Goal: Task Accomplishment & Management: Manage account settings

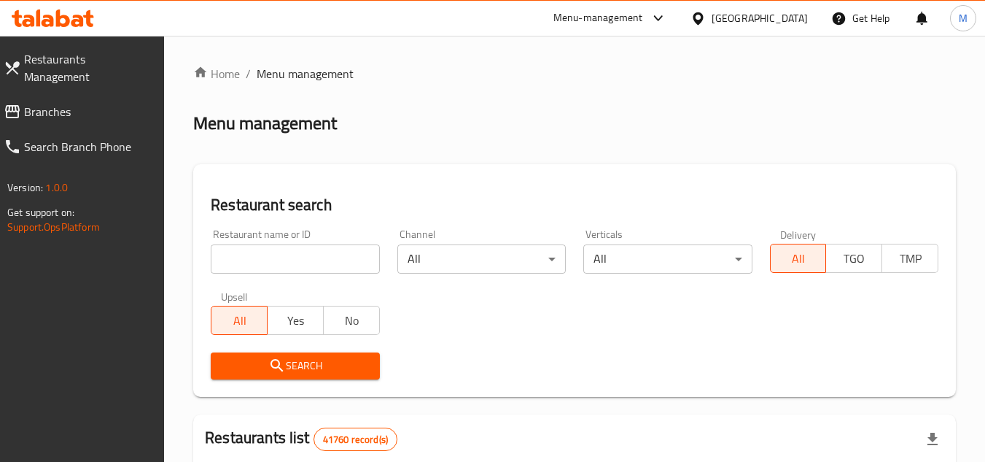
click at [357, 262] on input "search" at bounding box center [295, 258] width 168 height 29
paste input "621862"
type input "621862"
click button "Search" at bounding box center [295, 365] width 168 height 27
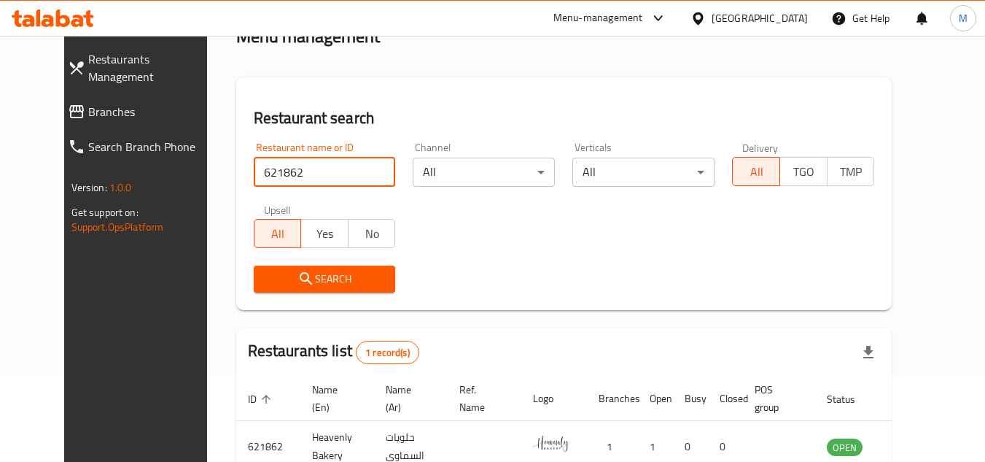
scroll to position [176, 0]
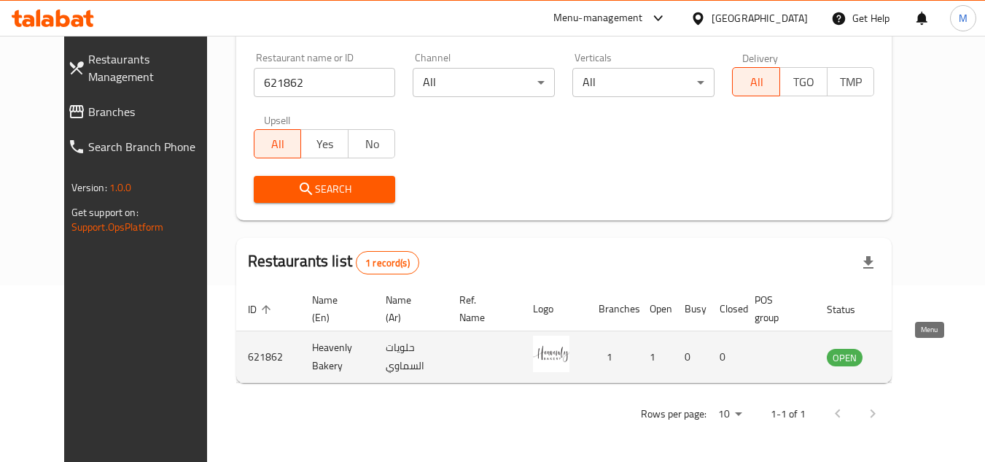
click at [921, 350] on icon "enhanced table" at bounding box center [913, 357] width 18 height 18
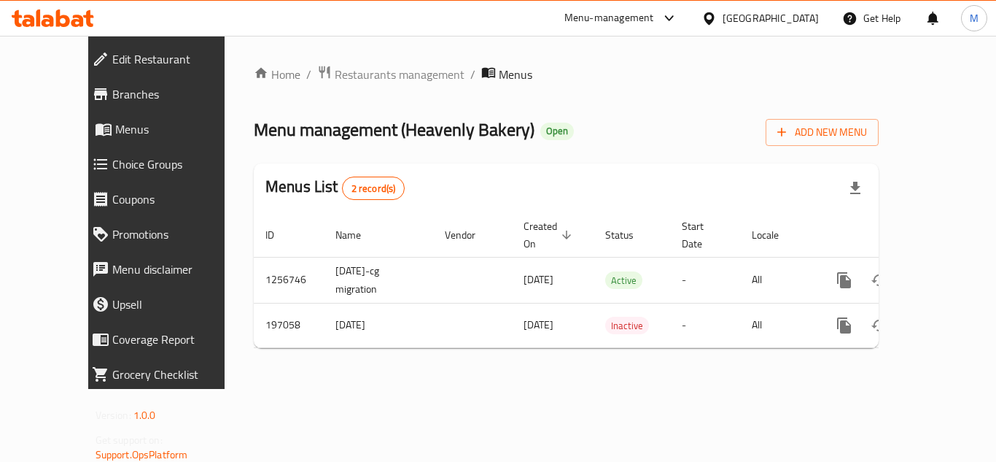
click at [122, 57] on span "Edit Restaurant" at bounding box center [177, 59] width 131 height 18
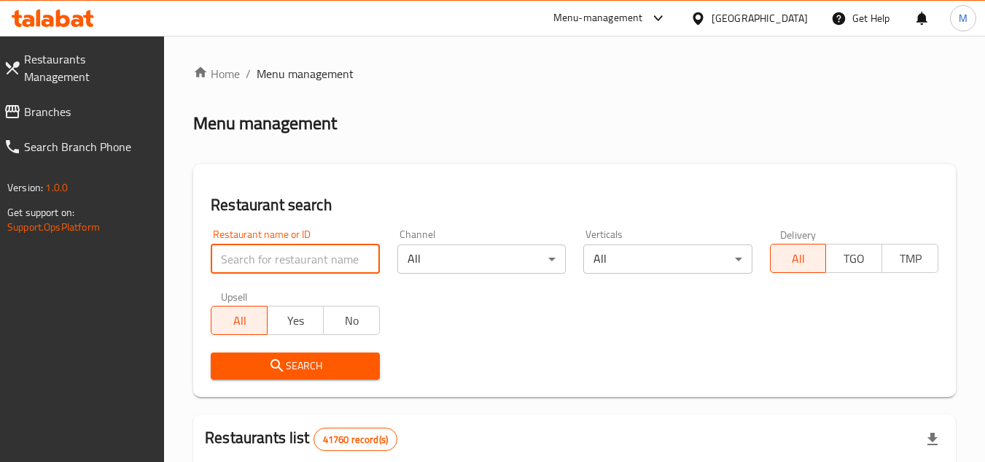
click at [325, 264] on input "search" at bounding box center [295, 258] width 168 height 29
paste input "Peak Cafe"
type input "Peak Cafe"
click button "Search" at bounding box center [295, 365] width 168 height 27
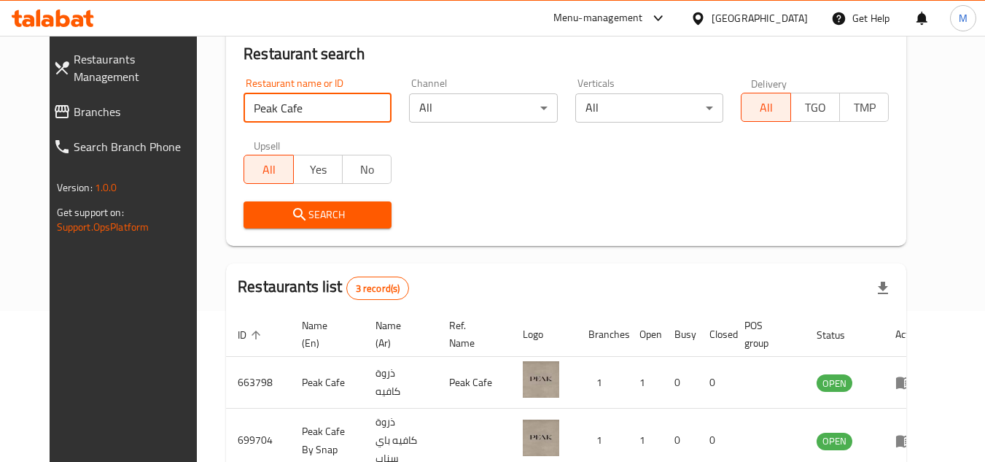
scroll to position [251, 0]
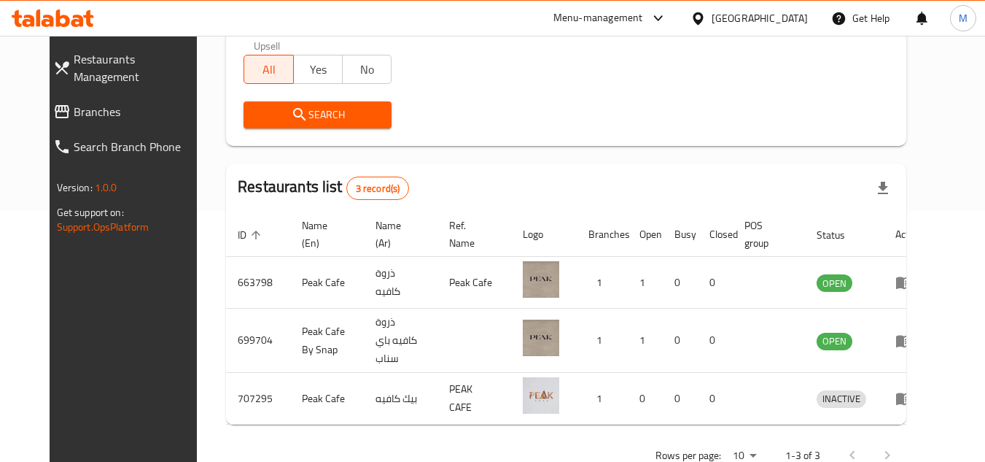
click at [86, 104] on link "Branches" at bounding box center [128, 111] width 173 height 35
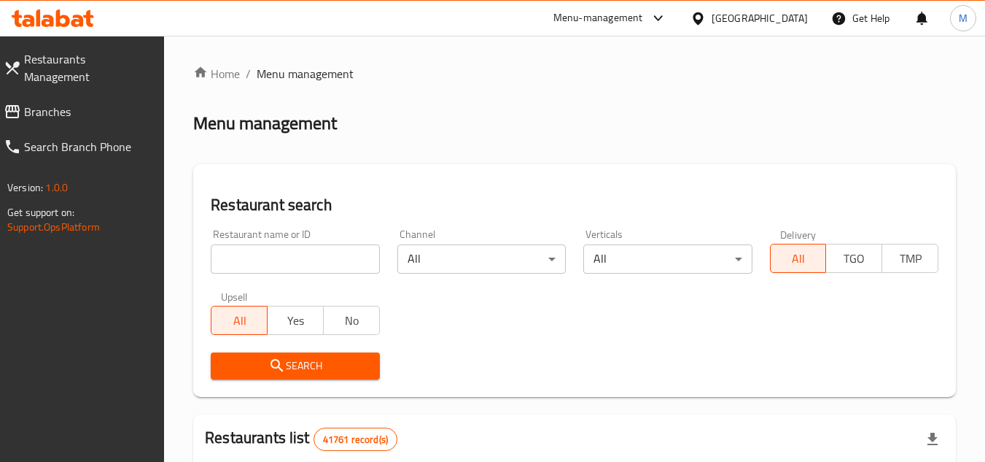
click at [344, 258] on input "search" at bounding box center [295, 258] width 168 height 29
paste input "707295"
type input "707295"
click button "Search" at bounding box center [295, 365] width 168 height 27
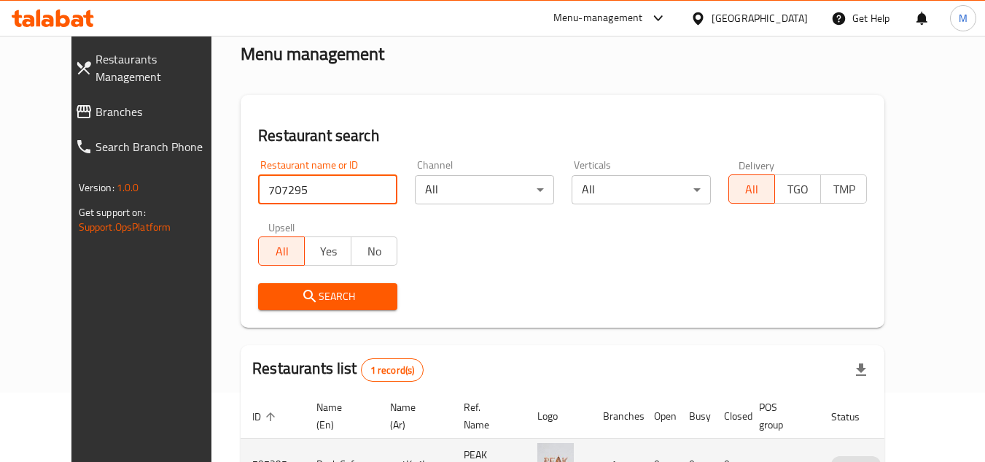
scroll to position [176, 0]
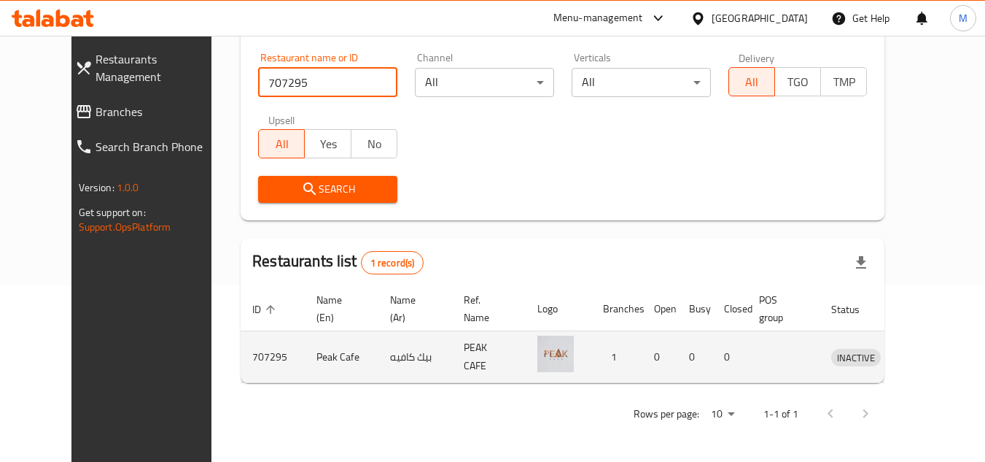
click at [923, 357] on icon "enhanced table" at bounding box center [919, 358] width 16 height 12
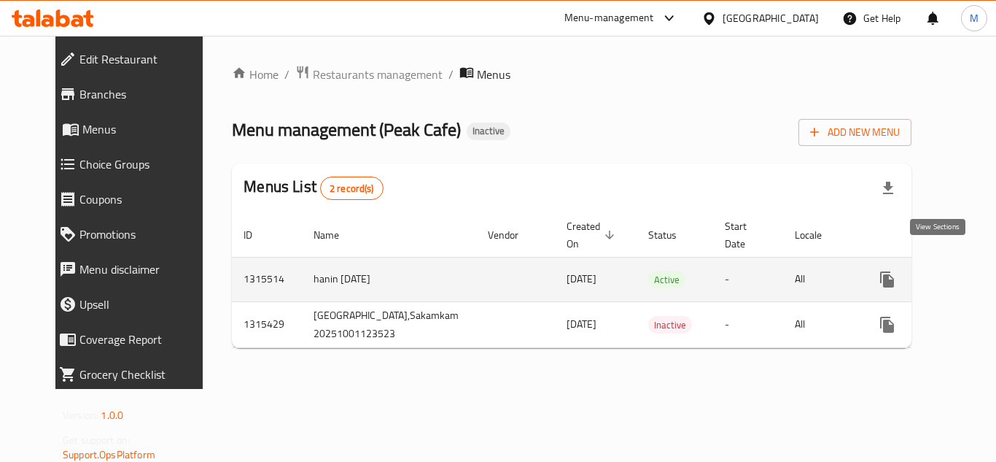
click at [984, 271] on icon "enhanced table" at bounding box center [993, 280] width 18 height 18
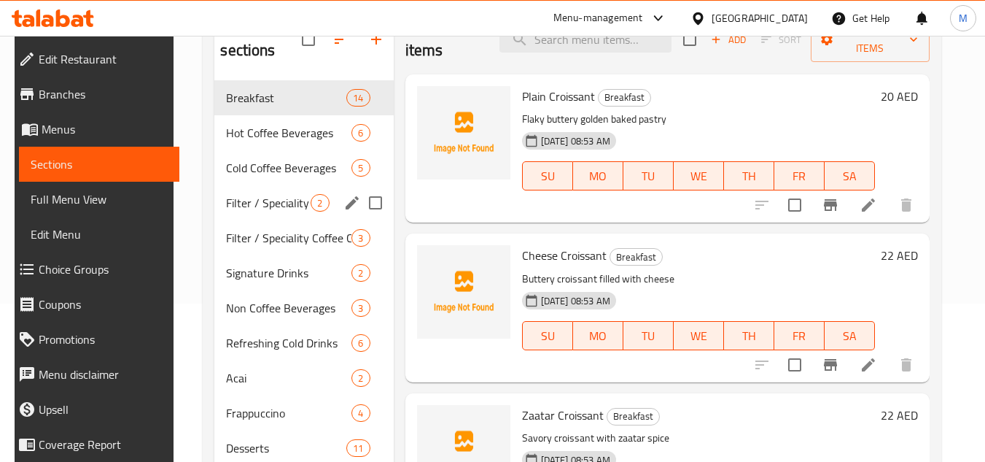
scroll to position [136, 0]
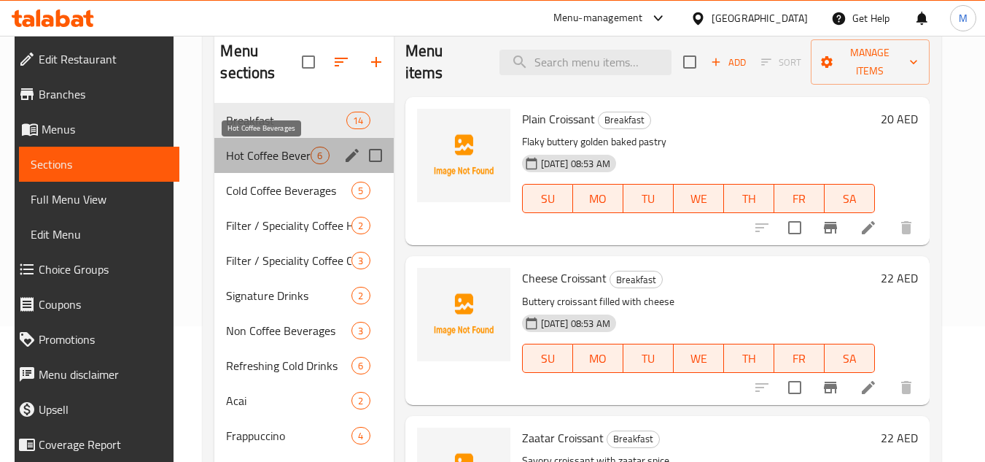
click at [277, 159] on span "Hot Coffee Beverages" at bounding box center [268, 156] width 85 height 18
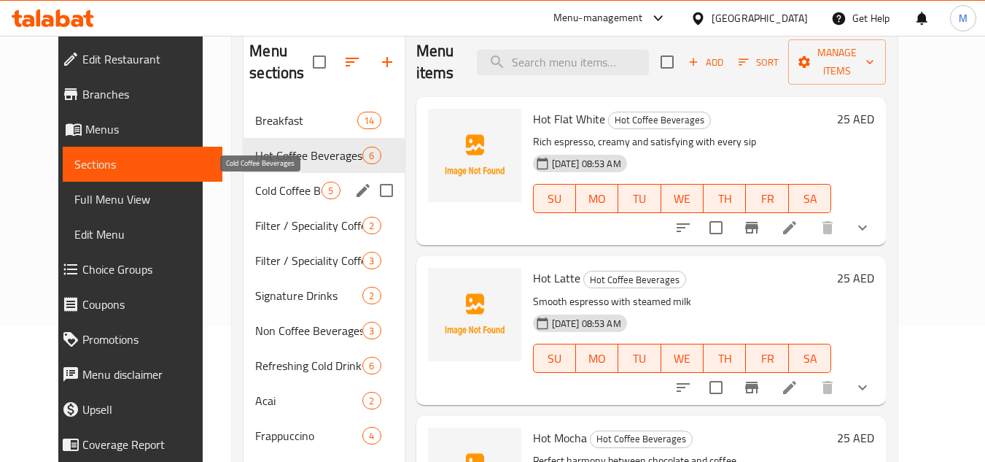
click at [277, 182] on span "Cold Coffee Beverages" at bounding box center [288, 191] width 66 height 18
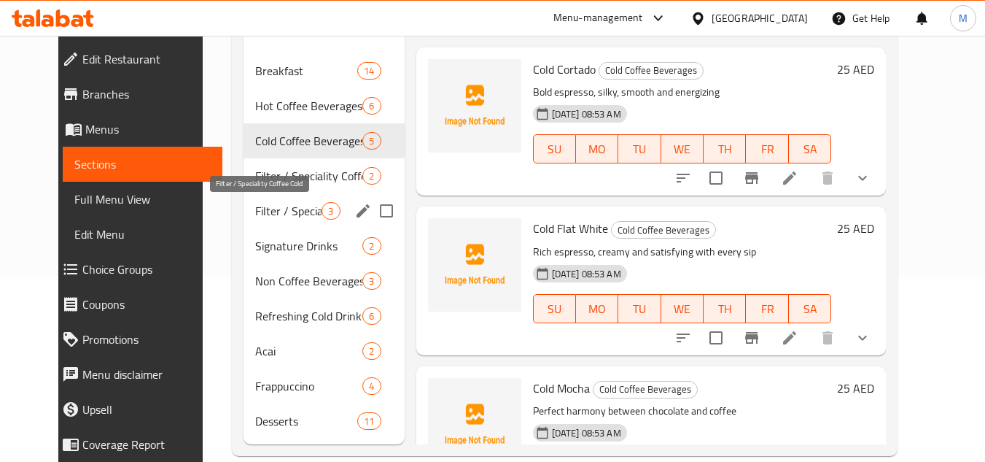
scroll to position [209, 0]
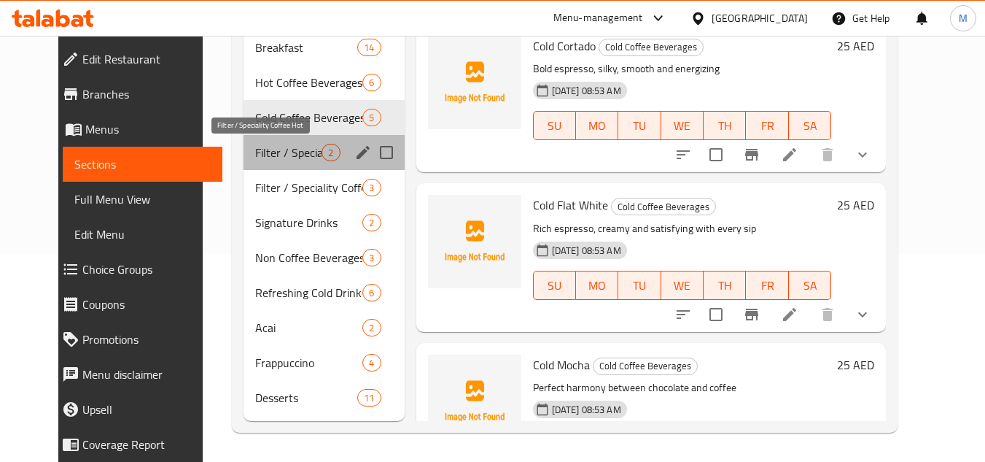
click at [268, 155] on span "Filter / Speciality Coffee Hot" at bounding box center [288, 153] width 66 height 18
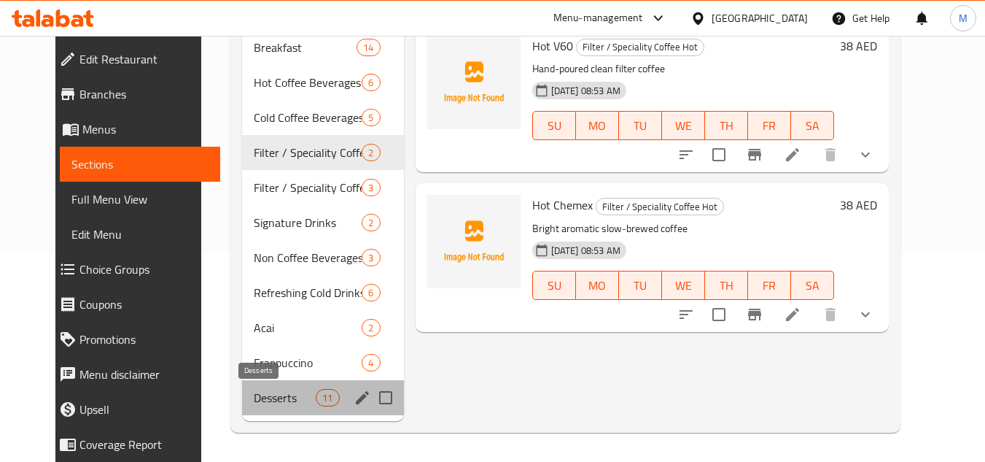
click at [254, 390] on span "Desserts" at bounding box center [285, 398] width 62 height 18
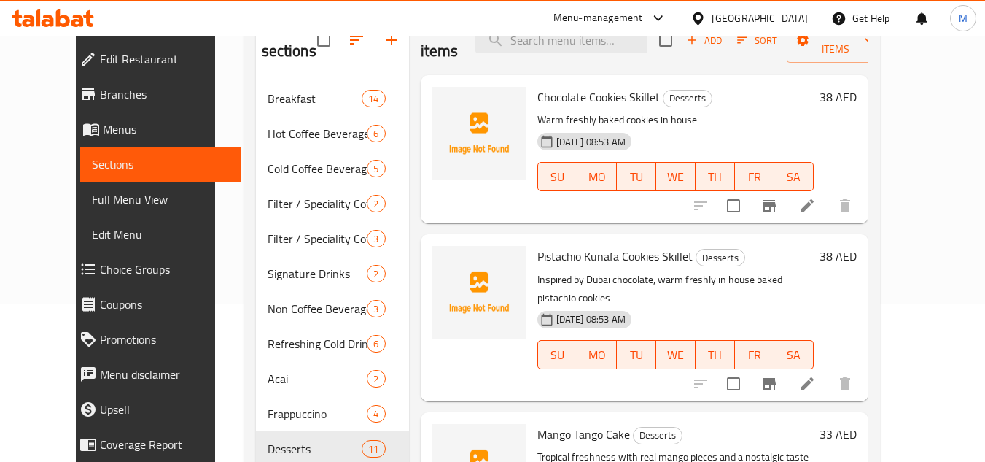
scroll to position [136, 0]
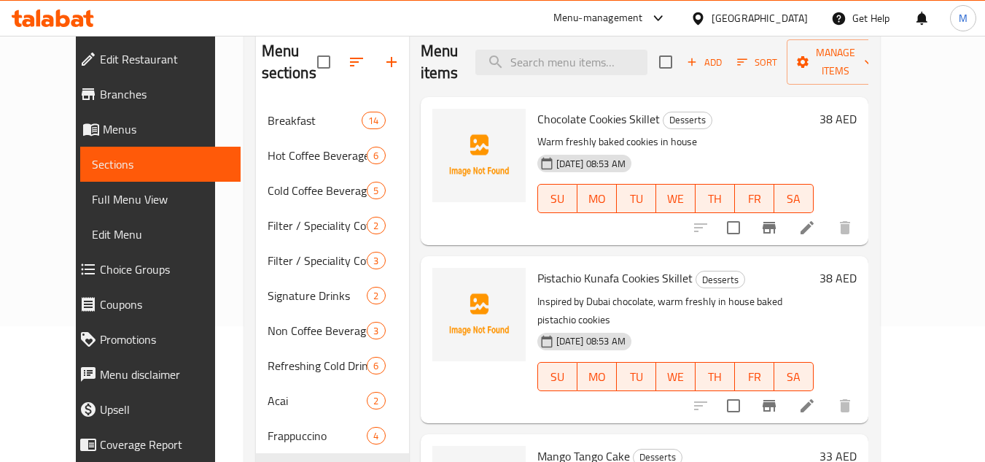
click at [909, 151] on div "Home / Restaurants management / Menus / Sections Peak Cafe Inactive import expo…" at bounding box center [562, 217] width 694 height 635
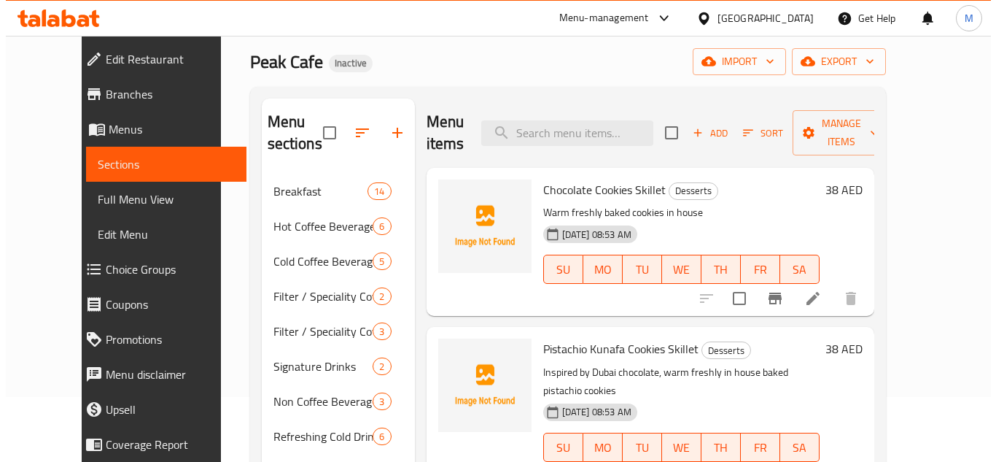
scroll to position [0, 0]
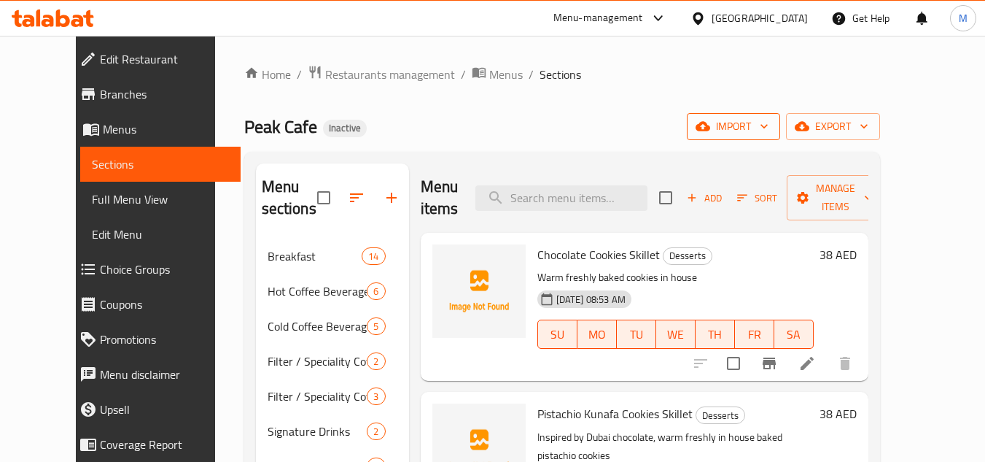
click at [772, 124] on icon "button" at bounding box center [764, 126] width 15 height 15
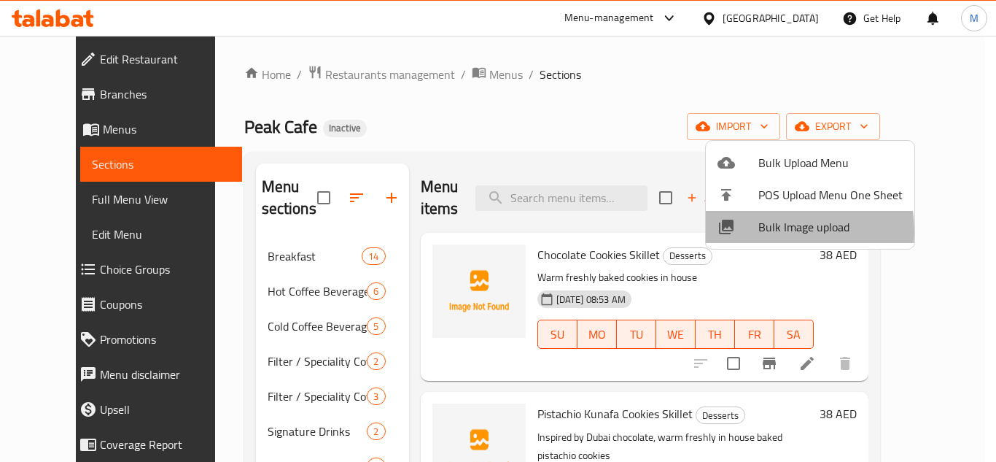
click at [760, 231] on span "Bulk Image upload" at bounding box center [830, 227] width 144 height 18
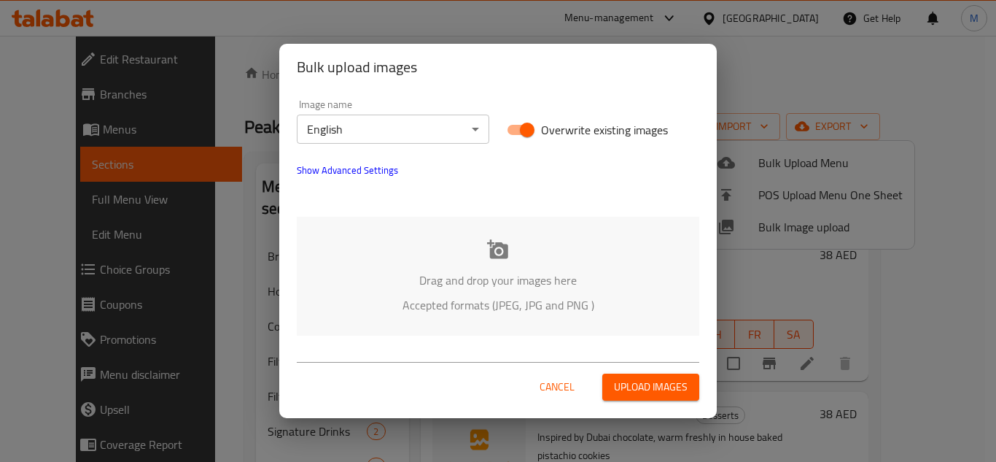
click at [415, 279] on p "Drag and drop your images here" at bounding box center [498, 280] width 359 height 18
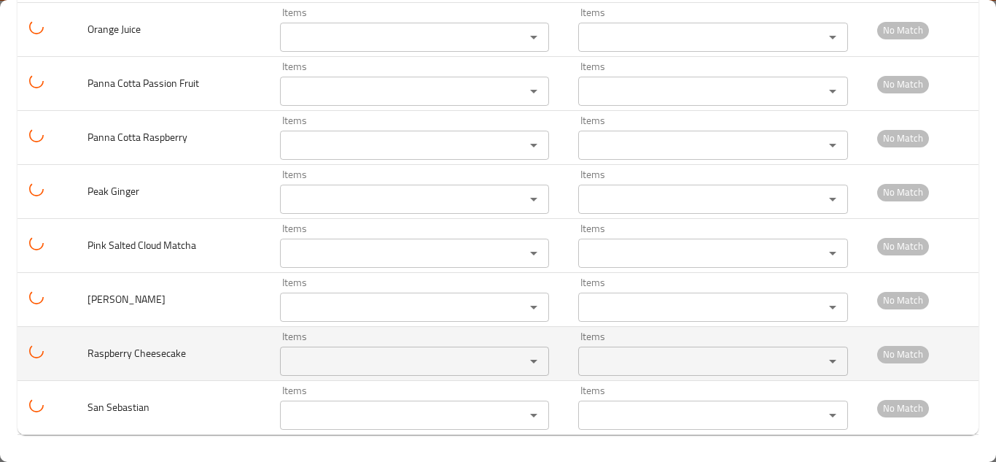
scroll to position [3730, 0]
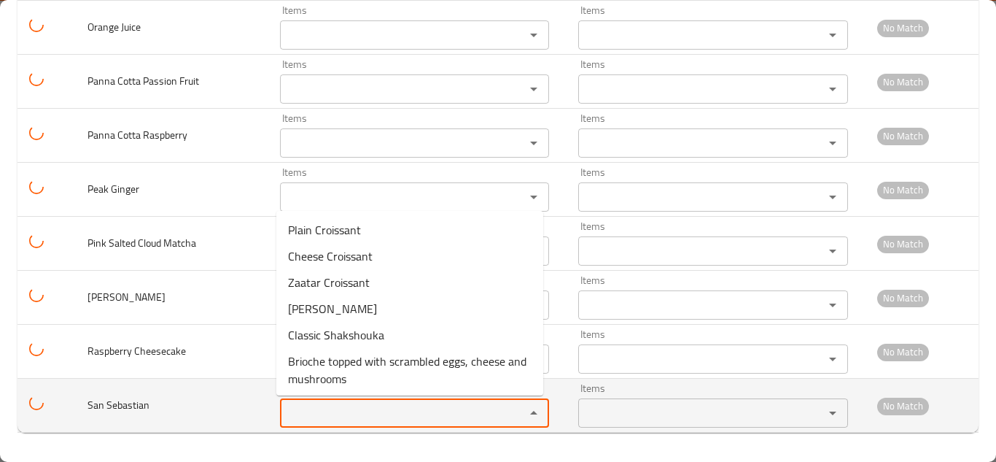
click at [346, 414] on Sebastian "Items" at bounding box center [392, 413] width 217 height 20
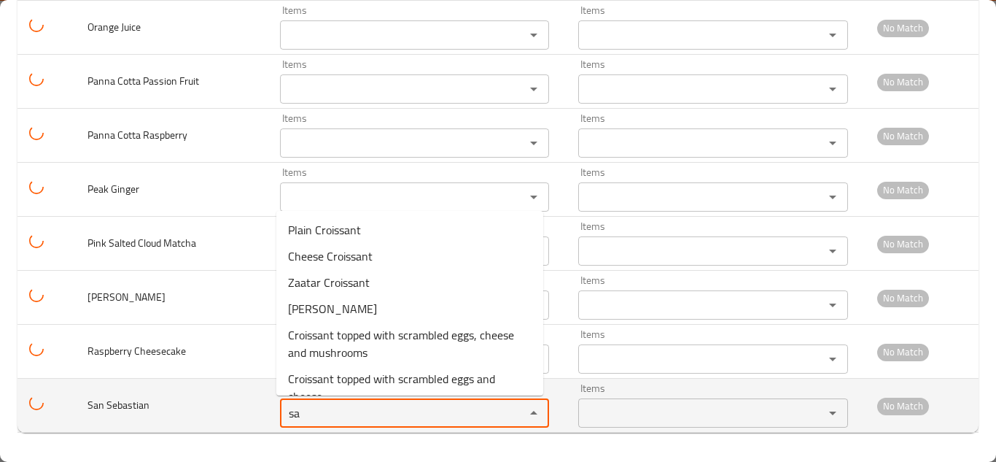
type Sebastian "s"
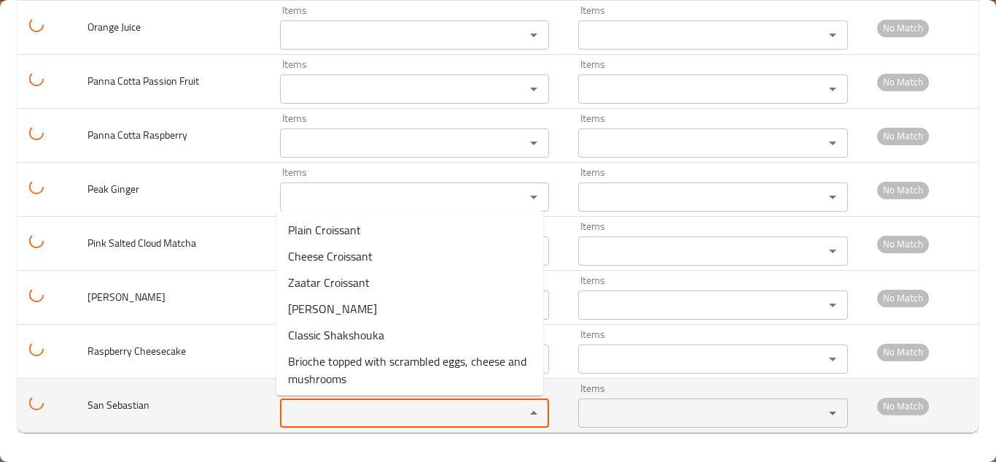
click at [123, 403] on span "San Sebastian" at bounding box center [119, 404] width 62 height 19
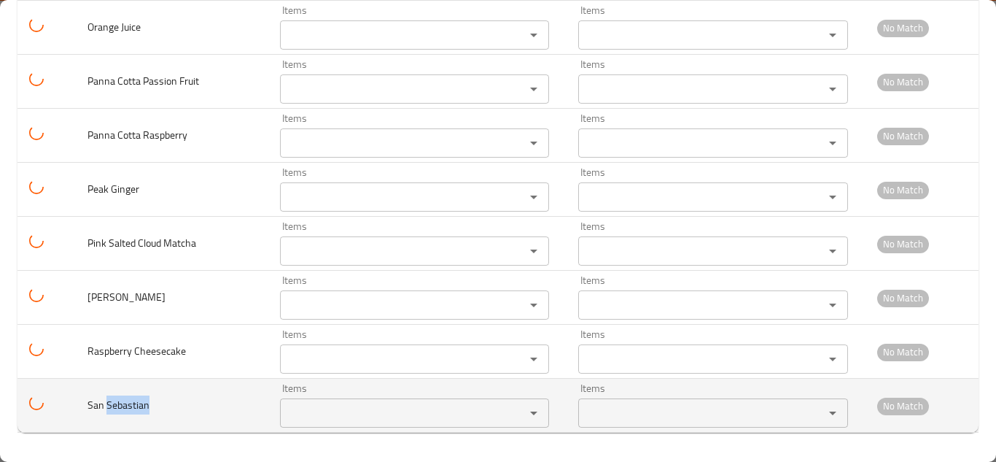
click at [122, 402] on span "San Sebastian" at bounding box center [119, 404] width 62 height 19
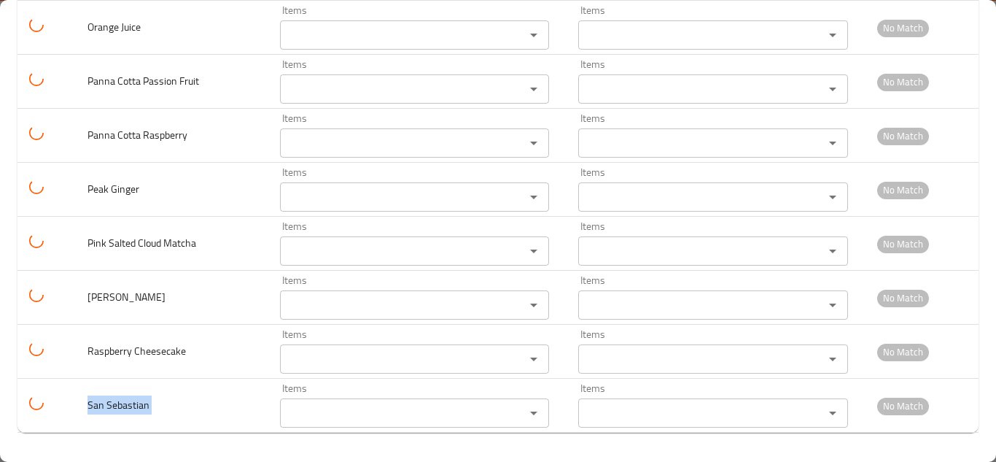
copy span "San Sebastian"
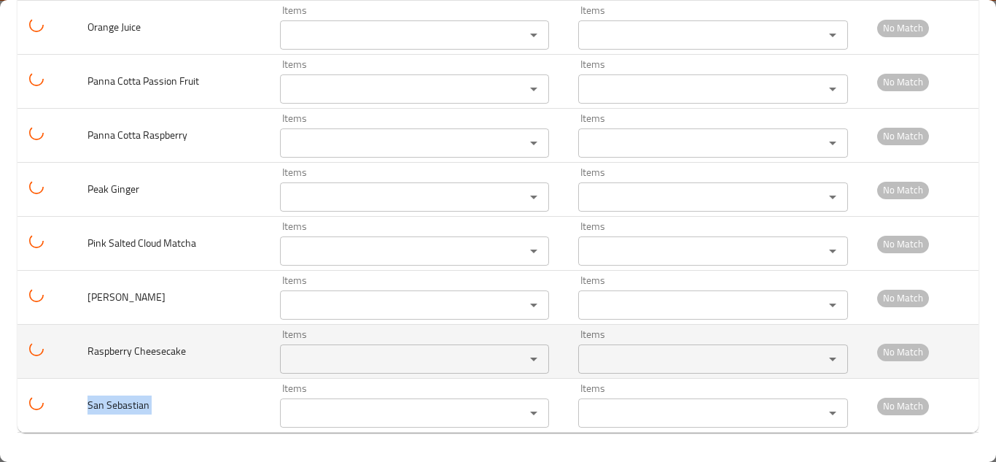
click at [318, 353] on Cheesecake "Items" at bounding box center [392, 359] width 217 height 20
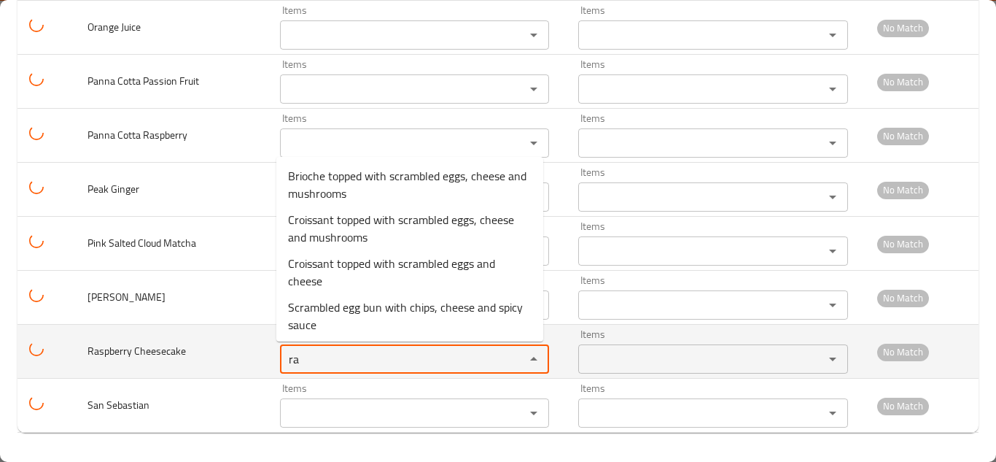
type Cheesecake "r"
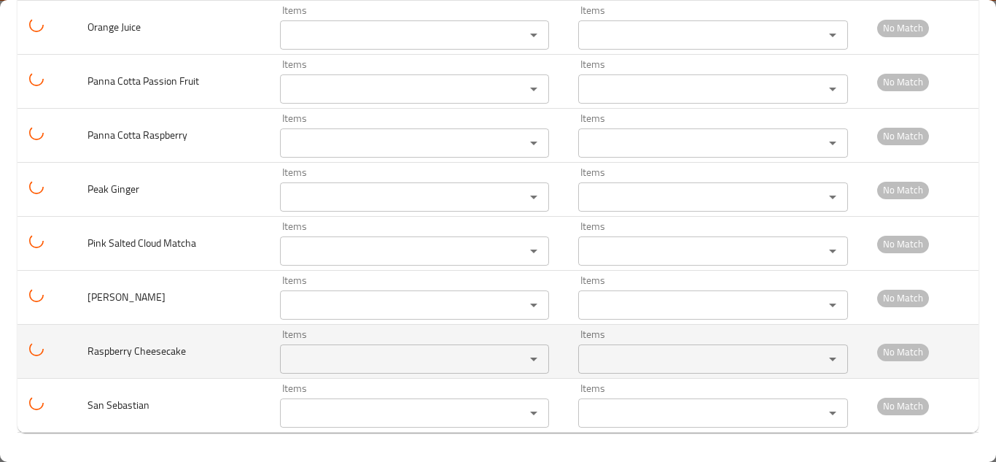
click at [159, 352] on span "Raspberry Cheesecake" at bounding box center [137, 350] width 98 height 19
copy span "Raspberry Cheesecake"
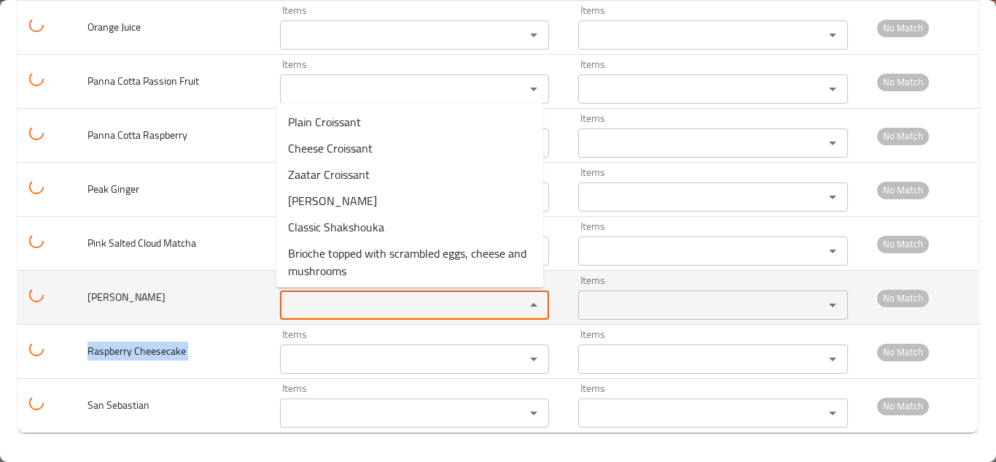
click at [338, 299] on Carbonara_ "Items" at bounding box center [392, 305] width 217 height 20
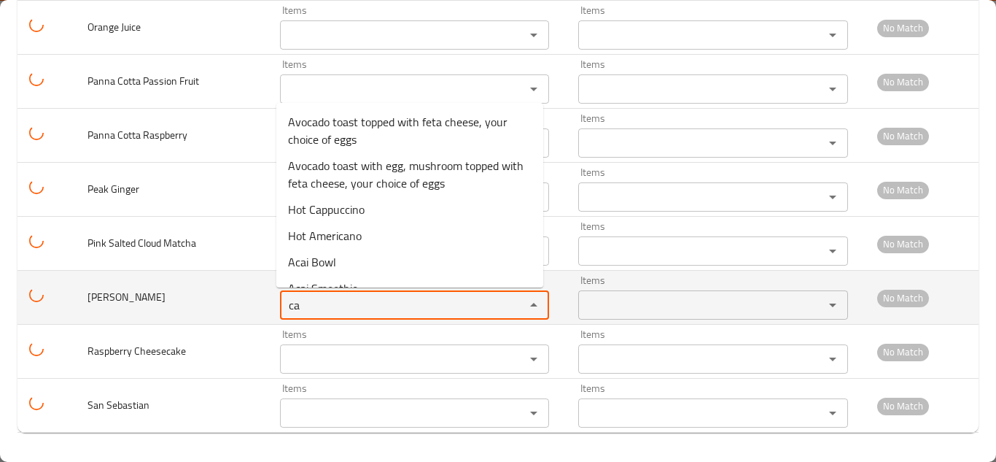
type Carbonara_ "c"
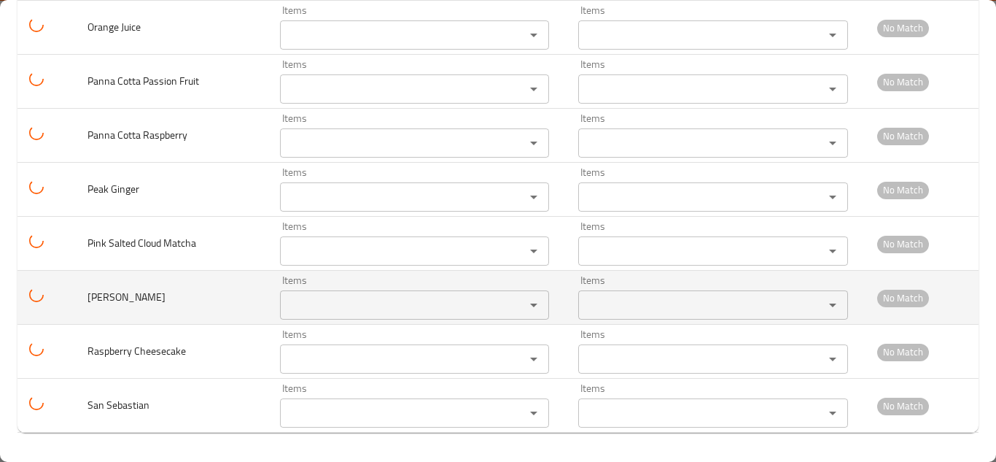
drag, startPoint x: 159, startPoint y: 295, endPoint x: 77, endPoint y: 291, distance: 82.5
click at [77, 292] on td "Ramen Carbonara_" at bounding box center [172, 298] width 193 height 54
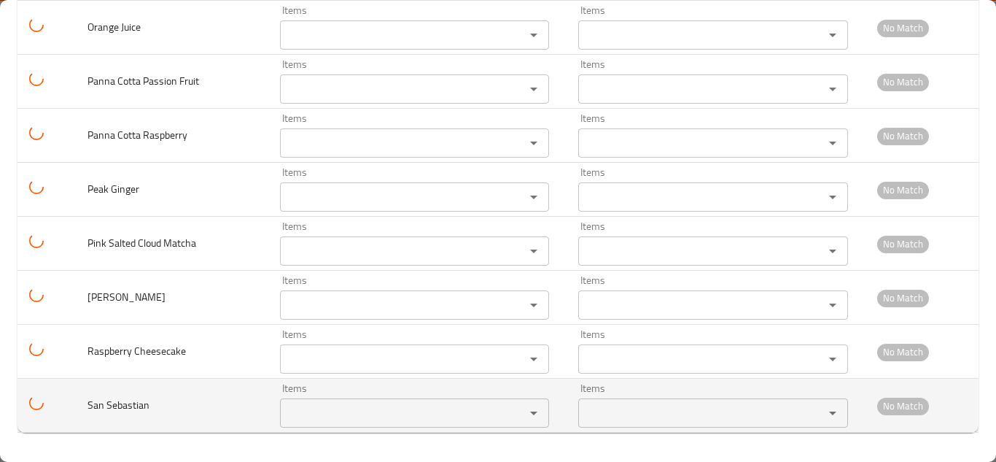
copy span "Ramen Carbonara"
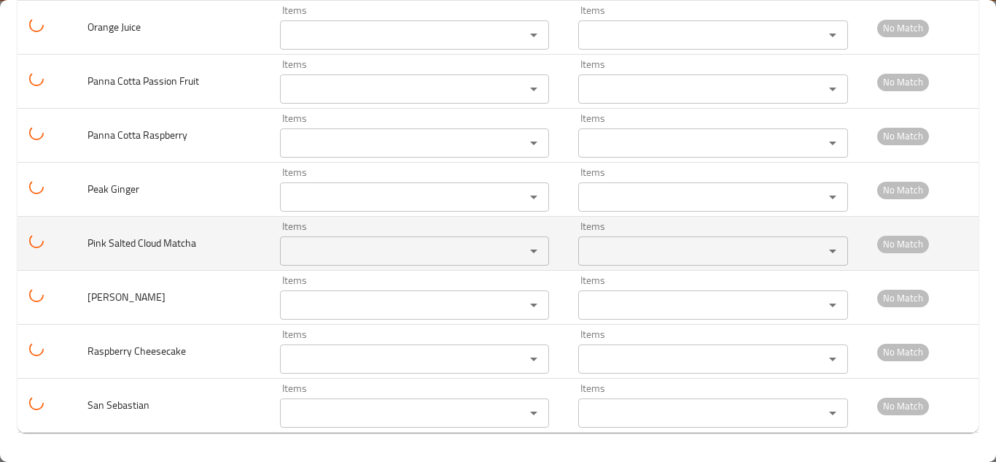
click at [317, 243] on Matcha "Items" at bounding box center [392, 251] width 217 height 20
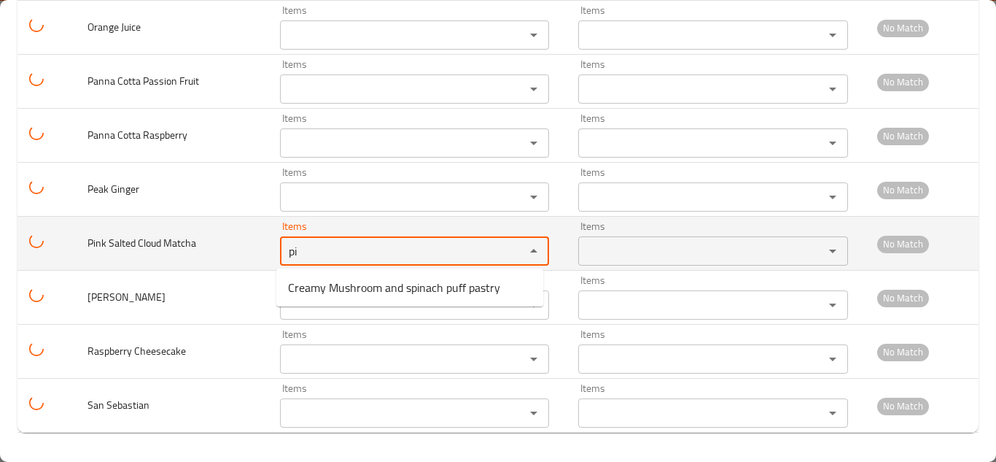
type Matcha "p"
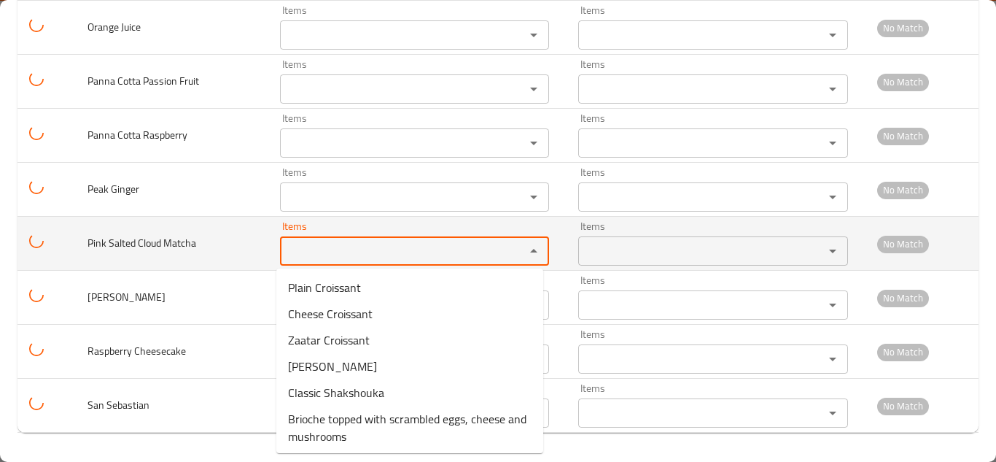
click at [137, 241] on span "Pink Salted Cloud Matcha" at bounding box center [142, 242] width 109 height 19
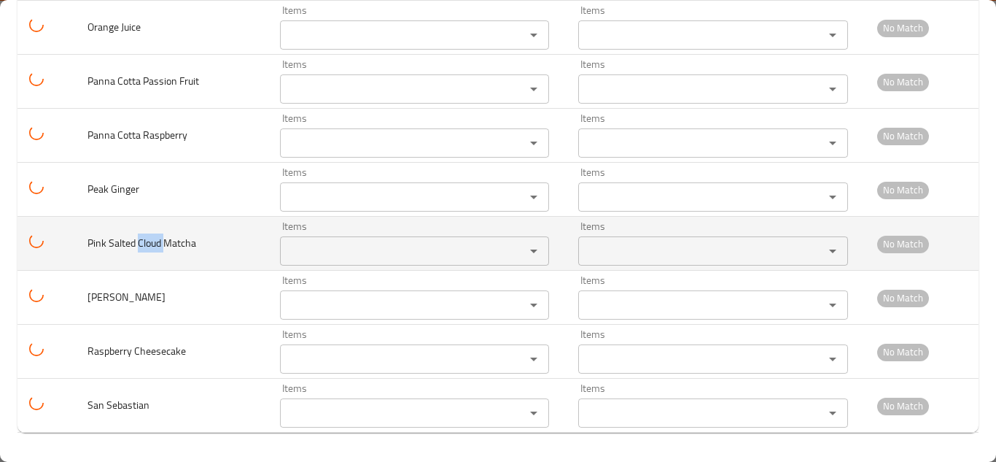
click at [137, 241] on span "Pink Salted Cloud Matcha" at bounding box center [142, 242] width 109 height 19
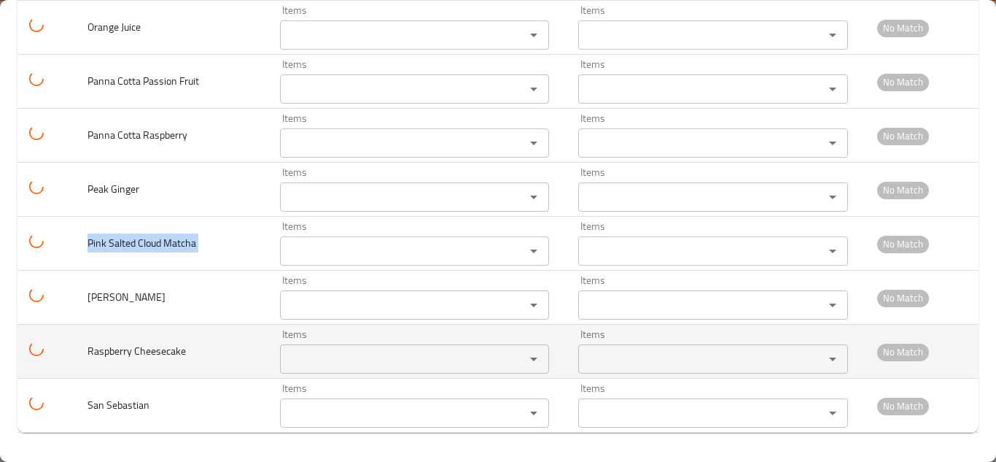
copy span "Pink Salted Cloud Matcha"
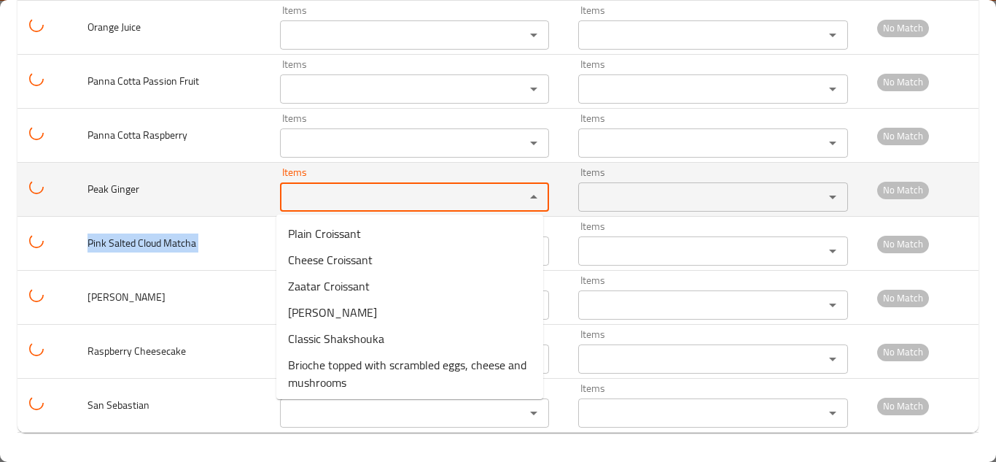
click at [321, 195] on Ginger "Items" at bounding box center [392, 197] width 217 height 20
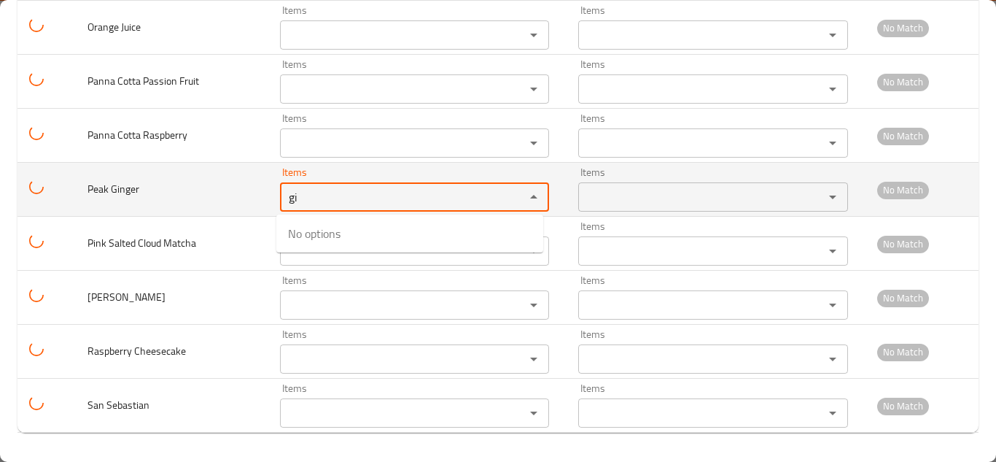
type Ginger "g"
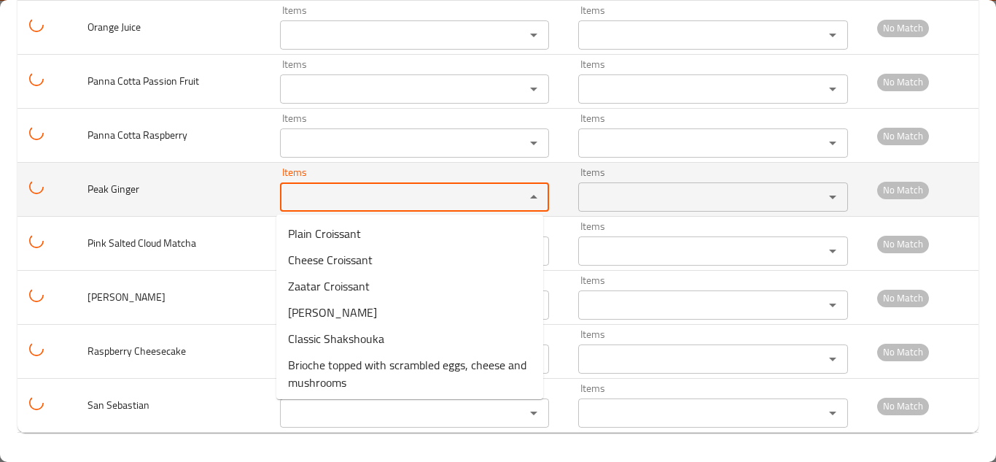
click at [111, 186] on span "Peak Ginger" at bounding box center [114, 188] width 52 height 19
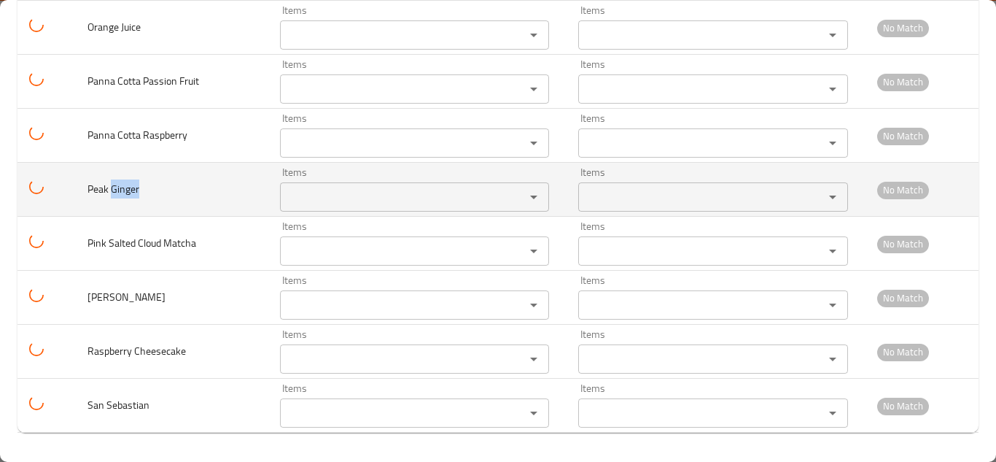
click at [111, 186] on span "Peak Ginger" at bounding box center [114, 188] width 52 height 19
copy span "Peak Ginger"
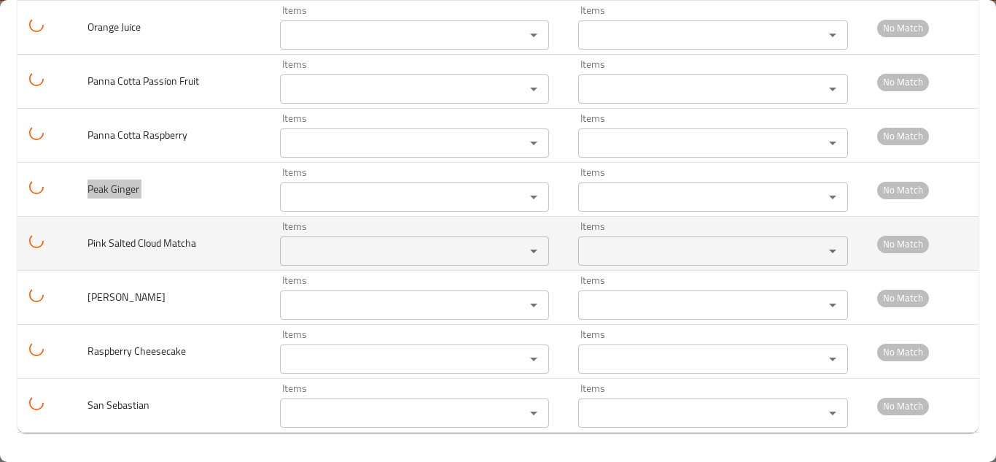
scroll to position [3658, 0]
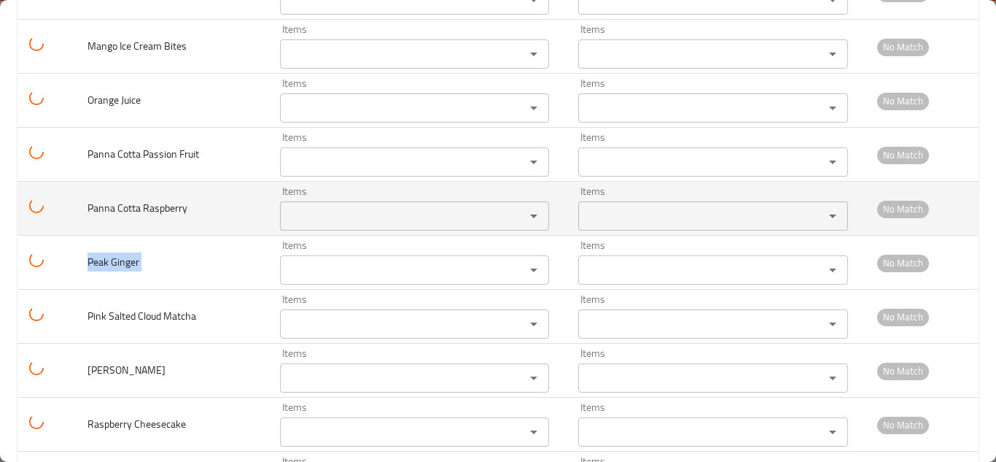
click at [154, 203] on span "Panna Cotta Raspberry" at bounding box center [138, 207] width 100 height 19
copy span "Panna Cotta Raspberry"
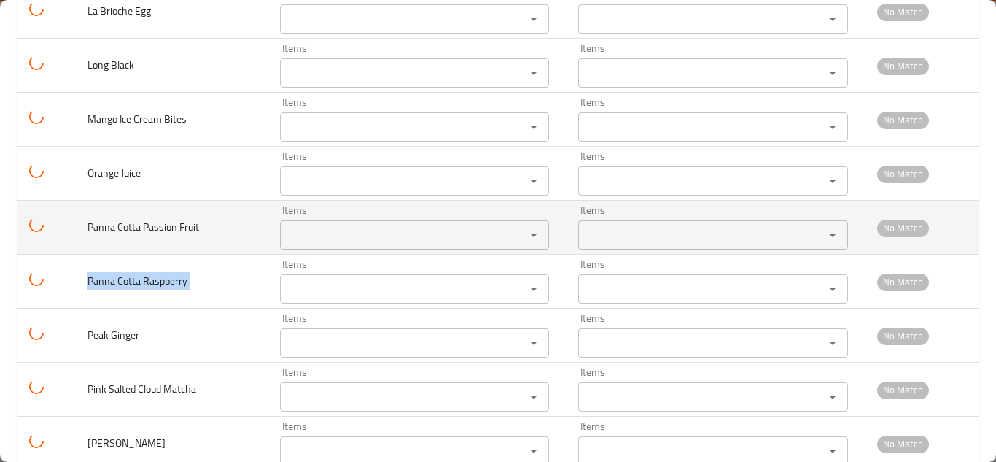
click at [338, 236] on Fruit "Items" at bounding box center [392, 235] width 217 height 20
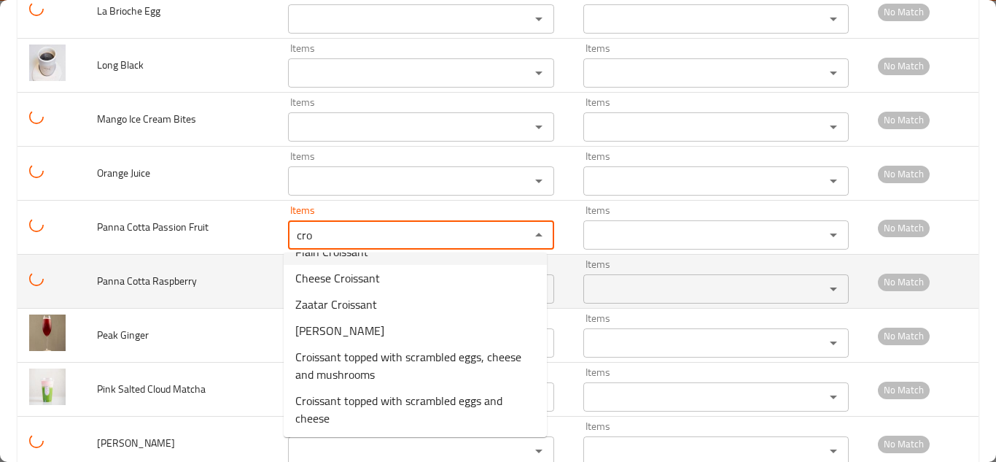
scroll to position [0, 0]
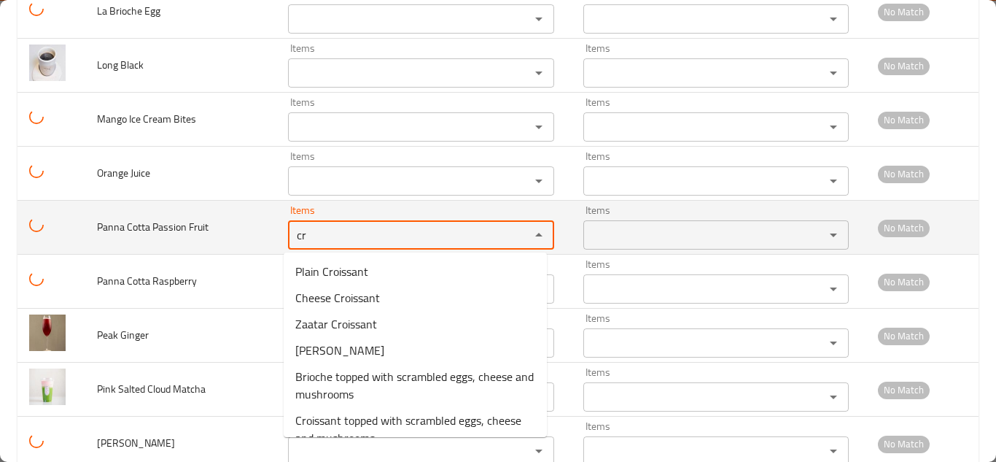
type Fruit "c"
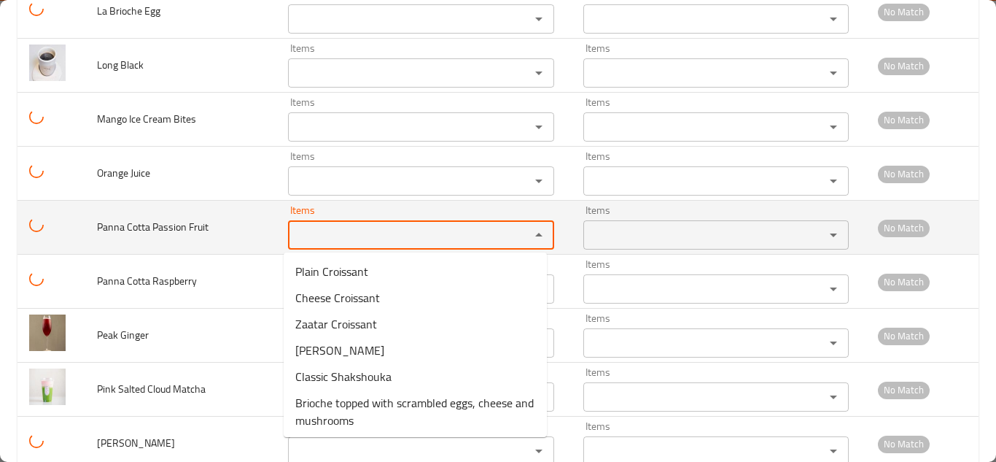
click at [136, 225] on span "Panna Cotta Passion Fruit" at bounding box center [153, 226] width 112 height 19
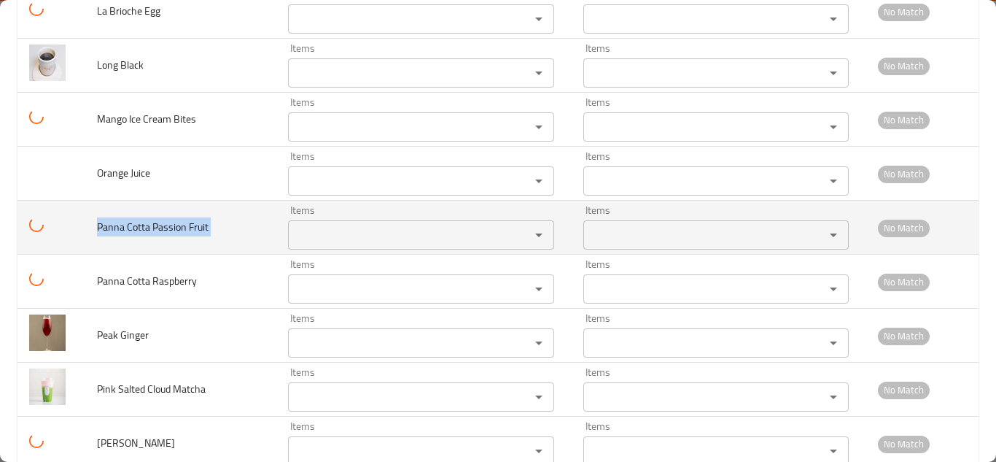
click at [136, 225] on span "Panna Cotta Passion Fruit" at bounding box center [153, 226] width 112 height 19
click at [358, 234] on Fruit "Items" at bounding box center [399, 235] width 214 height 20
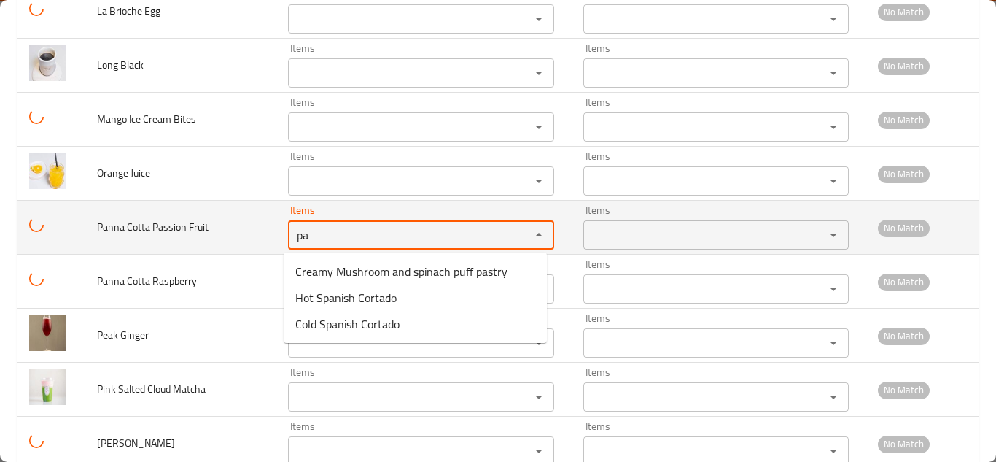
type Fruit "p"
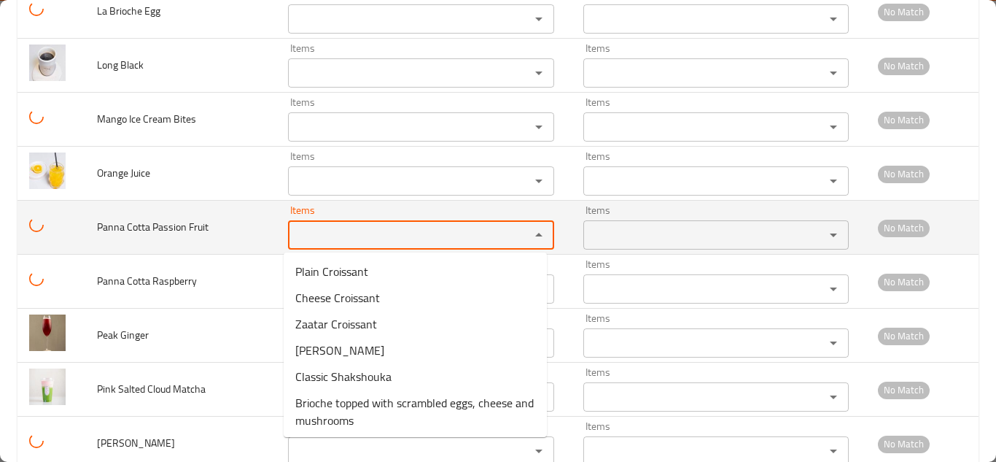
click at [155, 228] on span "Panna Cotta Passion Fruit" at bounding box center [153, 226] width 112 height 19
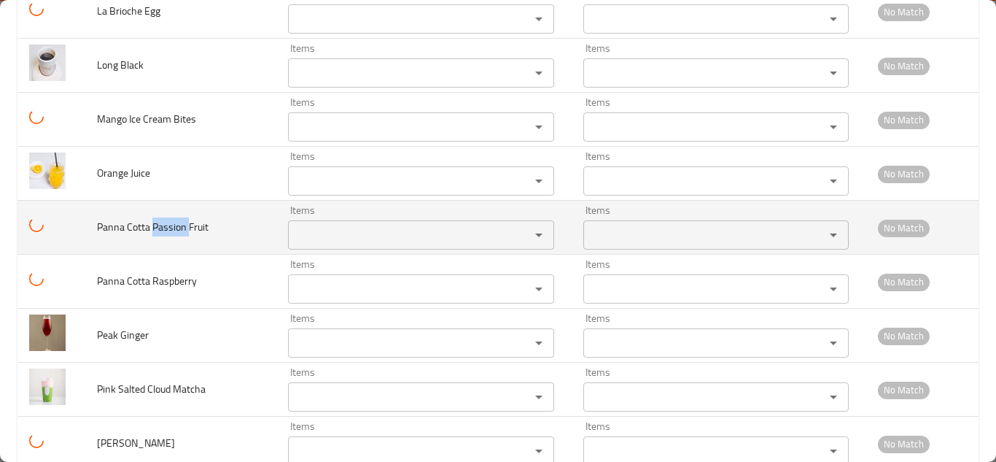
click at [155, 228] on span "Panna Cotta Passion Fruit" at bounding box center [153, 226] width 112 height 19
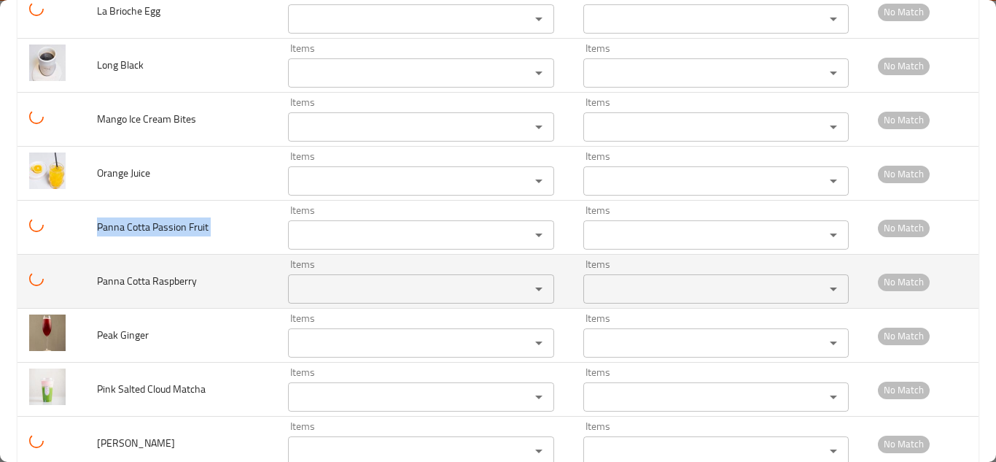
copy span "Panna Cotta Passion Fruit"
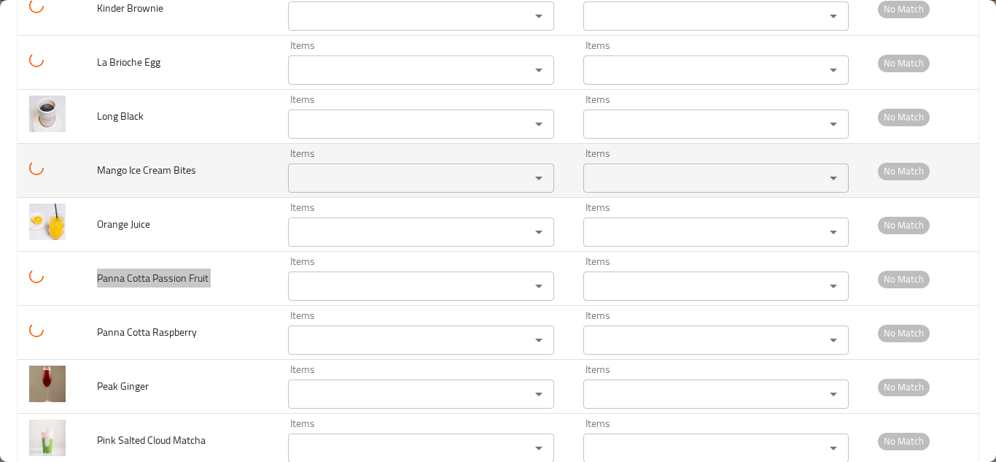
scroll to position [3512, 0]
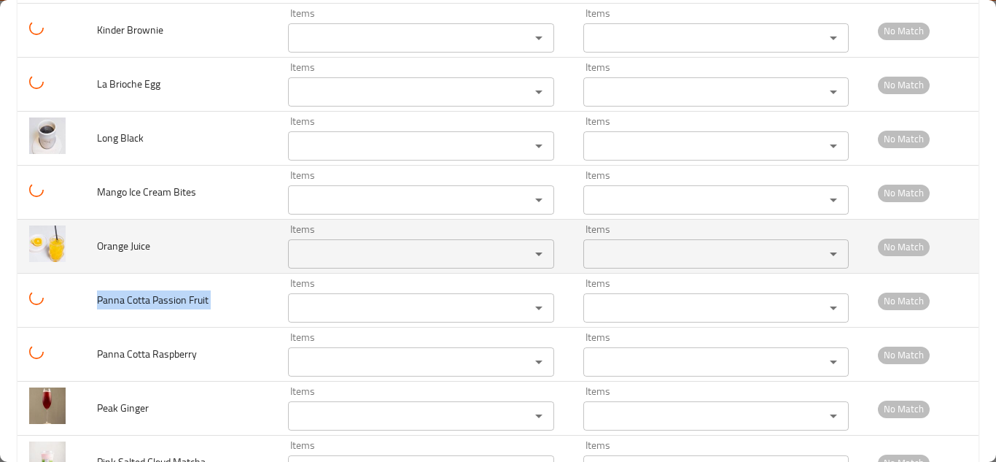
click at [327, 242] on div "Items" at bounding box center [421, 253] width 266 height 29
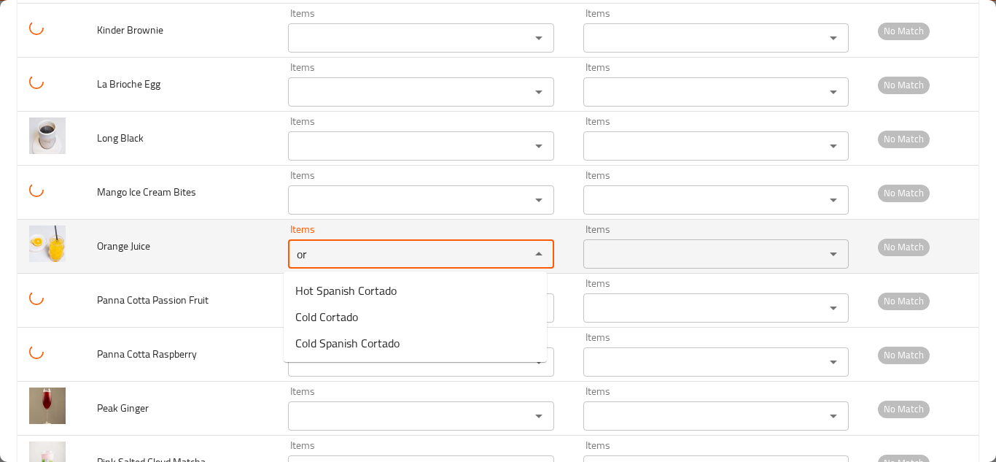
type Juice "o"
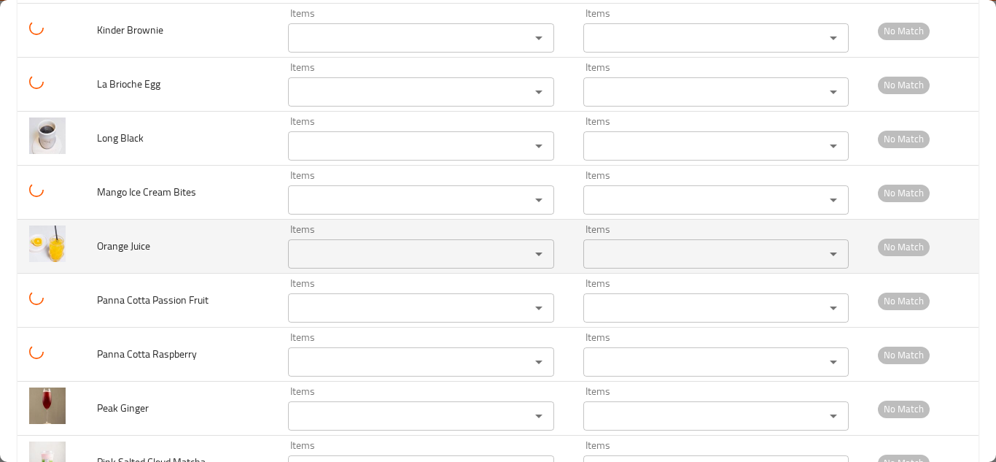
click at [131, 245] on span "Orange Juice" at bounding box center [123, 245] width 53 height 19
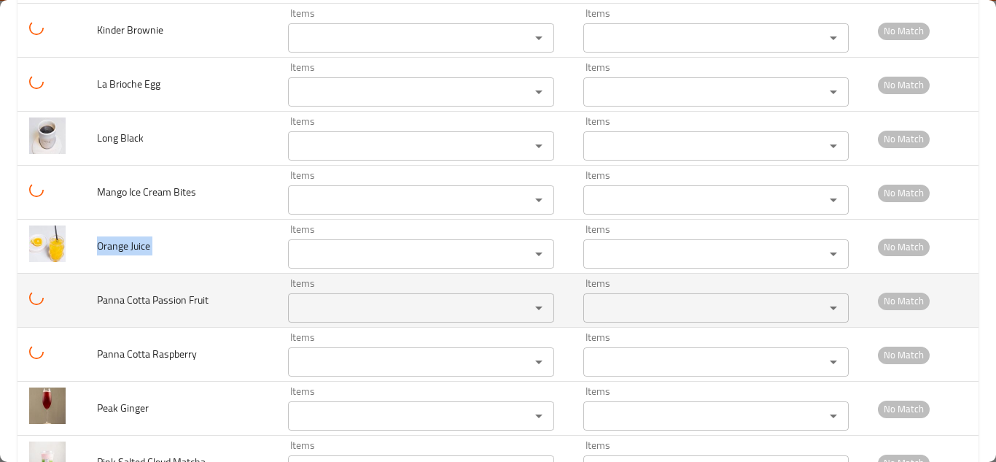
copy span "Orange Juice"
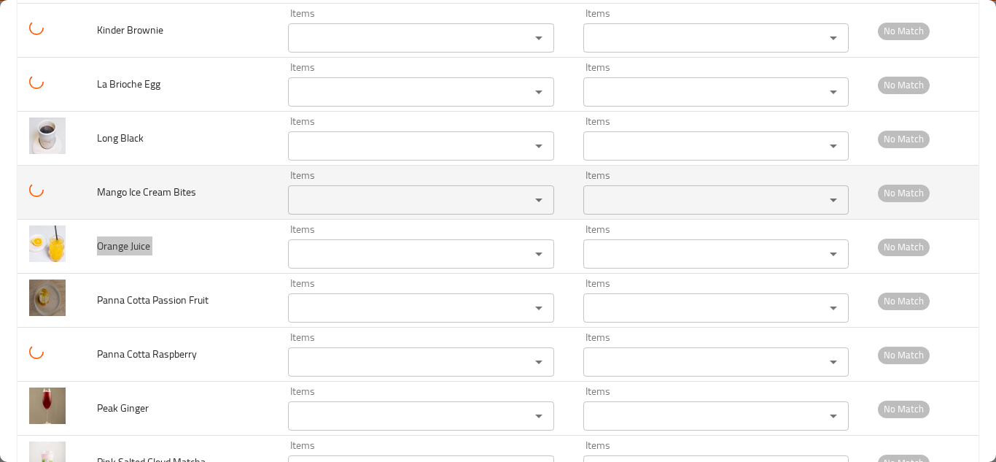
scroll to position [3439, 0]
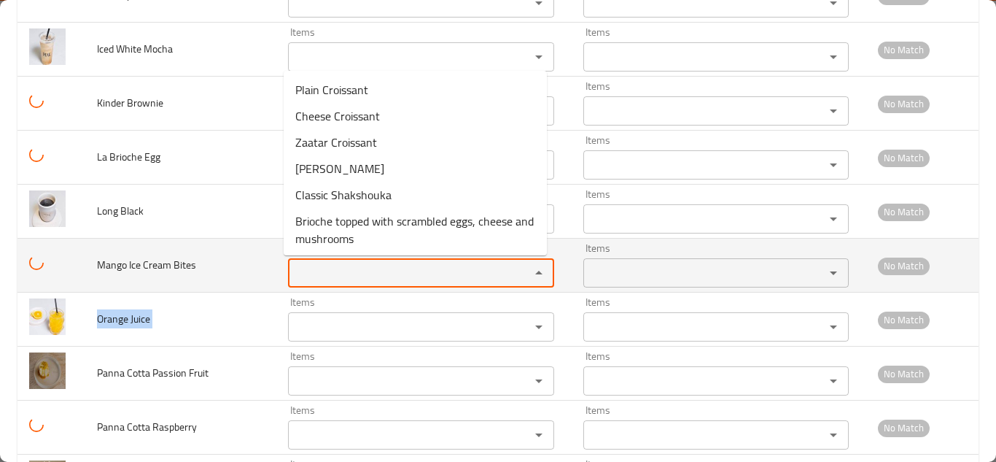
click at [336, 273] on Bites "Items" at bounding box center [399, 273] width 214 height 20
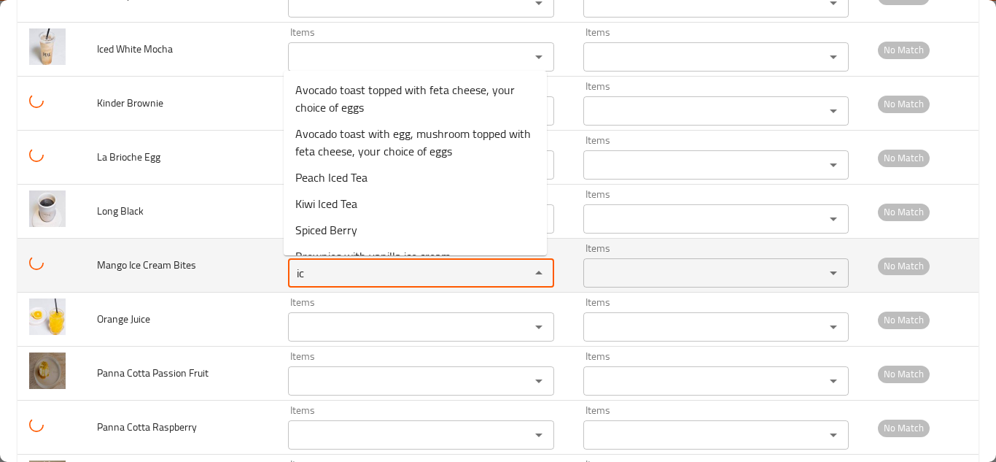
type Bites "i"
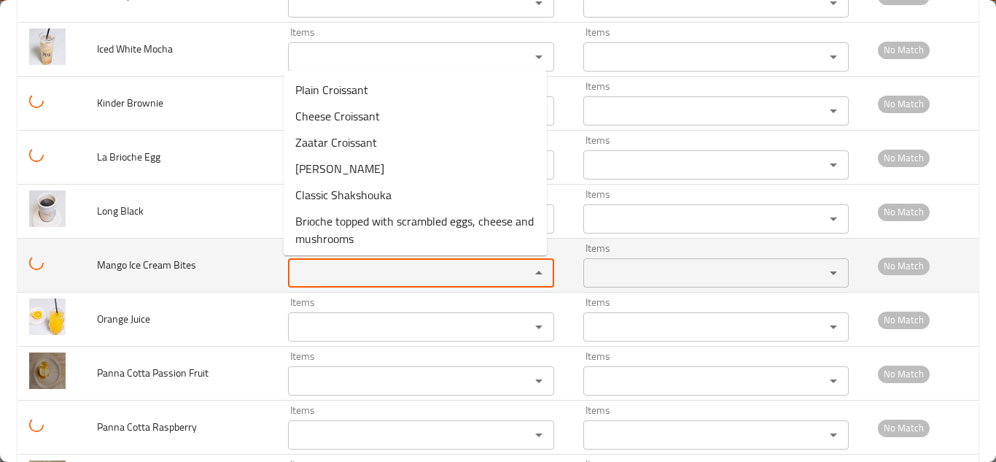
click at [147, 260] on span "Mango Ice Cream Bites" at bounding box center [146, 264] width 99 height 19
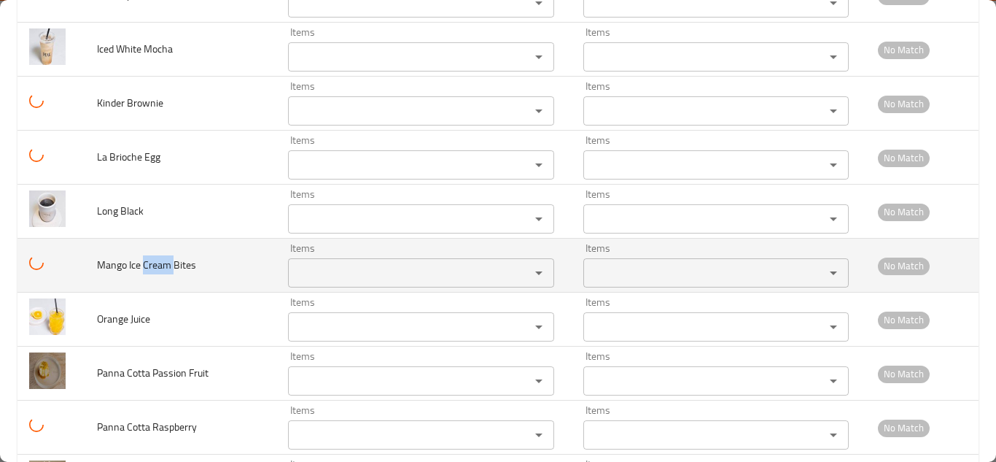
click at [147, 260] on span "Mango Ice Cream Bites" at bounding box center [146, 264] width 99 height 19
copy span "Mango Ice Cream Bites"
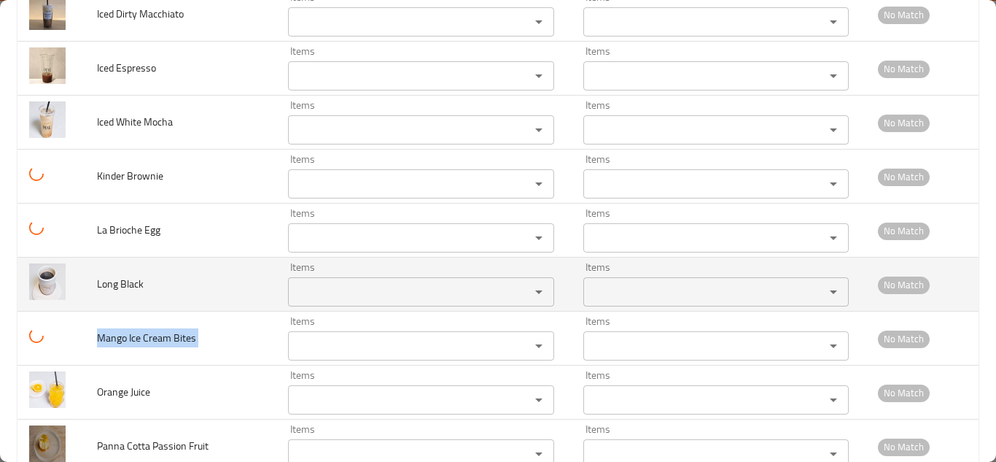
click at [303, 292] on Black "Items" at bounding box center [399, 292] width 214 height 20
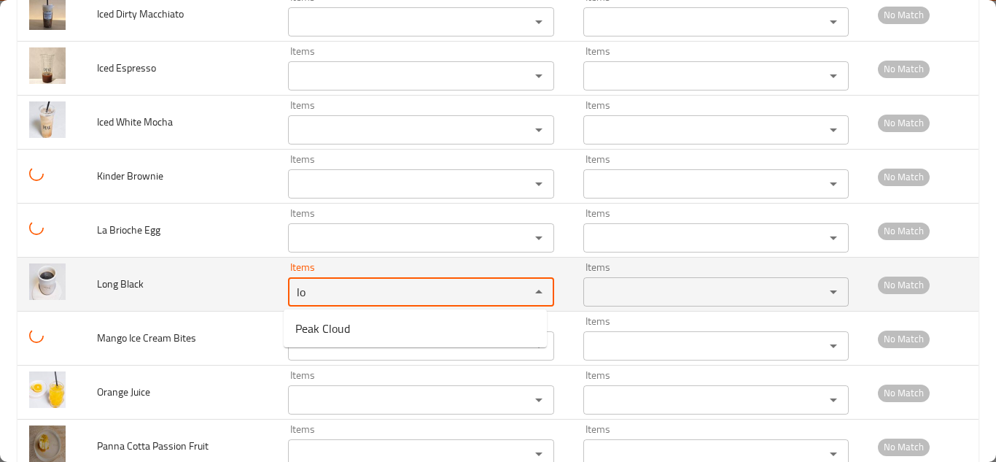
type Black "l"
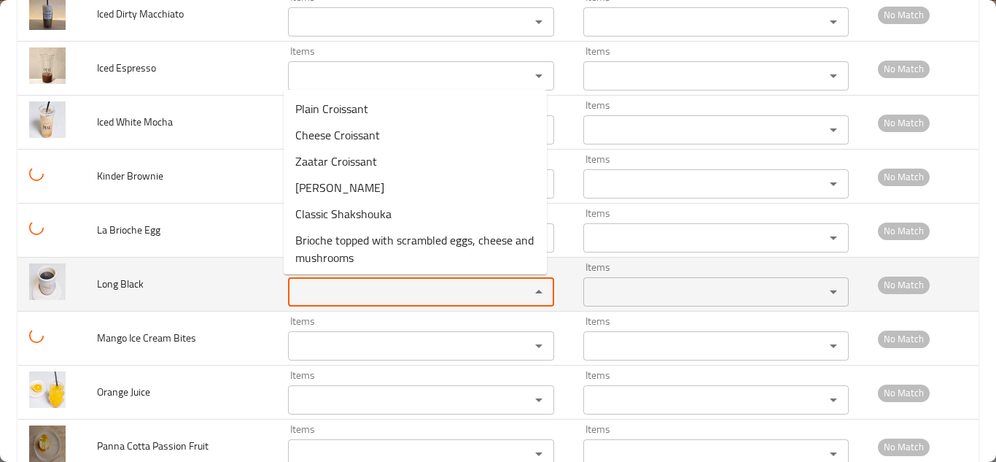
click at [113, 283] on span "Long Black" at bounding box center [120, 283] width 47 height 19
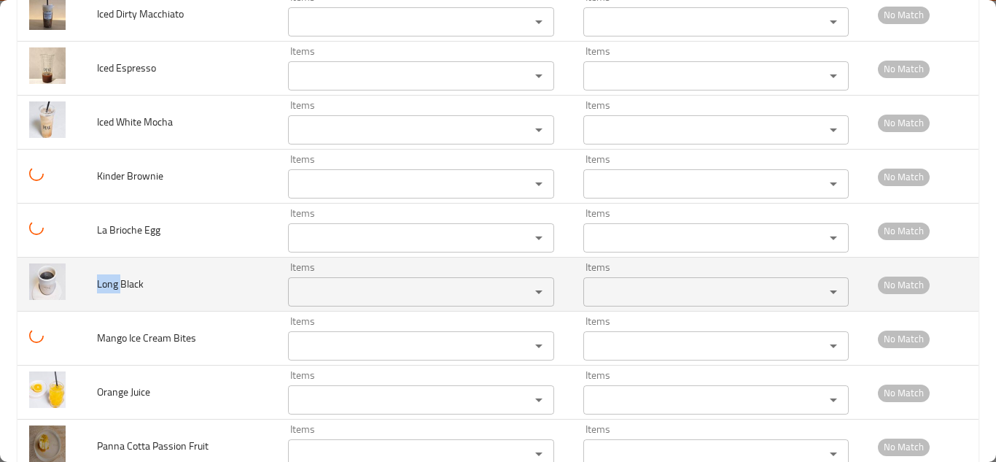
click at [113, 283] on span "Long Black" at bounding box center [120, 283] width 47 height 19
copy span "Long Black"
click at [130, 278] on span "Long Black" at bounding box center [120, 283] width 47 height 19
click at [129, 278] on span "Long Black" at bounding box center [120, 283] width 47 height 19
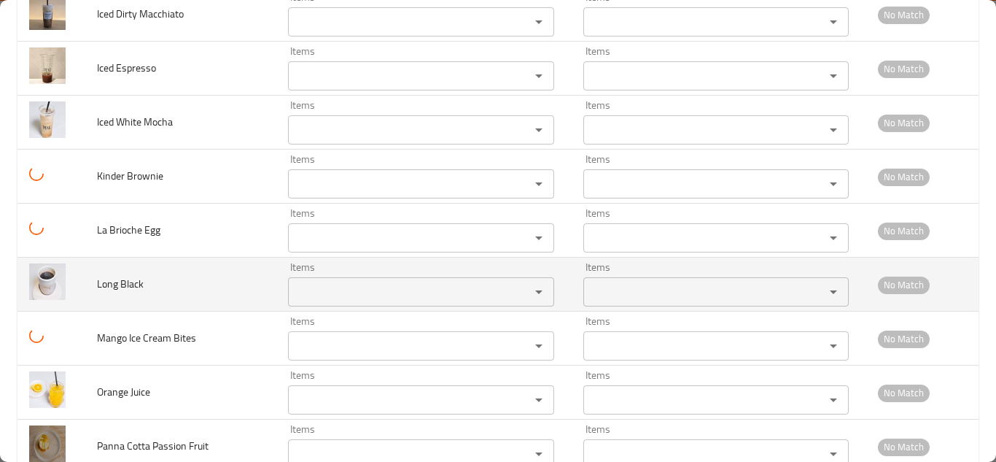
click at [101, 282] on span "Long Black" at bounding box center [120, 283] width 47 height 19
click at [120, 281] on span "Long Black" at bounding box center [120, 283] width 47 height 19
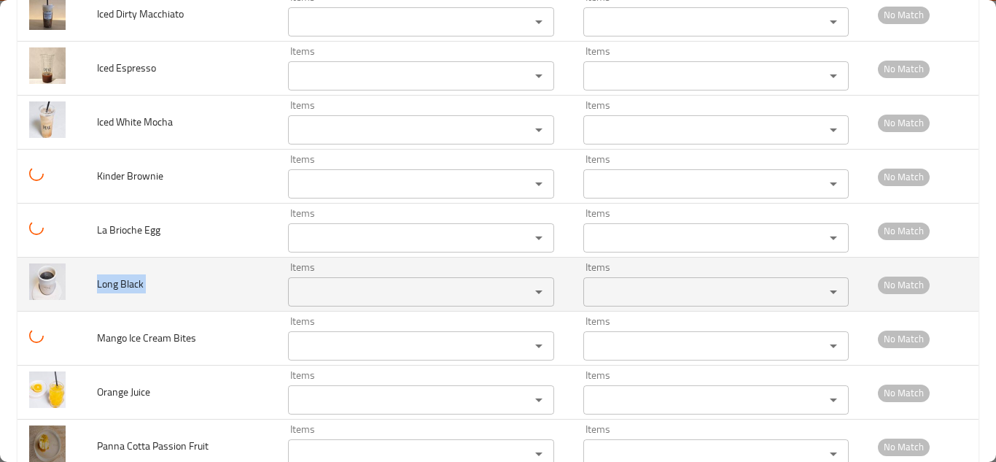
click at [120, 281] on span "Long Black" at bounding box center [120, 283] width 47 height 19
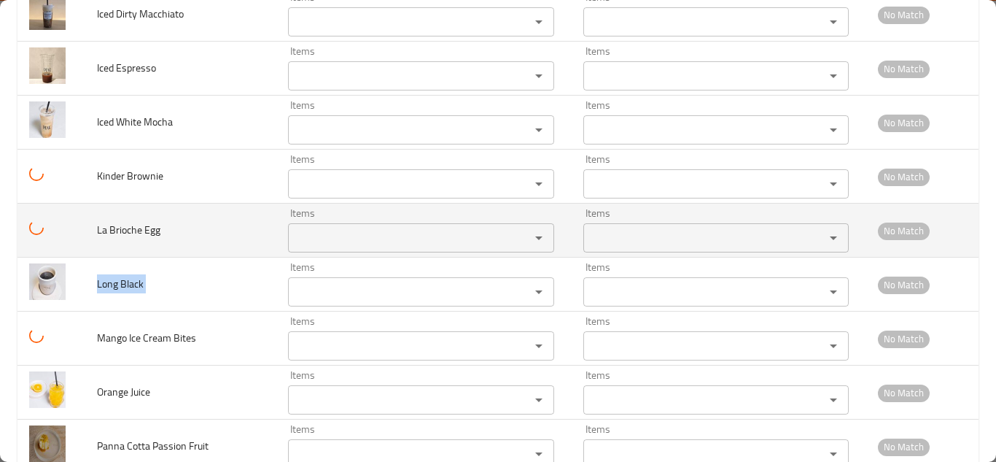
click at [319, 234] on Egg "Items" at bounding box center [399, 238] width 214 height 20
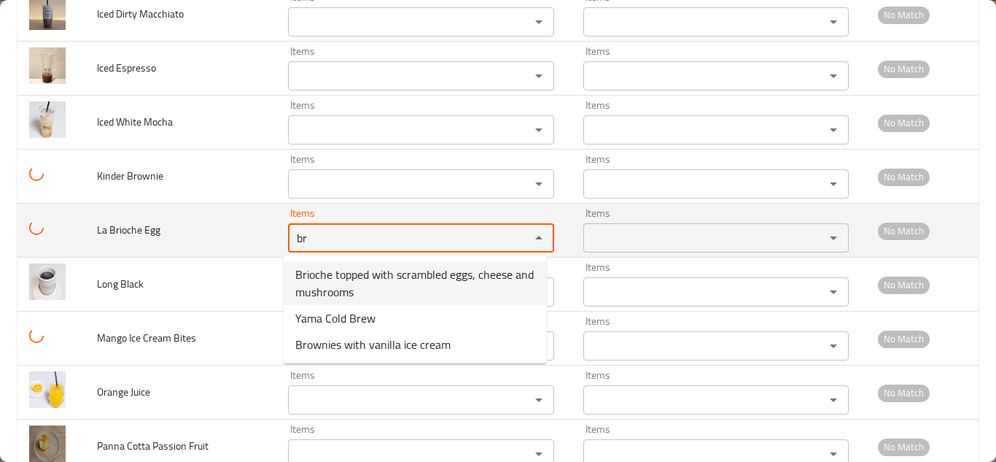
type Egg "b"
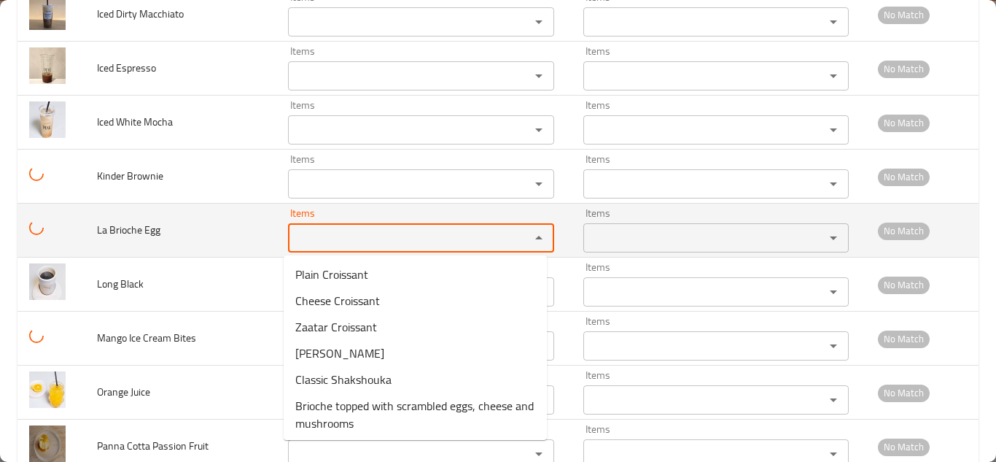
click at [125, 228] on span "La Brioche Egg" at bounding box center [128, 229] width 63 height 19
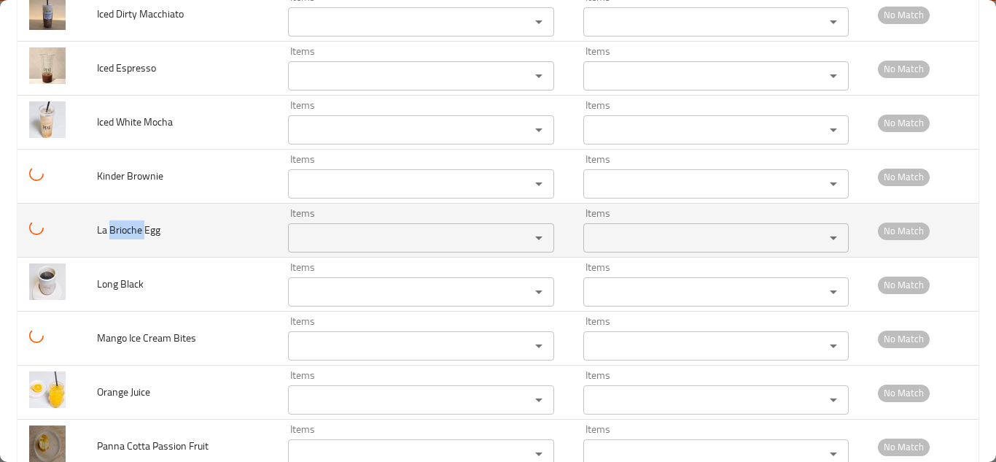
click at [125, 228] on span "La Brioche Egg" at bounding box center [128, 229] width 63 height 19
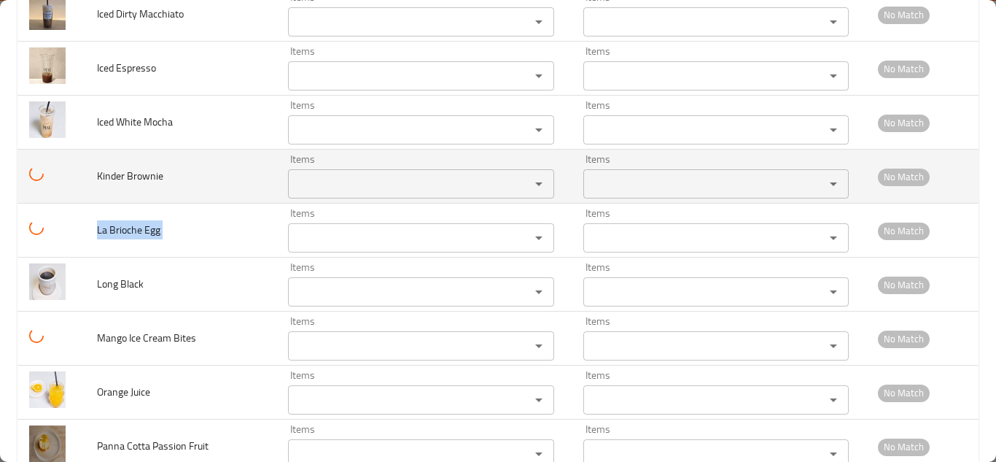
click at [323, 185] on Brownie "Items" at bounding box center [399, 184] width 214 height 20
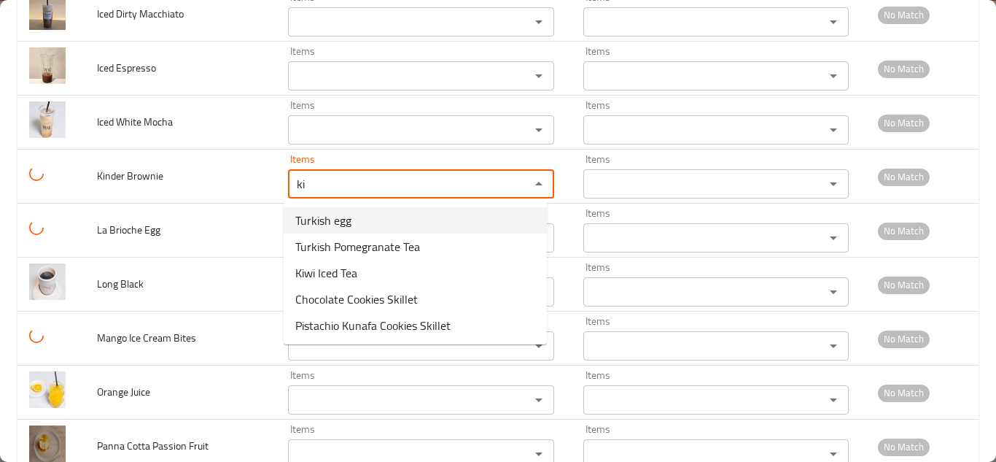
type Brownie "k"
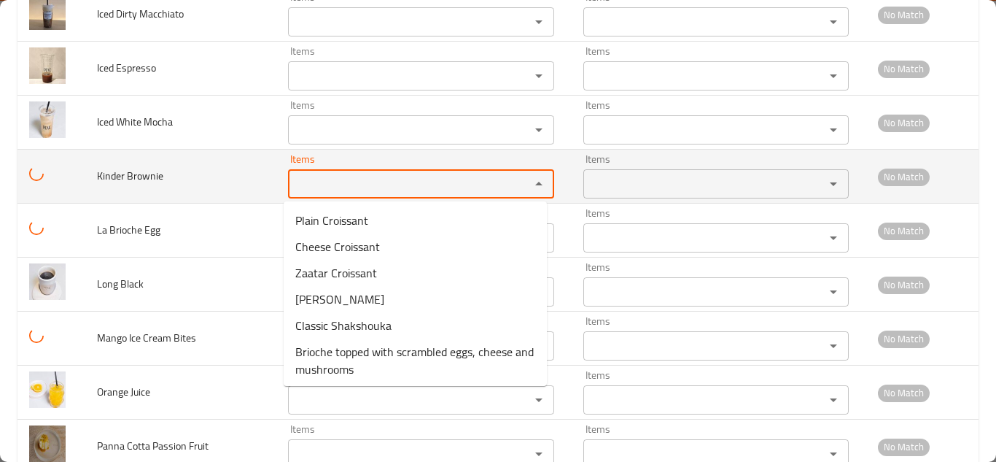
click at [125, 176] on span "Kinder Brownie" at bounding box center [130, 175] width 66 height 19
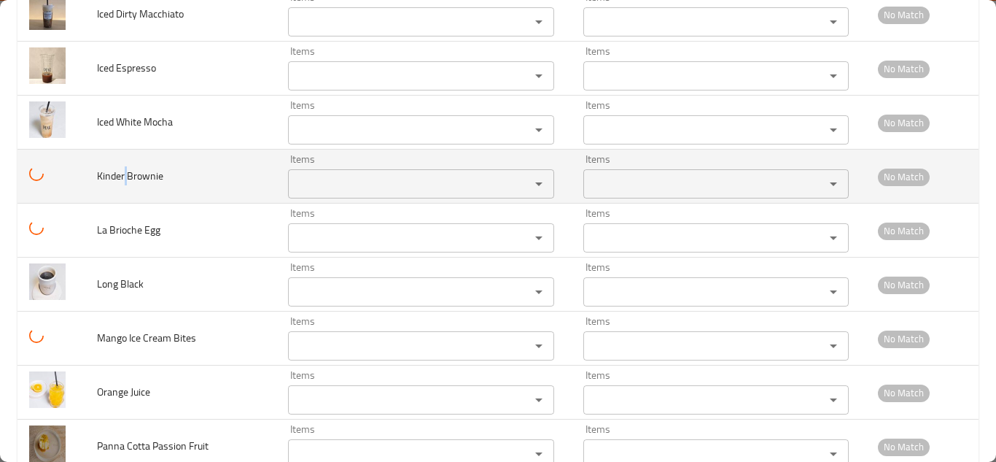
click at [125, 176] on span "Kinder Brownie" at bounding box center [130, 175] width 66 height 19
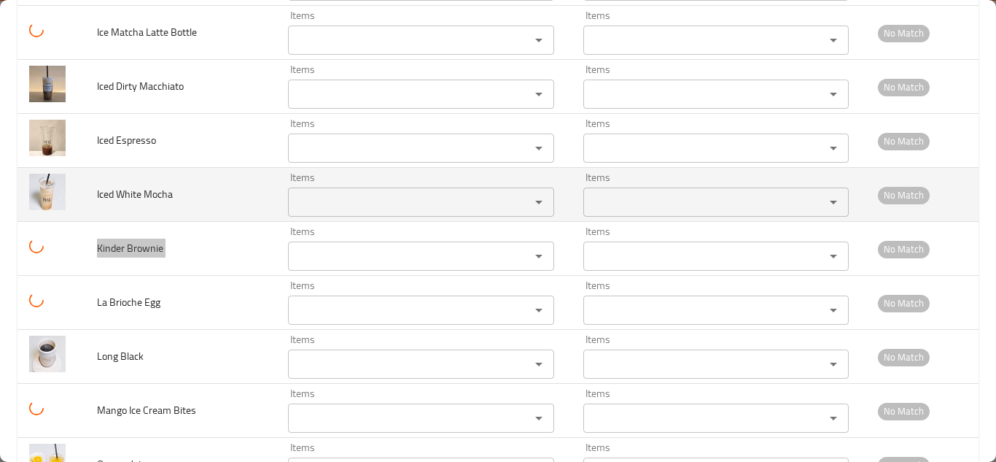
scroll to position [3293, 0]
click at [326, 205] on Mocha "Items" at bounding box center [399, 203] width 214 height 20
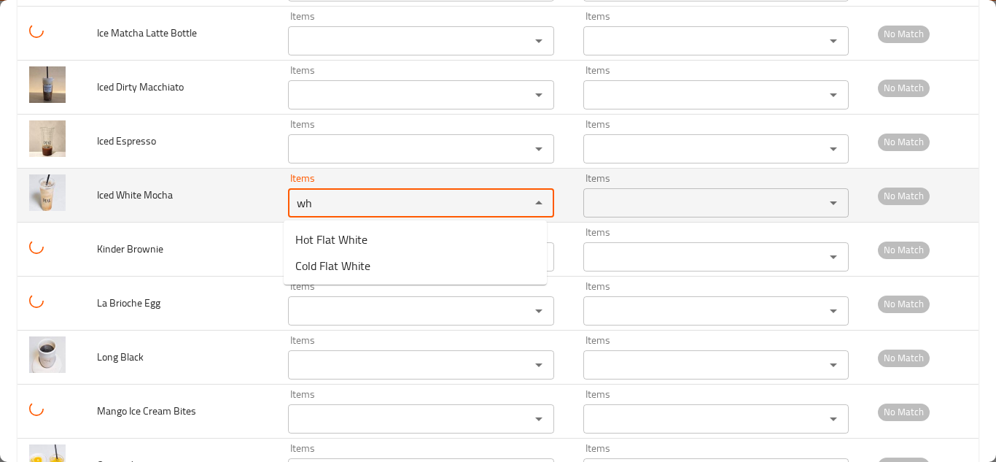
type Mocha "w"
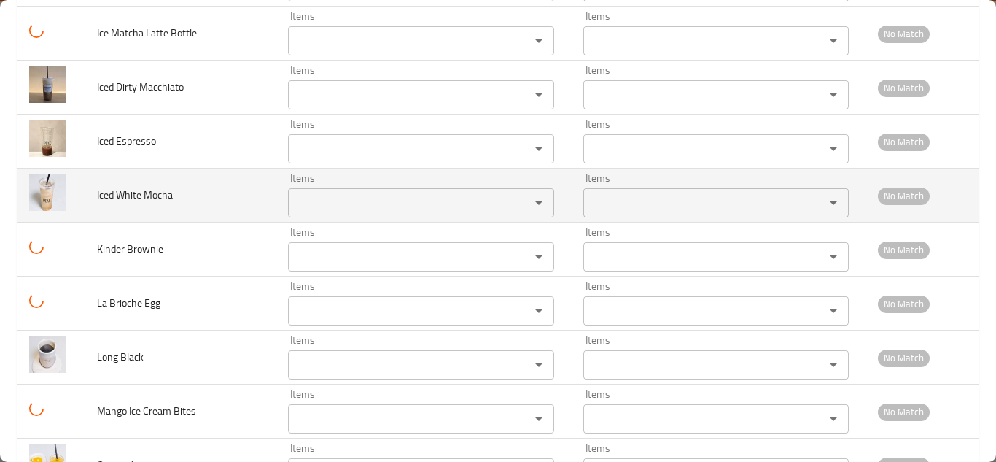
click at [146, 195] on span "Iced White Mocha" at bounding box center [135, 194] width 76 height 19
click at [144, 195] on span "Iced White Mocha" at bounding box center [135, 194] width 76 height 19
click at [142, 194] on span "Iced White Mocha" at bounding box center [135, 194] width 76 height 19
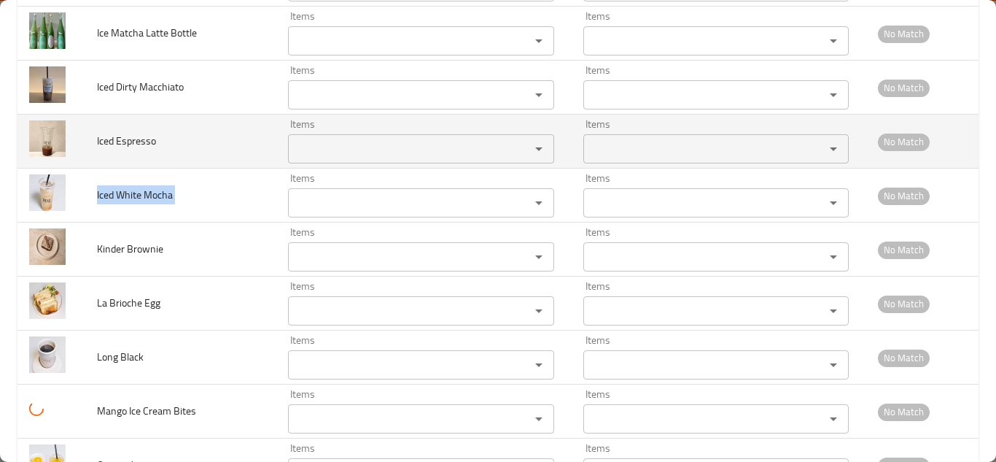
click at [344, 159] on Espresso "Items" at bounding box center [399, 149] width 214 height 20
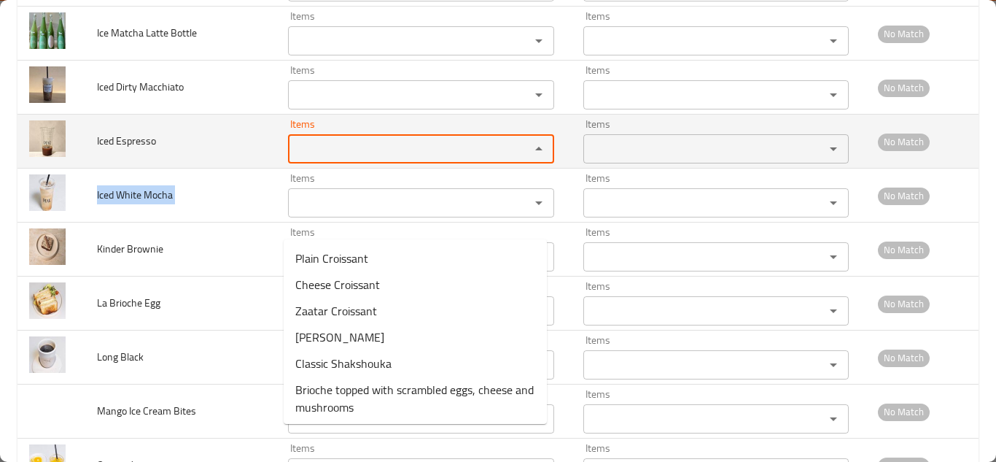
scroll to position [3220, 0]
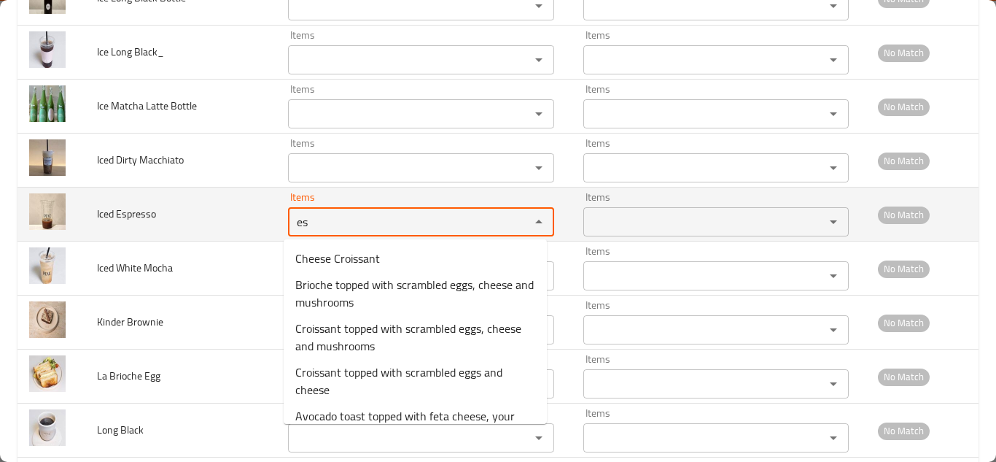
type Espresso "e"
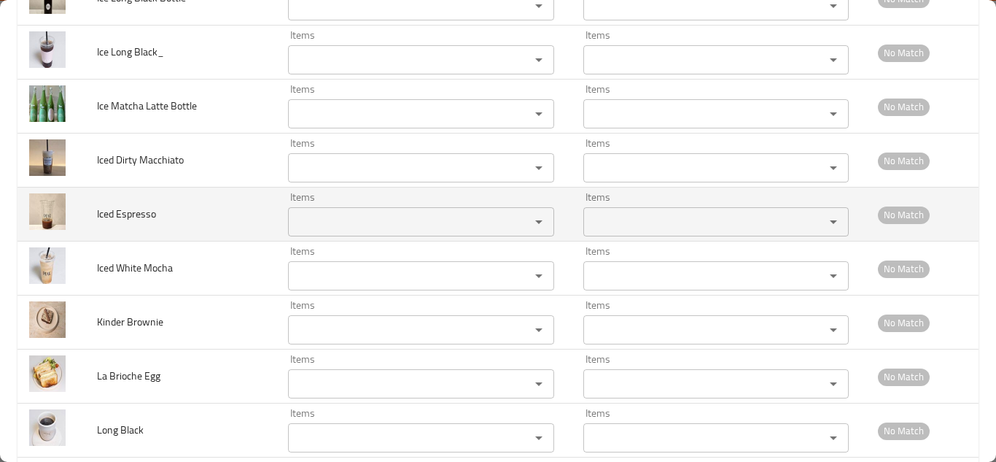
click at [130, 212] on span "Iced Espresso" at bounding box center [126, 213] width 59 height 19
click at [128, 212] on span "Iced Espresso" at bounding box center [126, 213] width 59 height 19
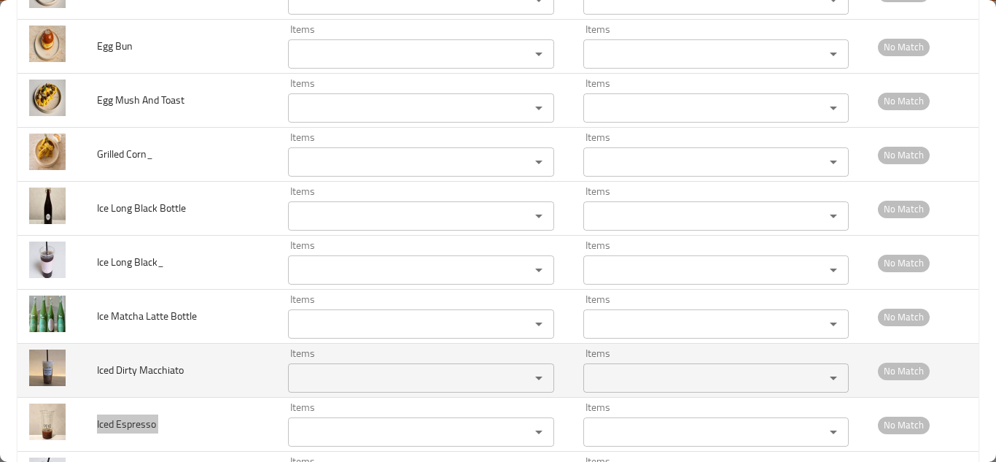
scroll to position [3136, 0]
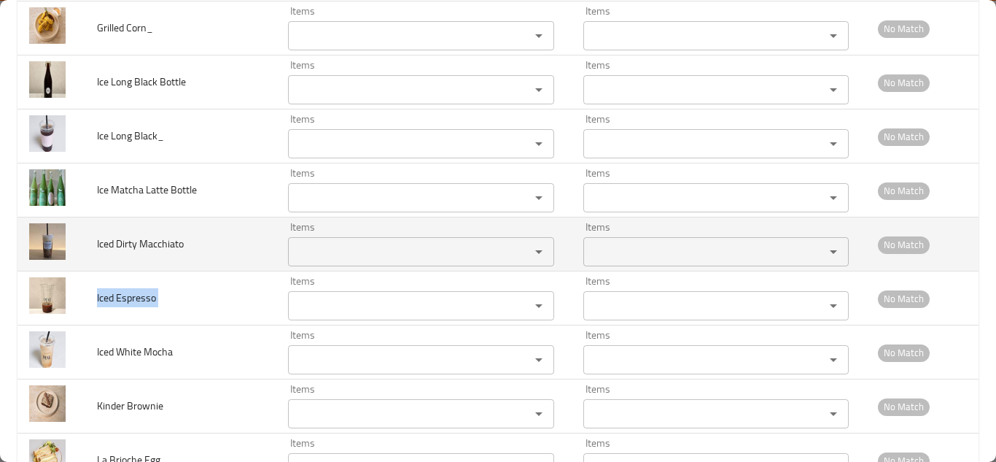
click at [317, 244] on Macchiato "Items" at bounding box center [399, 251] width 214 height 20
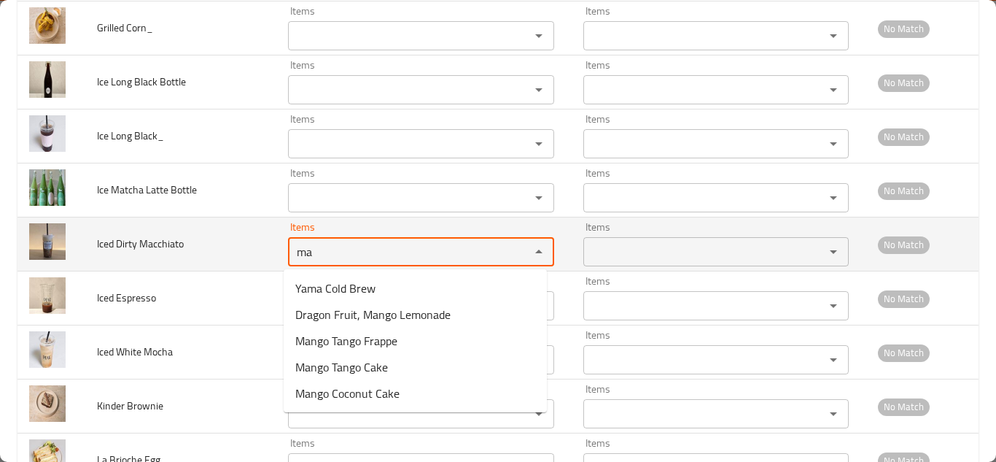
type Macchiato "m"
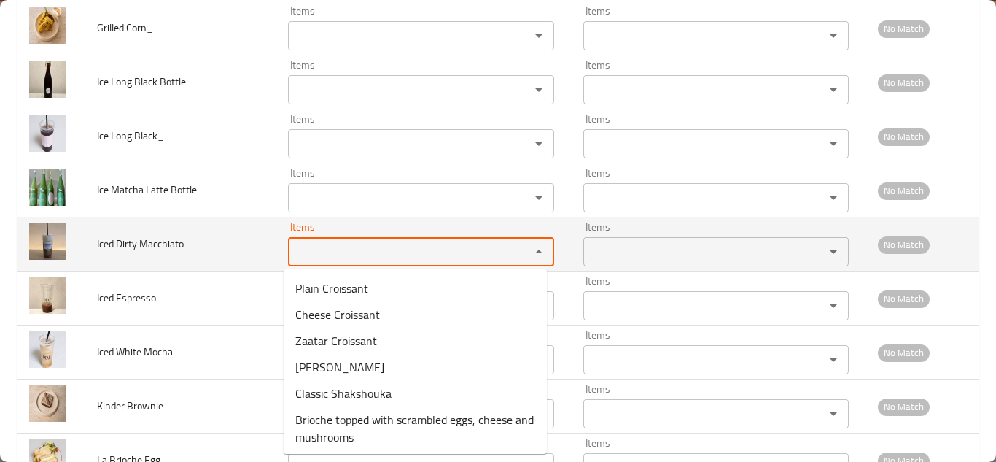
click at [156, 242] on span "Iced Dirty Macchiato" at bounding box center [140, 243] width 87 height 19
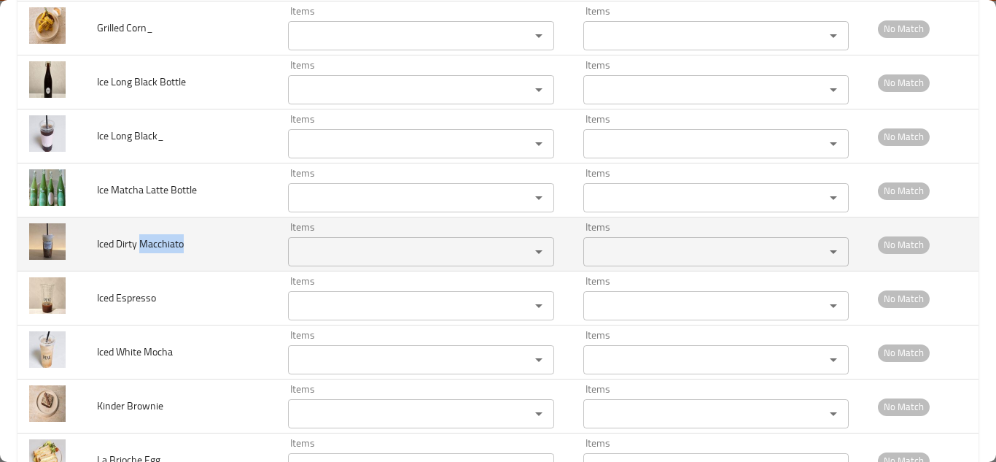
click at [156, 242] on span "Iced Dirty Macchiato" at bounding box center [140, 243] width 87 height 19
click at [156, 241] on span "Iced Dirty Macchiato" at bounding box center [140, 243] width 87 height 19
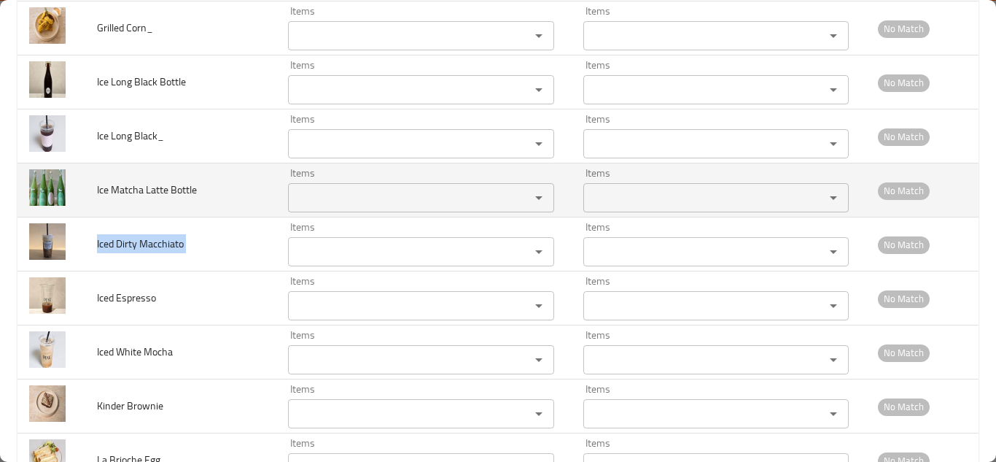
click at [323, 191] on Bottle "Items" at bounding box center [399, 197] width 214 height 20
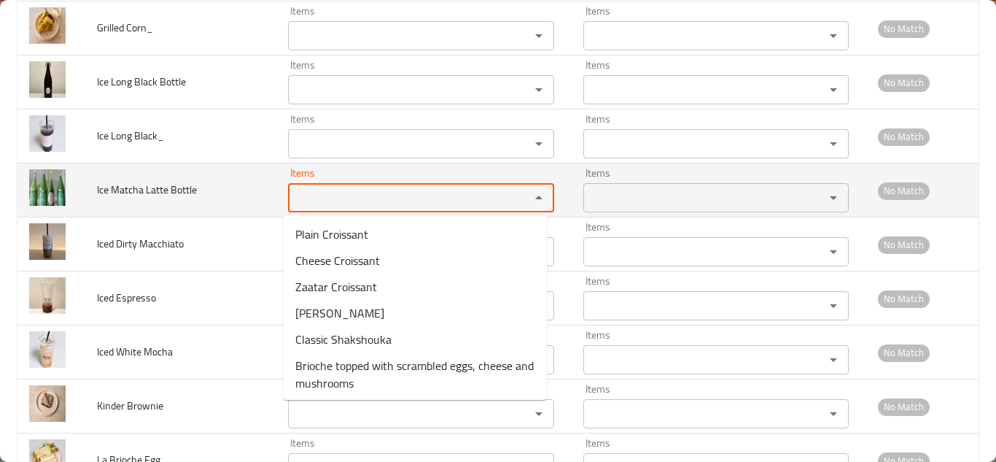
click at [156, 189] on span "Ice Matcha Latte Bottle" at bounding box center [147, 189] width 100 height 19
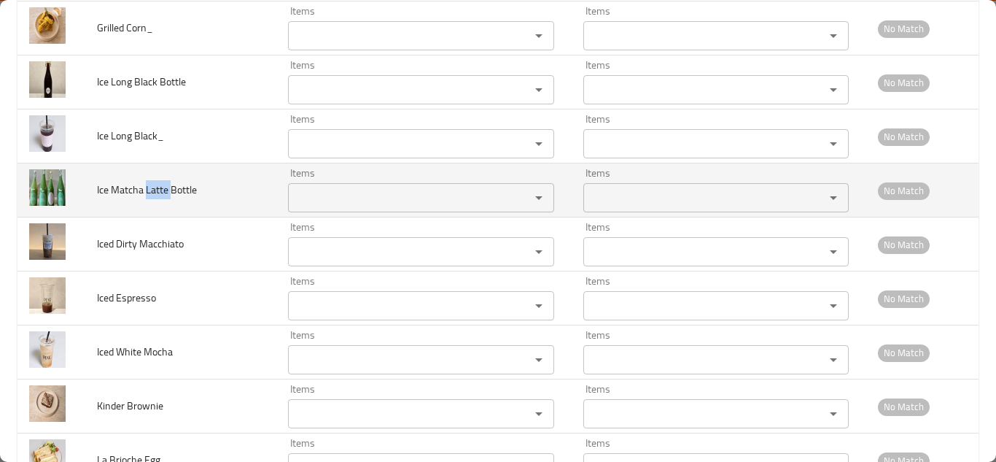
click at [156, 189] on span "Ice Matcha Latte Bottle" at bounding box center [147, 189] width 100 height 19
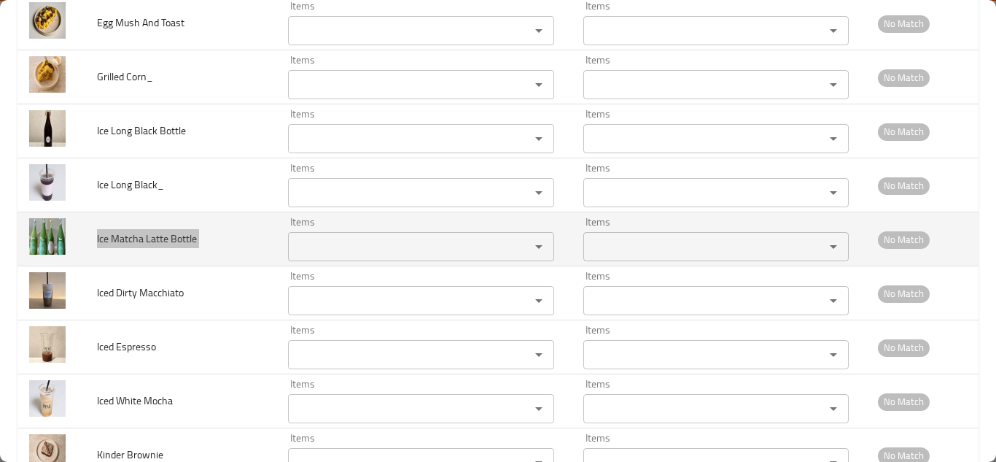
scroll to position [3063, 0]
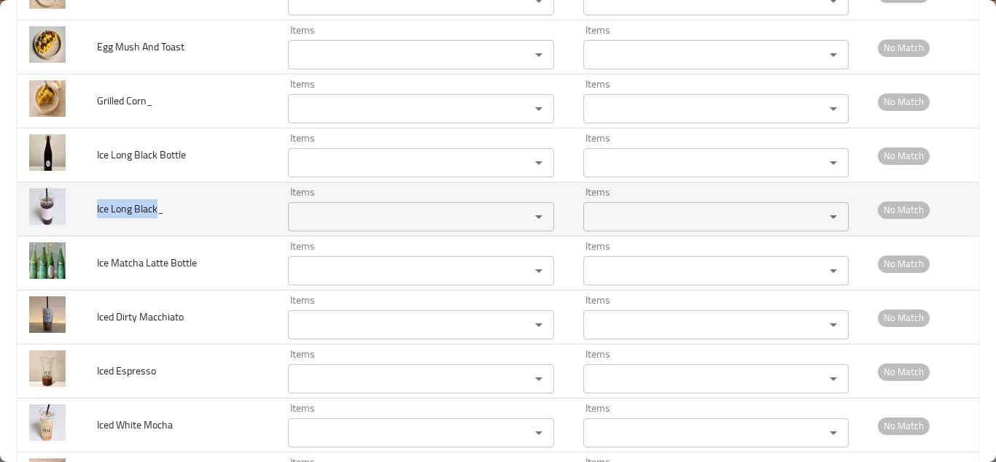
drag, startPoint x: 160, startPoint y: 206, endPoint x: 88, endPoint y: 204, distance: 72.2
click at [88, 204] on td "Ice Long Black_" at bounding box center [180, 209] width 191 height 54
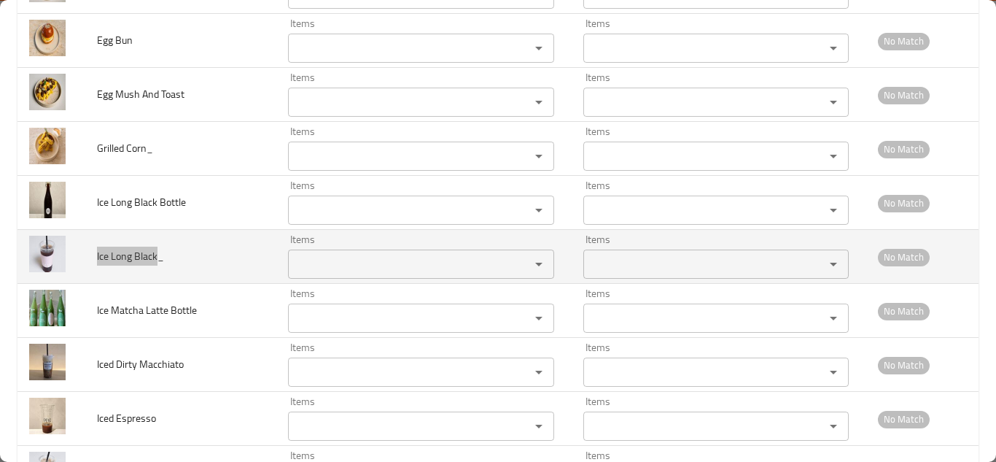
scroll to position [2917, 0]
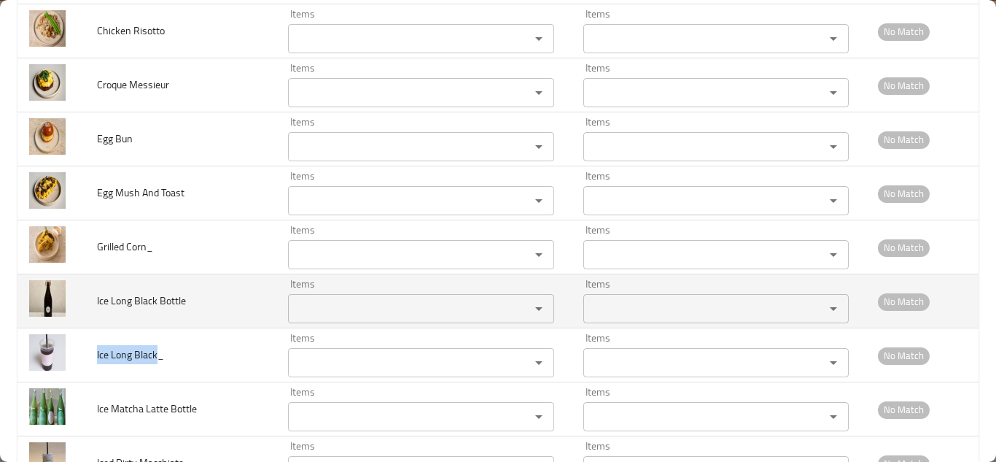
click at [138, 297] on span "Ice Long Black Bottle" at bounding box center [141, 300] width 89 height 19
click at [137, 296] on span "Ice Long Black Bottle" at bounding box center [141, 300] width 89 height 19
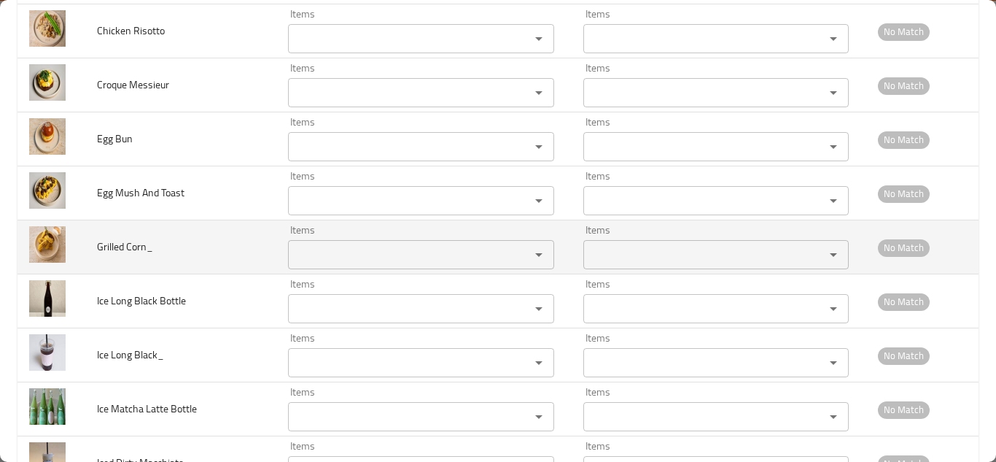
click at [303, 246] on Corn_ "Items" at bounding box center [399, 254] width 214 height 20
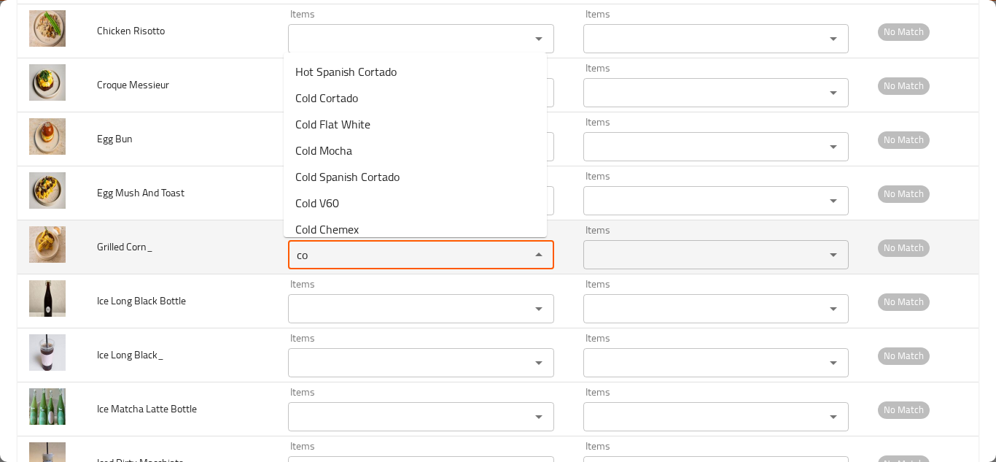
type Corn_ "c"
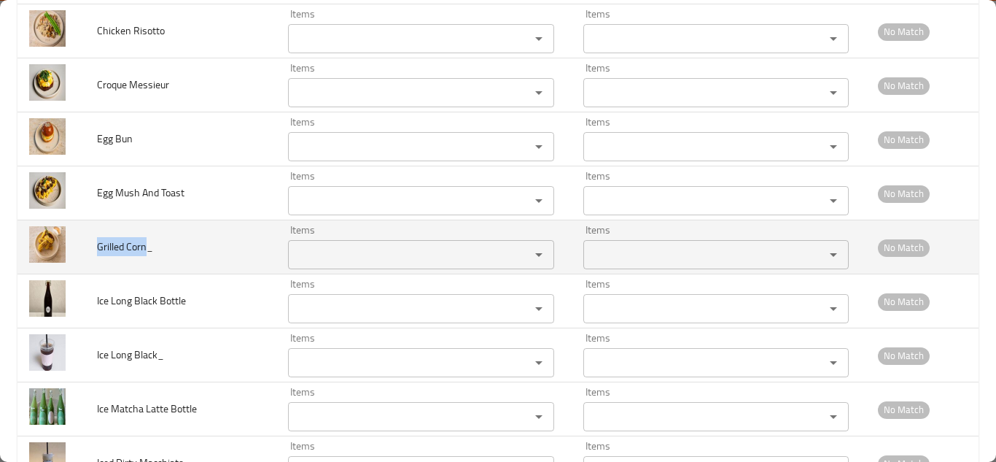
drag, startPoint x: 147, startPoint y: 242, endPoint x: 96, endPoint y: 244, distance: 51.8
click at [96, 244] on td "Grilled Corn_" at bounding box center [180, 247] width 191 height 54
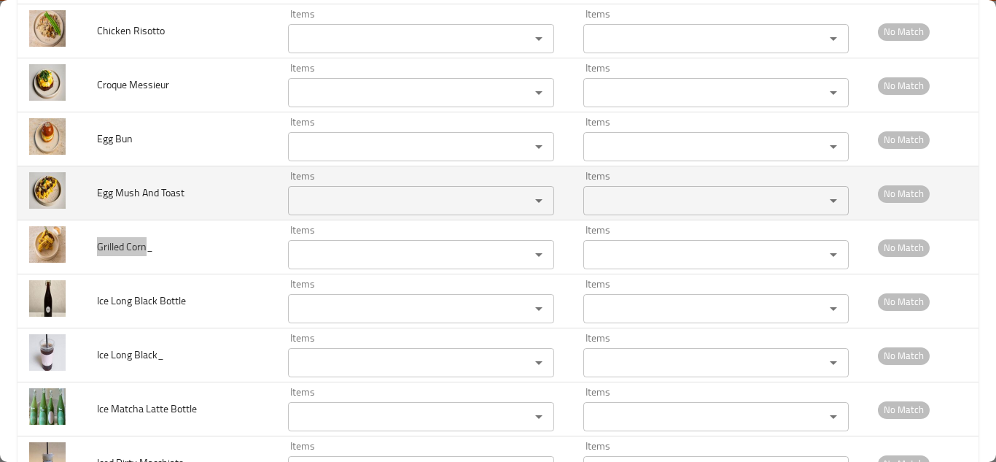
scroll to position [2844, 0]
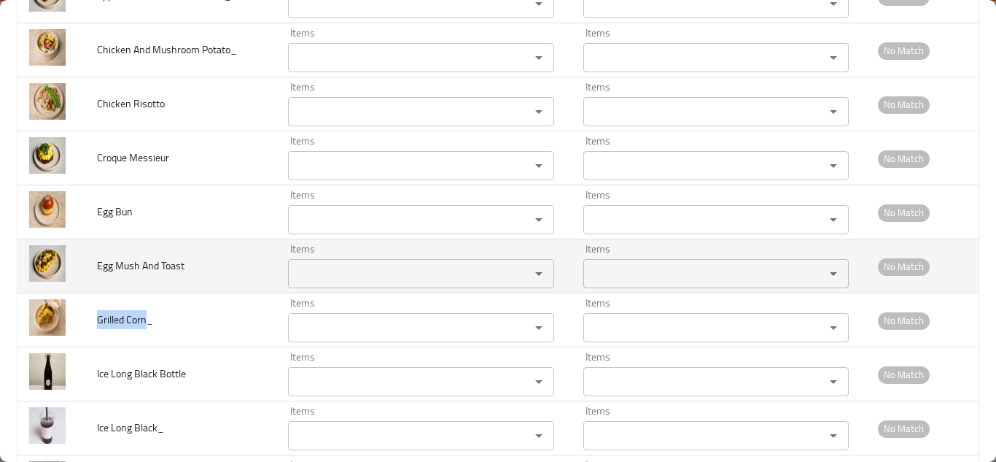
click at [311, 273] on Toast "Items" at bounding box center [399, 273] width 214 height 20
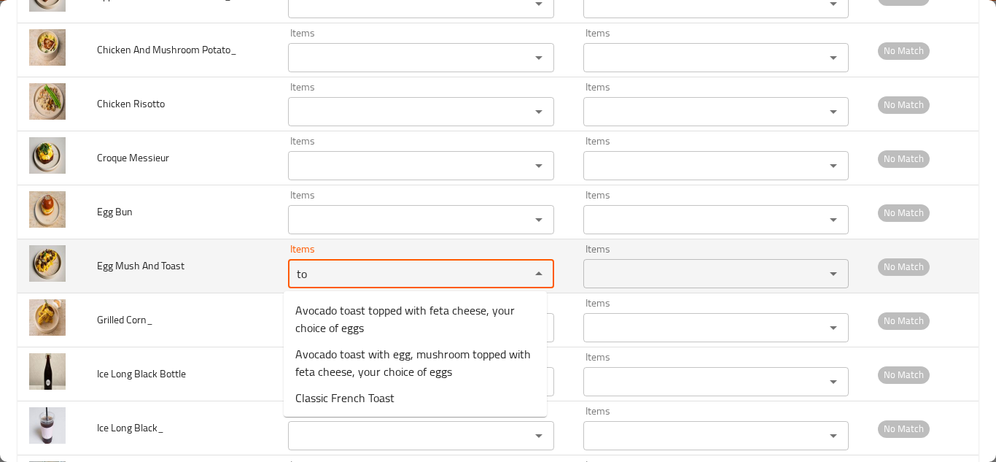
type Toast "t"
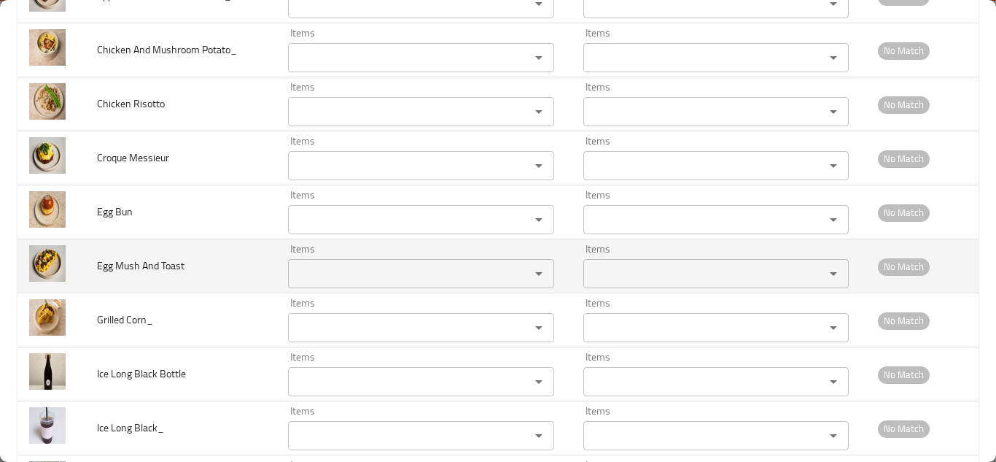
click at [136, 263] on span "Egg Mush And Toast" at bounding box center [141, 265] width 88 height 19
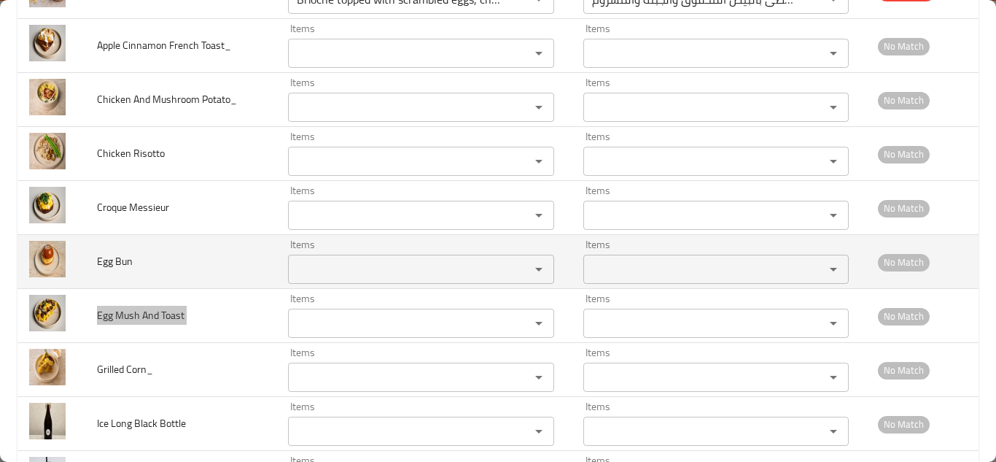
scroll to position [2771, 0]
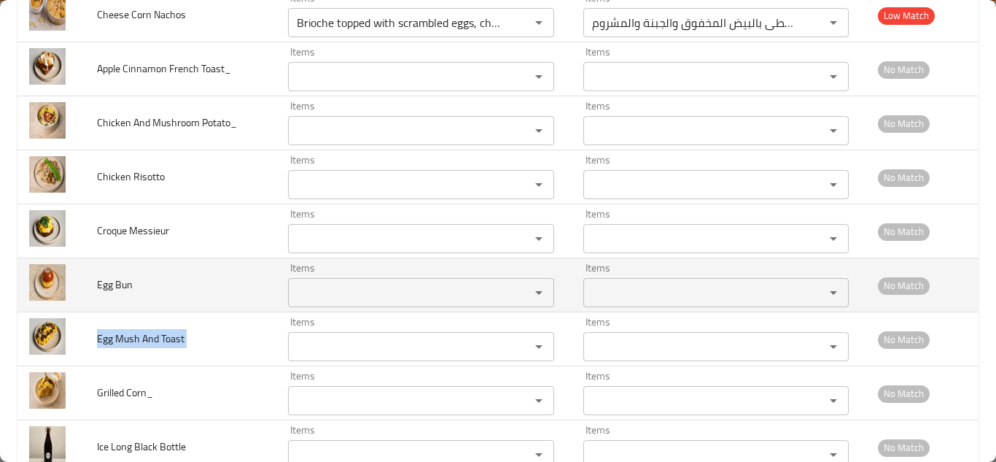
click at [304, 285] on Bun "Items" at bounding box center [399, 292] width 214 height 20
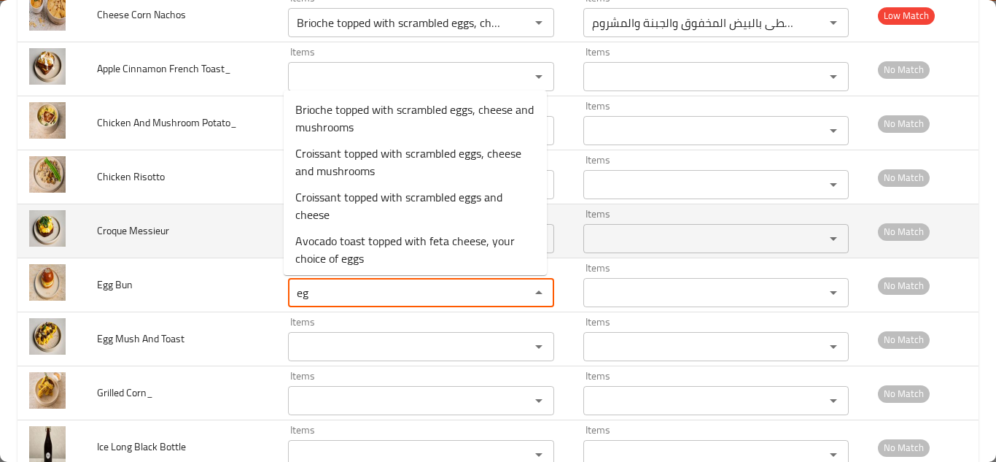
type Bun "e"
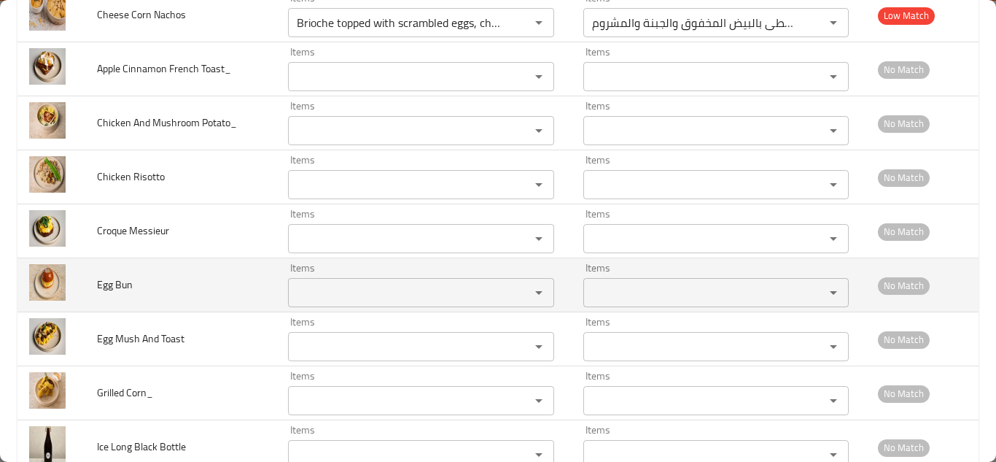
click at [121, 282] on span "Egg Bun" at bounding box center [115, 284] width 36 height 19
click at [120, 282] on span "Egg Bun" at bounding box center [115, 284] width 36 height 19
click at [120, 281] on span "Egg Bun" at bounding box center [115, 284] width 36 height 19
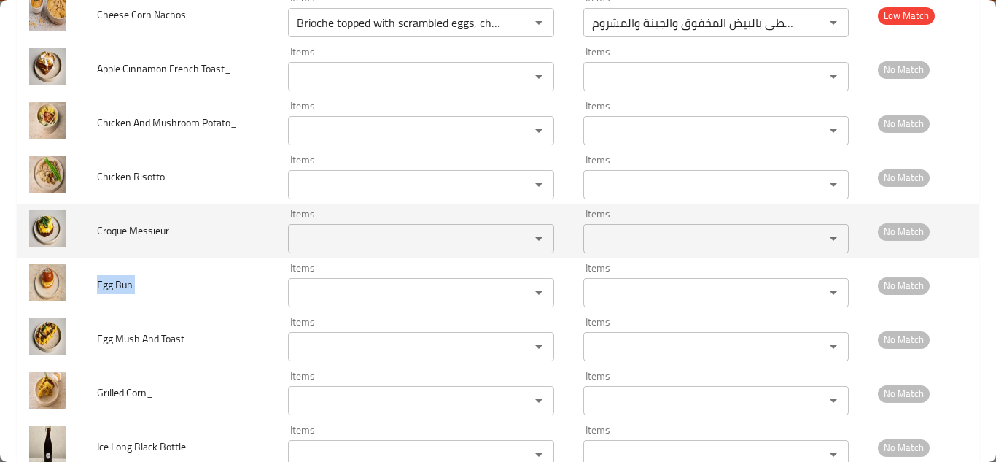
click at [307, 230] on Messieur "Items" at bounding box center [399, 238] width 214 height 20
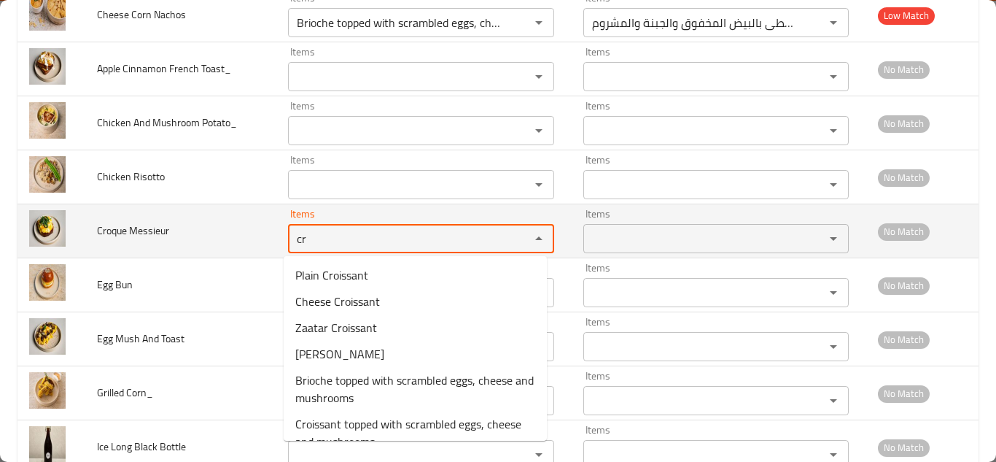
type Messieur "c"
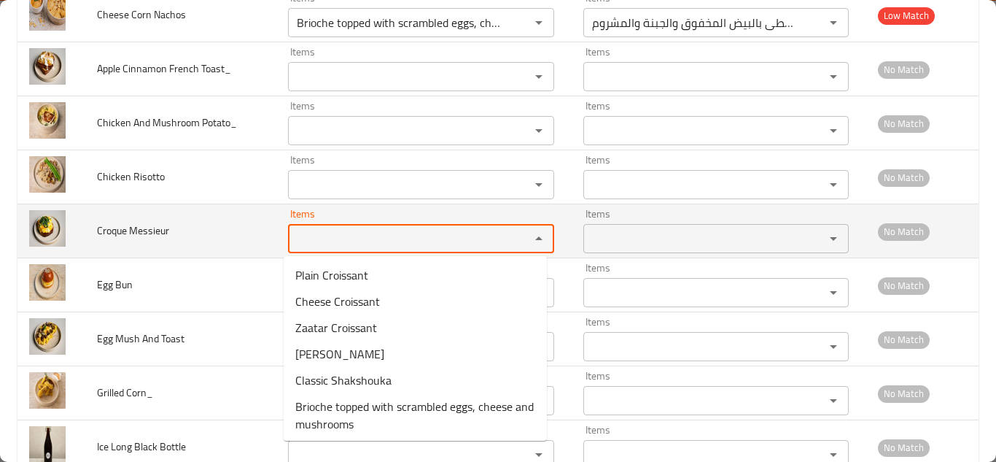
click at [141, 229] on span "Croque Messieur" at bounding box center [133, 230] width 72 height 19
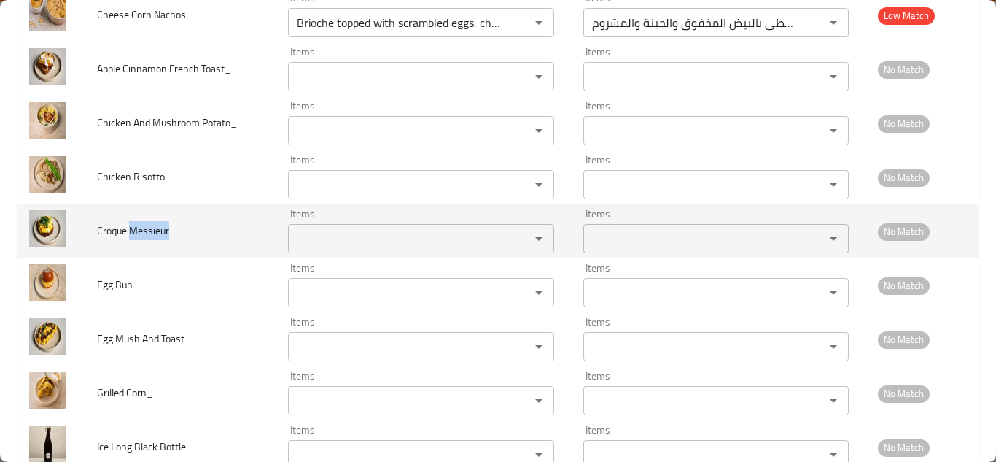
click at [141, 229] on span "Croque Messieur" at bounding box center [133, 230] width 72 height 19
click at [140, 229] on span "Croque Messieur" at bounding box center [133, 230] width 72 height 19
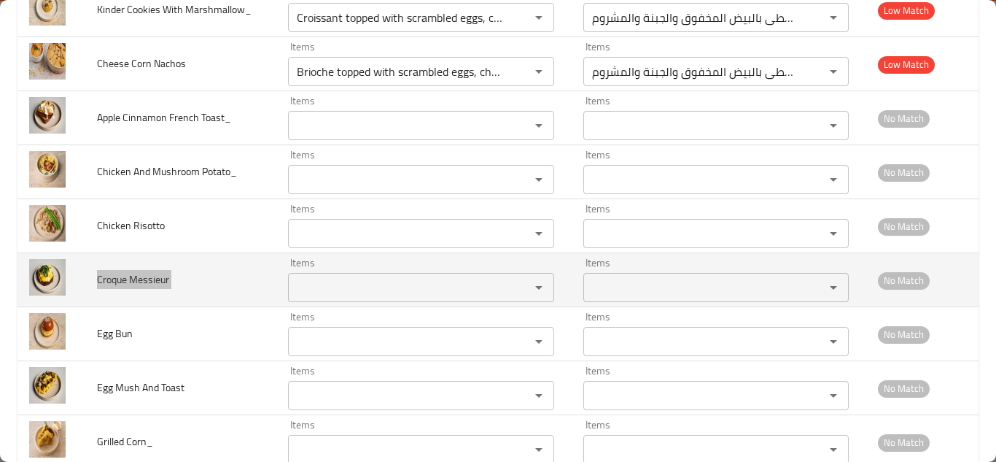
scroll to position [2698, 0]
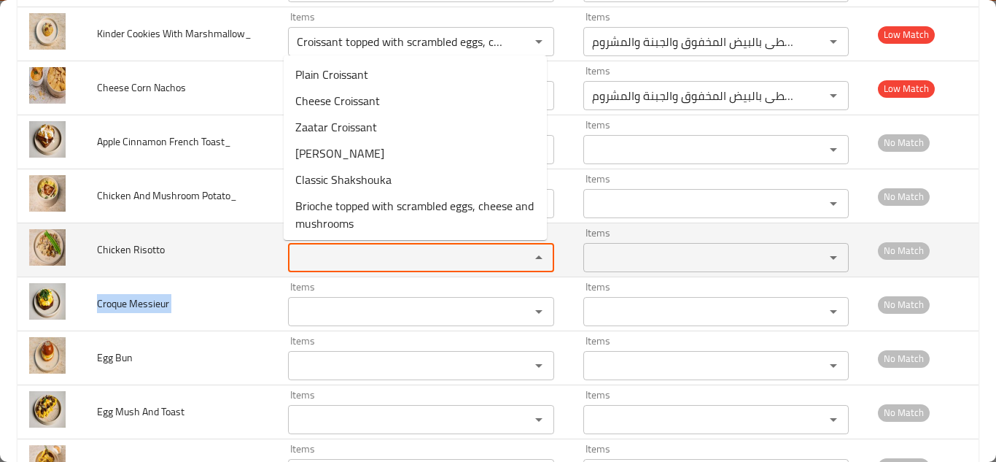
click at [305, 255] on Risotto "Items" at bounding box center [399, 257] width 214 height 20
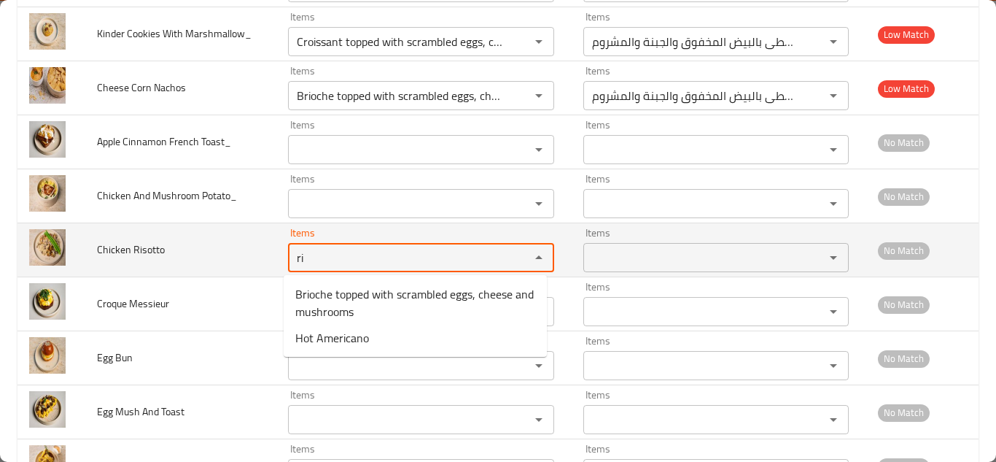
type Risotto "r"
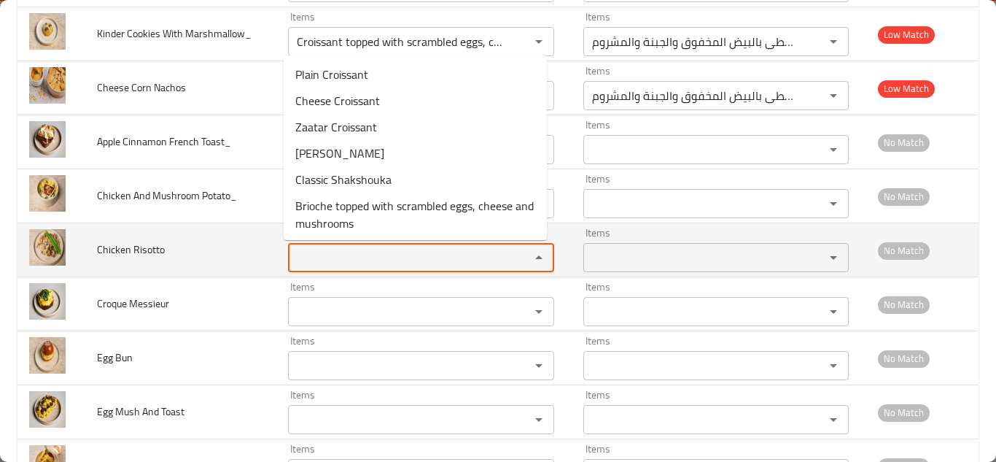
click at [118, 249] on span "Chicken Risotto" at bounding box center [131, 249] width 68 height 19
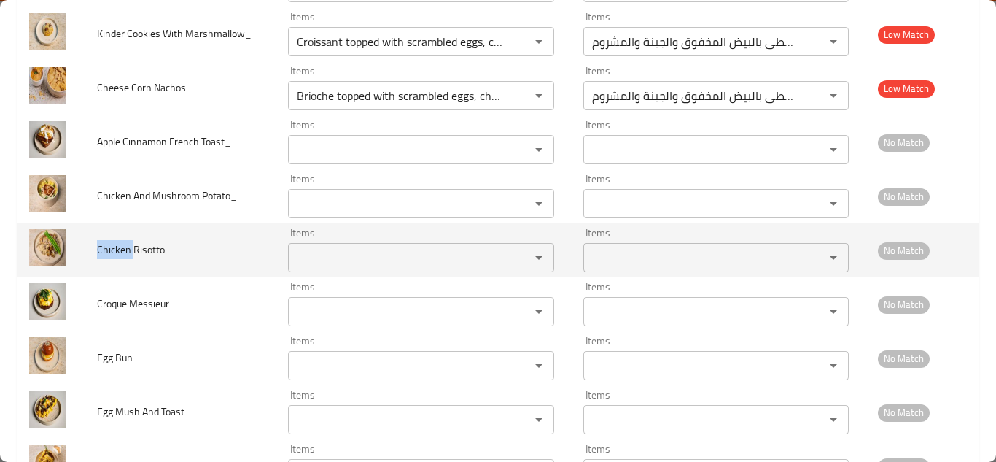
click at [118, 249] on span "Chicken Risotto" at bounding box center [131, 249] width 68 height 19
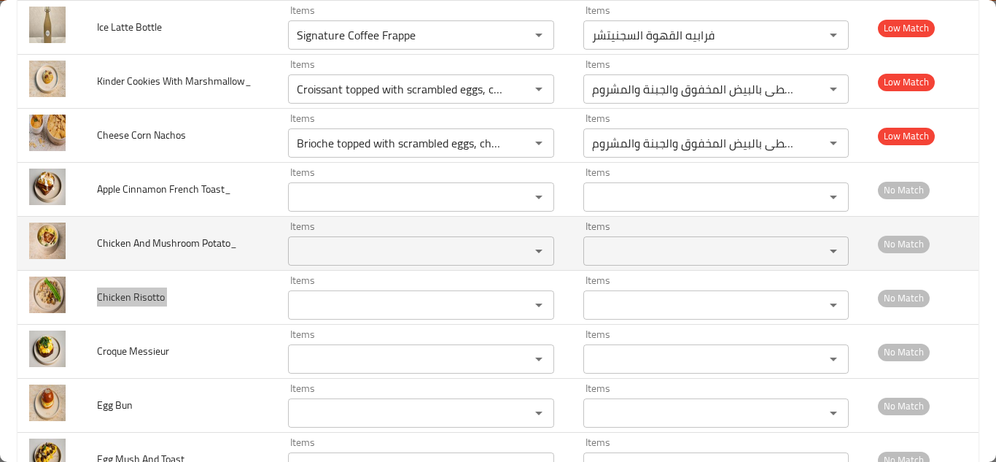
scroll to position [2626, 0]
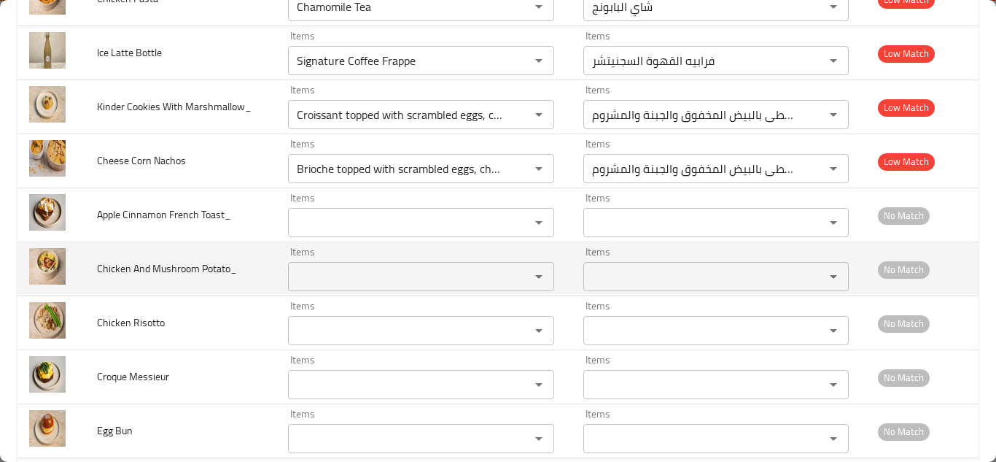
click at [328, 274] on Potato_ "Items" at bounding box center [399, 276] width 214 height 20
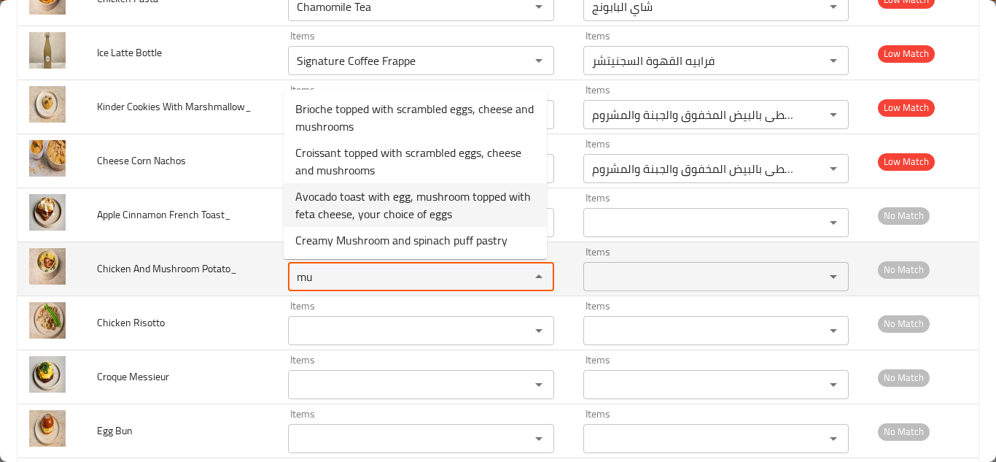
type Potato_ "m"
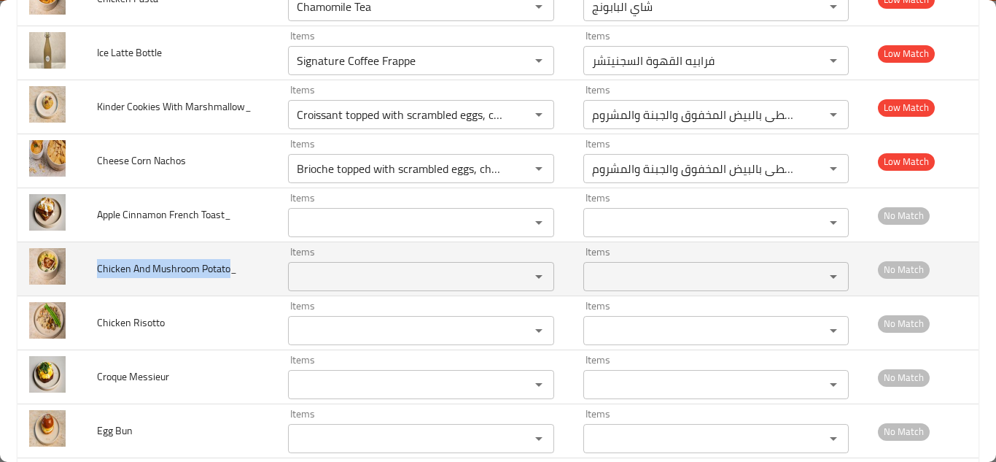
drag, startPoint x: 230, startPoint y: 264, endPoint x: 95, endPoint y: 260, distance: 135.0
click at [95, 260] on td "Chicken And Mushroom Potato_" at bounding box center [180, 269] width 191 height 54
click at [192, 270] on span "Chicken And Mushroom Potato_" at bounding box center [167, 268] width 140 height 19
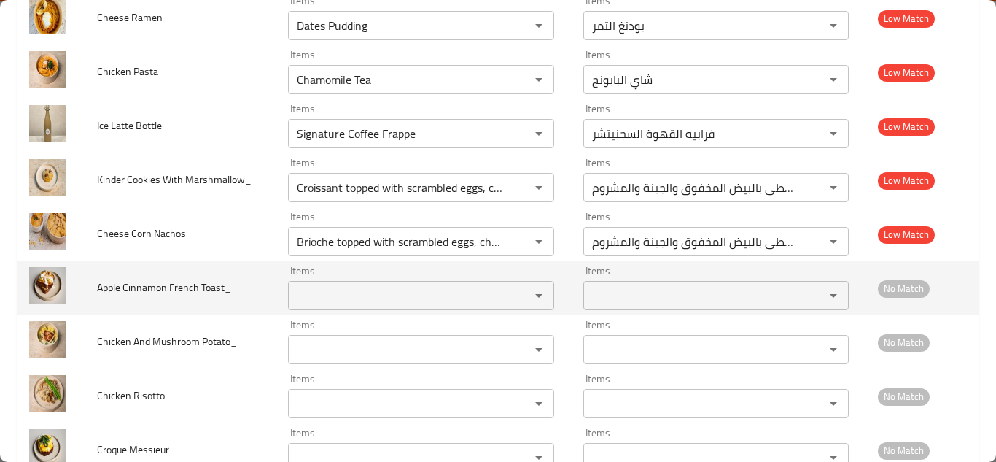
click at [327, 289] on Toast_ "Items" at bounding box center [399, 295] width 214 height 20
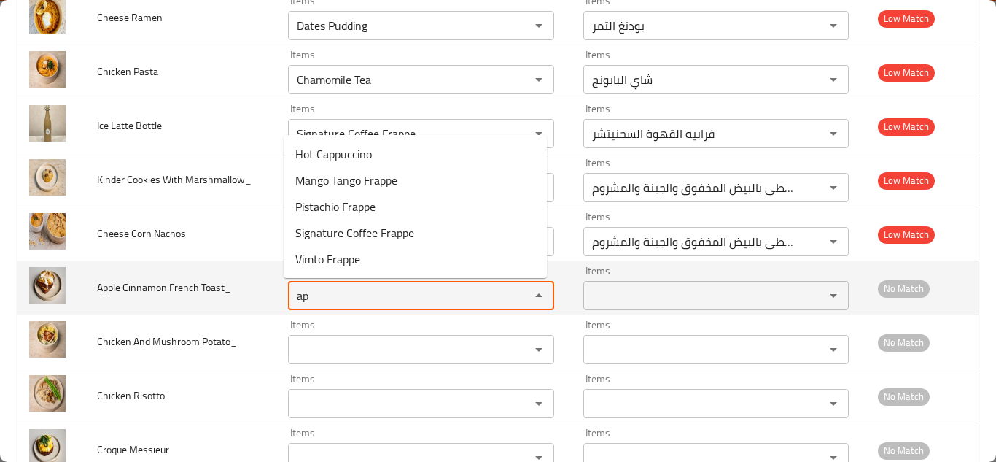
type Toast_ "a"
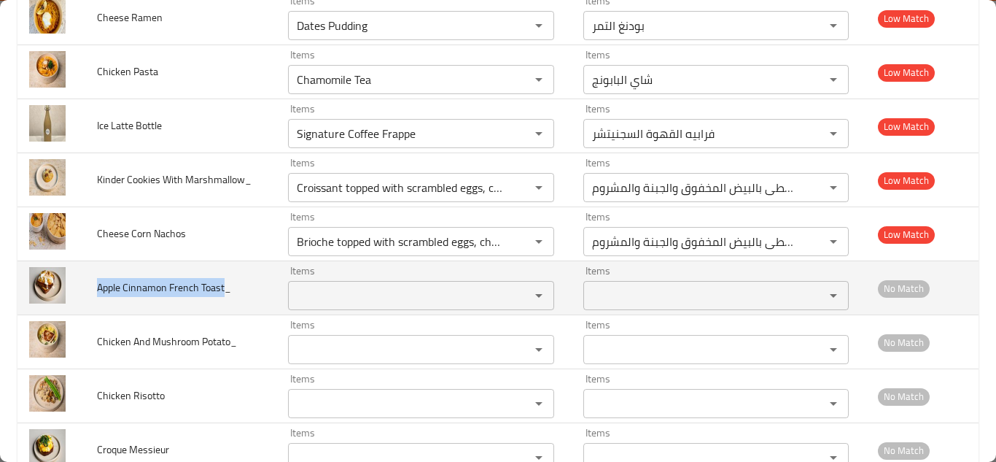
drag, startPoint x: 220, startPoint y: 287, endPoint x: 92, endPoint y: 282, distance: 127.7
click at [92, 282] on td "Apple Cinnamon French Toast_" at bounding box center [180, 288] width 191 height 54
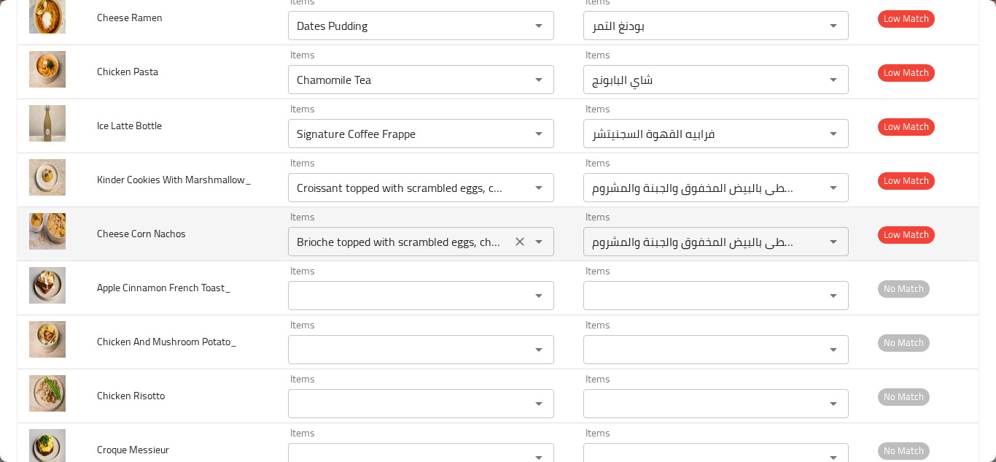
click at [368, 233] on Nachos "Brioche topped with scrambled eggs, cheese and mushrooms" at bounding box center [399, 241] width 214 height 20
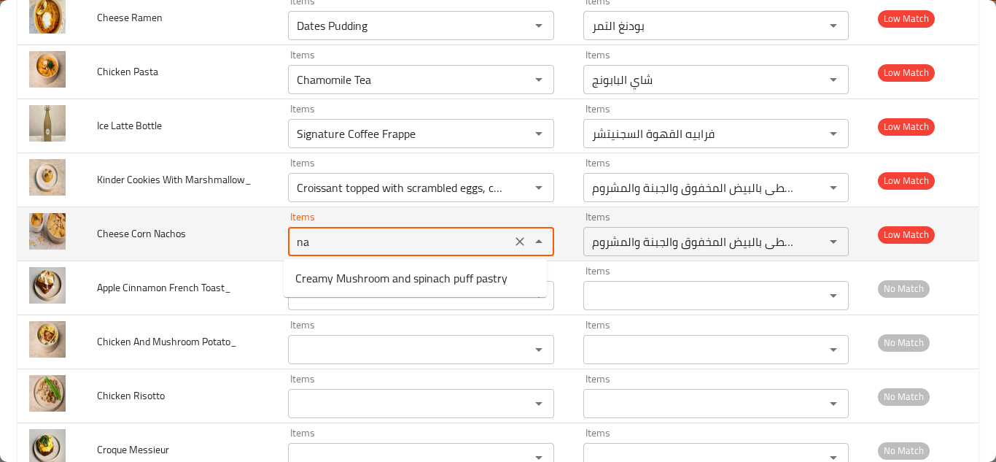
type Nachos "n"
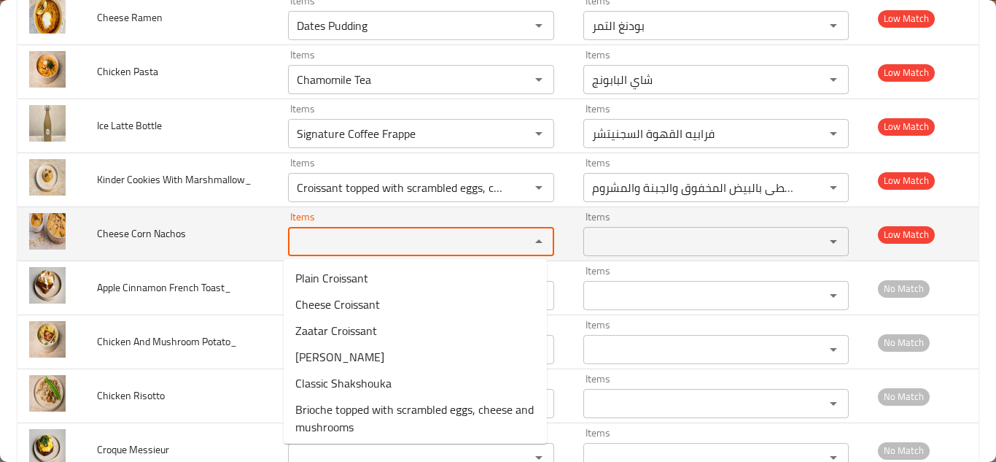
click at [138, 233] on span "Cheese Corn Nachos" at bounding box center [141, 233] width 89 height 19
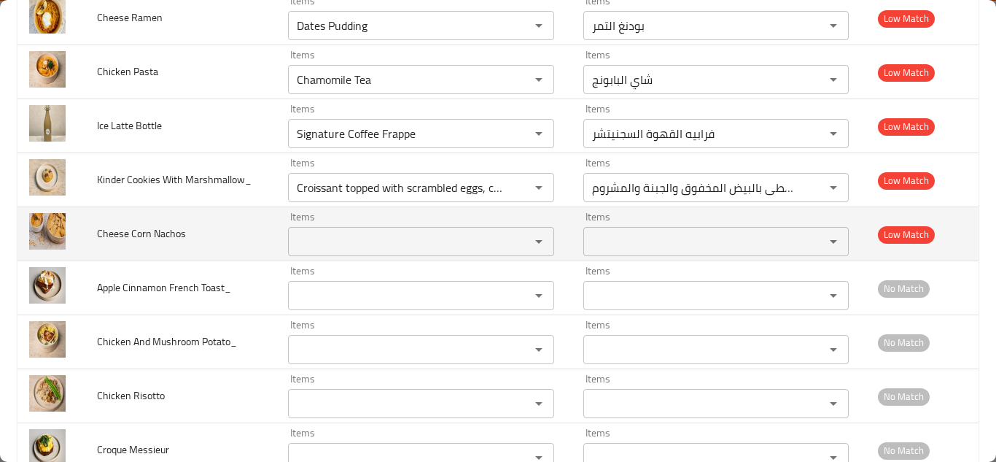
click at [145, 233] on span "Cheese Corn Nachos" at bounding box center [141, 233] width 89 height 19
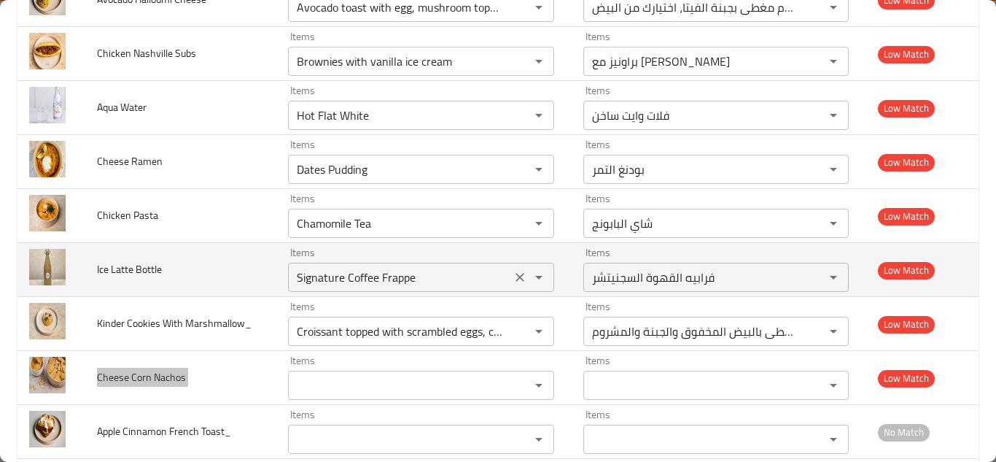
scroll to position [2407, 0]
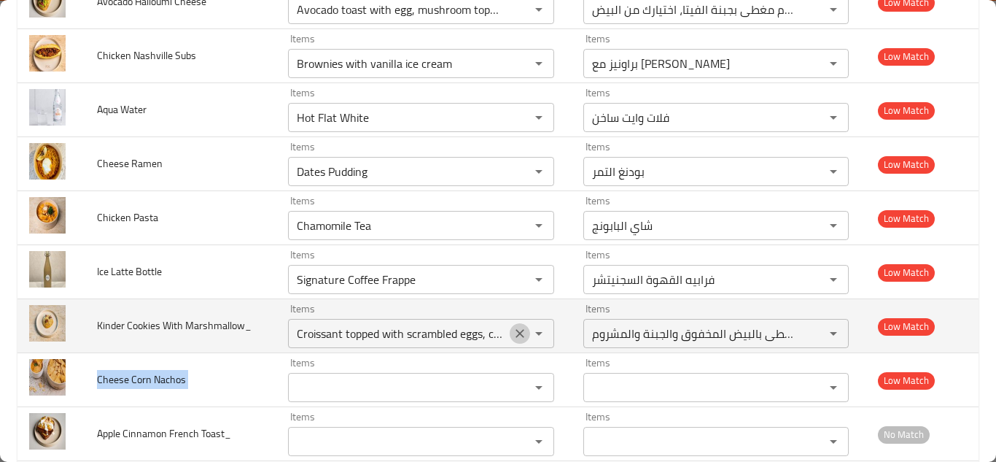
click at [513, 332] on icon "Clear" at bounding box center [520, 333] width 15 height 15
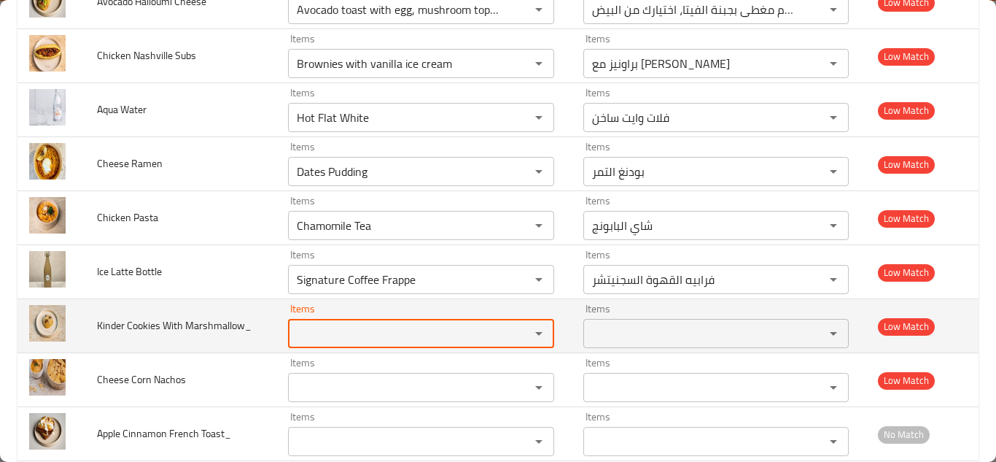
scroll to position [0, 0]
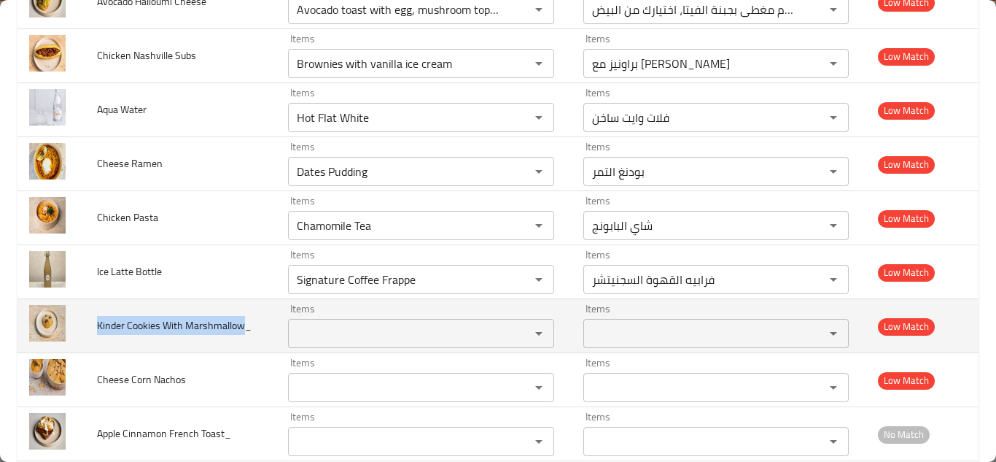
drag, startPoint x: 242, startPoint y: 319, endPoint x: 94, endPoint y: 314, distance: 148.2
click at [94, 314] on td "Kinder Cookies With Marshmallow_" at bounding box center [180, 326] width 191 height 54
click at [225, 326] on span "Kinder Cookies With Marshmallow_" at bounding box center [174, 325] width 155 height 19
drag, startPoint x: 242, startPoint y: 324, endPoint x: 101, endPoint y: 317, distance: 141.6
click at [101, 317] on span "Kinder Cookies With Marshmallow_" at bounding box center [174, 325] width 155 height 19
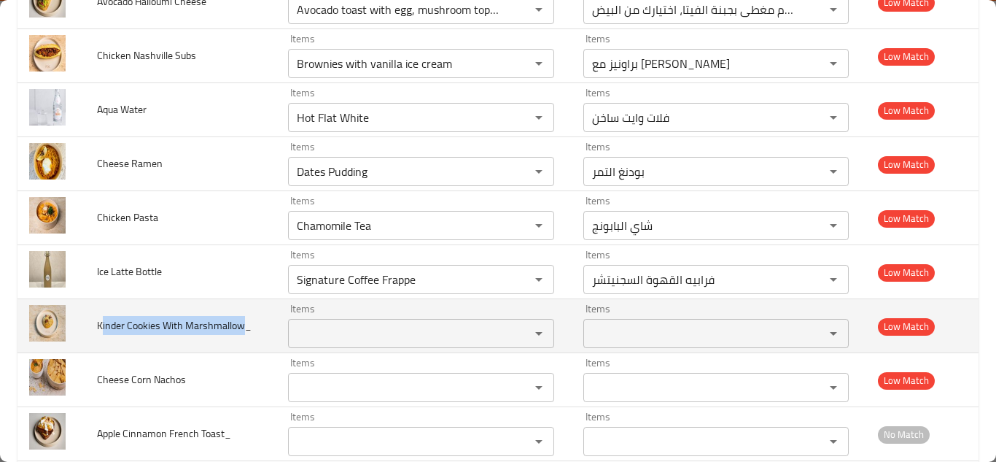
drag, startPoint x: 198, startPoint y: 332, endPoint x: 218, endPoint y: 330, distance: 20.5
click at [198, 332] on span "Kinder Cookies With Marshmallow_" at bounding box center [174, 325] width 155 height 19
click at [247, 322] on span "Kinder Cookies With Marshmallow_" at bounding box center [174, 325] width 155 height 19
drag, startPoint x: 241, startPoint y: 324, endPoint x: 91, endPoint y: 326, distance: 150.3
click at [91, 326] on td "Kinder Cookies With Marshmallow_" at bounding box center [180, 326] width 191 height 54
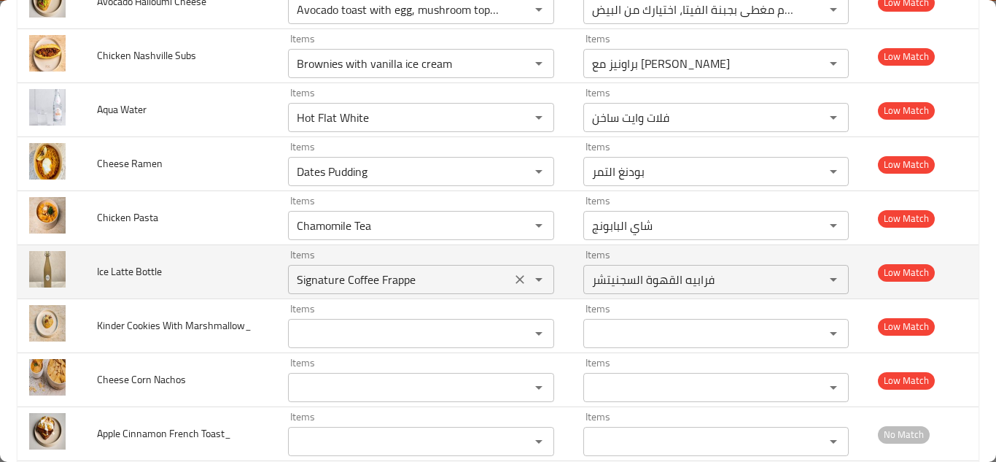
click at [360, 271] on Bottle "Signature Coffee Frappe" at bounding box center [399, 279] width 214 height 20
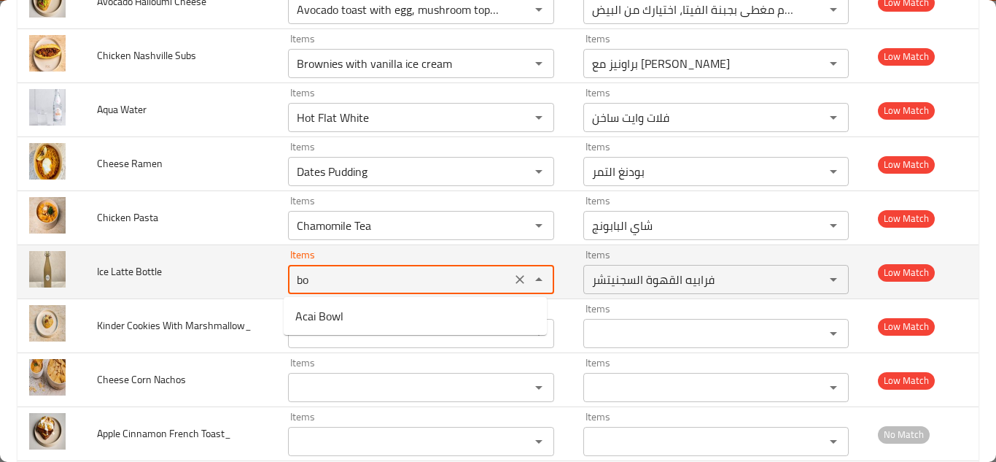
type Bottle "b"
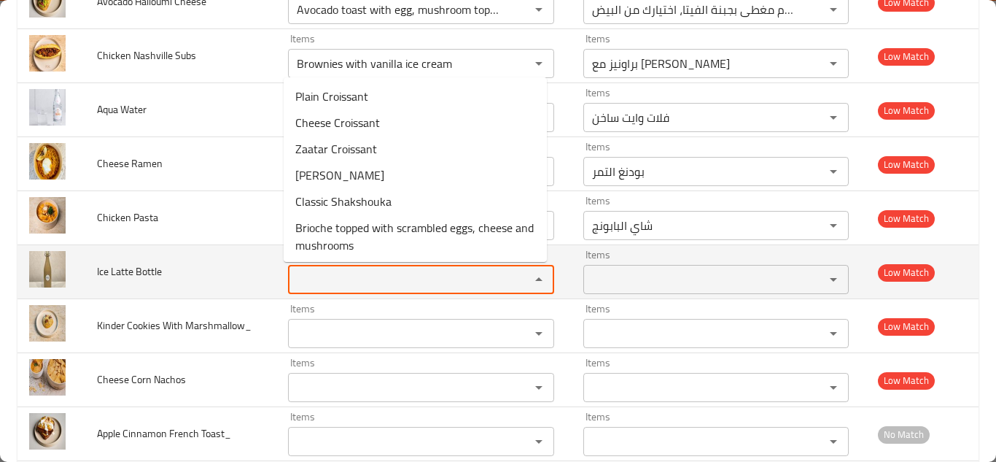
click at [143, 269] on span "Ice Latte Bottle" at bounding box center [129, 271] width 65 height 19
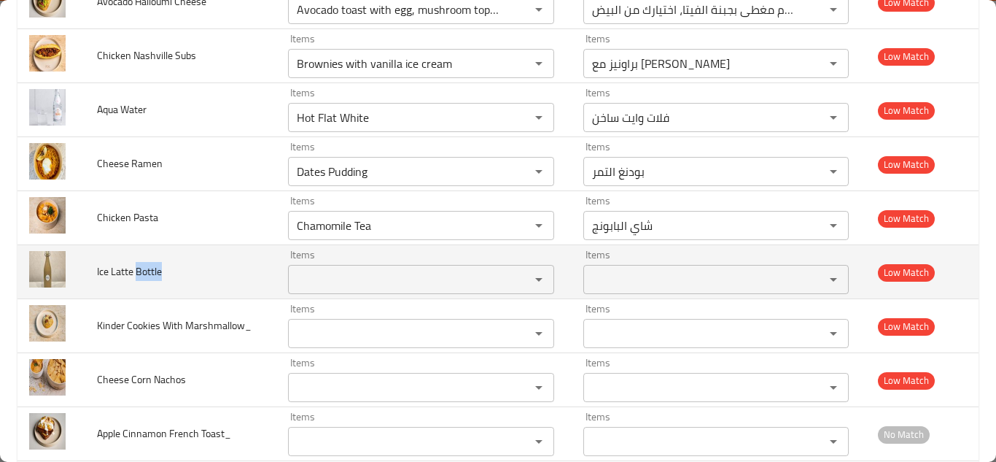
click at [143, 269] on span "Ice Latte Bottle" at bounding box center [129, 271] width 65 height 19
click at [144, 268] on span "Ice Latte Bottle" at bounding box center [129, 271] width 65 height 19
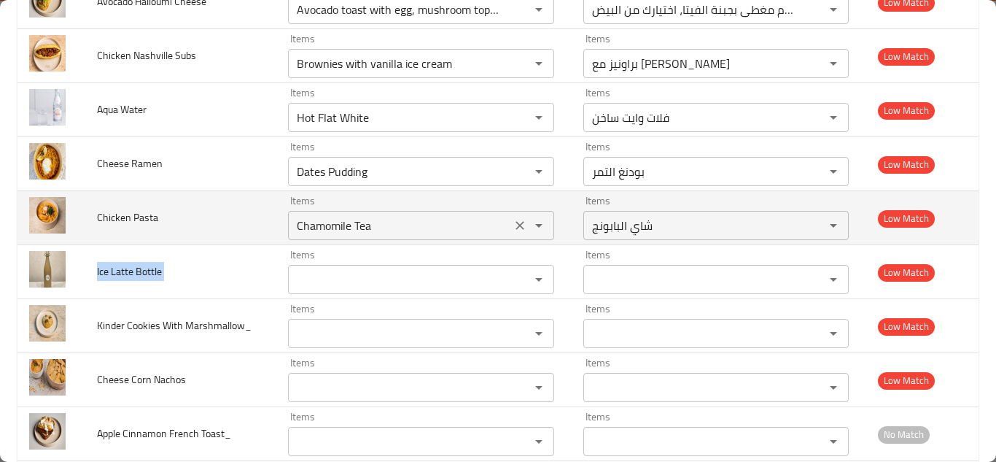
click at [338, 228] on Pasta "Chamomile Tea" at bounding box center [399, 225] width 214 height 20
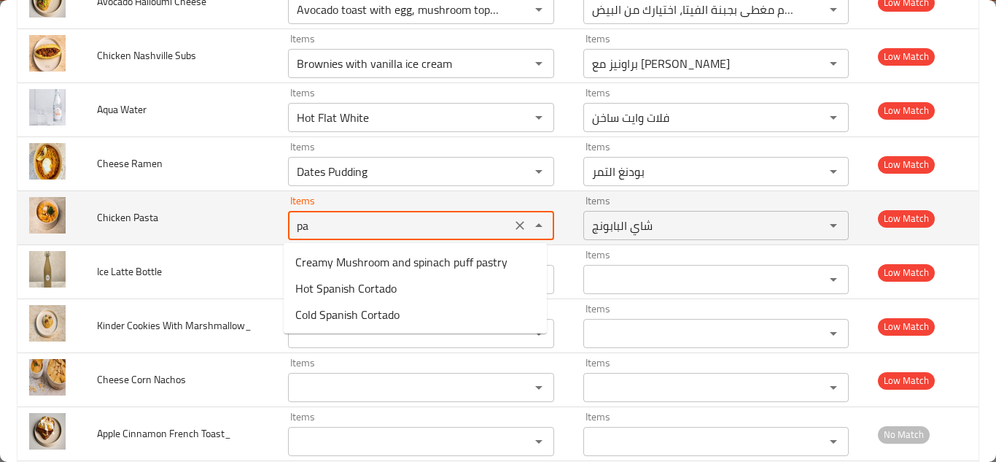
type Pasta "p"
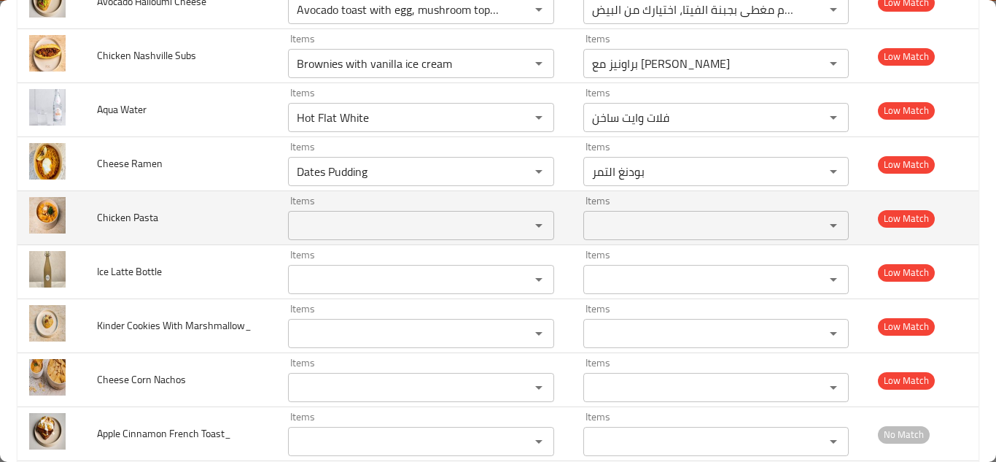
click at [122, 216] on span "Chicken Pasta" at bounding box center [127, 217] width 61 height 19
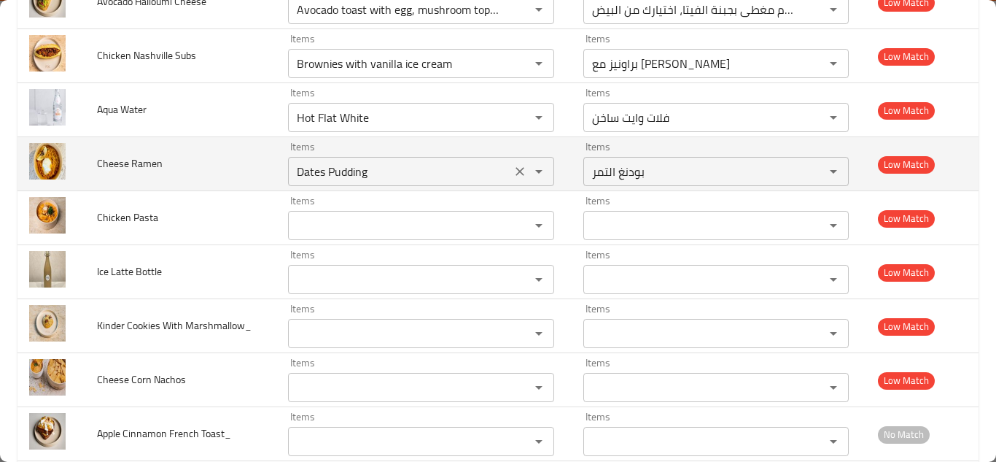
click at [368, 164] on Ramen "Dates Pudding" at bounding box center [399, 171] width 214 height 20
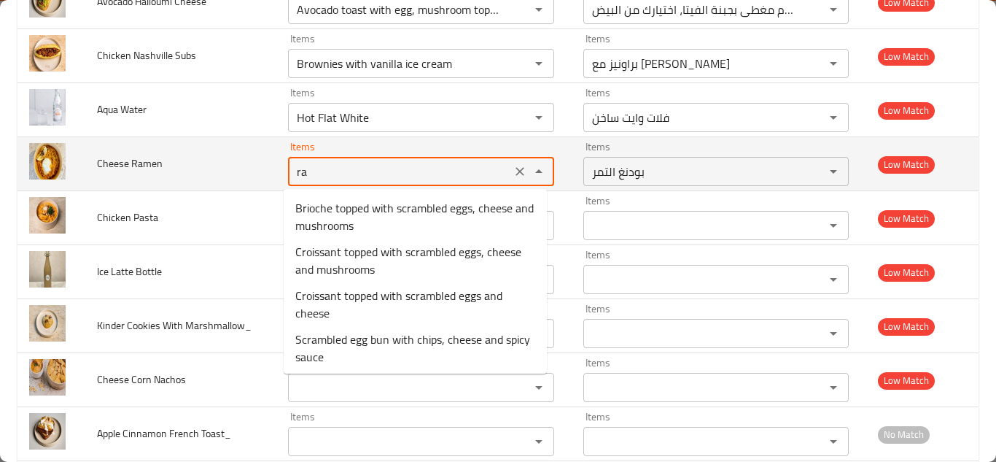
type Ramen "r"
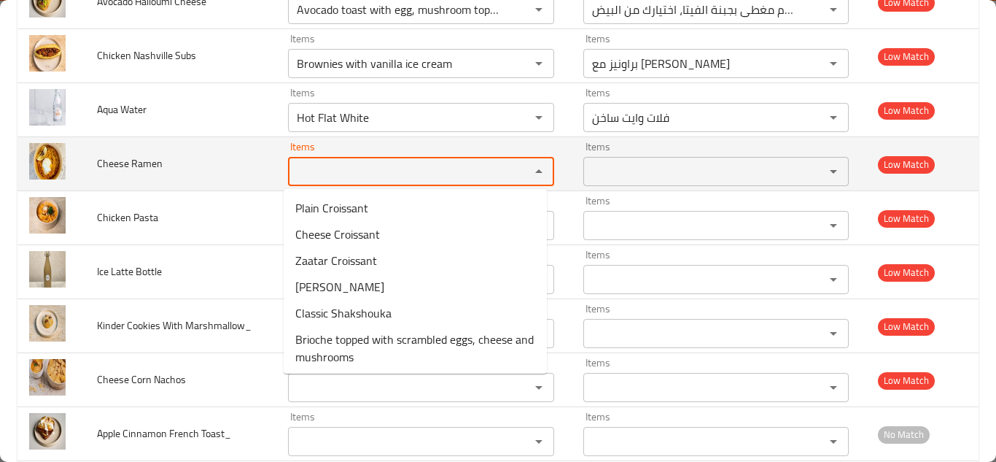
click at [145, 158] on span "Cheese Ramen" at bounding box center [130, 163] width 66 height 19
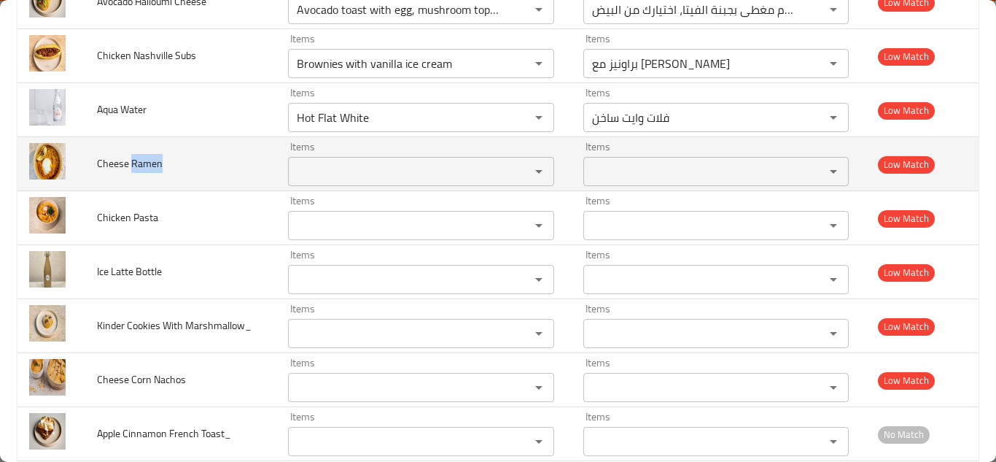
click at [145, 158] on span "Cheese Ramen" at bounding box center [130, 163] width 66 height 19
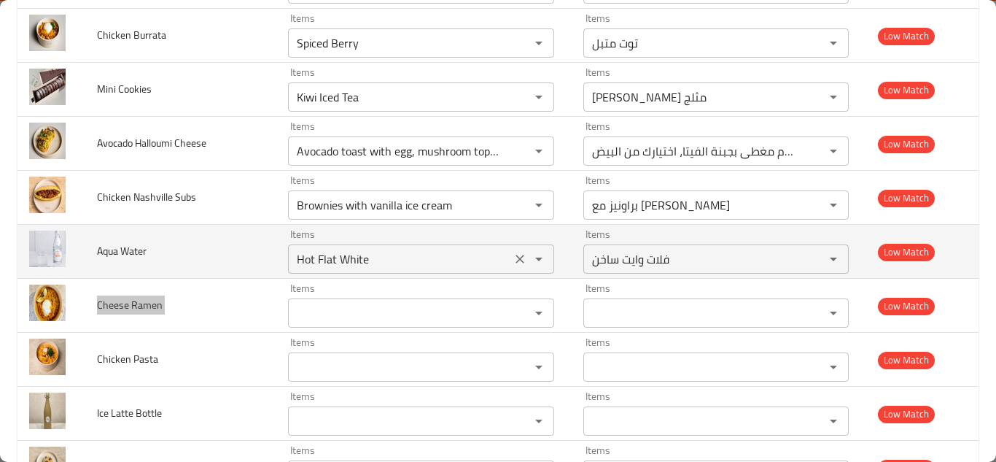
scroll to position [2261, 0]
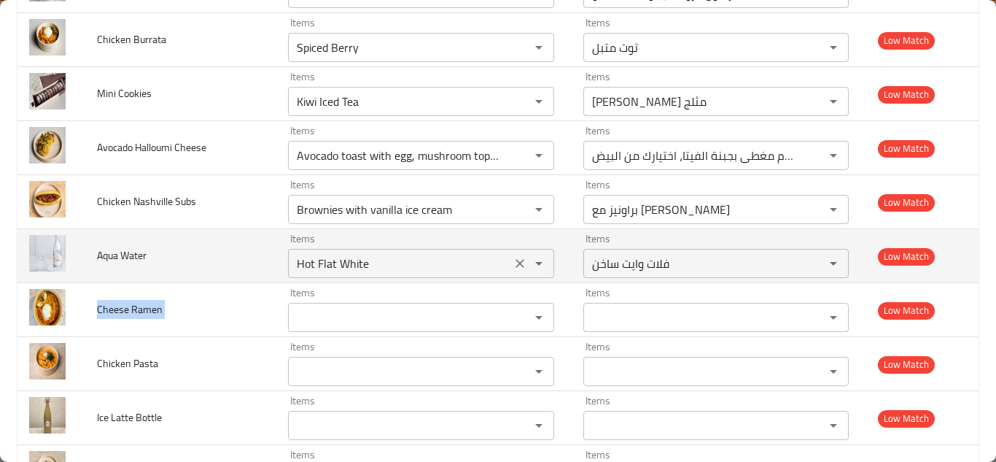
click at [368, 260] on Water "Hot Flat White" at bounding box center [399, 263] width 214 height 20
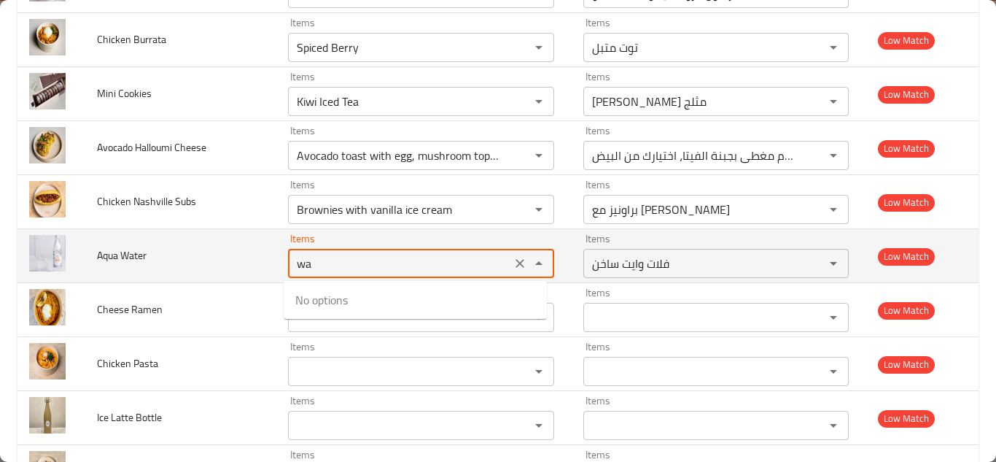
type Water "w"
type Water "a"
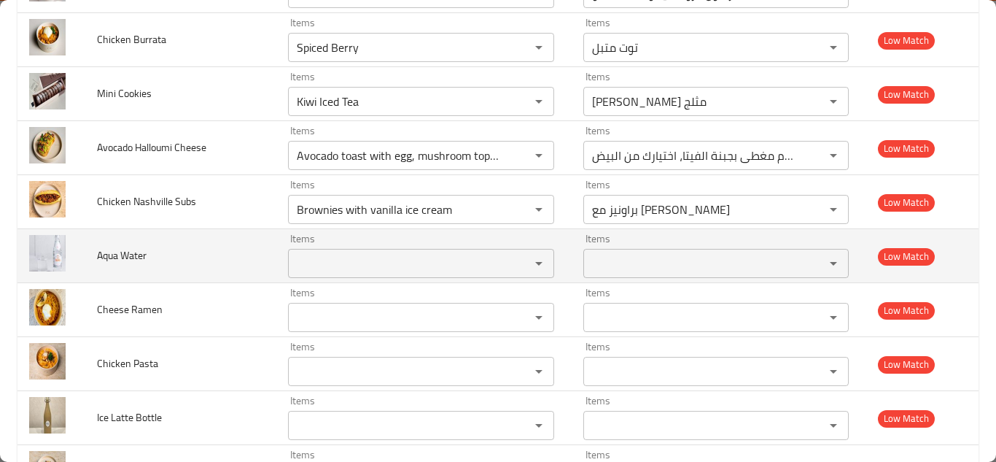
click at [130, 255] on span "Aqua Water" at bounding box center [122, 255] width 50 height 19
click at [129, 255] on span "Aqua Water" at bounding box center [122, 255] width 50 height 19
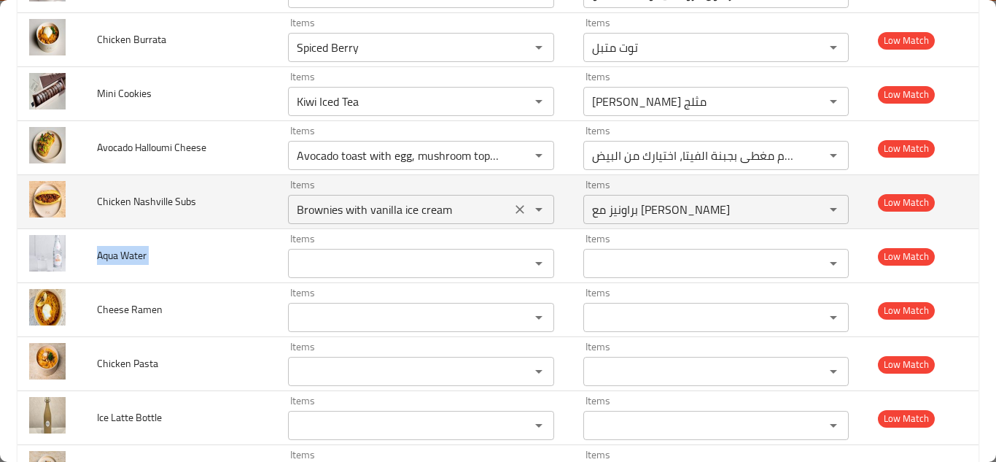
click at [416, 206] on Subs "Brownies with vanilla ice cream" at bounding box center [399, 209] width 214 height 20
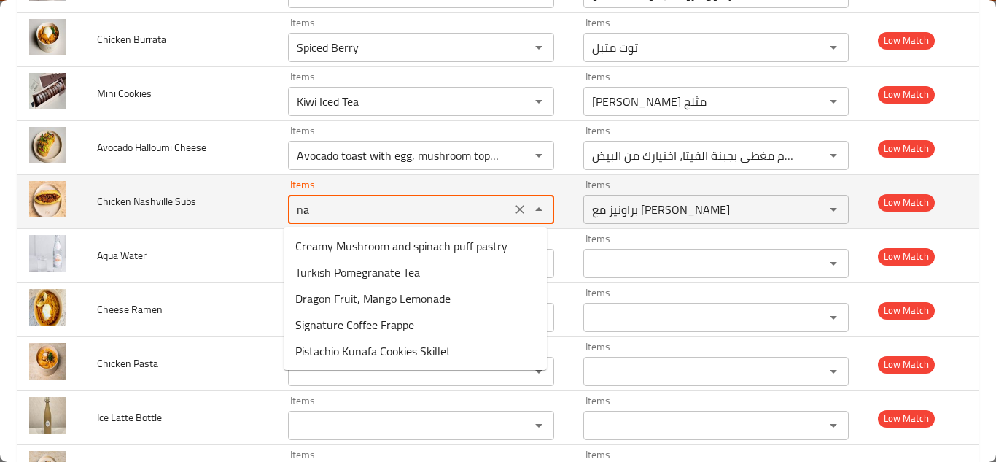
type Subs "n"
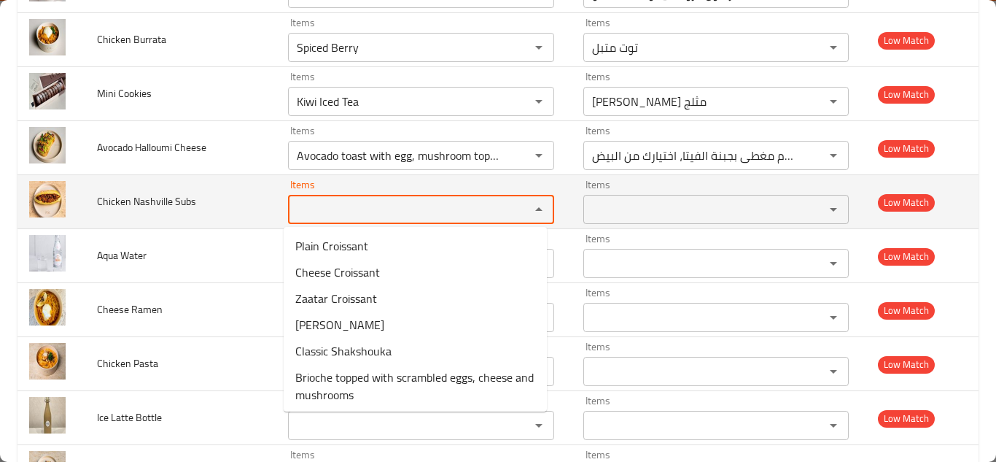
click at [123, 198] on span "Chicken Nashville Subs" at bounding box center [146, 201] width 99 height 19
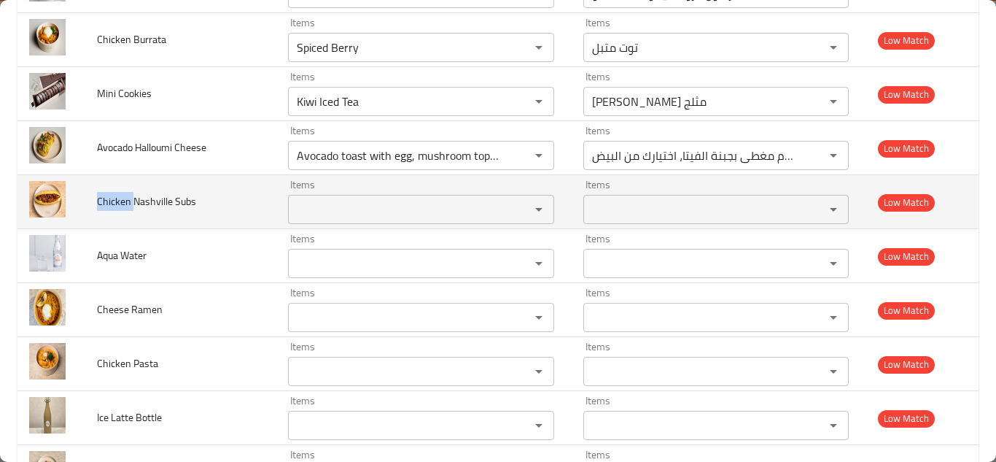
click at [123, 198] on span "Chicken Nashville Subs" at bounding box center [146, 201] width 99 height 19
click at [173, 197] on span "Chicken Nashville Subs" at bounding box center [146, 201] width 99 height 19
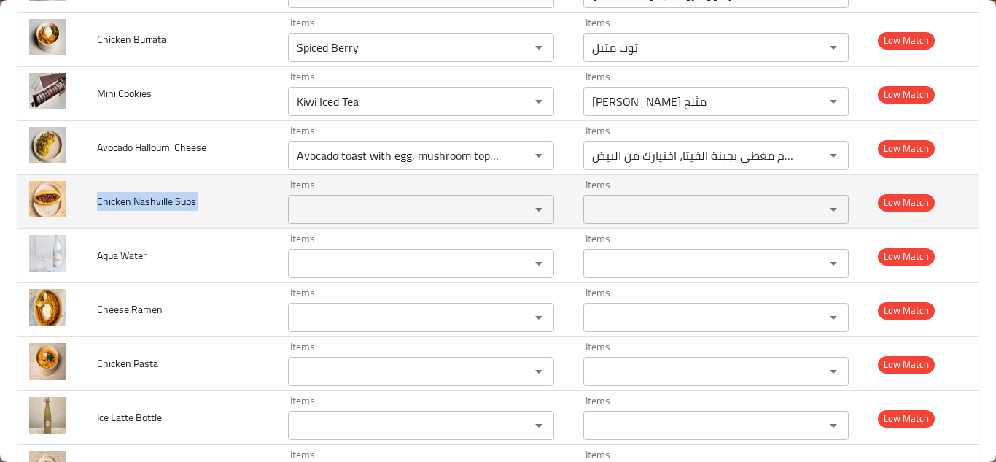
click at [159, 201] on span "Chicken Nashville Subs" at bounding box center [146, 201] width 99 height 19
click at [176, 199] on span "Chicken Nashville Subs" at bounding box center [146, 201] width 99 height 19
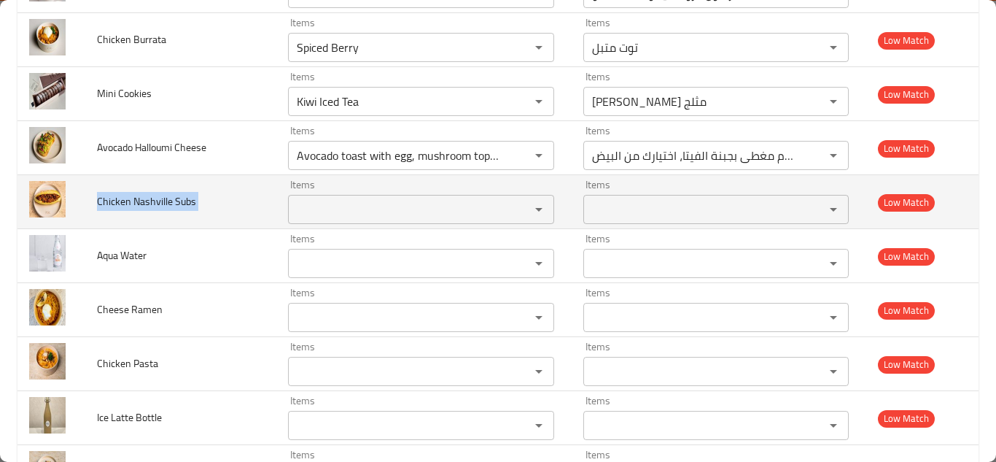
click at [176, 199] on span "Chicken Nashville Subs" at bounding box center [146, 201] width 99 height 19
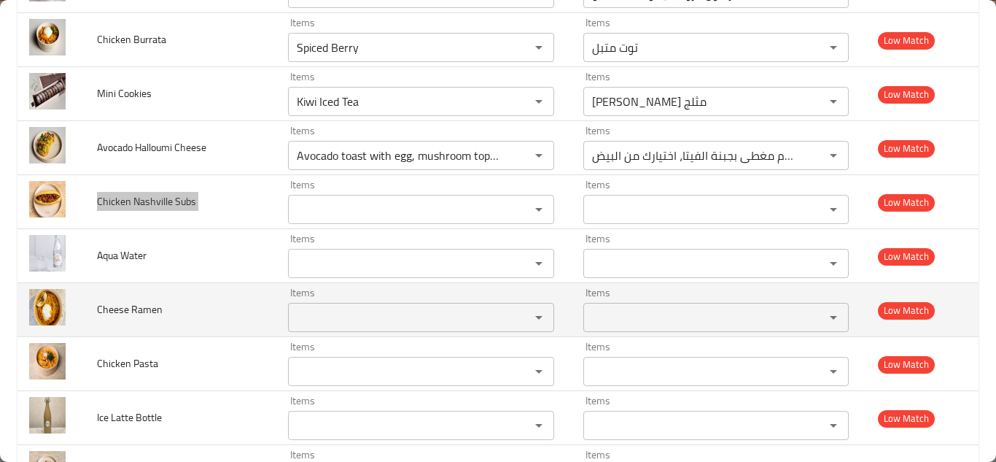
scroll to position [2188, 0]
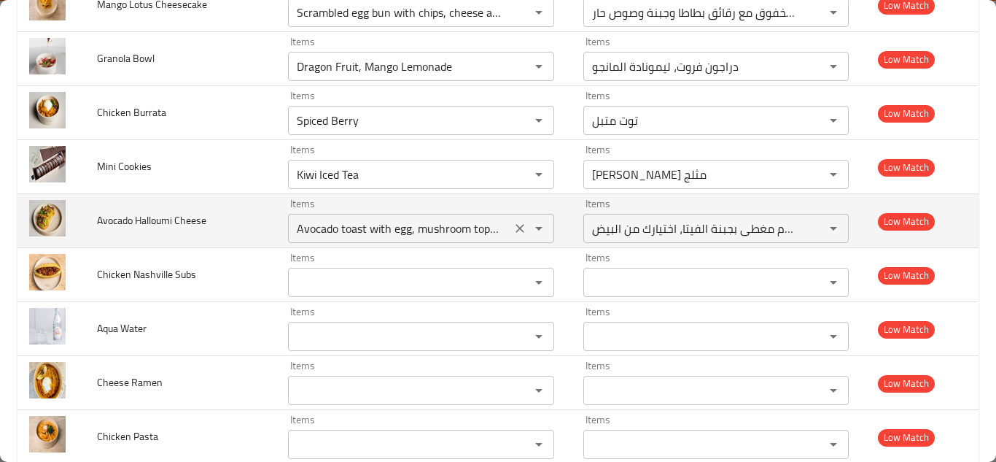
click at [370, 230] on Cheese "Avocado toast with egg, mushroom topped with feta cheese, your choice of eggs" at bounding box center [399, 228] width 214 height 20
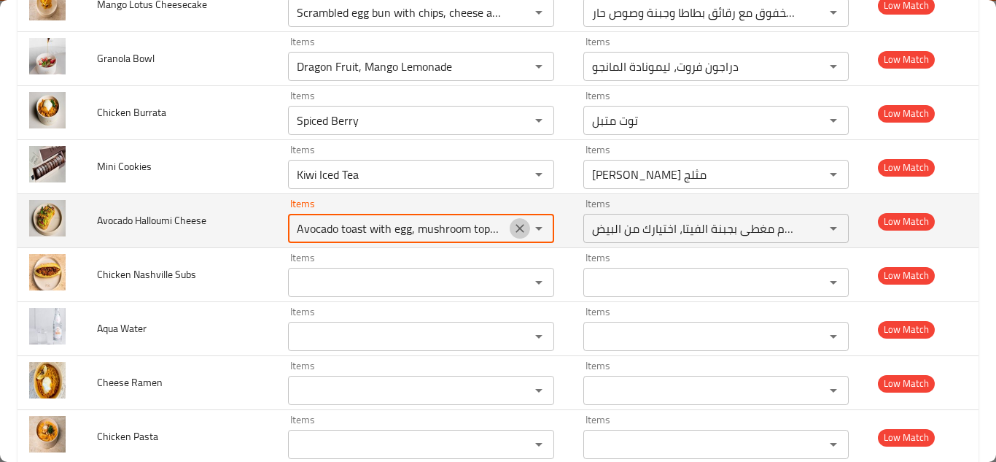
click at [513, 225] on icon "Clear" at bounding box center [520, 228] width 15 height 15
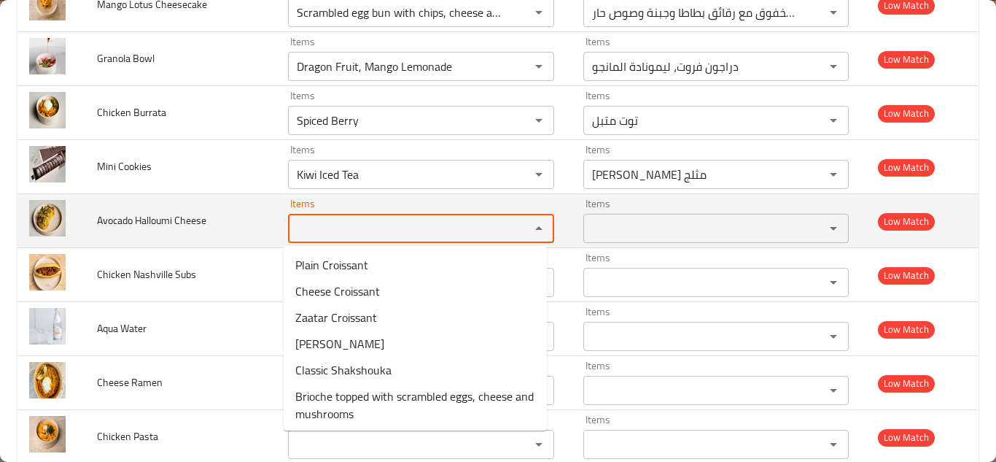
click at [435, 220] on Cheese "Items" at bounding box center [399, 228] width 214 height 20
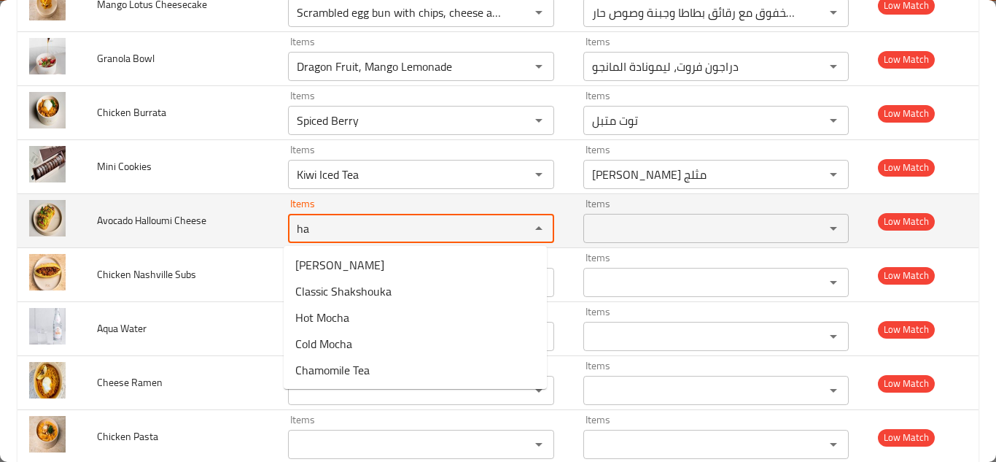
type Cheese "h"
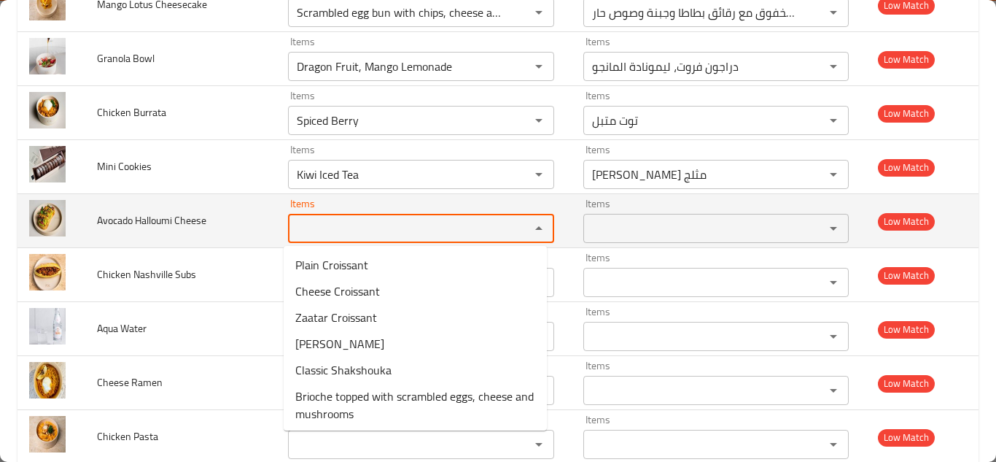
click at [170, 219] on span "Avocado Halloumi Cheese" at bounding box center [151, 220] width 109 height 19
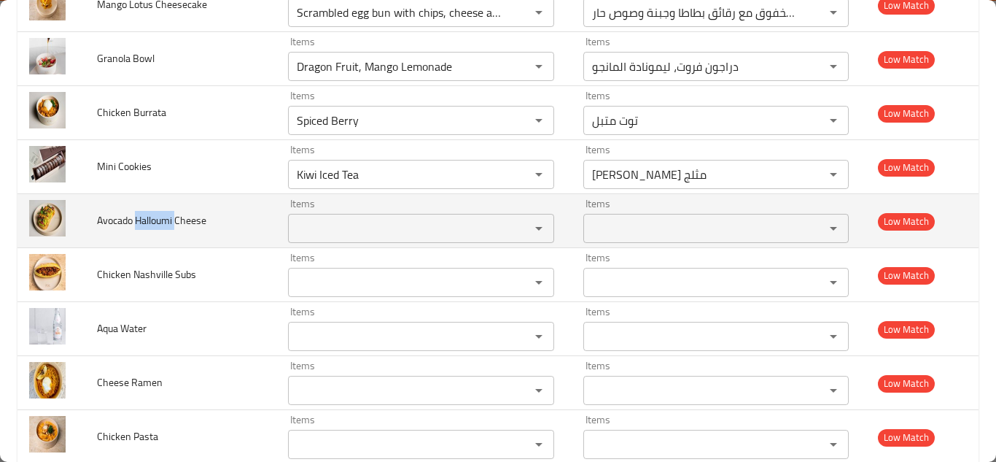
click at [170, 219] on span "Avocado Halloumi Cheese" at bounding box center [151, 220] width 109 height 19
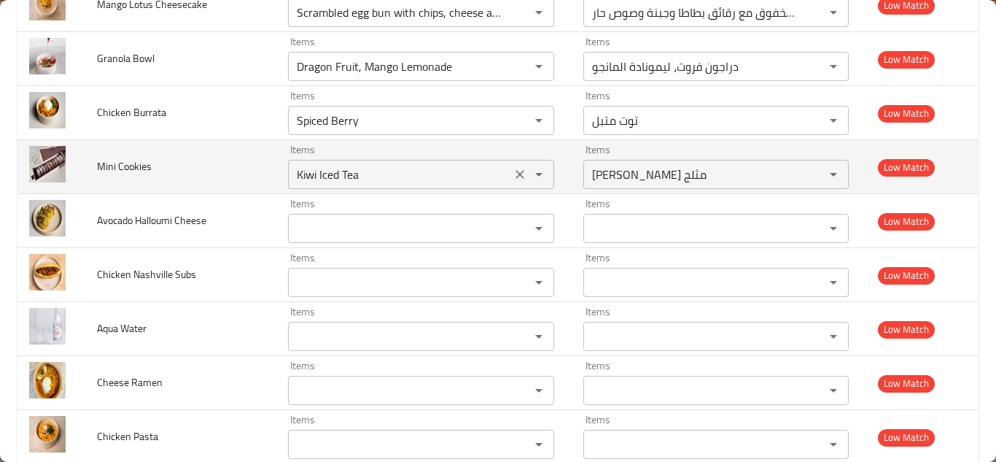
click at [336, 170] on Cookies "Kiwi Iced Tea" at bounding box center [399, 174] width 214 height 20
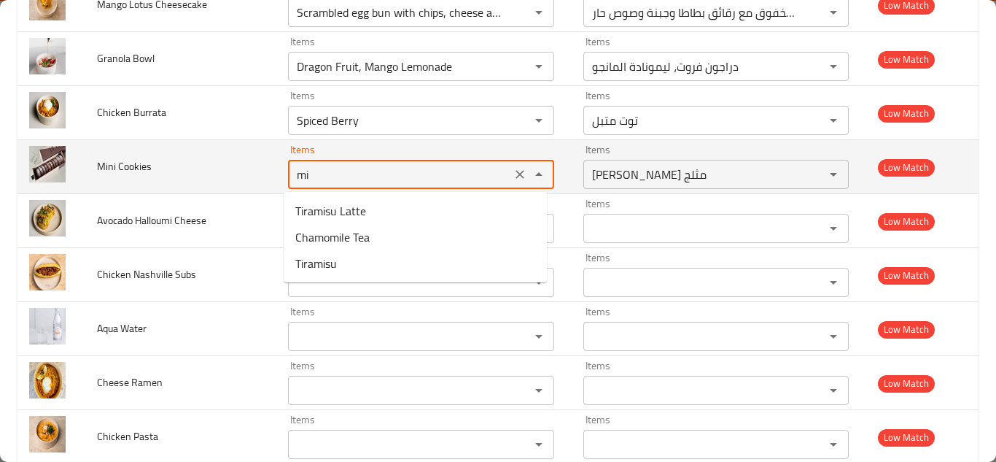
type Cookies "m"
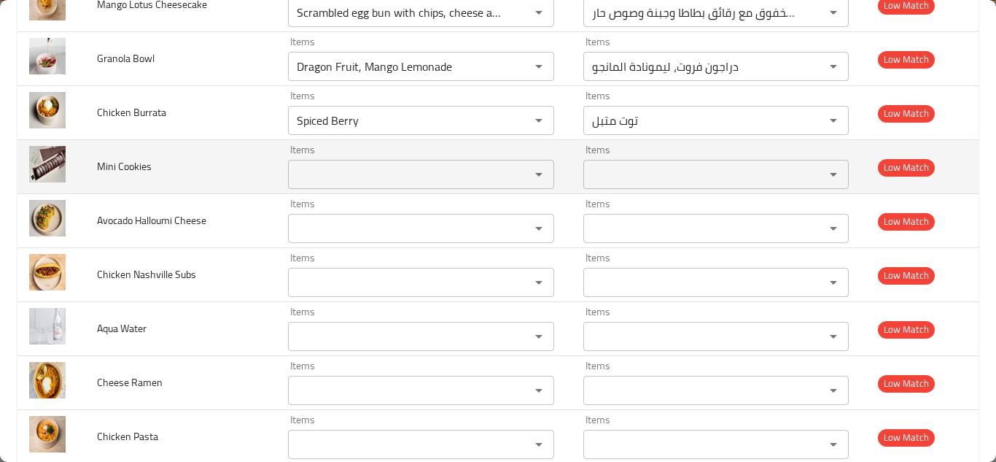
click at [131, 166] on span "Mini Cookies" at bounding box center [124, 166] width 55 height 19
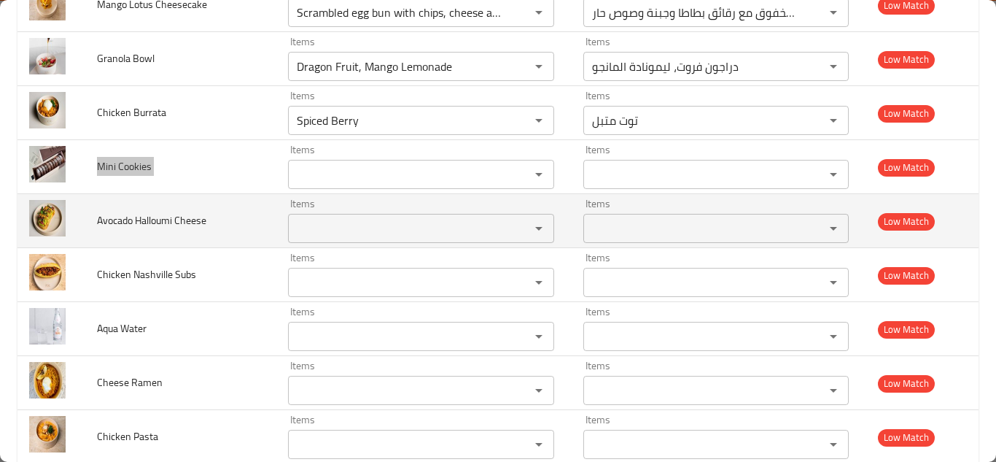
scroll to position [2115, 0]
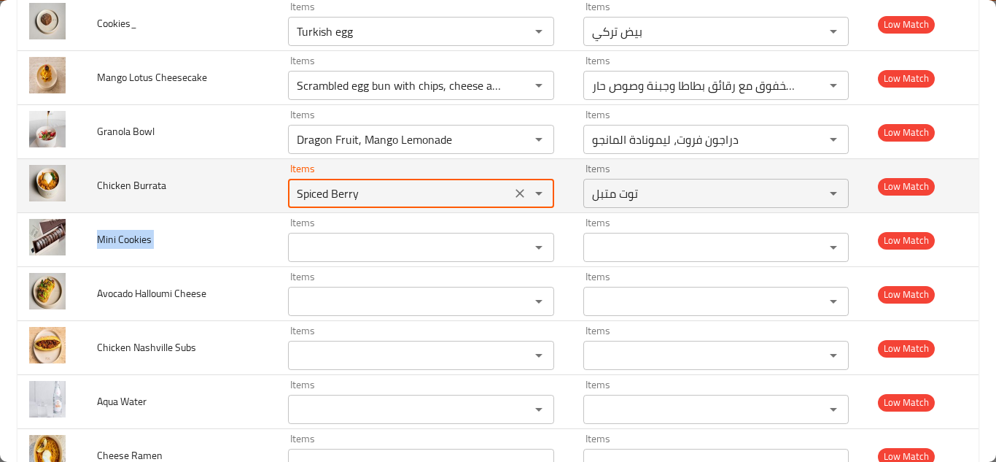
click at [346, 195] on Burrata "Spiced Berry" at bounding box center [399, 193] width 214 height 20
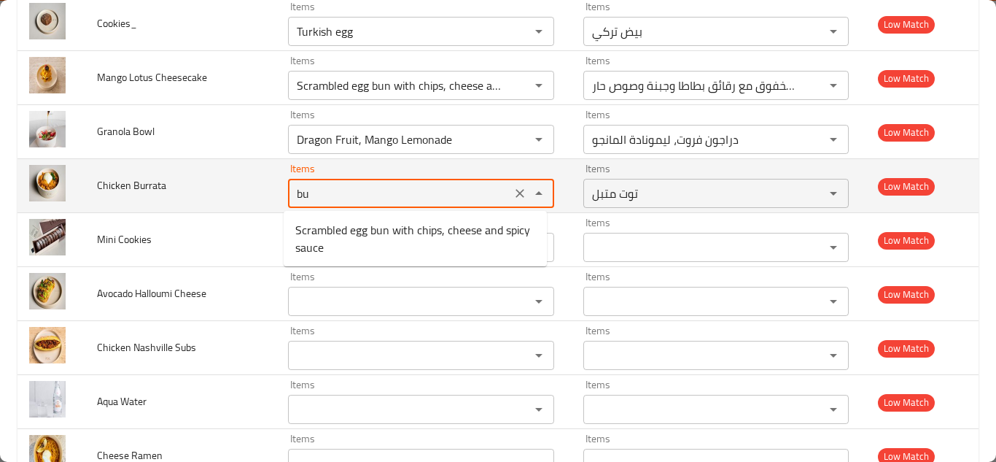
type Burrata "b"
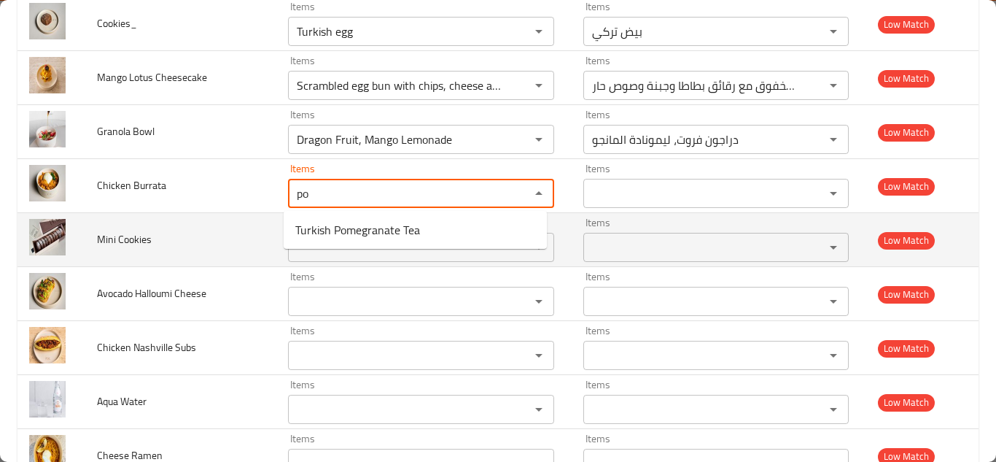
type Burrata "p"
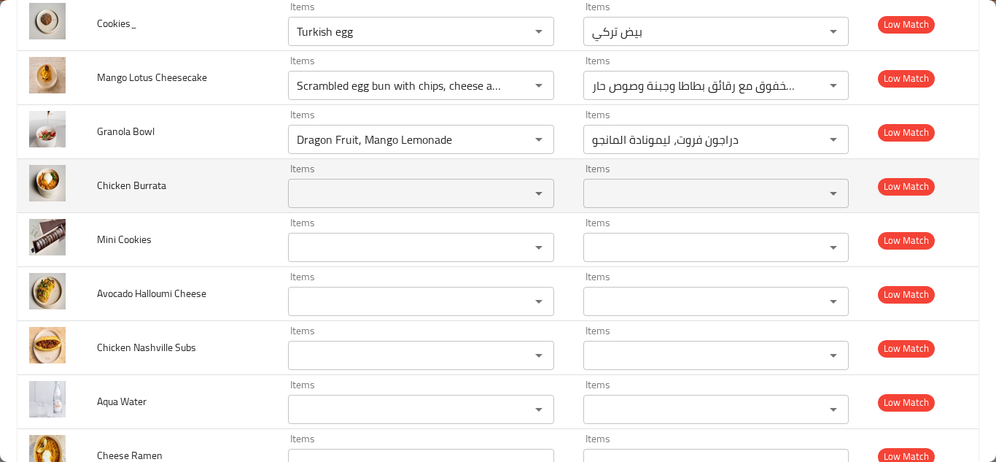
click at [144, 185] on span "Chicken Burrata" at bounding box center [131, 185] width 69 height 19
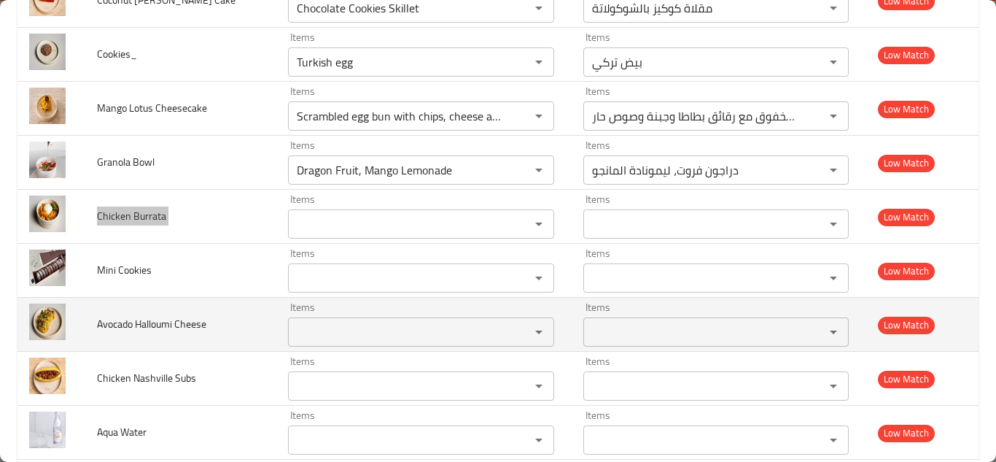
scroll to position [2042, 0]
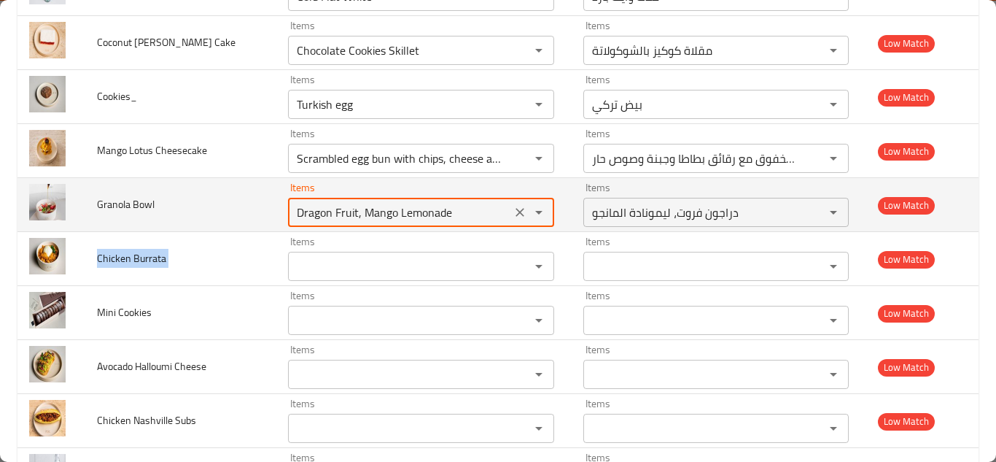
click at [360, 210] on Bowl "Dragon Fruit, Mango Lemonade" at bounding box center [399, 212] width 214 height 20
type Bowl "b"
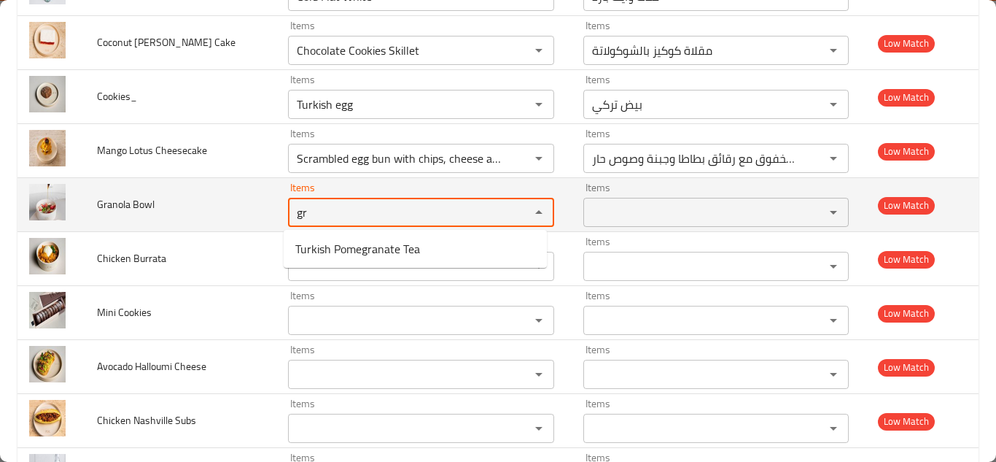
type Bowl "g"
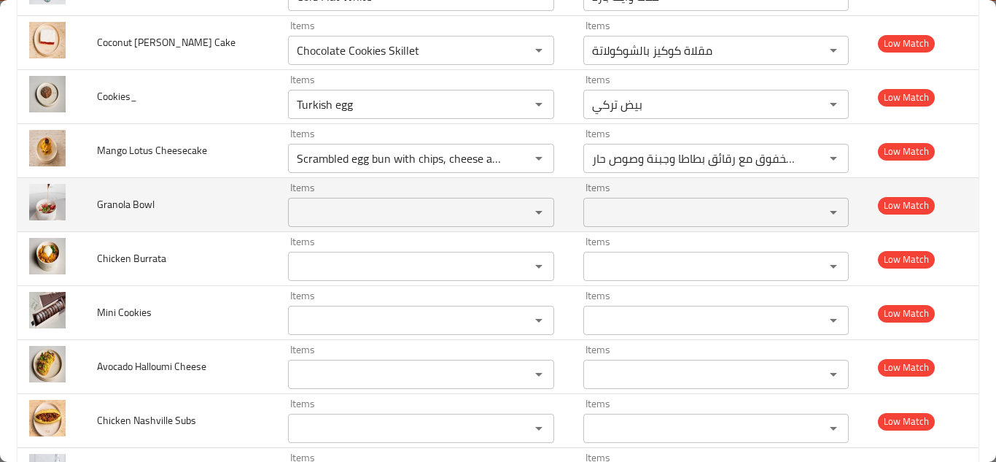
click at [136, 202] on span "Granola Bowl" at bounding box center [126, 204] width 58 height 19
click at [114, 195] on span "Granola Bowl" at bounding box center [126, 204] width 58 height 19
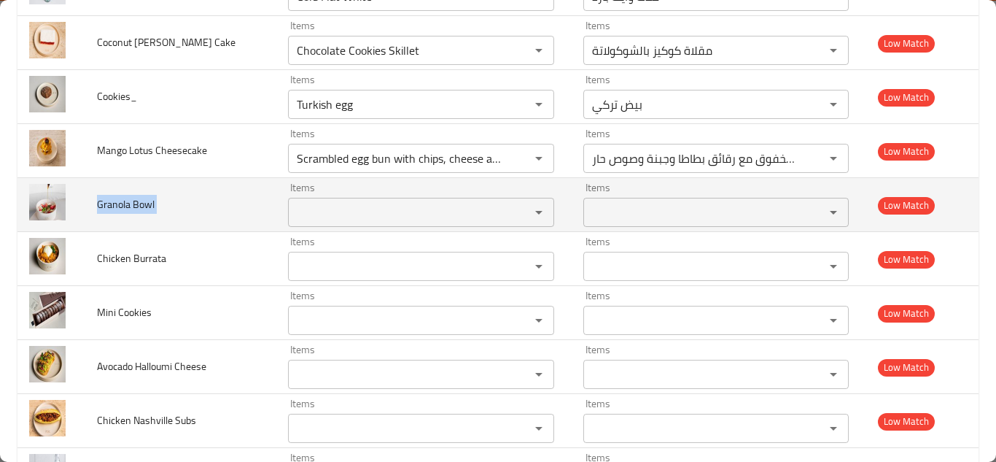
click at [114, 195] on span "Granola Bowl" at bounding box center [126, 204] width 58 height 19
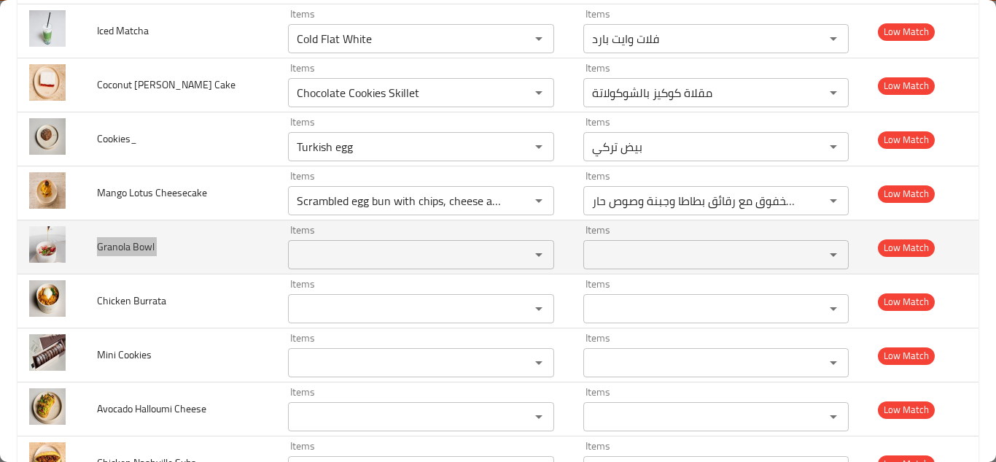
scroll to position [1969, 0]
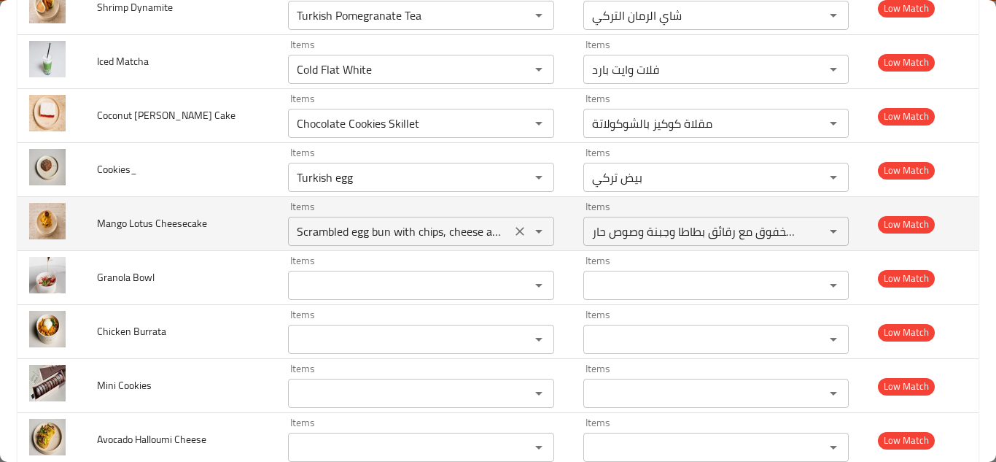
click at [404, 230] on Cheesecake "Scrambled egg bun with chips, cheese and spicy sauce" at bounding box center [399, 231] width 214 height 20
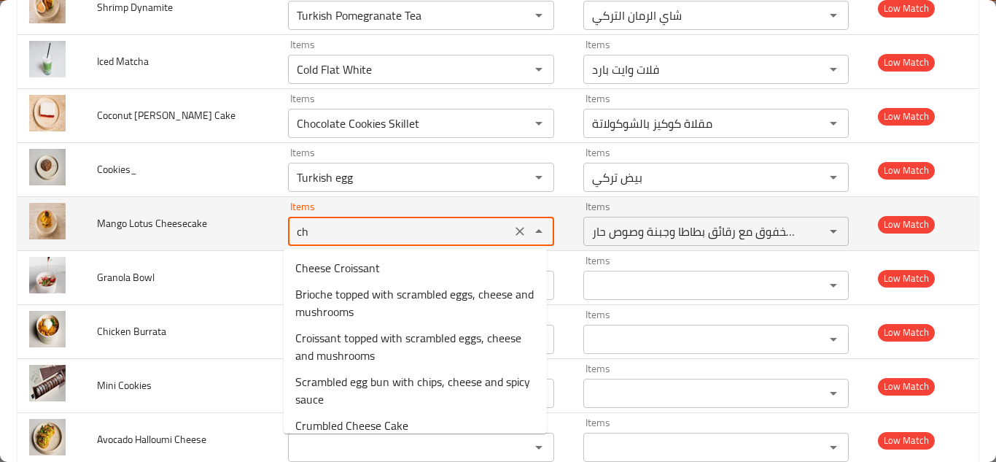
type Cheesecake "c"
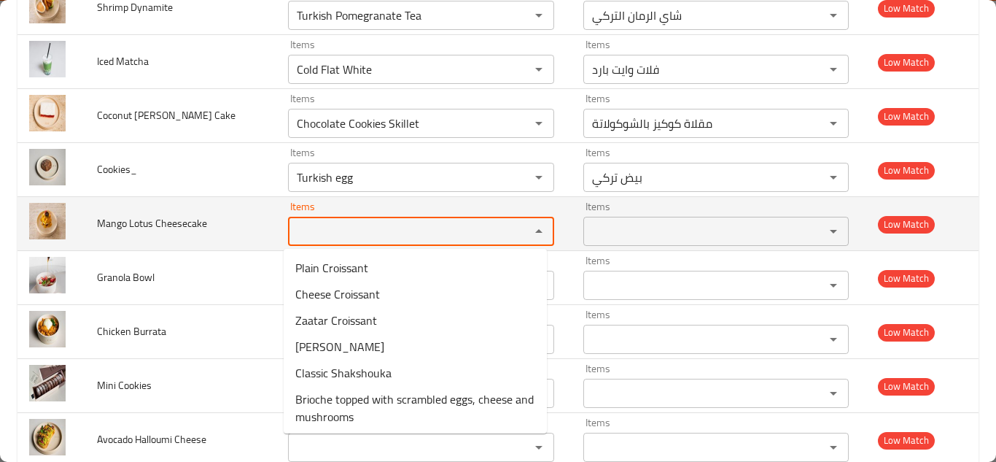
click at [193, 220] on span "Mango Lotus Cheesecake" at bounding box center [152, 223] width 110 height 19
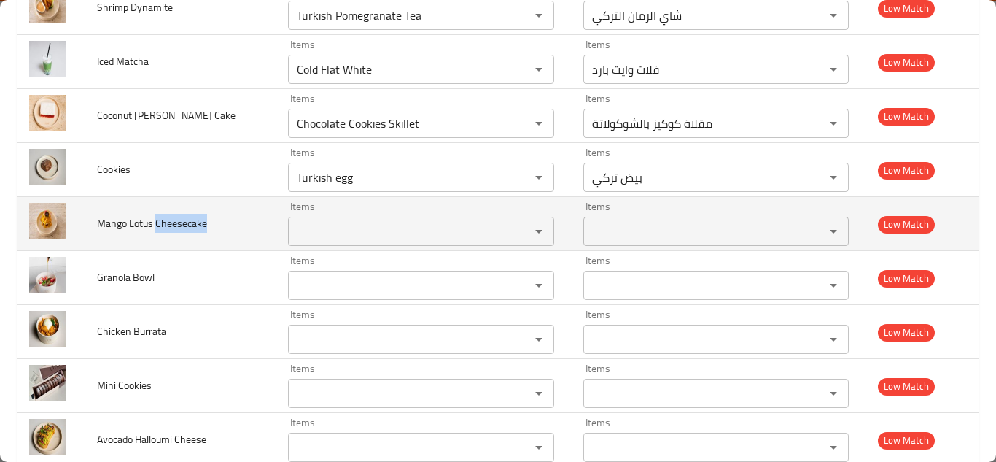
click at [193, 220] on span "Mango Lotus Cheesecake" at bounding box center [152, 223] width 110 height 19
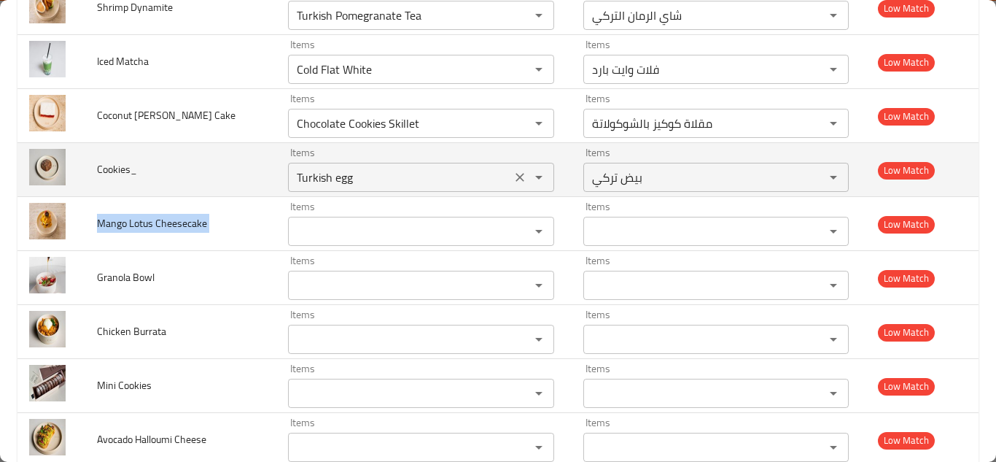
click at [335, 182] on input "Turkish egg" at bounding box center [399, 177] width 214 height 20
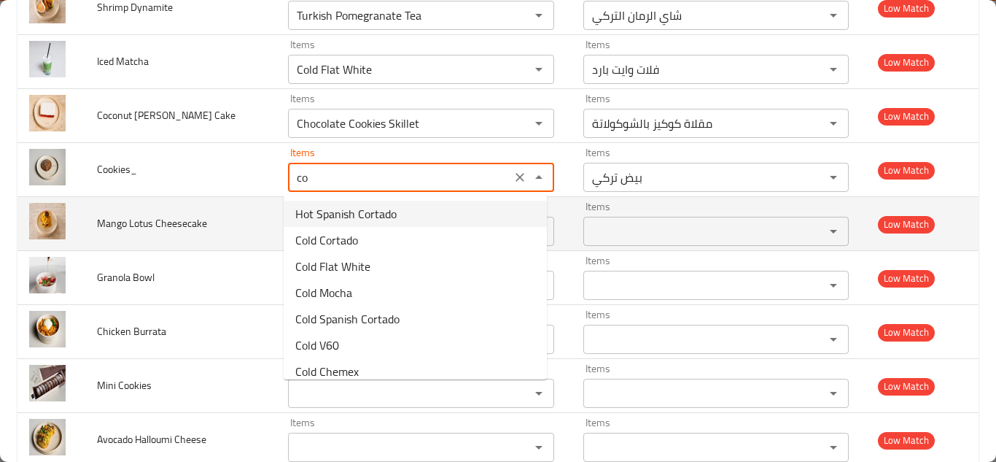
type input "c"
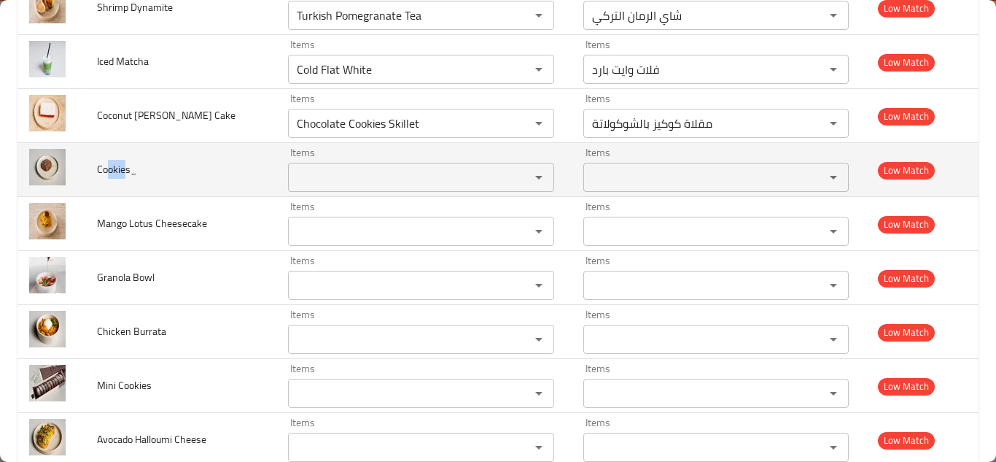
drag, startPoint x: 127, startPoint y: 167, endPoint x: 110, endPoint y: 167, distance: 16.8
click at [110, 167] on span "Cookies_" at bounding box center [117, 169] width 40 height 19
drag, startPoint x: 131, startPoint y: 166, endPoint x: 88, endPoint y: 167, distance: 42.3
click at [88, 167] on td "Cookies_" at bounding box center [180, 170] width 191 height 54
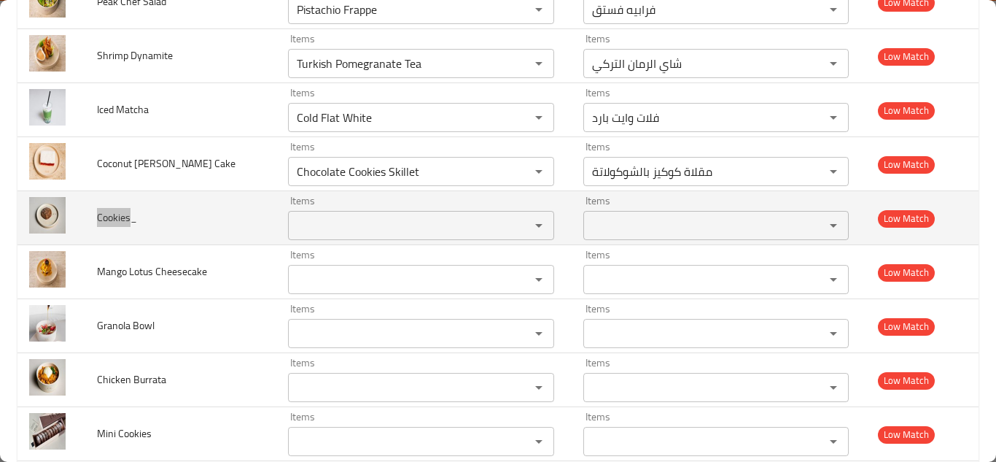
scroll to position [1896, 0]
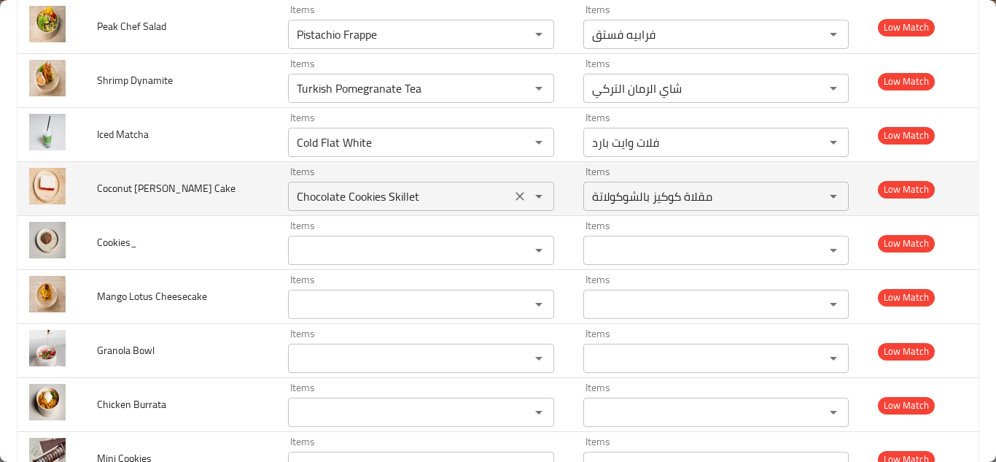
click at [341, 194] on Cake "Chocolate Cookies Skillet" at bounding box center [399, 196] width 214 height 20
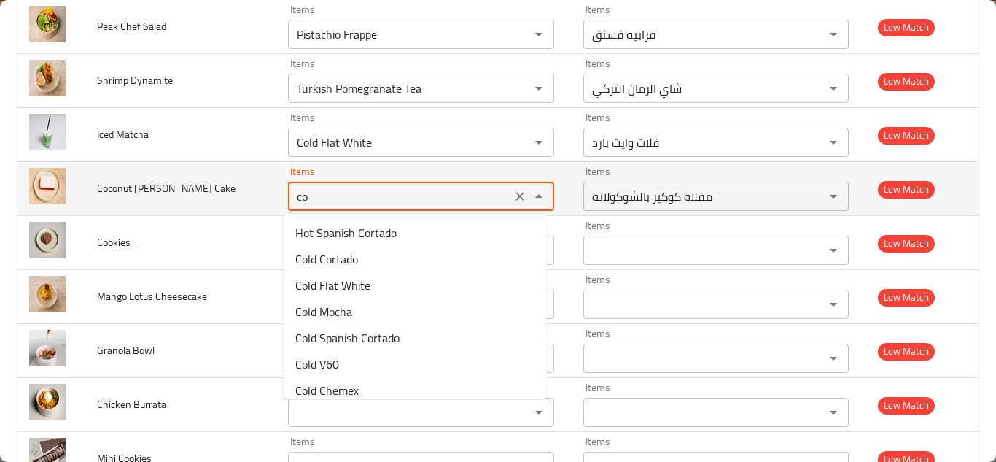
type Cake "c"
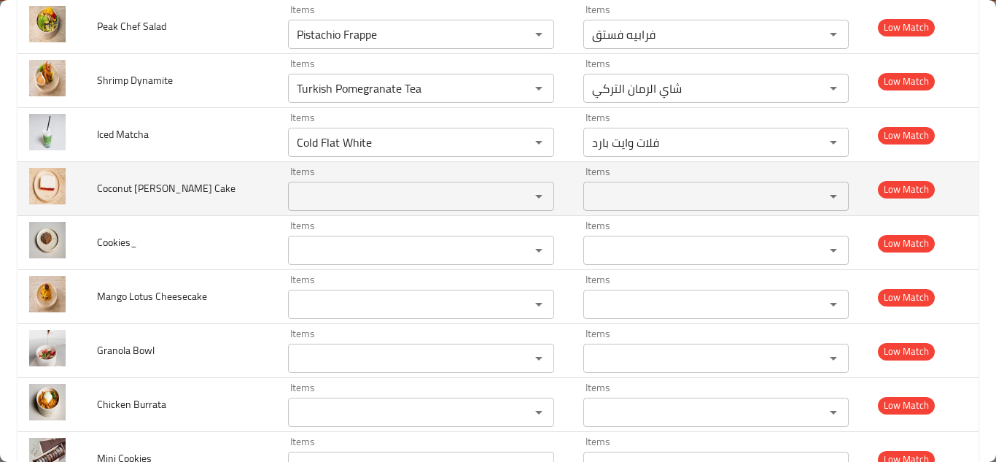
click at [140, 187] on span "Coconut Berry Cake" at bounding box center [166, 188] width 139 height 19
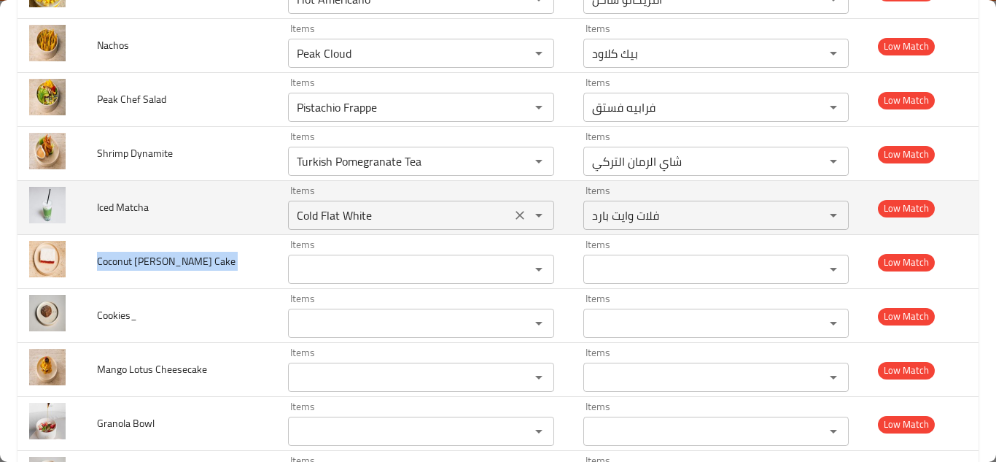
drag, startPoint x: 515, startPoint y: 217, endPoint x: 465, endPoint y: 209, distance: 51.0
click at [516, 217] on icon "Clear" at bounding box center [520, 215] width 9 height 9
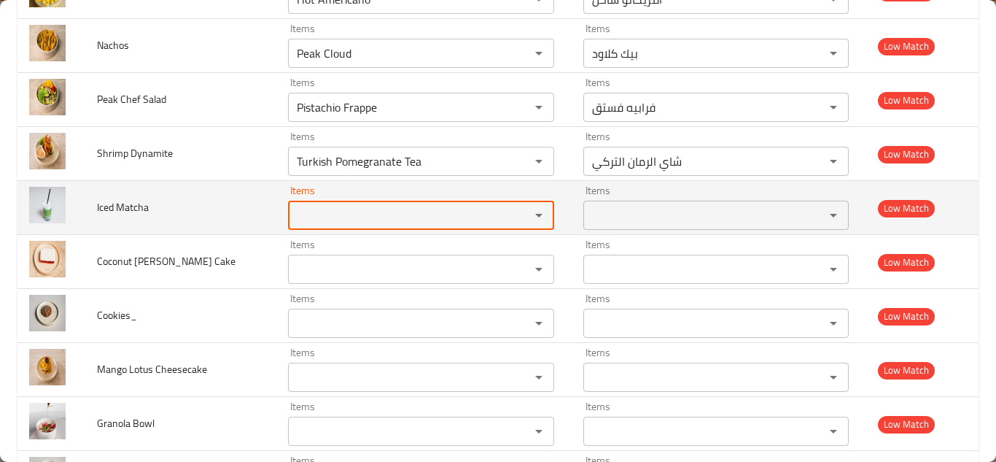
click at [120, 206] on span "Iced Matcha" at bounding box center [123, 207] width 52 height 19
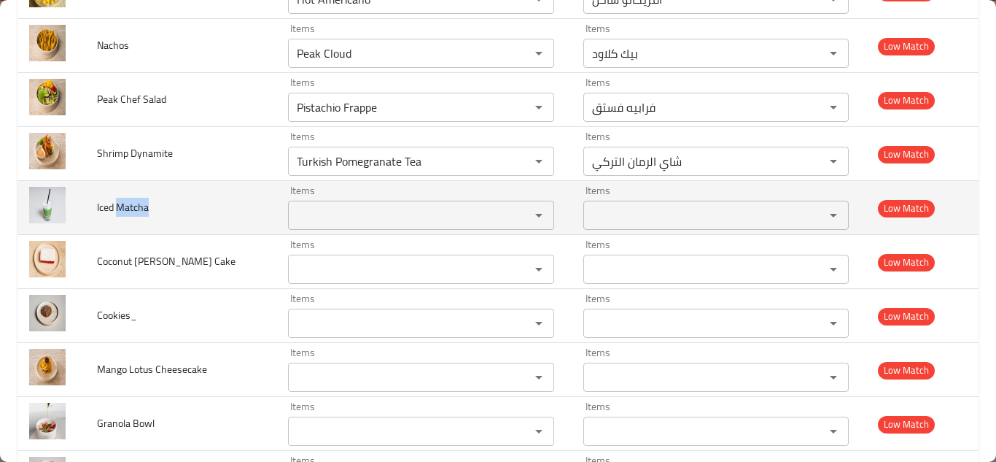
click at [120, 206] on span "Iced Matcha" at bounding box center [123, 207] width 52 height 19
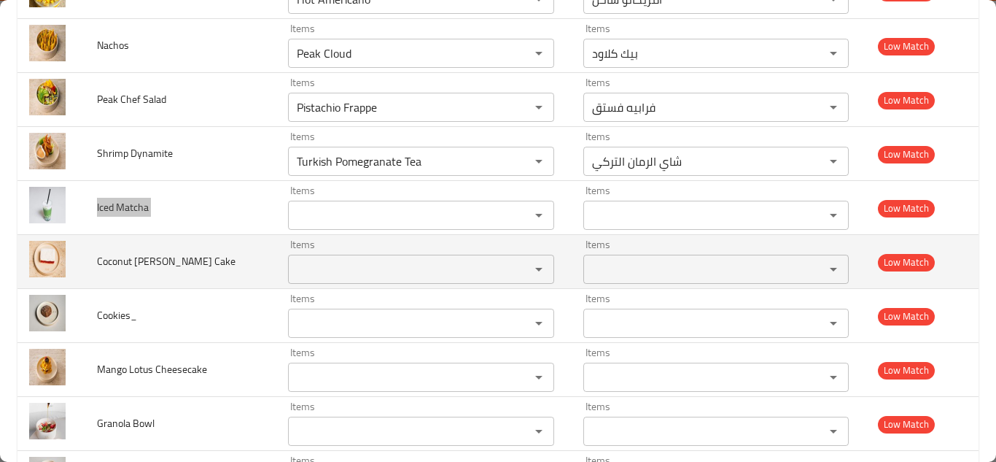
scroll to position [1750, 0]
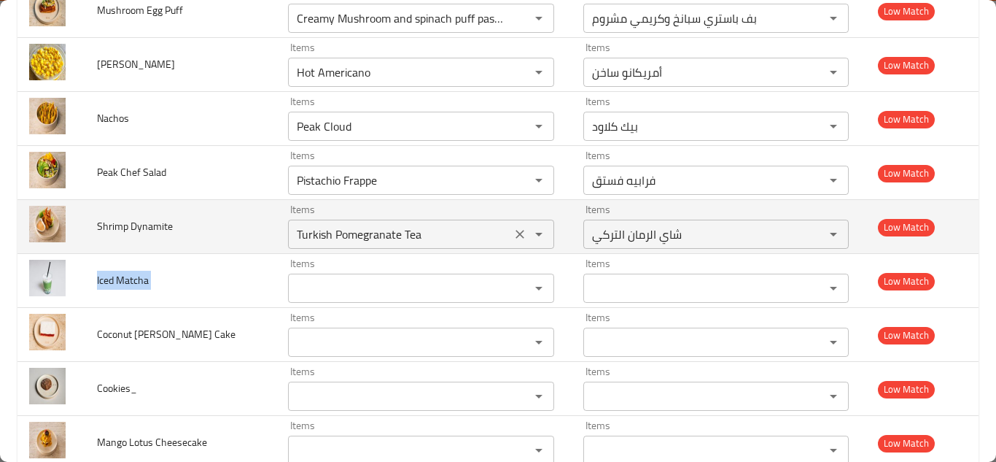
click at [344, 228] on Dynamite "Turkish Pomegranate Tea" at bounding box center [399, 234] width 214 height 20
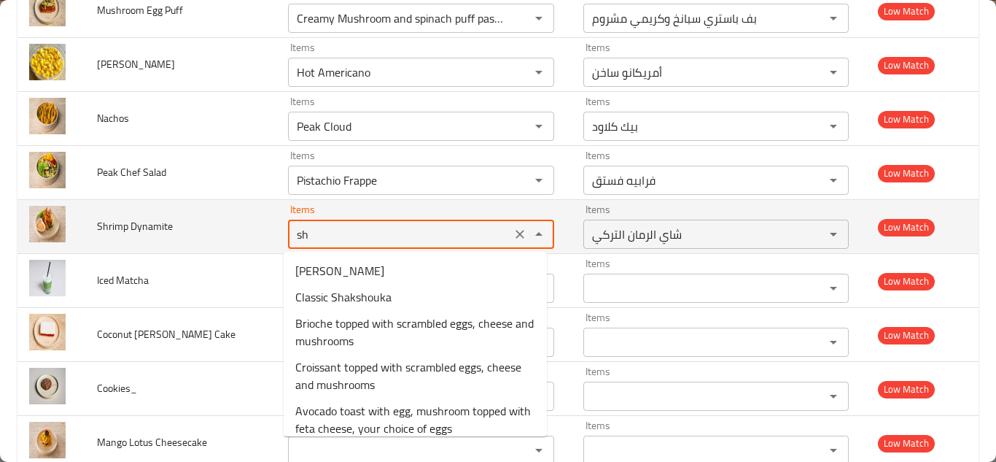
type Dynamite "s"
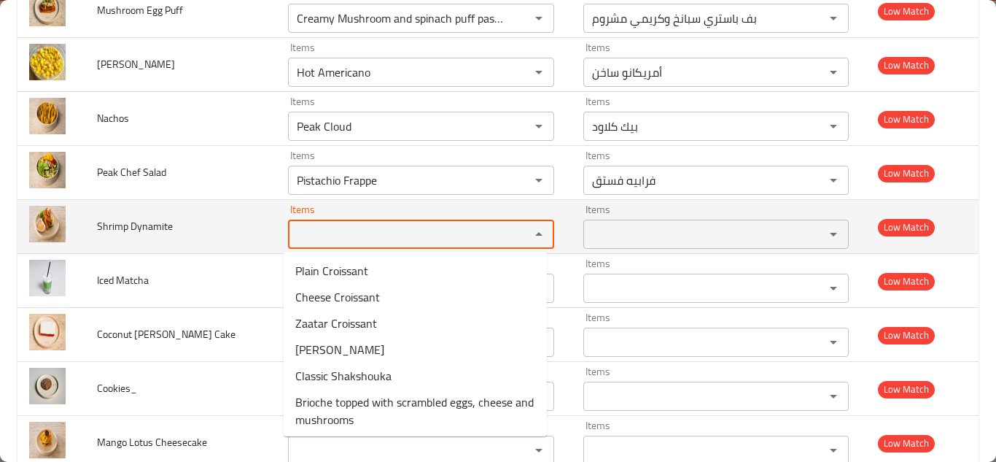
click at [133, 225] on span "Shrimp Dynamite" at bounding box center [135, 226] width 76 height 19
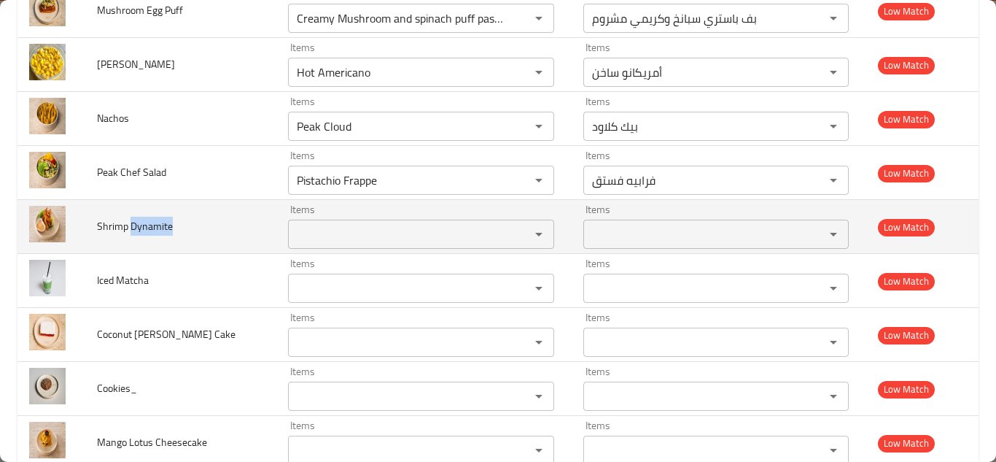
click at [133, 225] on span "Shrimp Dynamite" at bounding box center [135, 226] width 76 height 19
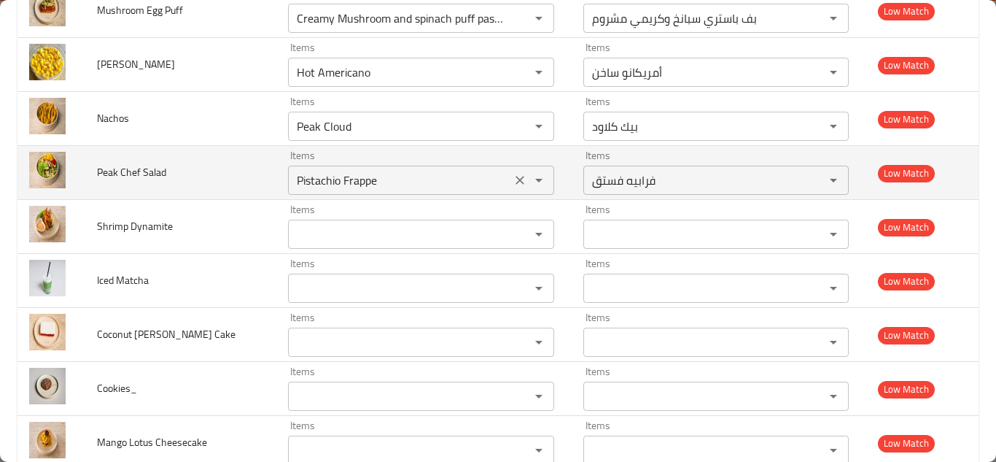
click at [395, 185] on Salad "Pistachio Frappe" at bounding box center [399, 180] width 214 height 20
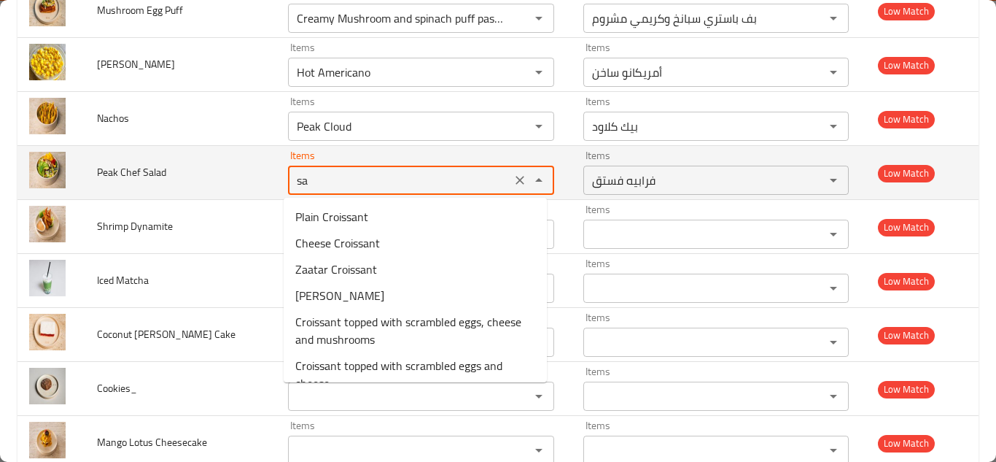
type Salad "s"
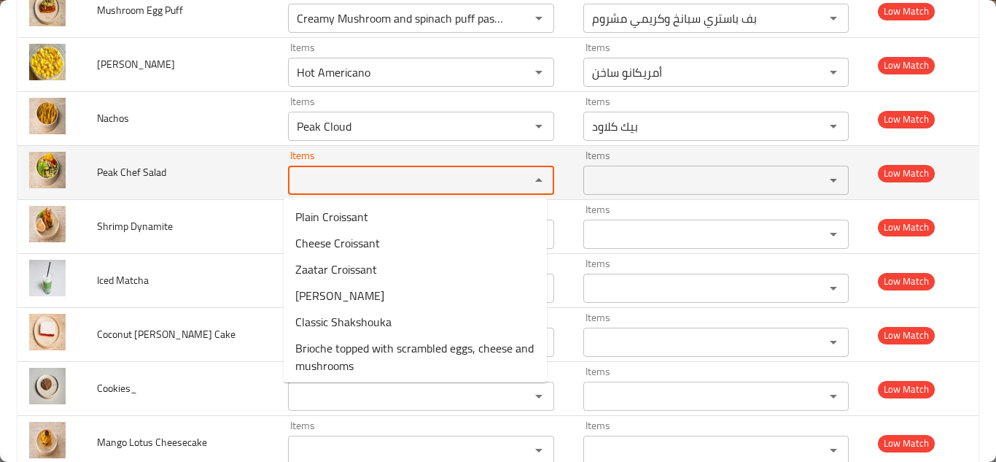
click at [128, 174] on span "Peak Chef Salad" at bounding box center [131, 172] width 69 height 19
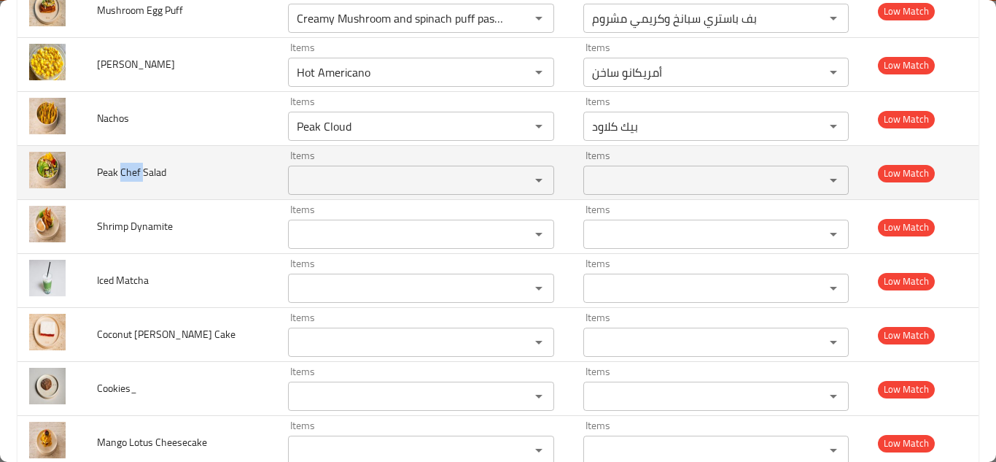
click at [128, 174] on span "Peak Chef Salad" at bounding box center [131, 172] width 69 height 19
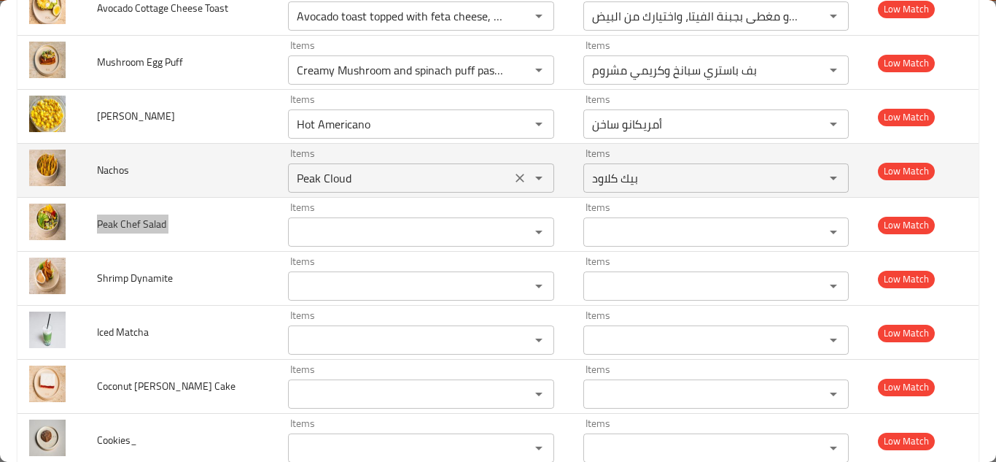
scroll to position [1677, 0]
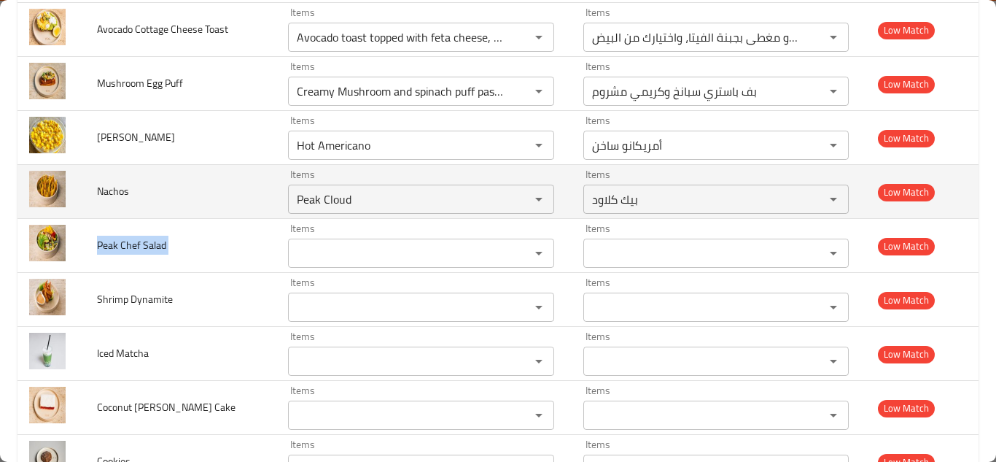
drag, startPoint x: 511, startPoint y: 197, endPoint x: 207, endPoint y: 185, distance: 303.7
click at [516, 197] on icon "Clear" at bounding box center [520, 199] width 9 height 9
click at [116, 193] on span "Nachos" at bounding box center [113, 191] width 32 height 19
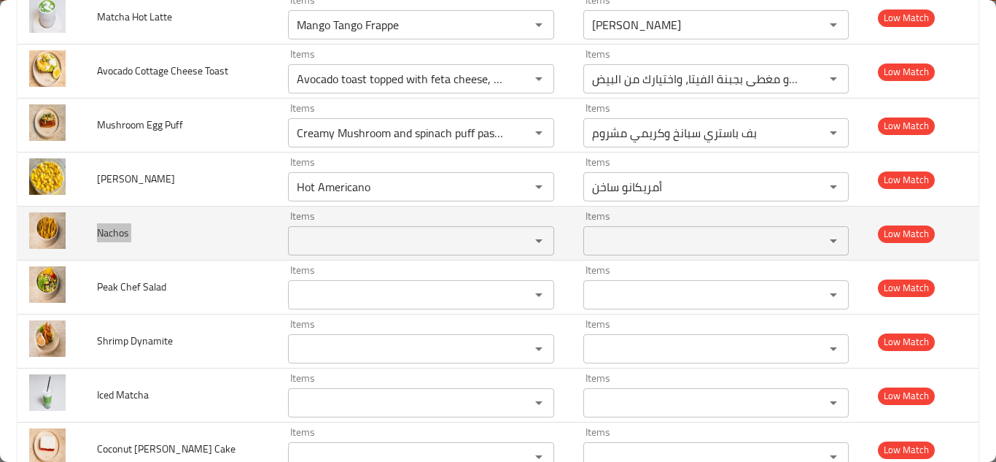
scroll to position [1605, 0]
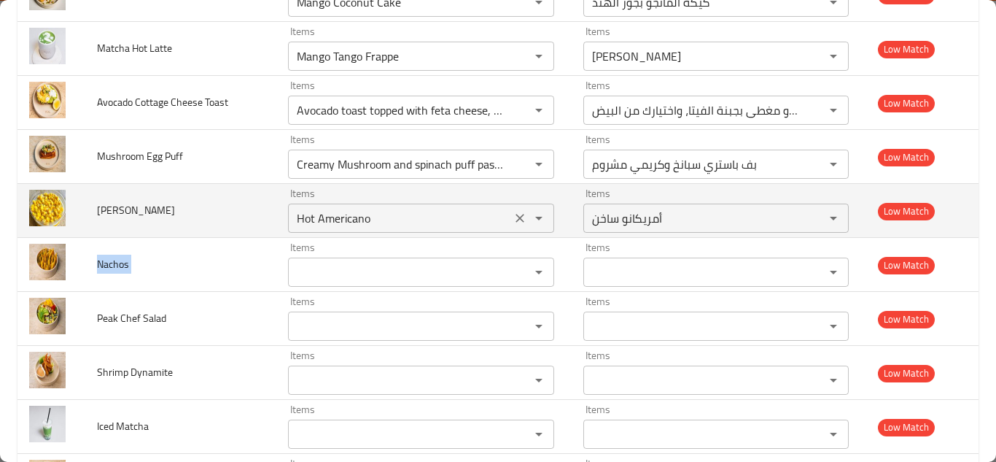
click at [365, 221] on Mango "Hot Americano" at bounding box center [399, 218] width 214 height 20
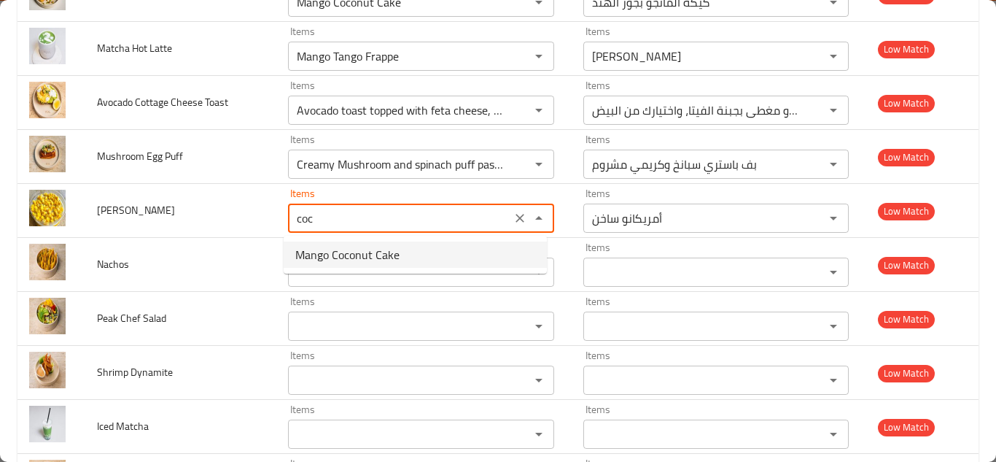
click at [355, 255] on span "Mango Coconut Cake" at bounding box center [347, 255] width 104 height 18
type Mango "Mango Coconut Cake"
type Mango-ar "كيكة المانجو بجوز الهند"
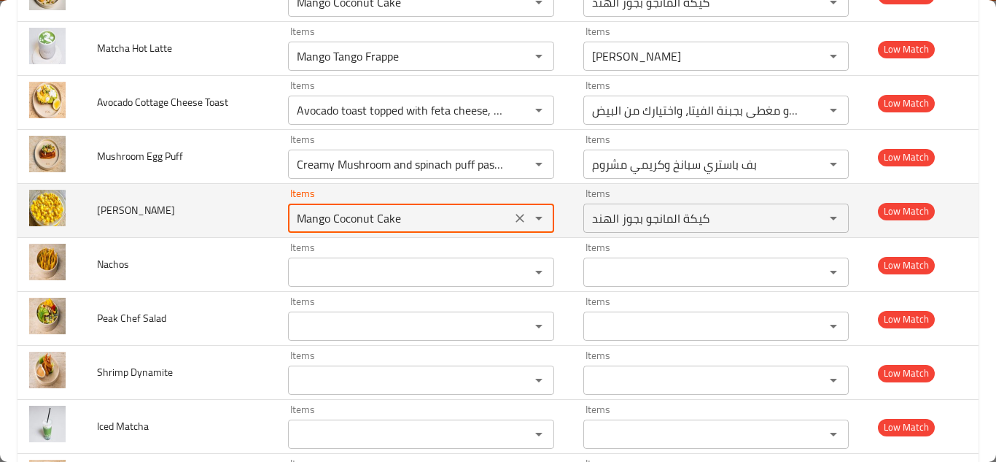
click at [513, 217] on icon "Clear" at bounding box center [520, 218] width 15 height 15
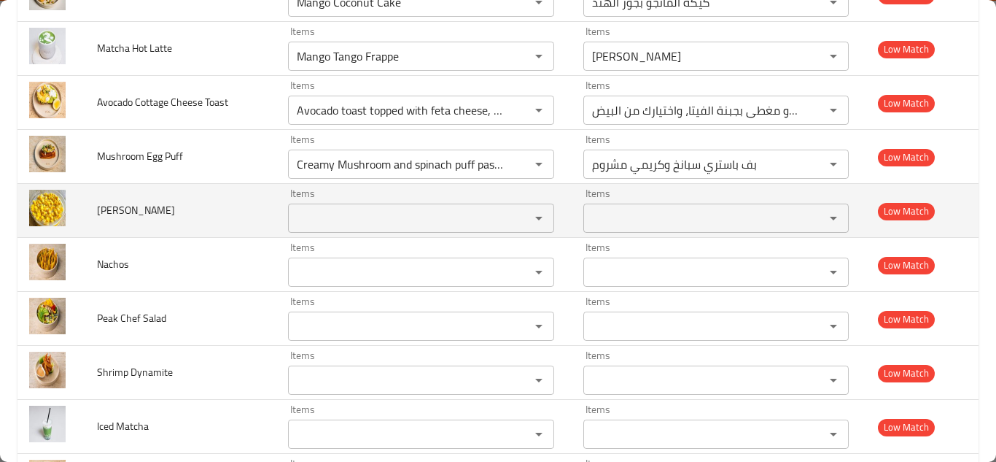
click at [137, 209] on span "Coco Mango" at bounding box center [136, 210] width 78 height 19
click at [137, 208] on span "Coco Mango" at bounding box center [136, 210] width 78 height 19
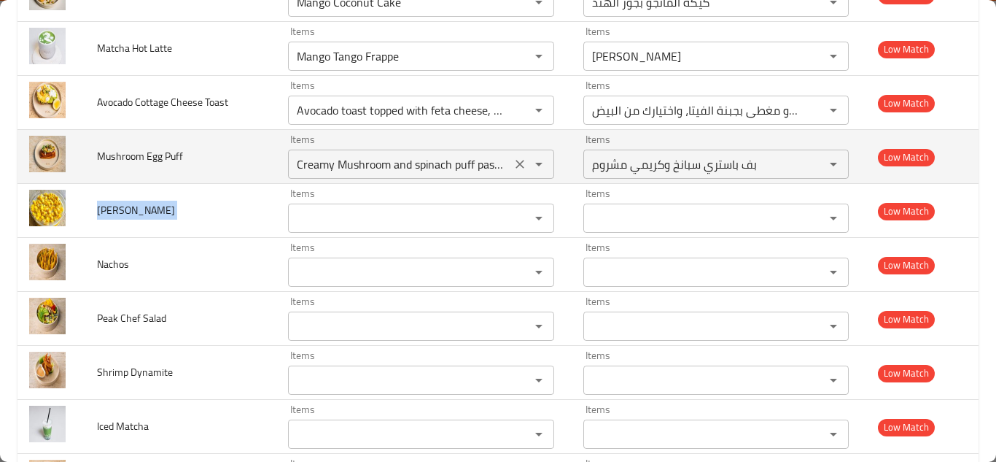
drag, startPoint x: 517, startPoint y: 167, endPoint x: 473, endPoint y: 163, distance: 44.7
click at [516, 166] on icon "Clear" at bounding box center [520, 164] width 15 height 15
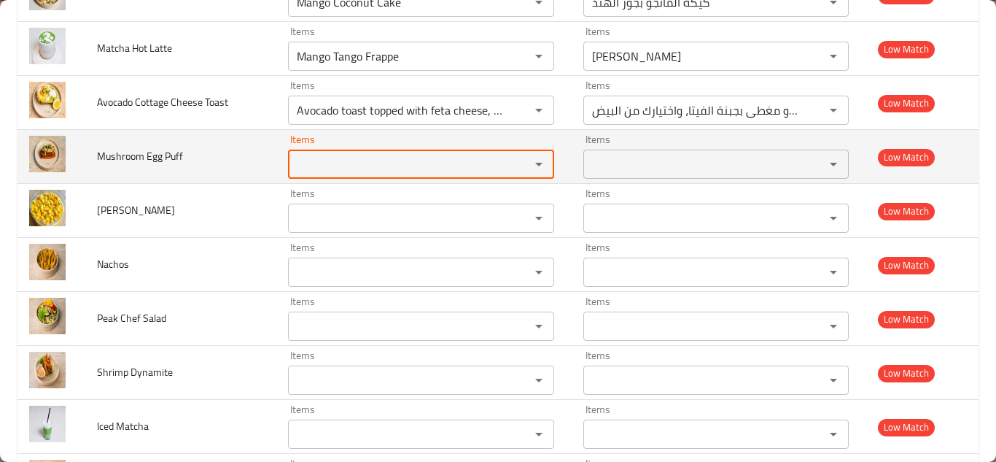
scroll to position [0, 0]
click at [458, 161] on Puff "Items" at bounding box center [399, 164] width 214 height 20
type Puff "p"
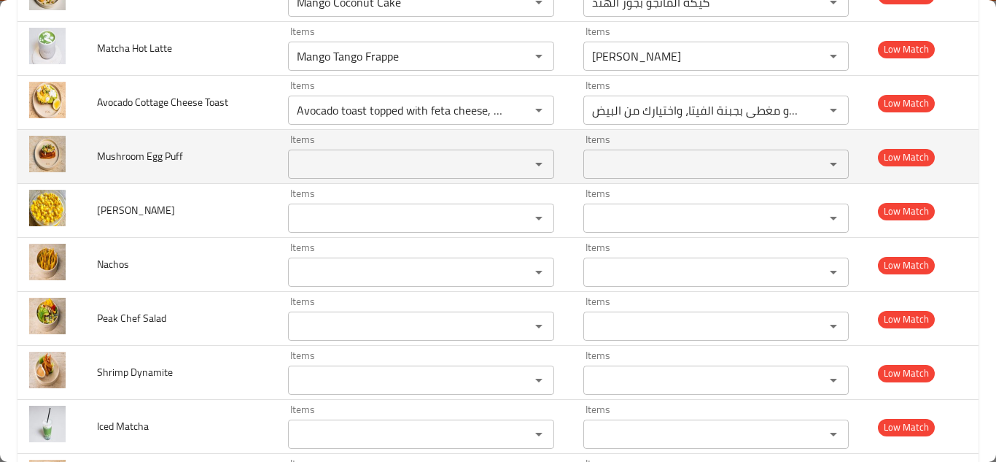
click at [147, 158] on span "Mushroom Egg Puff" at bounding box center [140, 156] width 86 height 19
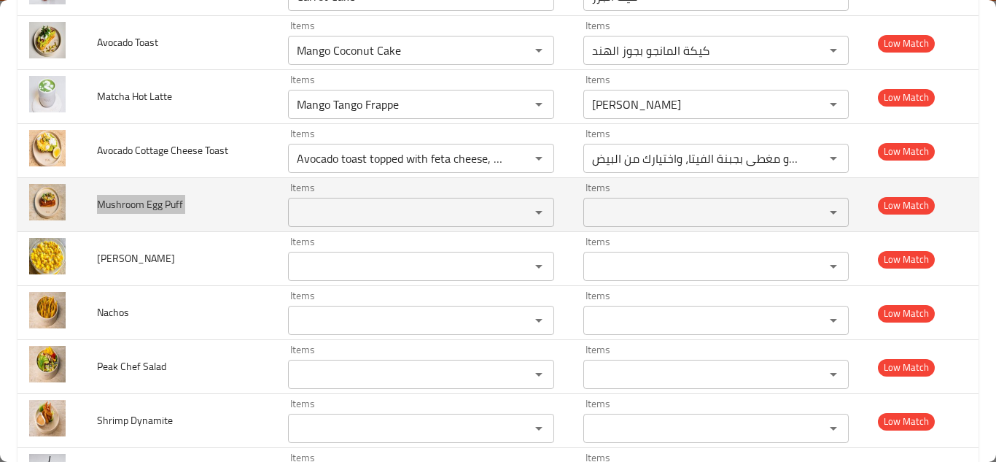
scroll to position [1532, 0]
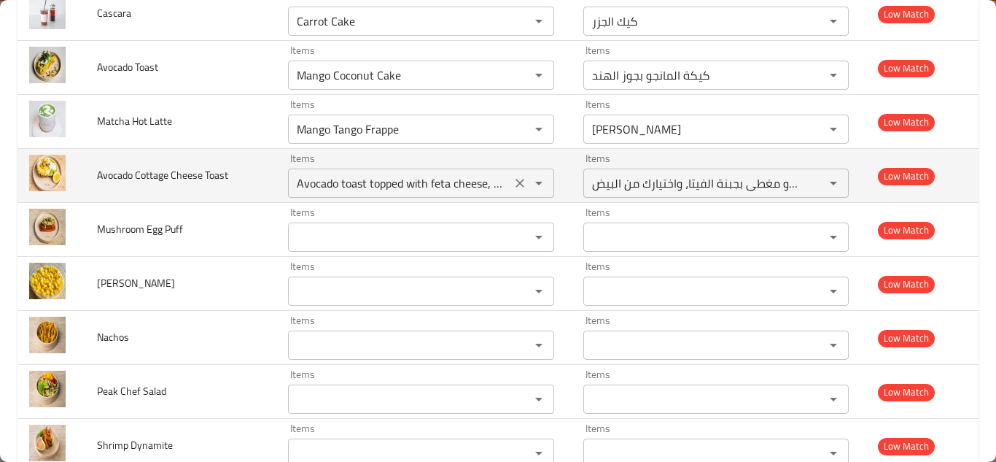
click at [435, 179] on Toast "Avocado toast topped with feta cheese, your choice of eggs" at bounding box center [399, 183] width 214 height 20
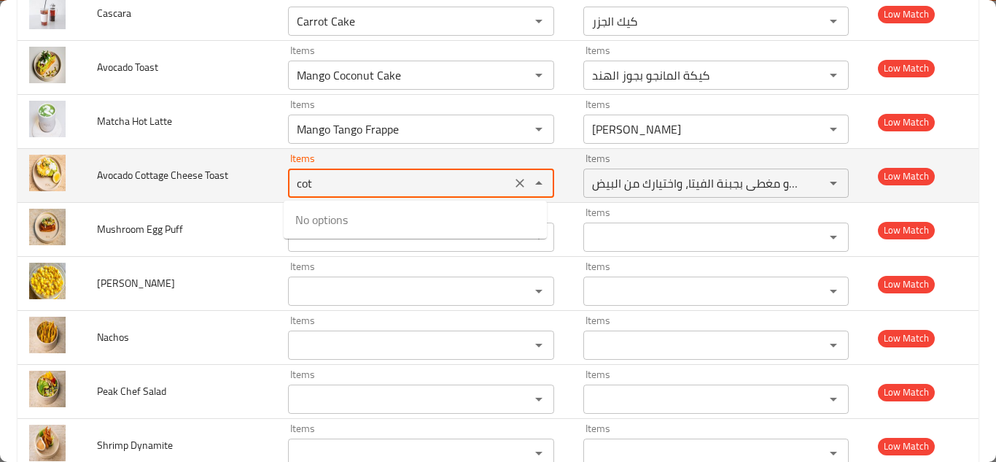
type Toast "cott"
drag, startPoint x: 514, startPoint y: 182, endPoint x: 268, endPoint y: 182, distance: 246.5
click at [516, 182] on icon "Clear" at bounding box center [520, 183] width 9 height 9
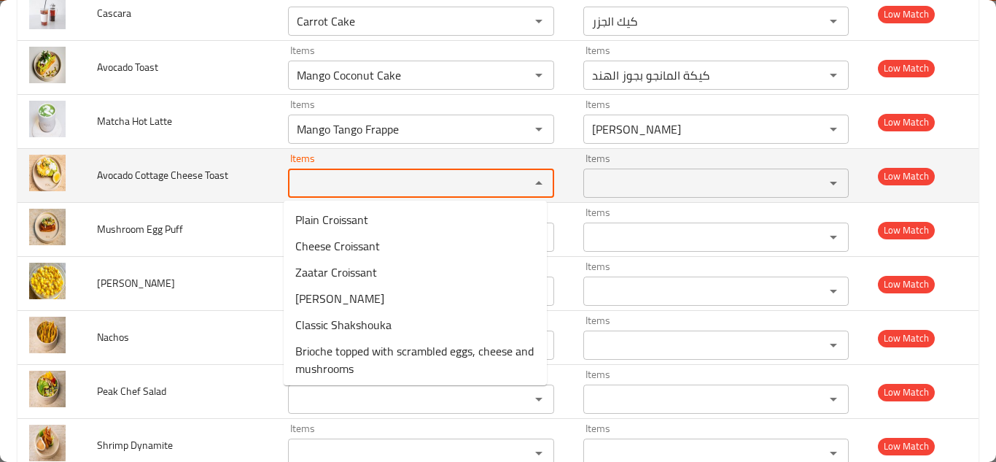
click at [156, 173] on span "Avocado Cottage Cheese Toast" at bounding box center [162, 175] width 131 height 19
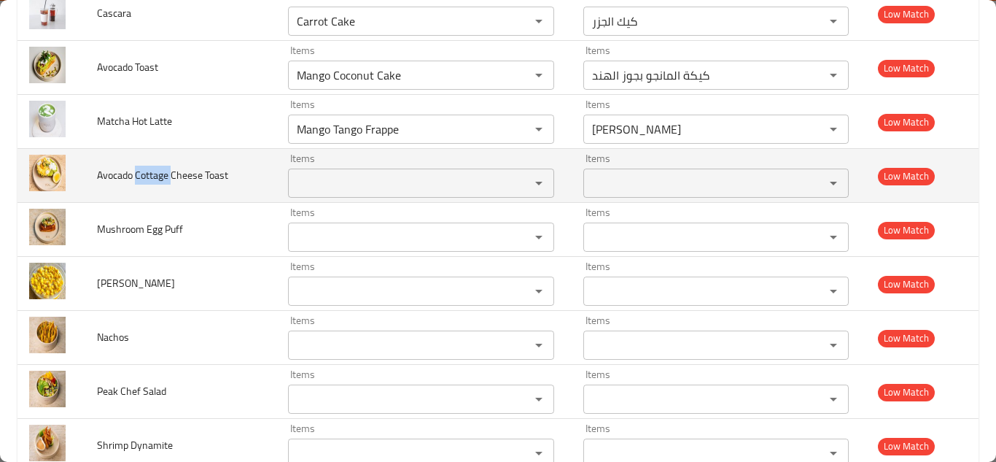
click at [156, 173] on span "Avocado Cottage Cheese Toast" at bounding box center [162, 175] width 131 height 19
click at [155, 172] on span "Avocado Cottage Cheese Toast" at bounding box center [162, 175] width 131 height 19
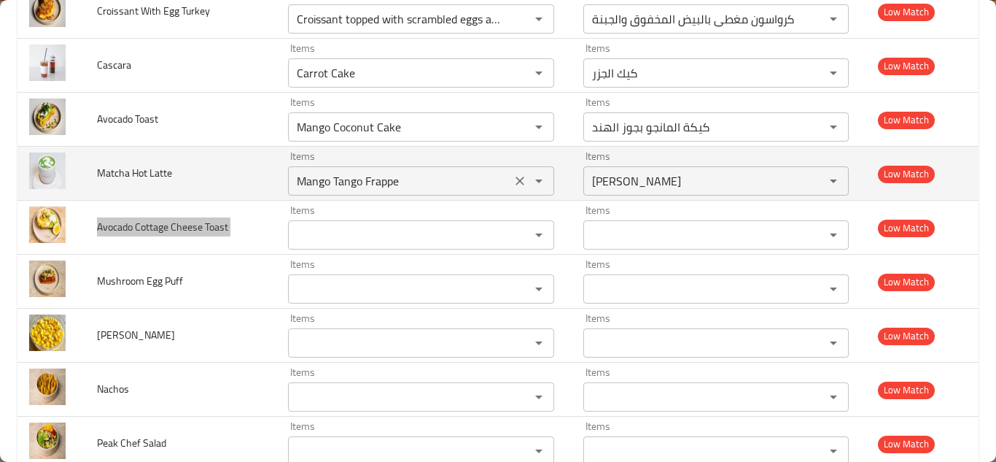
scroll to position [1459, 0]
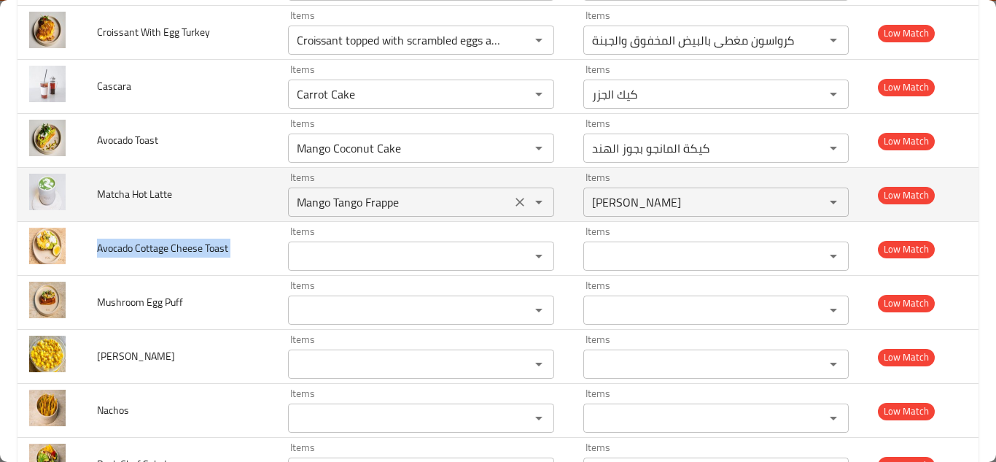
drag, startPoint x: 516, startPoint y: 201, endPoint x: 381, endPoint y: 198, distance: 134.2
click at [516, 201] on icon "Clear" at bounding box center [520, 202] width 9 height 9
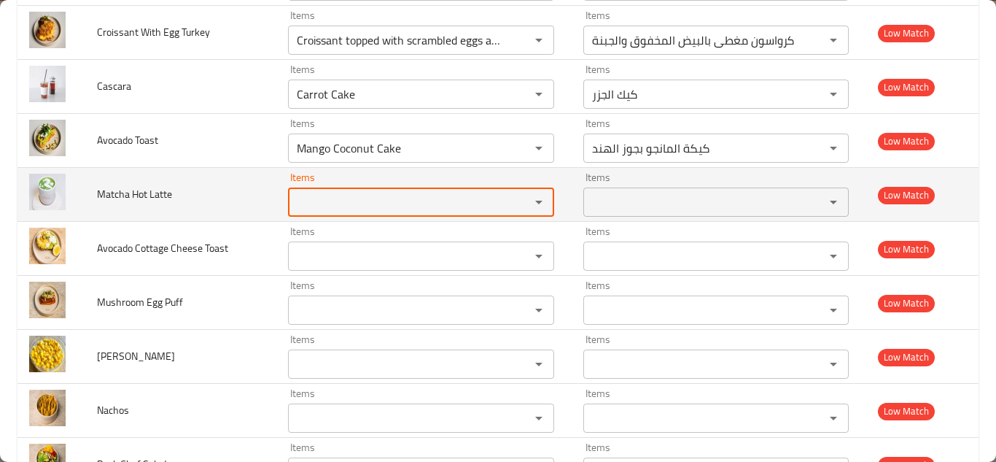
click at [125, 192] on span "Matcha Hot Latte" at bounding box center [134, 194] width 75 height 19
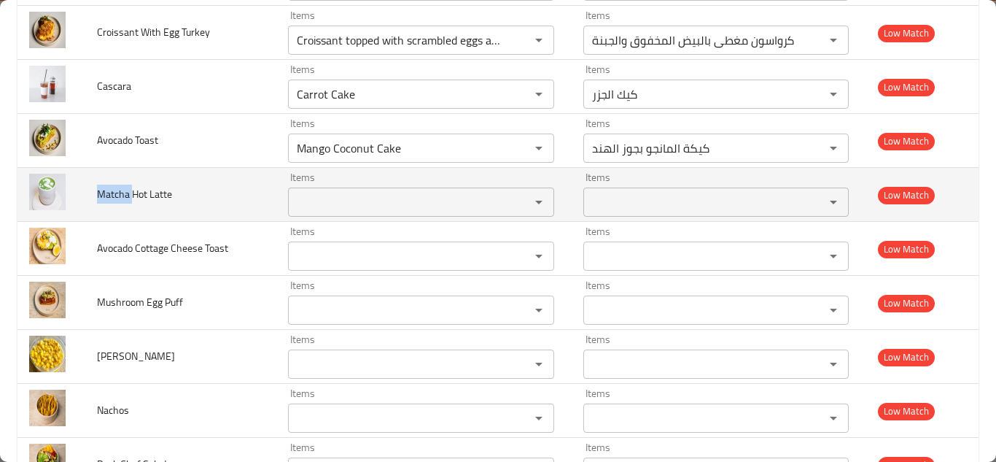
click at [125, 192] on span "Matcha Hot Latte" at bounding box center [134, 194] width 75 height 19
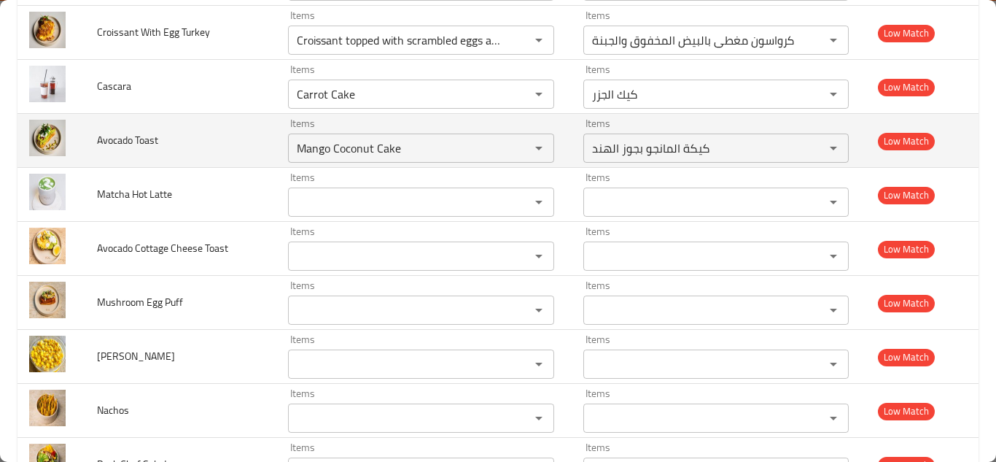
drag, startPoint x: 194, startPoint y: 127, endPoint x: 206, endPoint y: 131, distance: 13.1
click at [194, 128] on td "Avocado Toast" at bounding box center [180, 141] width 191 height 54
click at [513, 145] on icon "Clear" at bounding box center [520, 148] width 15 height 15
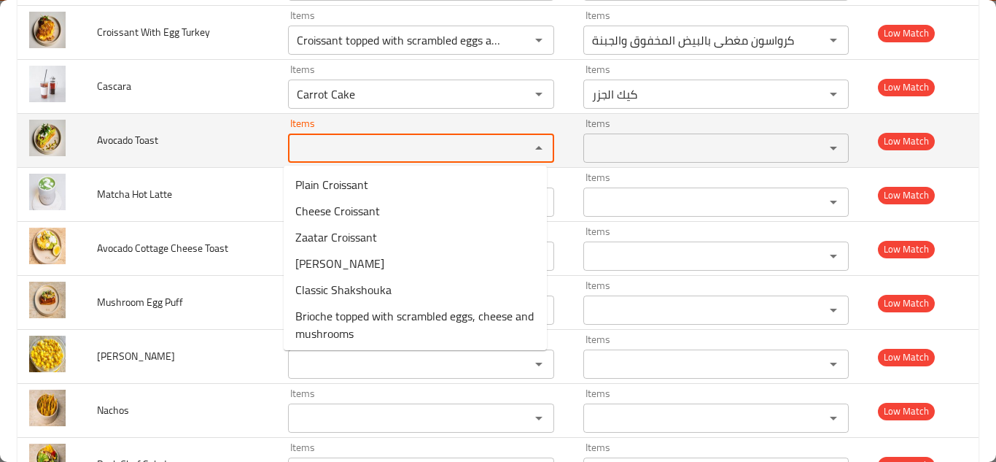
click at [442, 148] on Toast "Items" at bounding box center [399, 148] width 214 height 20
type Toast "a"
click at [120, 137] on span "Avocado Toast" at bounding box center [127, 140] width 61 height 19
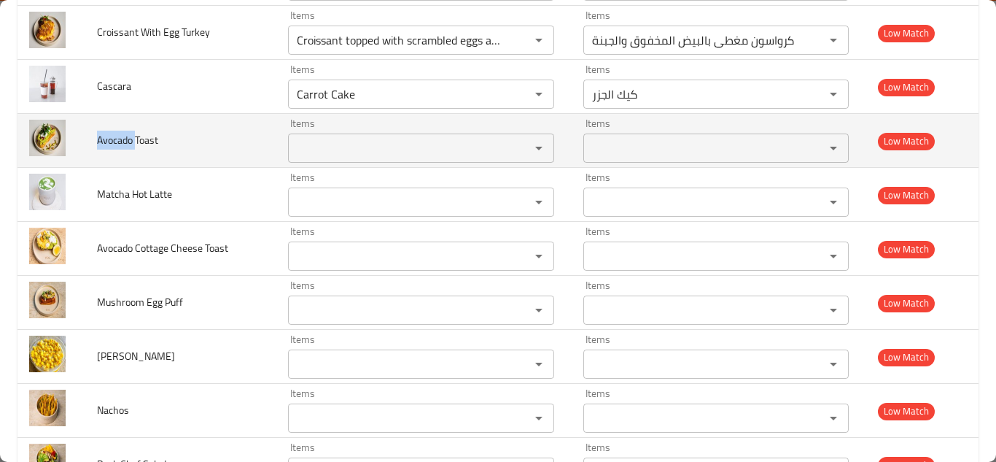
click at [120, 137] on span "Avocado Toast" at bounding box center [127, 140] width 61 height 19
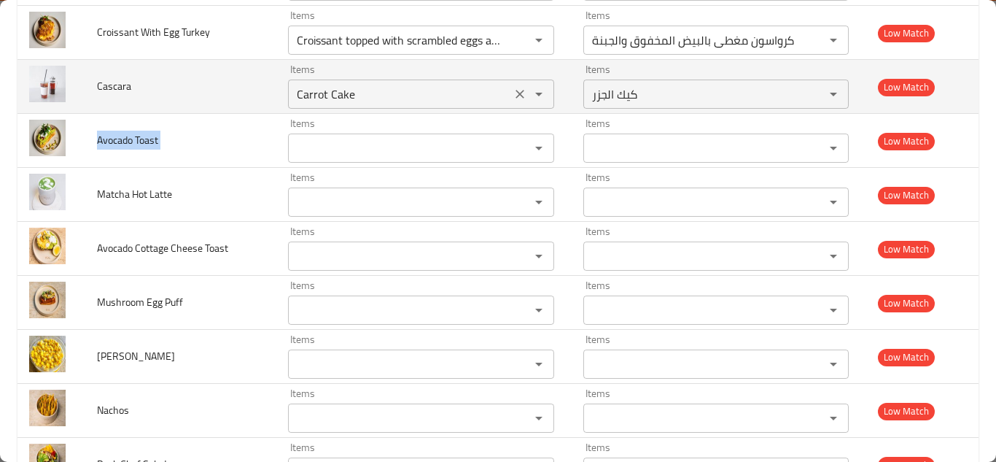
click at [338, 83] on div "Carrot Cake Items" at bounding box center [421, 93] width 266 height 29
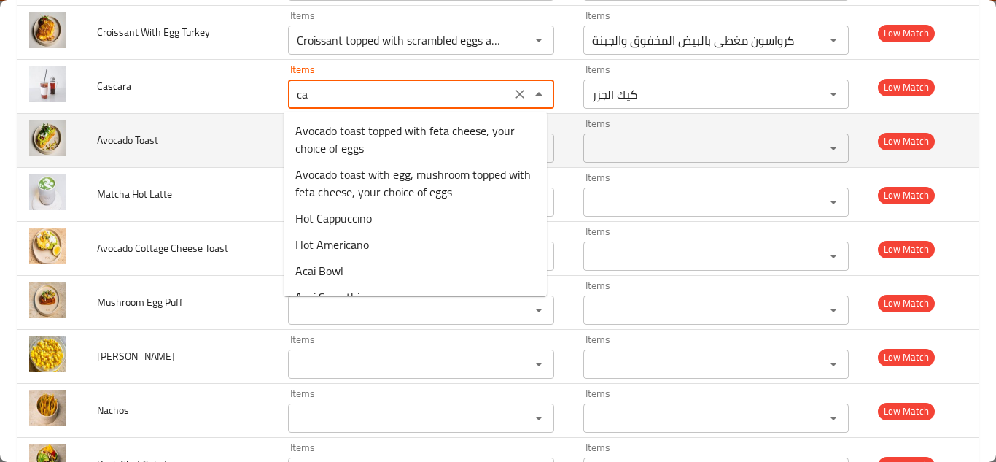
type input "c"
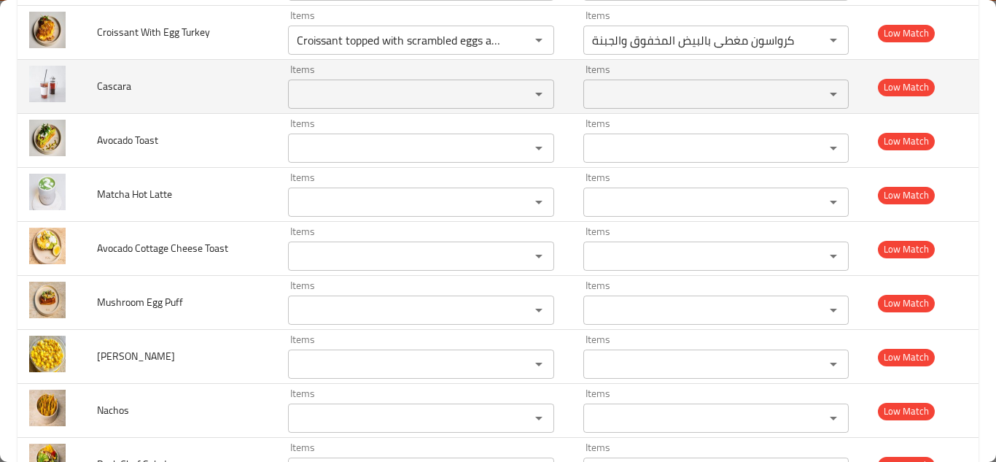
click at [109, 85] on span "Cascara" at bounding box center [114, 86] width 34 height 19
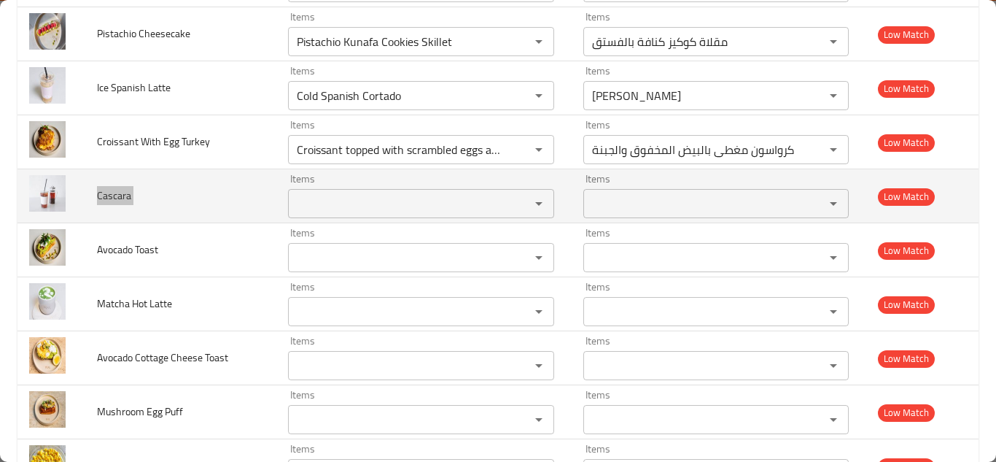
scroll to position [1313, 0]
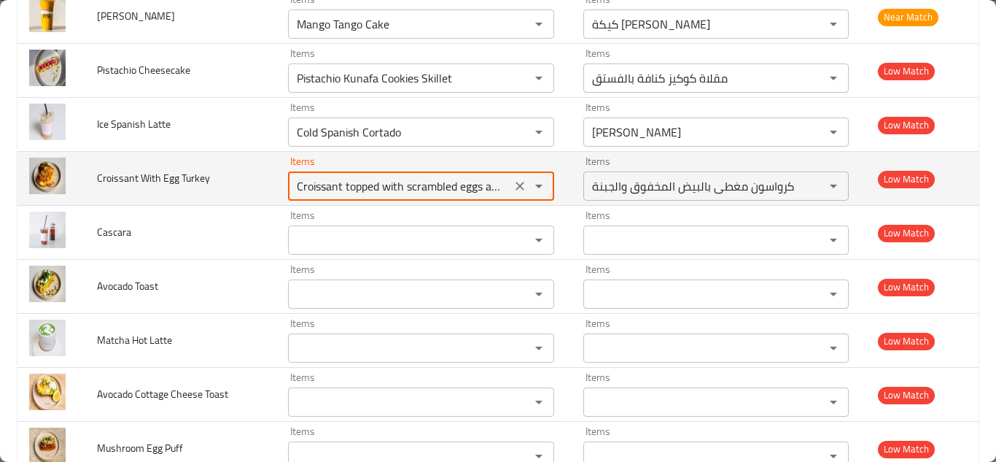
click at [391, 184] on Turkey "Croissant topped with scrambled eggs and cheese" at bounding box center [399, 186] width 214 height 20
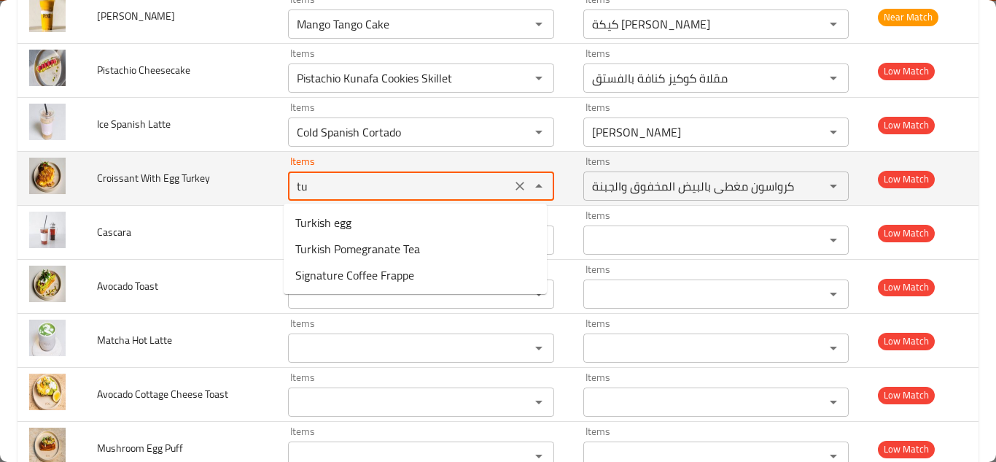
type Turkey "t"
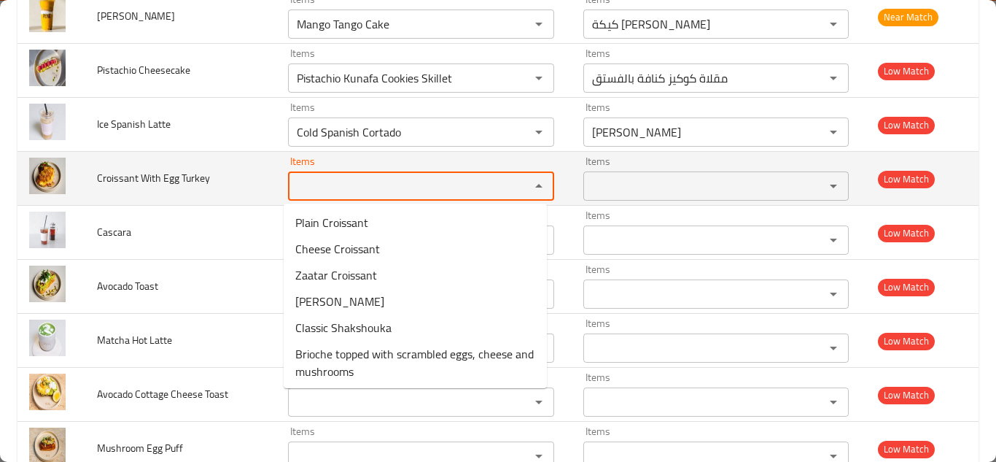
click at [188, 177] on span "Croissant With Egg Turkey" at bounding box center [153, 177] width 113 height 19
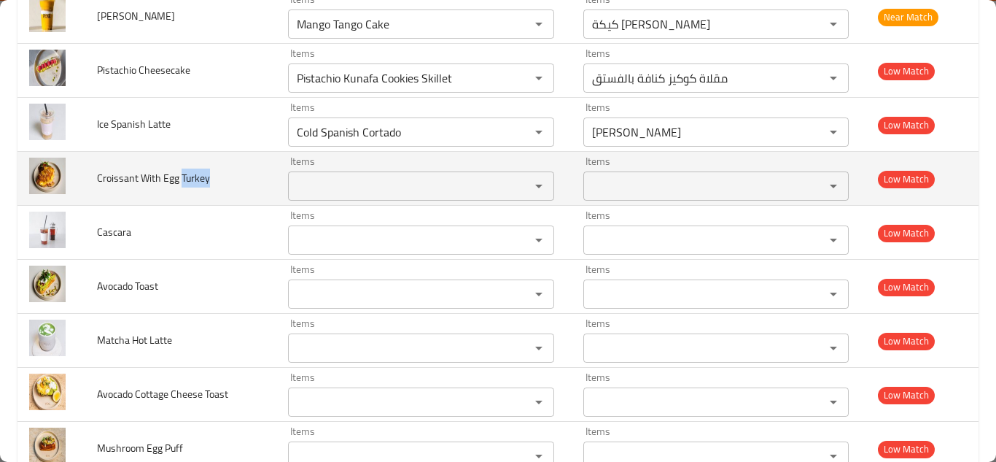
click at [188, 176] on span "Croissant With Egg Turkey" at bounding box center [153, 177] width 113 height 19
click at [130, 177] on span "Croissant With Egg Turkey" at bounding box center [153, 177] width 113 height 19
click at [129, 176] on span "Croissant With Egg Turkey" at bounding box center [153, 177] width 113 height 19
click at [128, 176] on span "Croissant With Egg Turkey" at bounding box center [153, 177] width 113 height 19
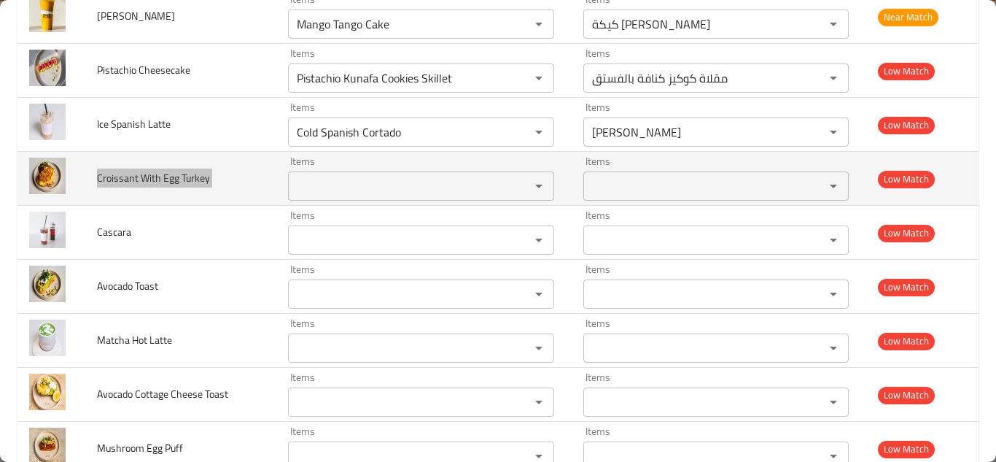
scroll to position [1240, 0]
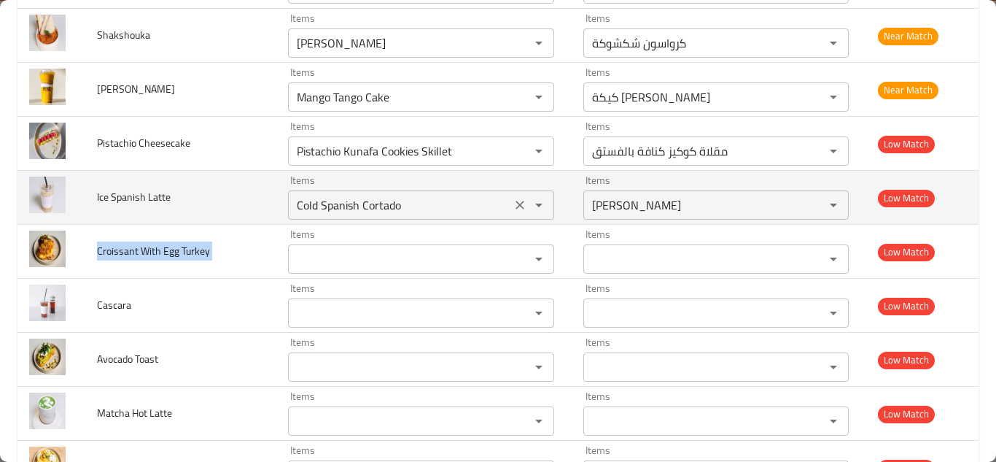
click at [416, 201] on Latte "Cold Spanish Cortado" at bounding box center [399, 205] width 214 height 20
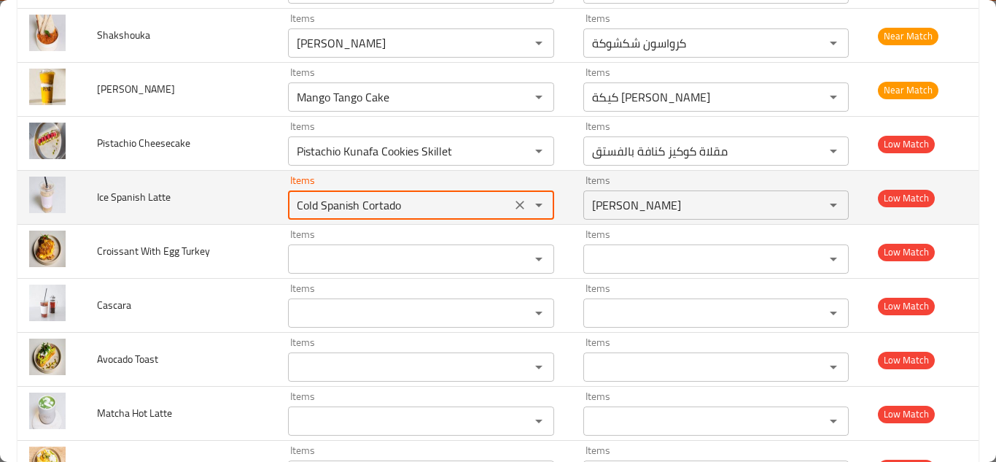
click at [426, 198] on Latte "Cold Spanish Cortado" at bounding box center [399, 205] width 214 height 20
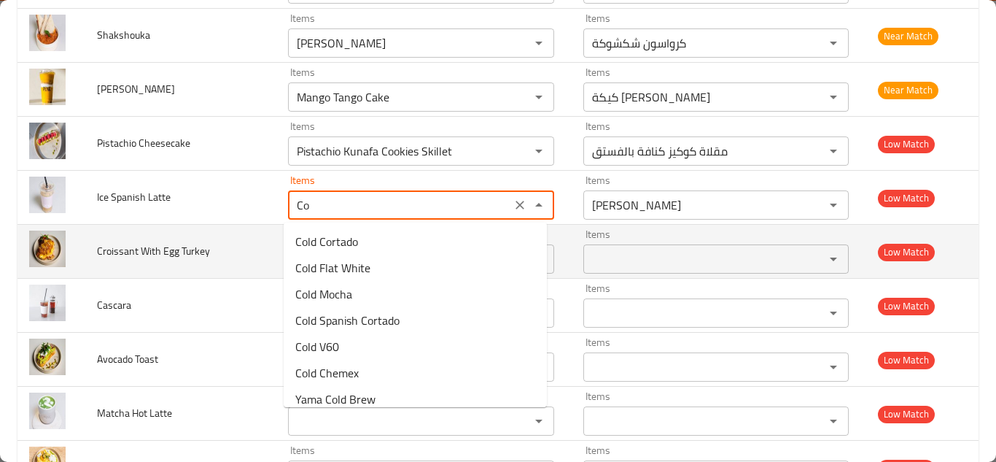
type Latte "C"
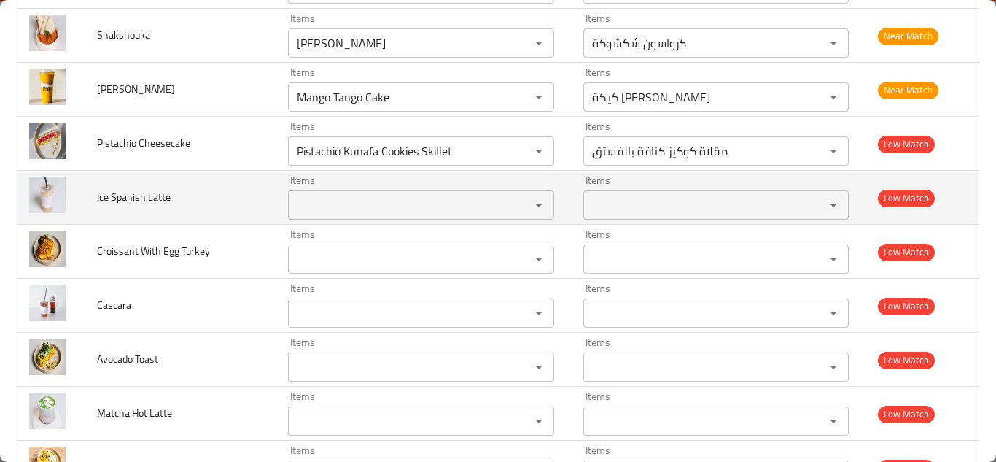
click at [124, 194] on span "Ice Spanish Latte" at bounding box center [134, 196] width 74 height 19
click at [225, 184] on td "Ice Spanish Latte" at bounding box center [180, 198] width 191 height 54
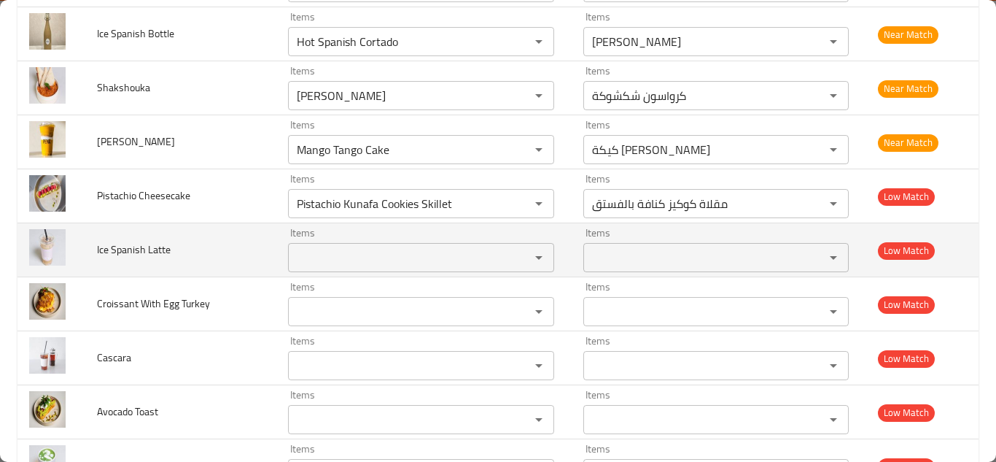
scroll to position [1167, 0]
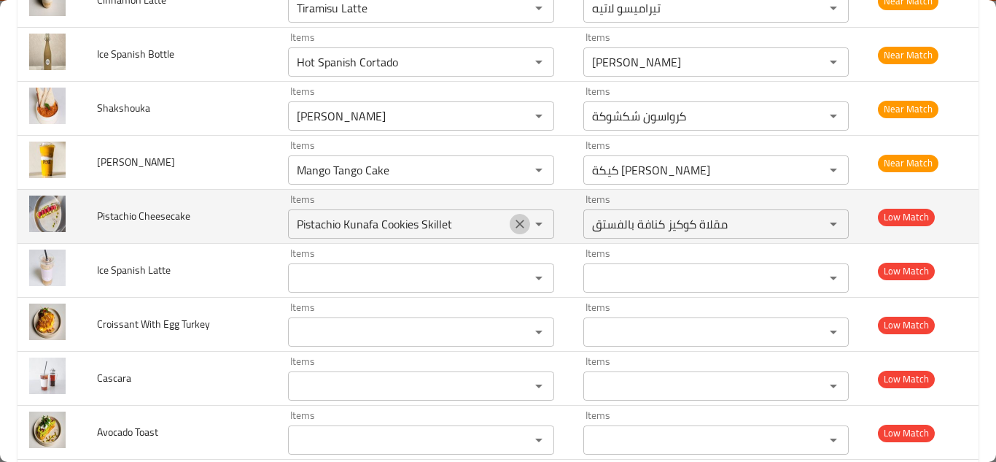
click at [513, 224] on icon "Clear" at bounding box center [520, 224] width 15 height 15
click at [155, 217] on span "Pistachio Cheesecake" at bounding box center [143, 215] width 93 height 19
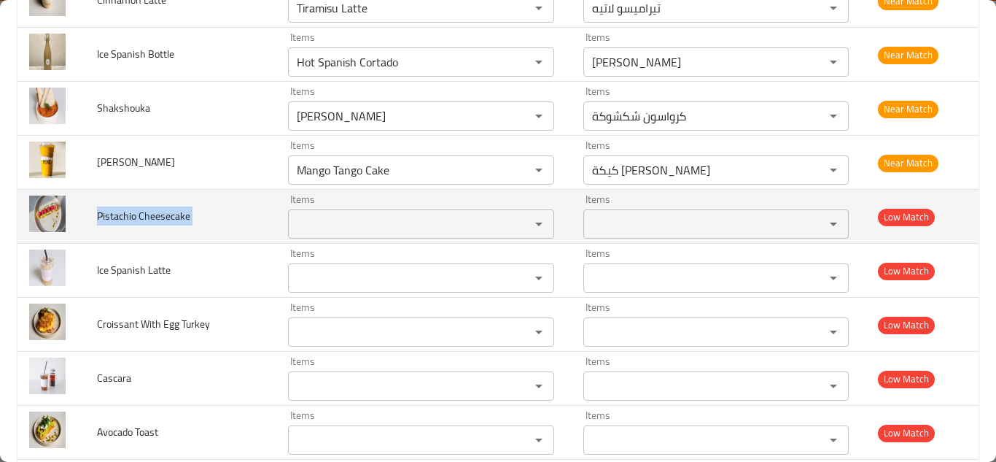
click at [155, 217] on span "Pistachio Cheesecake" at bounding box center [143, 215] width 93 height 19
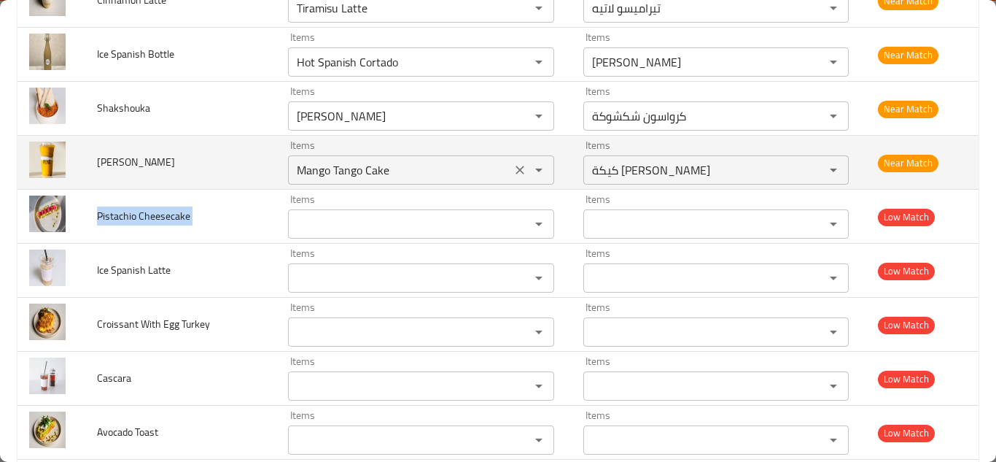
click at [396, 168] on Smoothie "Mango Tango Cake" at bounding box center [399, 170] width 214 height 20
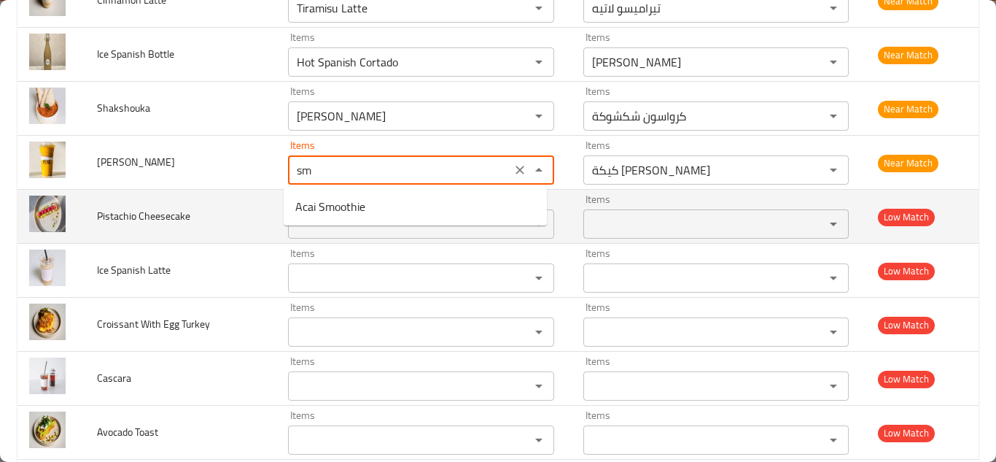
type Smoothie "s"
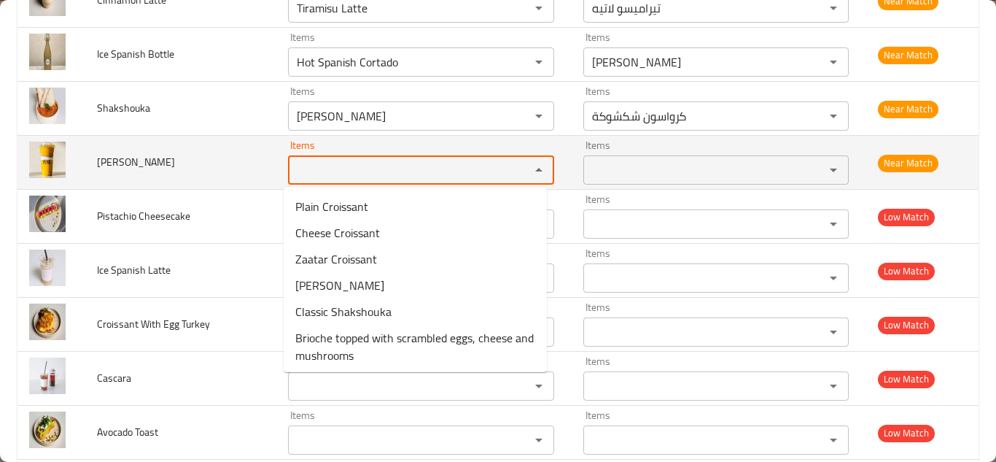
click at [135, 158] on span "Mango Smoothie" at bounding box center [136, 161] width 78 height 19
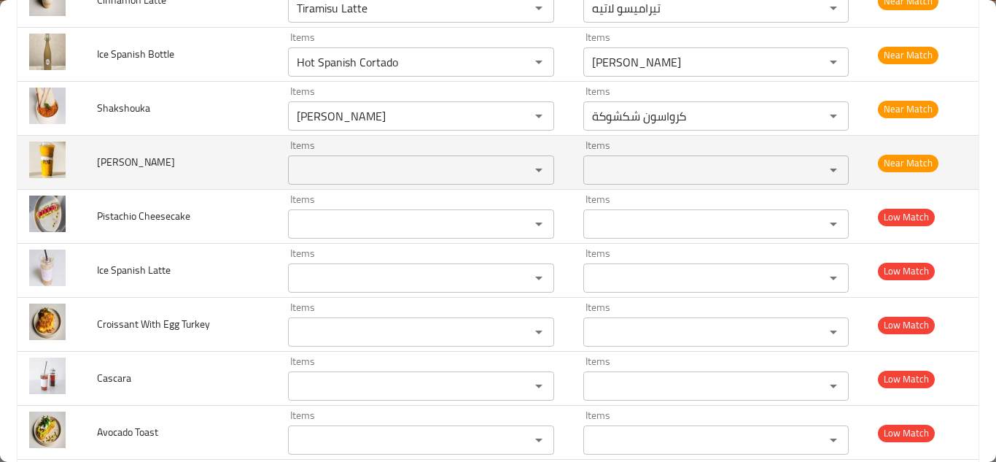
click at [135, 158] on span "Mango Smoothie" at bounding box center [136, 161] width 78 height 19
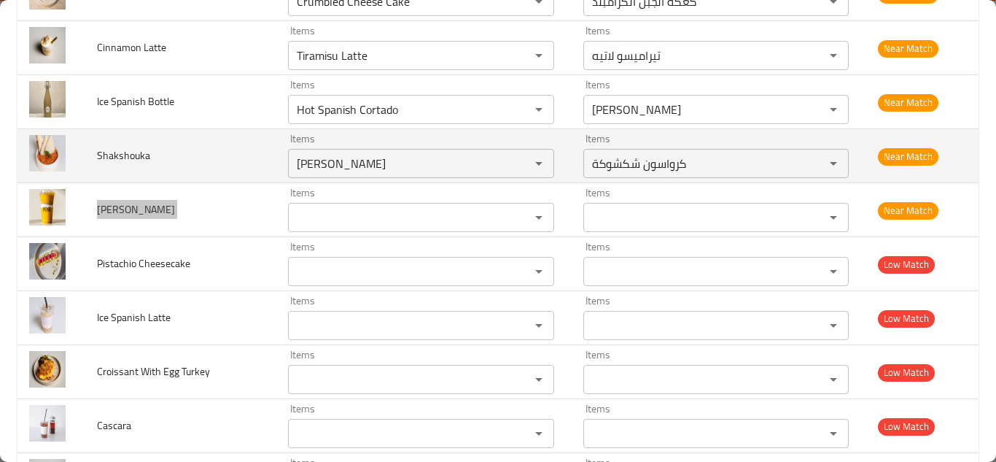
scroll to position [1094, 0]
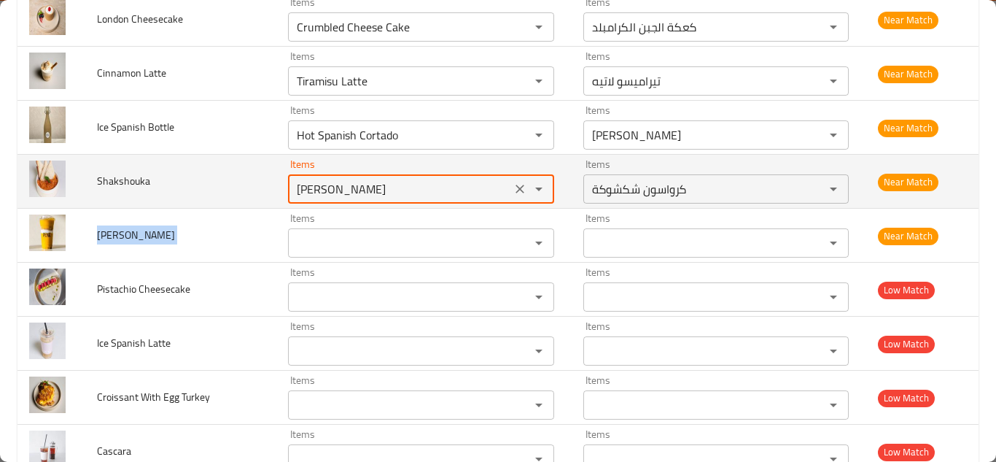
click at [414, 183] on input "Shakshouka Croissant" at bounding box center [399, 189] width 214 height 20
click at [422, 184] on input "Shakshouka Croissant" at bounding box center [399, 189] width 214 height 20
click at [423, 184] on input "Shakshouka Croissant" at bounding box center [399, 189] width 214 height 20
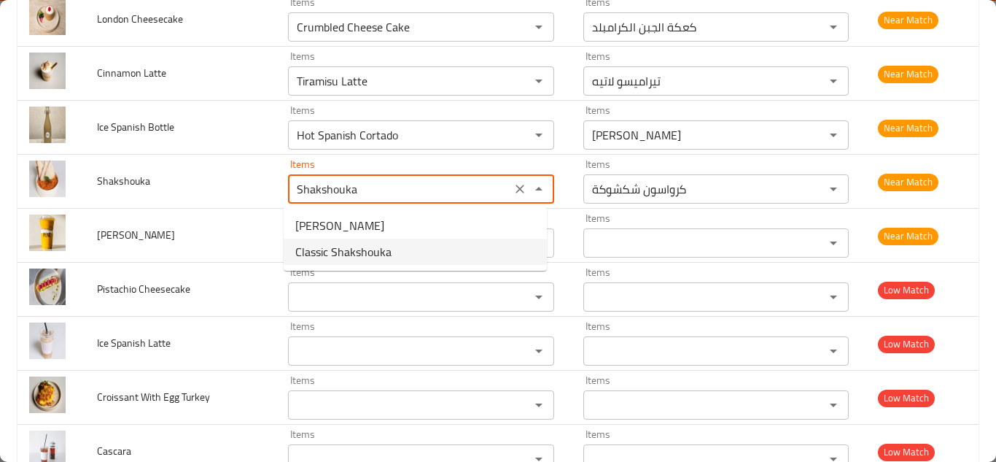
click at [387, 245] on span "Classic Shakshouka" at bounding box center [343, 252] width 96 height 18
type input "Classic Shakshouka"
type input "شكشوكة كلاسيك"
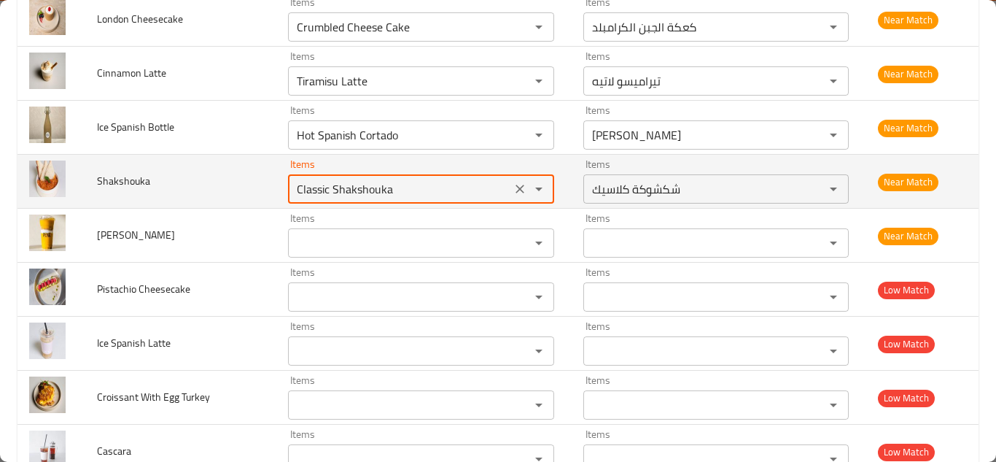
type input "Classic Shakshouka"
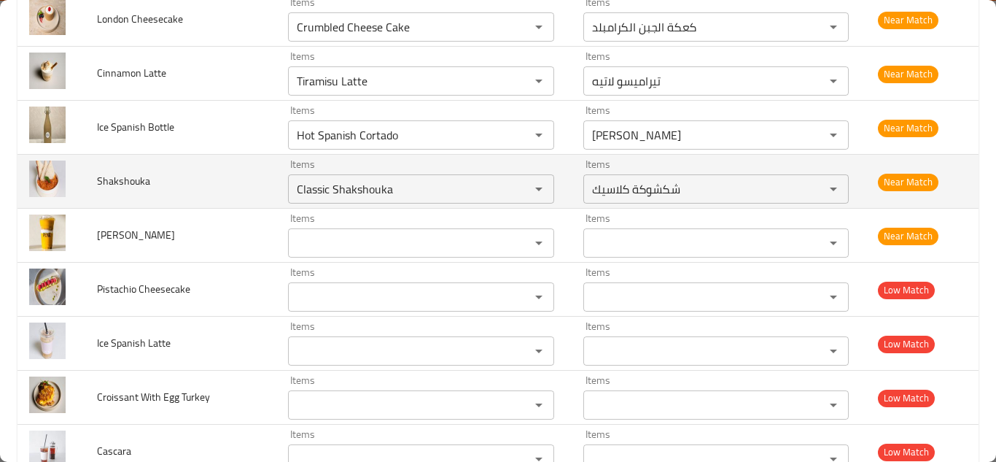
click at [250, 181] on td "Shakshouka" at bounding box center [180, 182] width 191 height 54
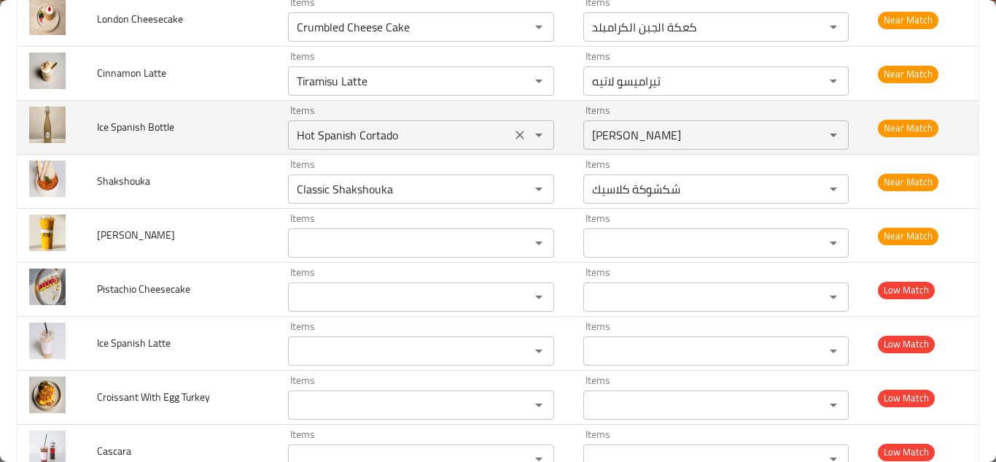
click at [354, 131] on Bottle "Hot Spanish Cortado" at bounding box center [399, 135] width 214 height 20
click at [513, 139] on icon "Clear" at bounding box center [520, 135] width 15 height 15
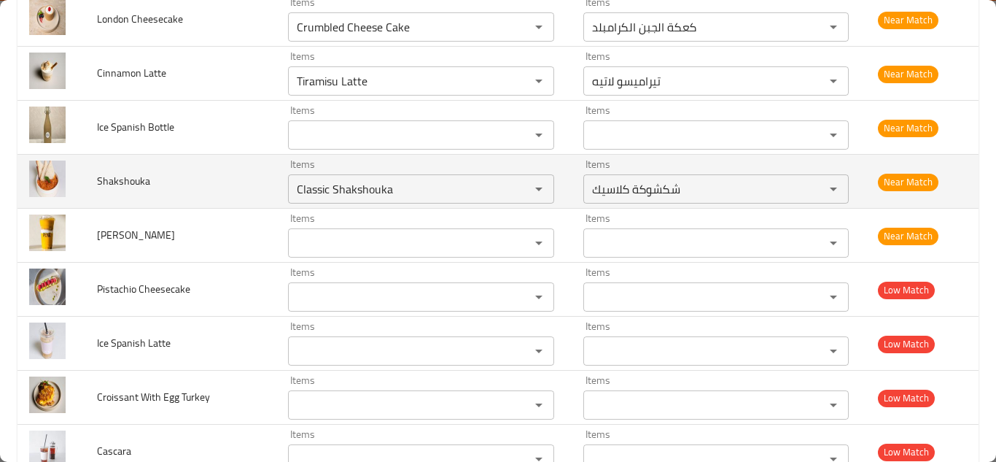
click at [155, 167] on td "Shakshouka" at bounding box center [180, 182] width 191 height 54
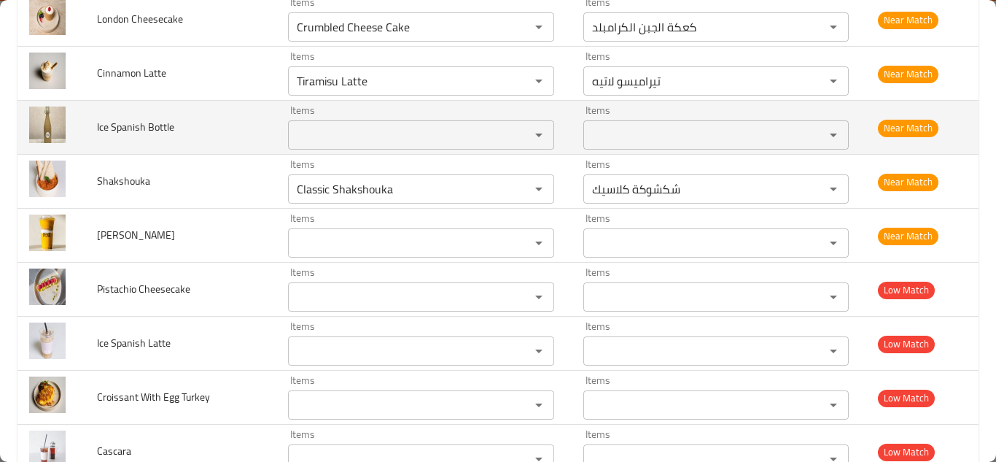
click at [155, 123] on span "Ice Spanish Bottle" at bounding box center [135, 126] width 77 height 19
click at [154, 123] on span "Ice Spanish Bottle" at bounding box center [135, 126] width 77 height 19
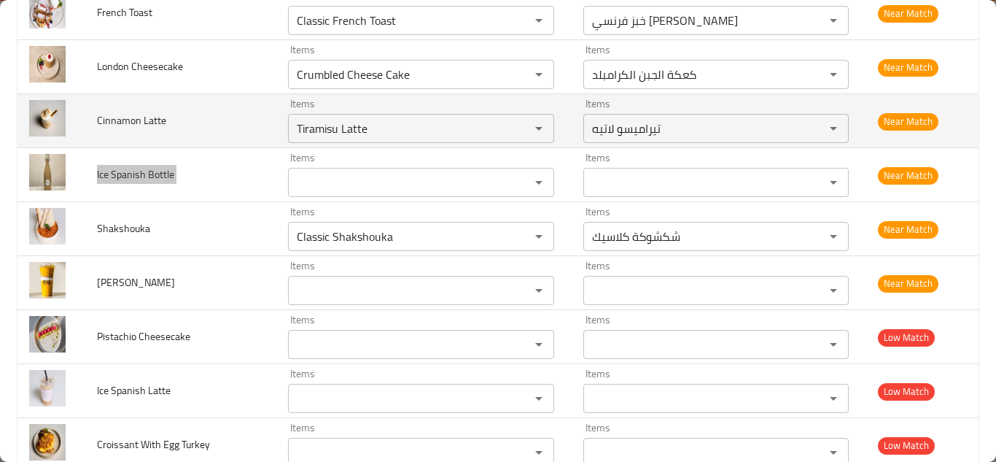
scroll to position [1021, 0]
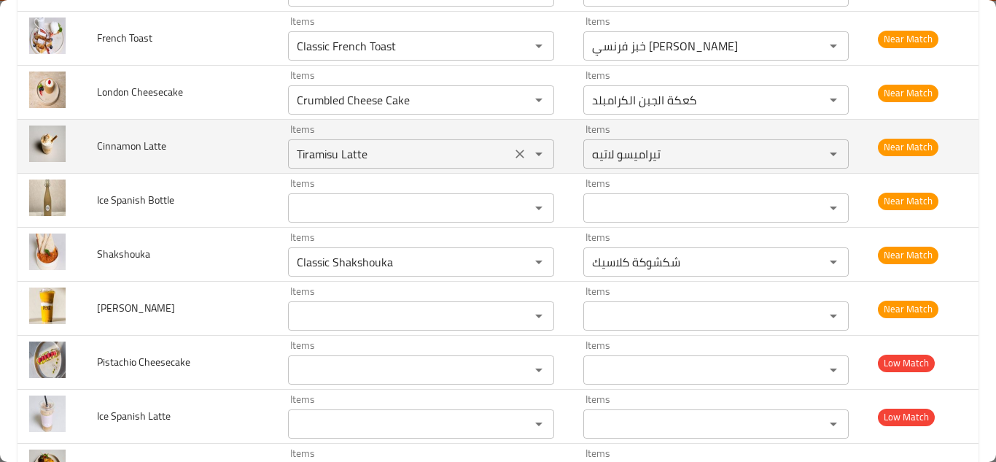
click at [347, 152] on Latte "Tiramisu Latte" at bounding box center [399, 154] width 214 height 20
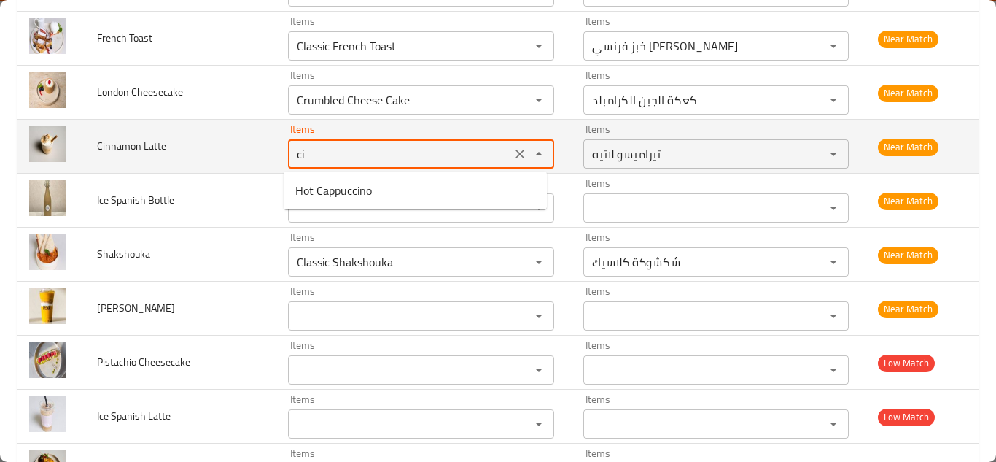
type Latte "c"
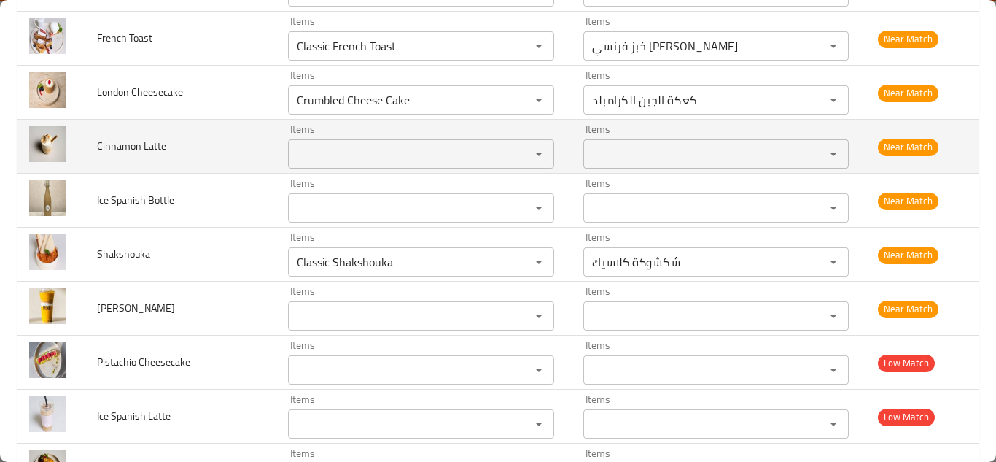
click at [134, 145] on span "Cinnamon Latte" at bounding box center [131, 145] width 69 height 19
click at [134, 144] on span "Cinnamon Latte" at bounding box center [131, 145] width 69 height 19
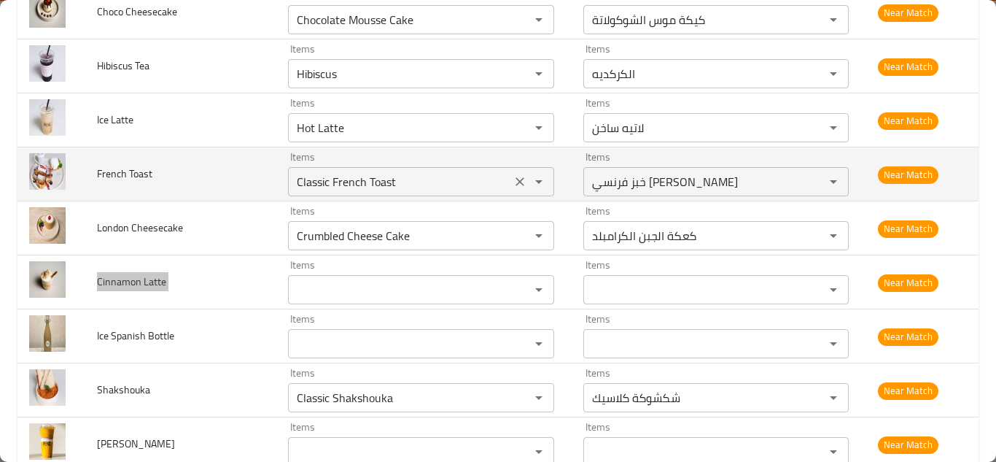
scroll to position [875, 0]
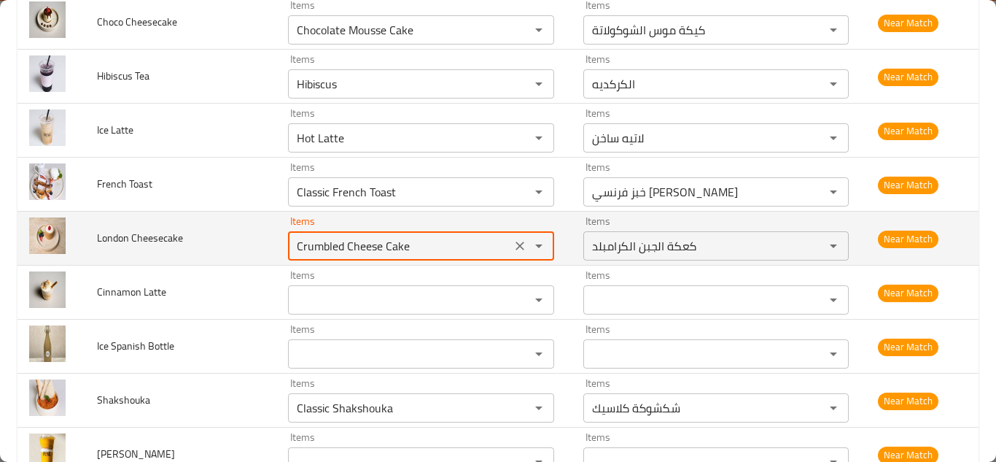
click at [383, 245] on Cheesecake "Crumbled Cheese Cake" at bounding box center [399, 246] width 214 height 20
type Cheesecake "l"
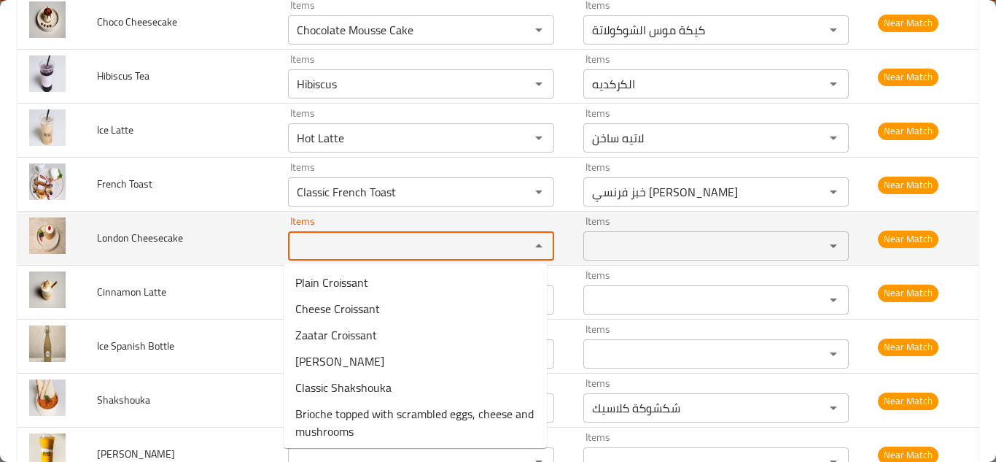
click at [139, 237] on span "London Cheesecake" at bounding box center [140, 237] width 86 height 19
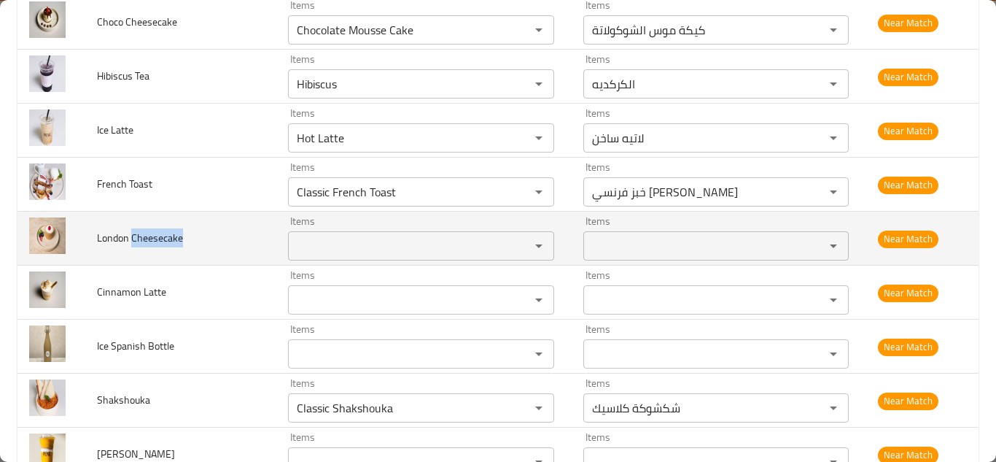
click at [139, 237] on span "London Cheesecake" at bounding box center [140, 237] width 86 height 19
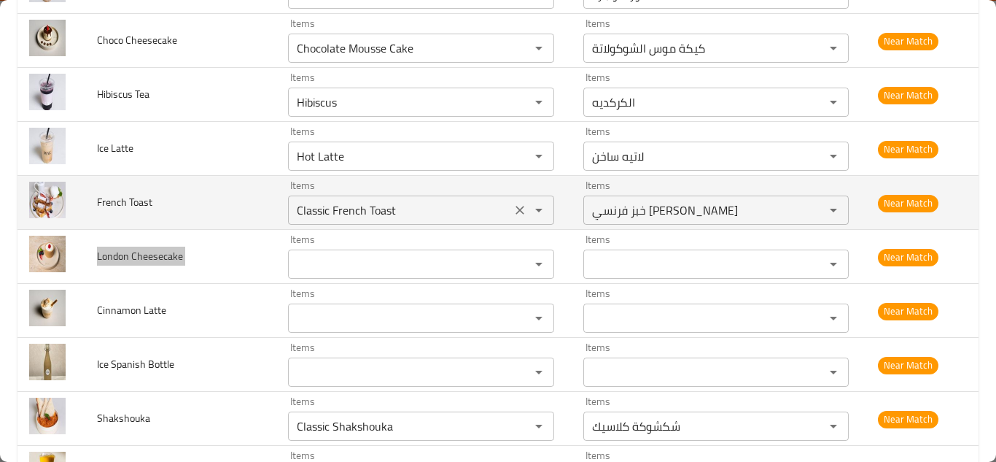
scroll to position [802, 0]
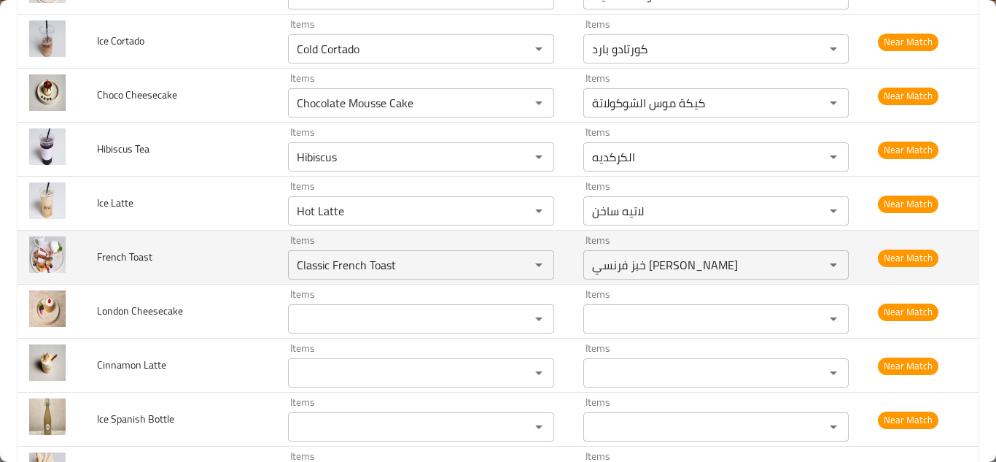
click at [268, 257] on td "French Toast" at bounding box center [180, 257] width 191 height 54
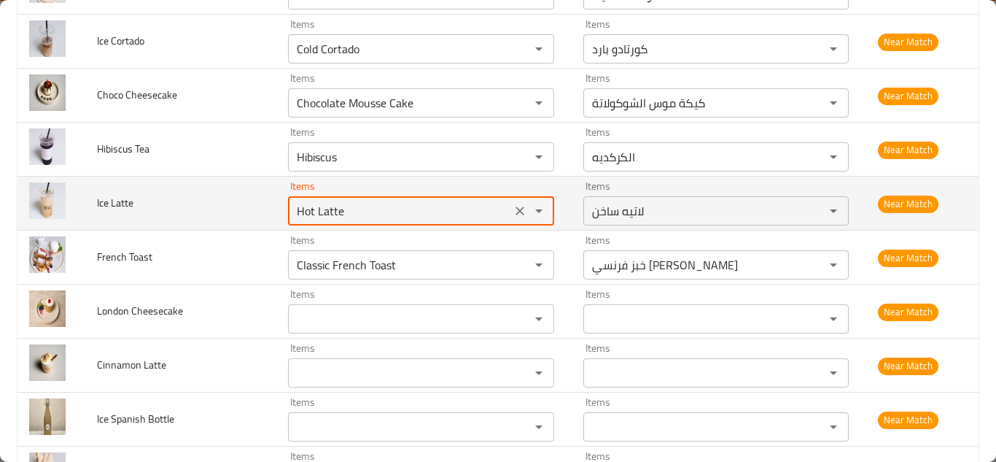
click at [334, 210] on Latte "Hot Latte" at bounding box center [399, 211] width 214 height 20
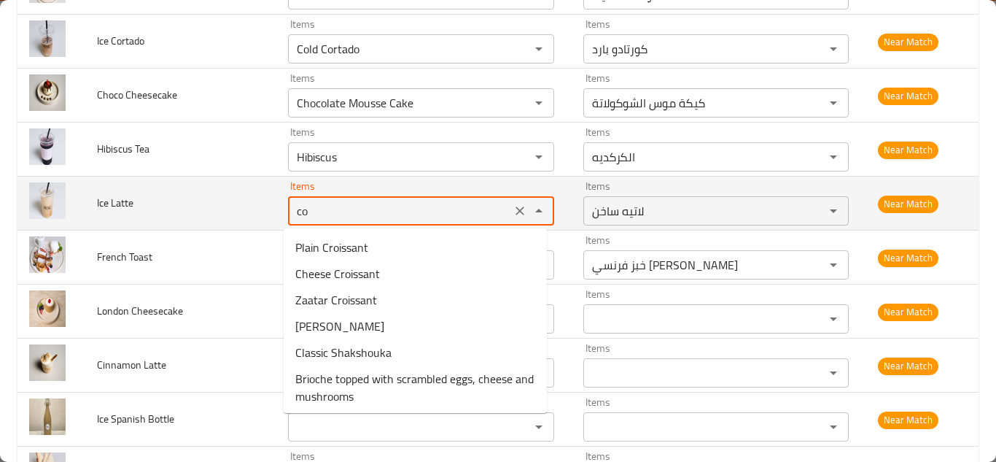
type Latte "c"
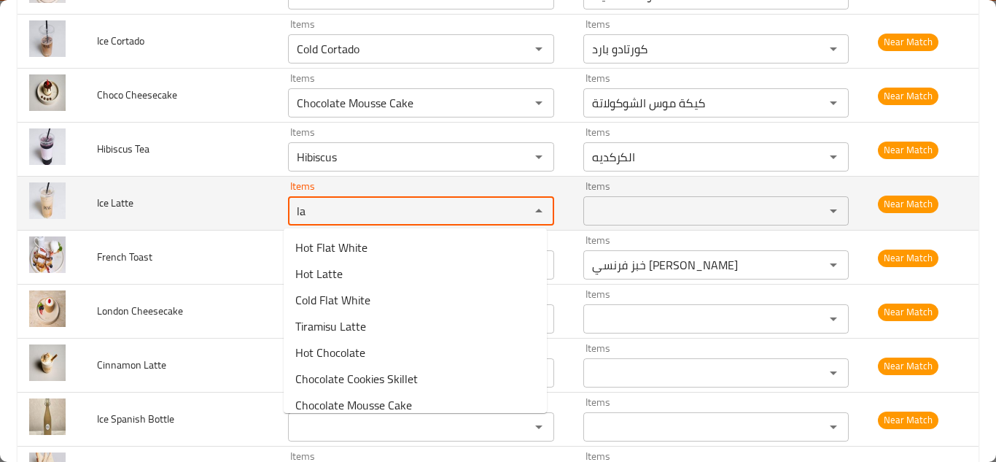
type Latte "l"
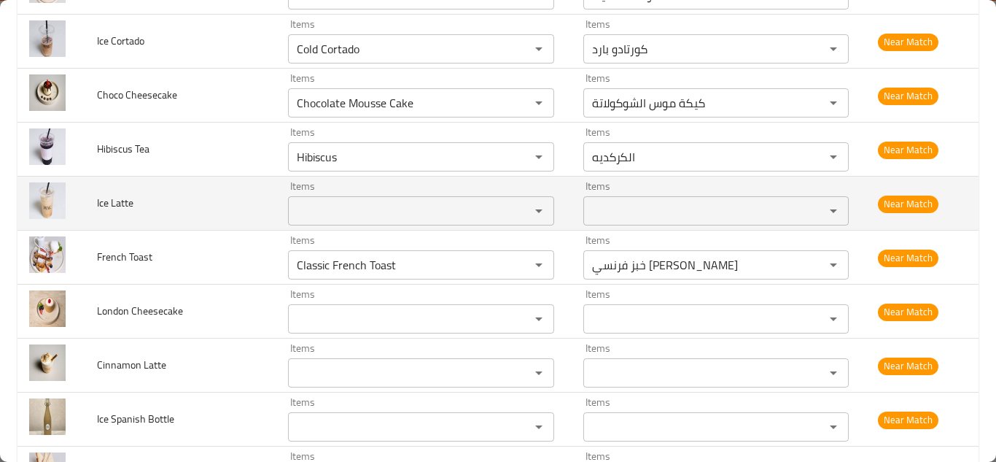
click at [119, 202] on span "Ice Latte" at bounding box center [115, 202] width 36 height 19
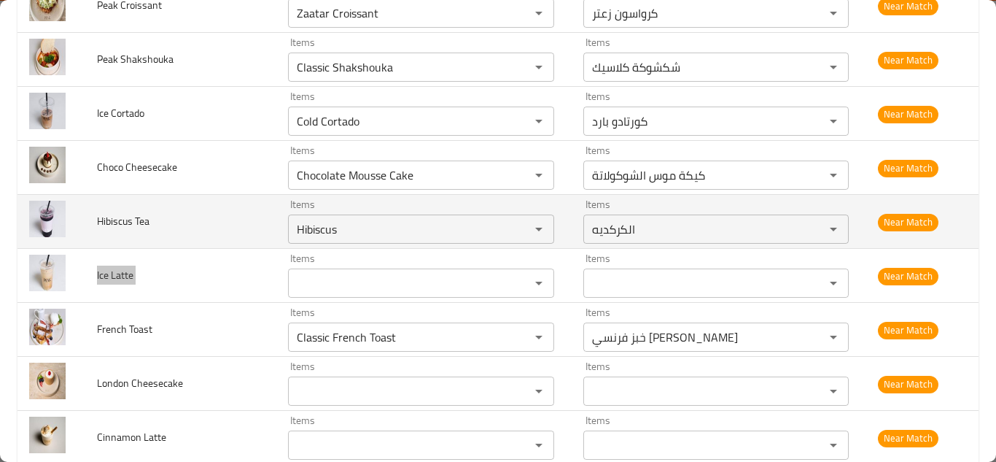
scroll to position [729, 0]
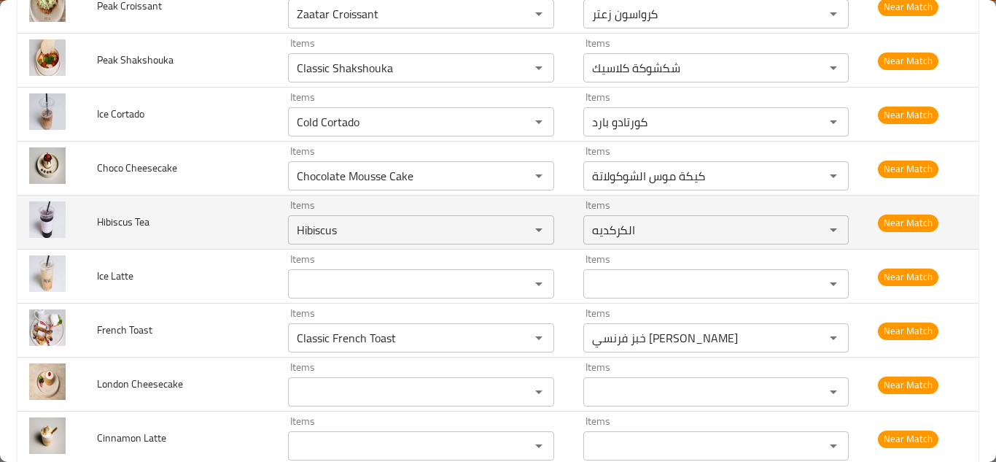
click at [238, 218] on td "Hibiscus Tea" at bounding box center [180, 222] width 191 height 54
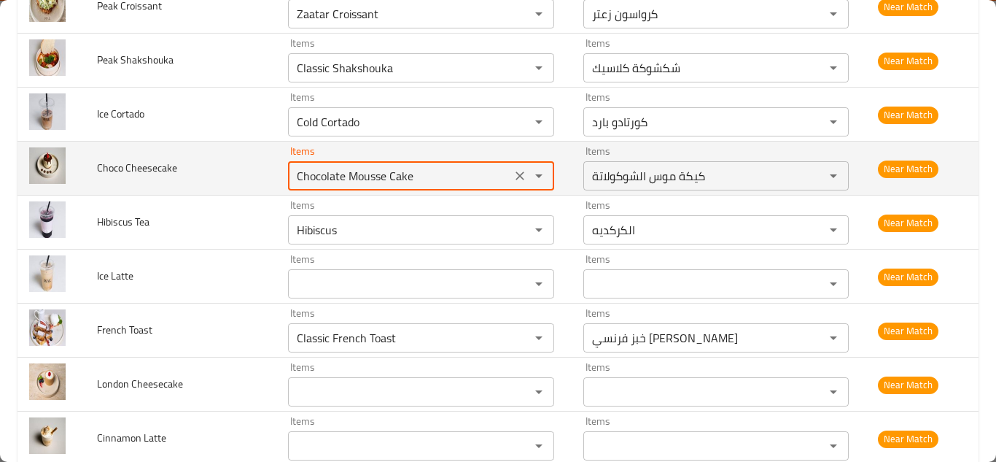
click at [421, 173] on Cheesecake "Chocolate Mousse Cake" at bounding box center [399, 176] width 214 height 20
click at [432, 170] on Cheesecake "Chocolate Mousse Cake" at bounding box center [399, 176] width 214 height 20
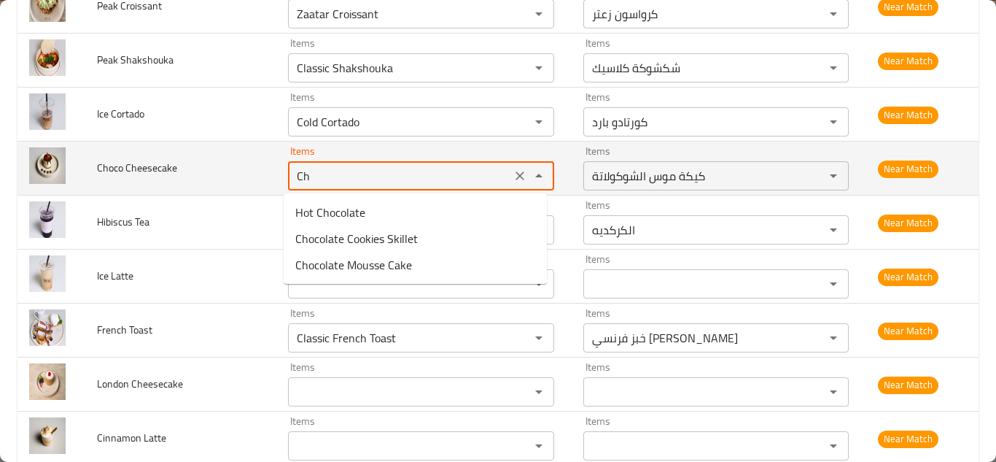
type Cheesecake "C"
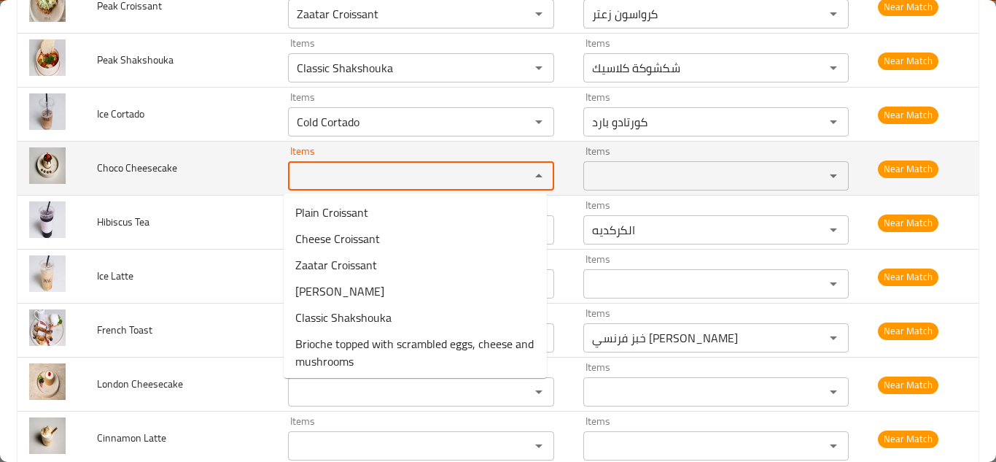
click at [139, 168] on span "Choco Cheesecake" at bounding box center [137, 167] width 80 height 19
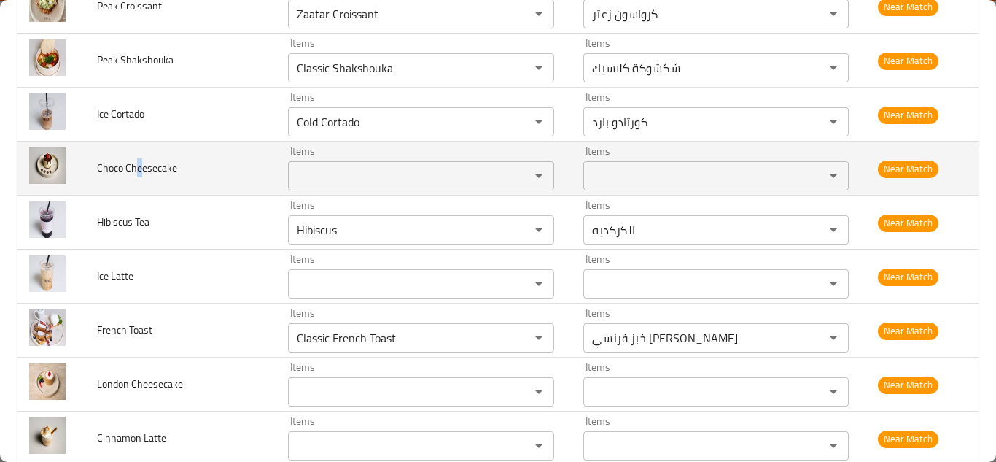
click at [139, 168] on span "Choco Cheesecake" at bounding box center [137, 167] width 80 height 19
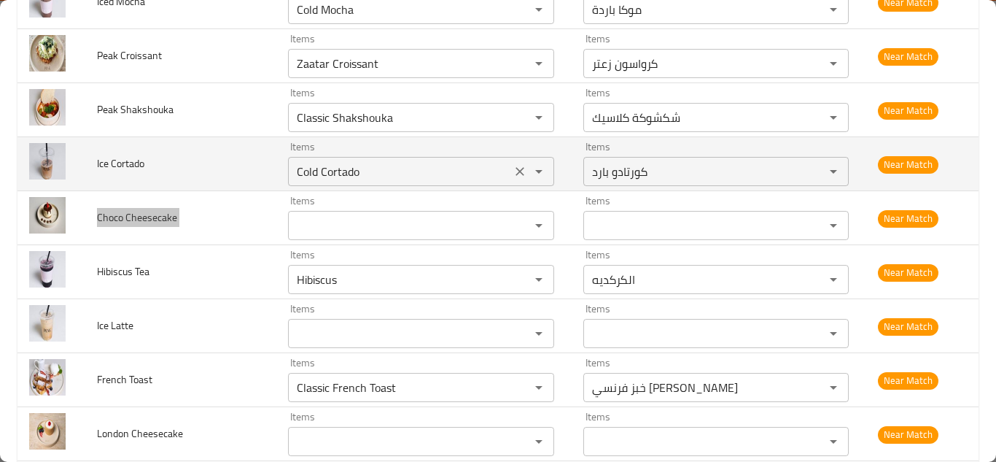
scroll to position [656, 0]
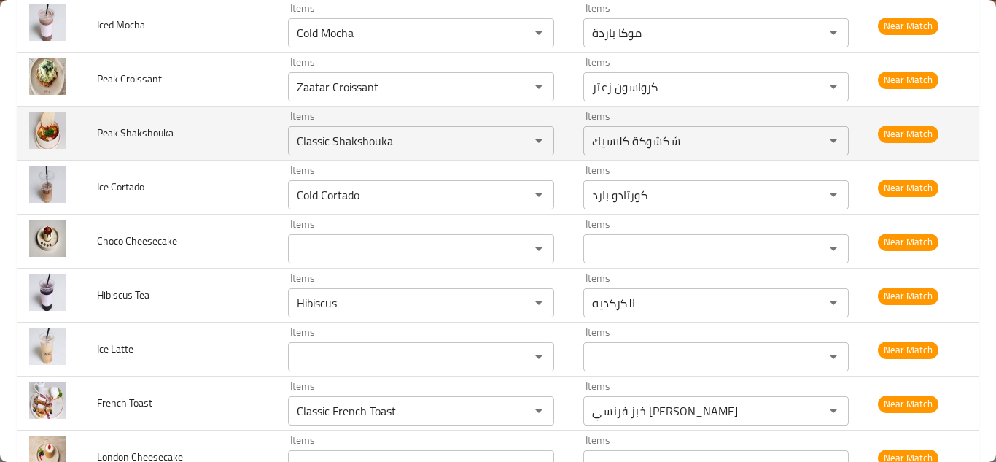
click at [244, 131] on td "Peak Shakshouka" at bounding box center [180, 133] width 191 height 54
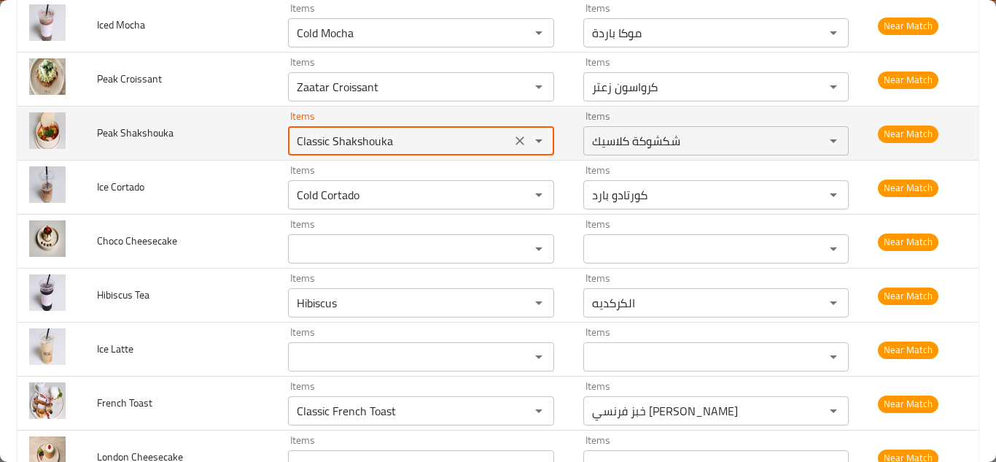
click at [392, 136] on Shakshouka "Classic Shakshouka" at bounding box center [399, 141] width 214 height 20
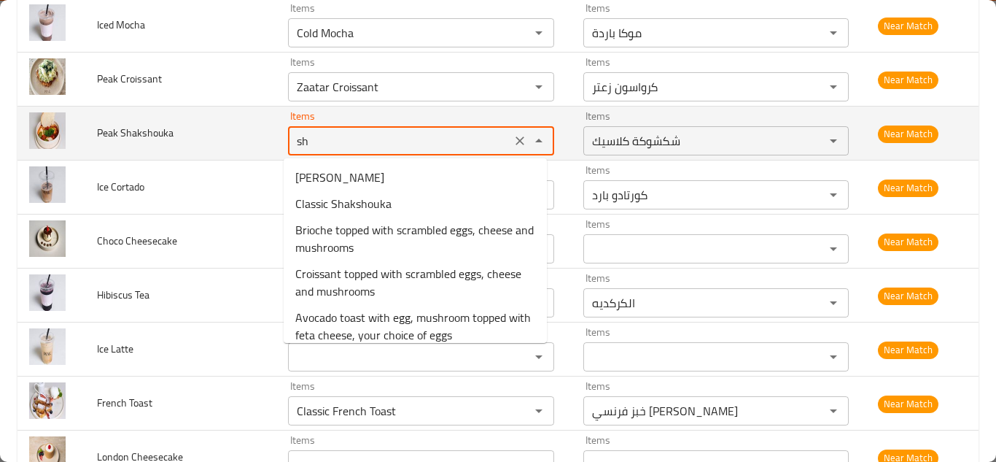
type Shakshouka "sha"
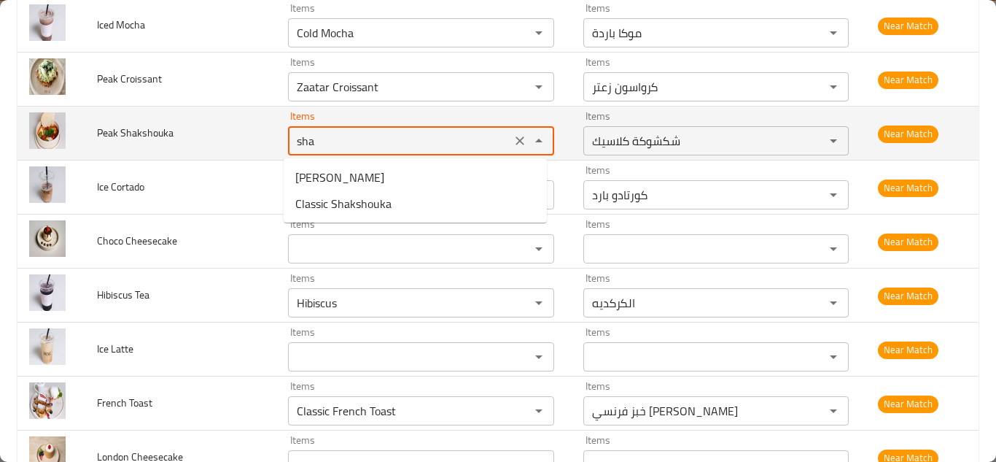
click at [513, 141] on icon "Clear" at bounding box center [520, 140] width 15 height 15
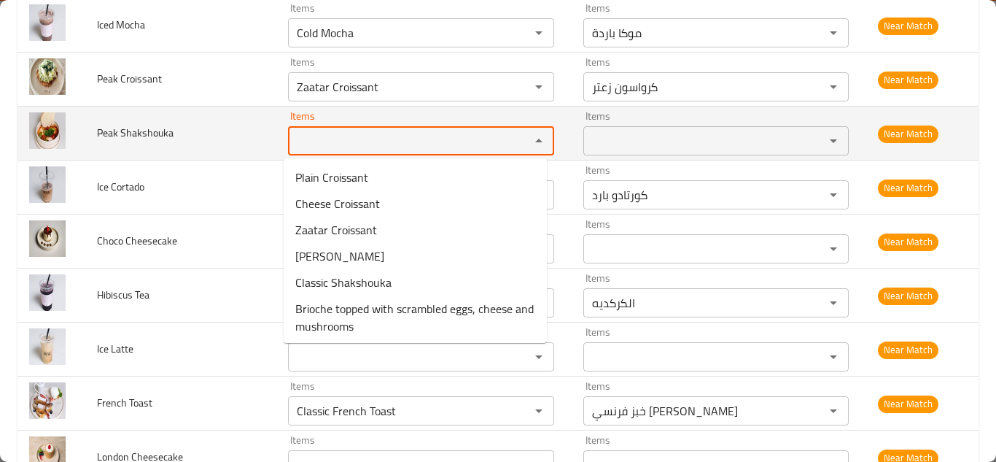
click at [135, 133] on span "Peak Shakshouka" at bounding box center [135, 132] width 77 height 19
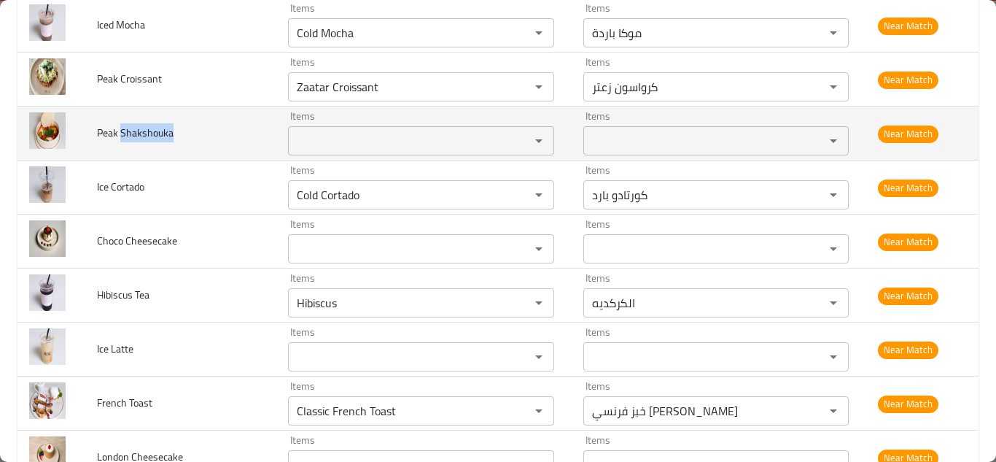
click at [135, 133] on span "Peak Shakshouka" at bounding box center [135, 132] width 77 height 19
click at [134, 133] on span "Peak Shakshouka" at bounding box center [135, 132] width 77 height 19
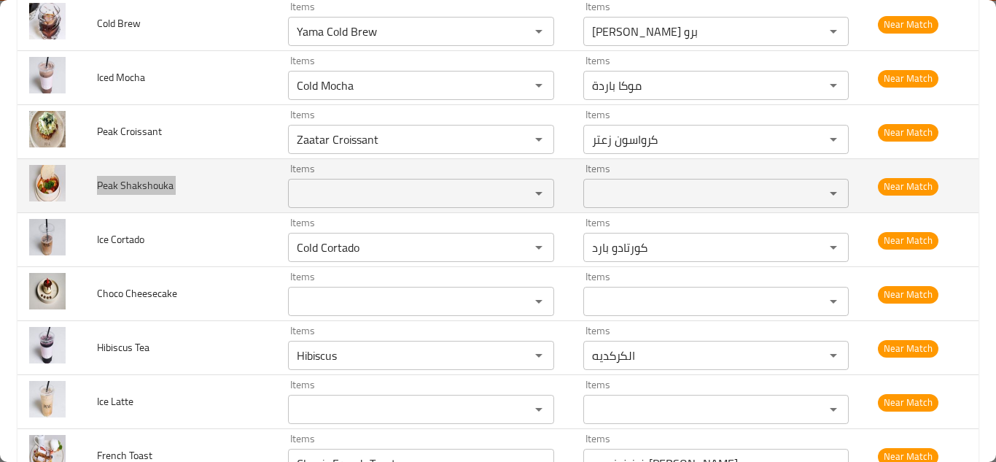
scroll to position [583, 0]
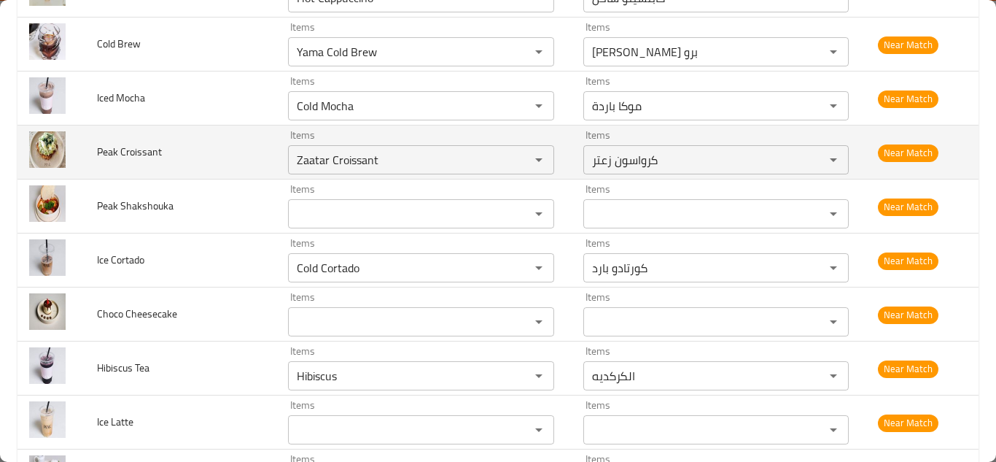
click at [235, 155] on td "Peak Croissant" at bounding box center [180, 152] width 191 height 54
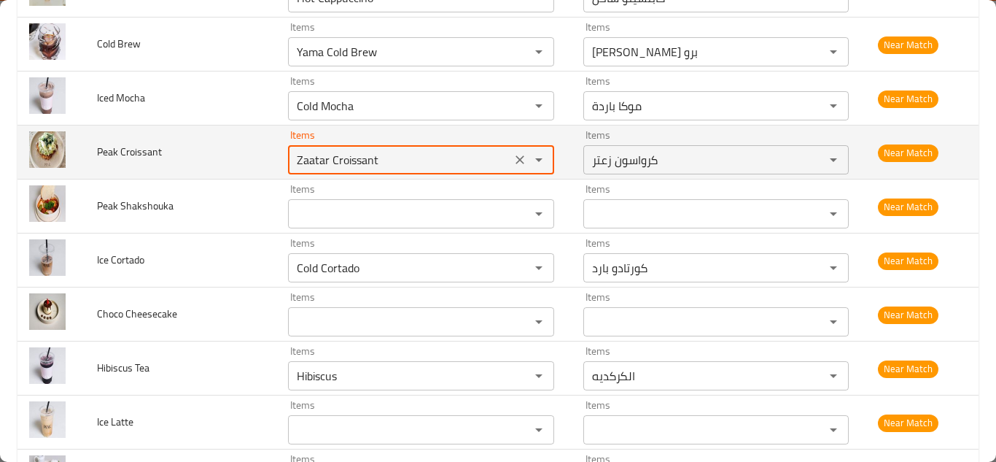
click at [322, 152] on Croissant "Zaatar Croissant" at bounding box center [399, 160] width 214 height 20
type Croissant "p"
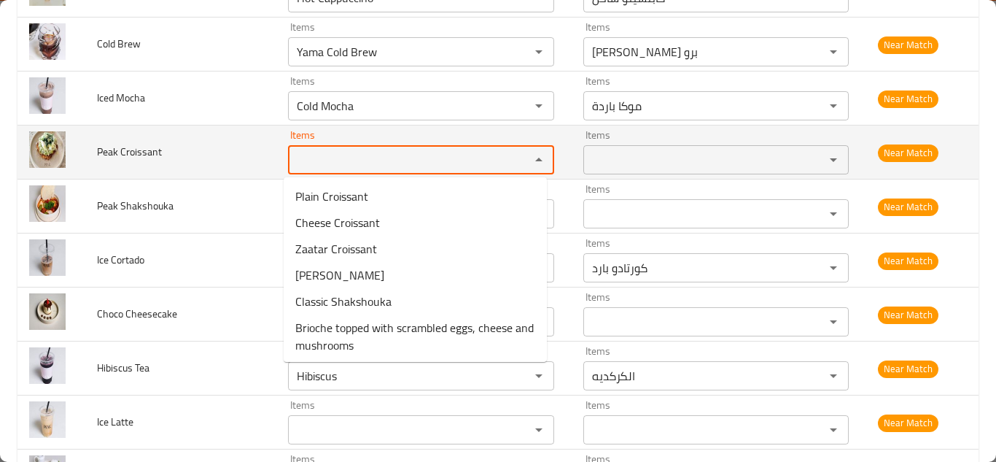
click at [128, 148] on span "Peak Croissant" at bounding box center [129, 151] width 65 height 19
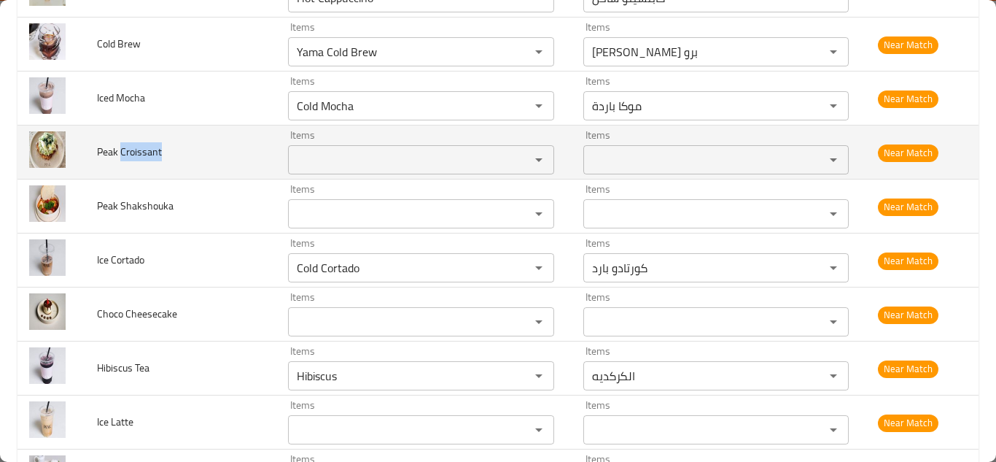
click at [128, 147] on span "Peak Croissant" at bounding box center [129, 151] width 65 height 19
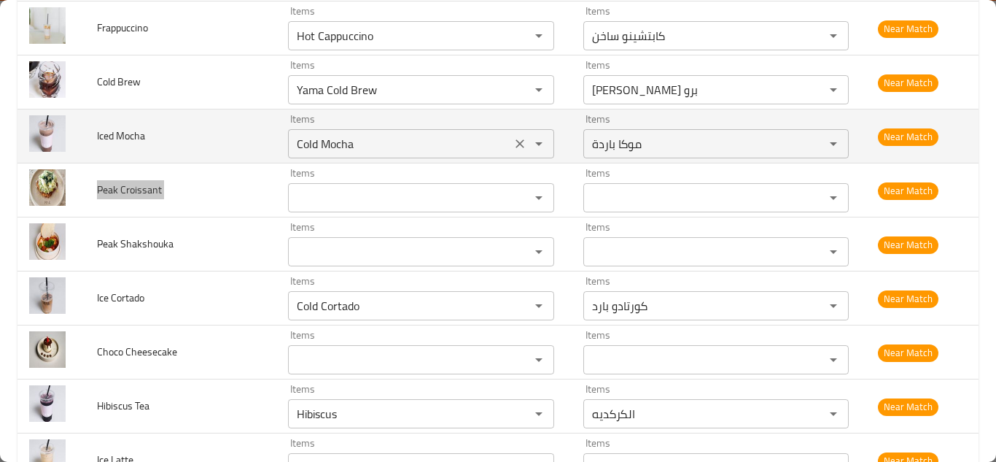
scroll to position [511, 0]
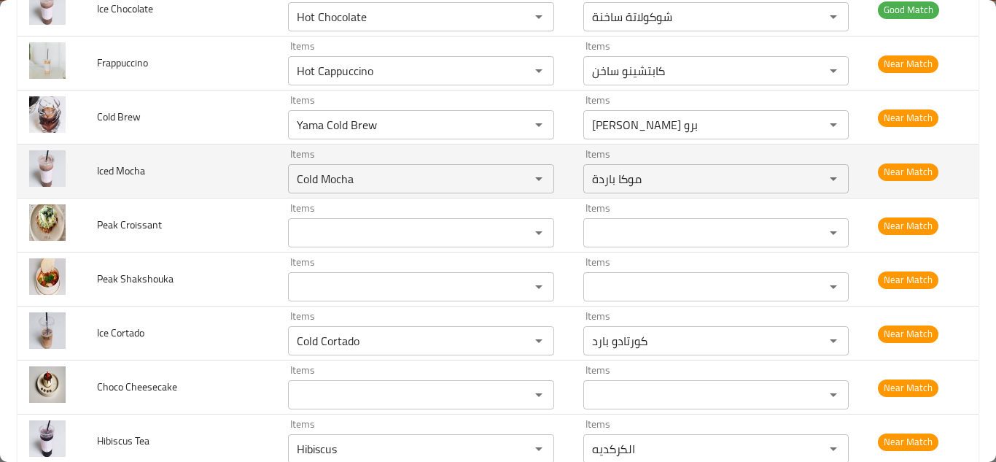
click at [223, 172] on td "Iced Mocha" at bounding box center [180, 171] width 191 height 54
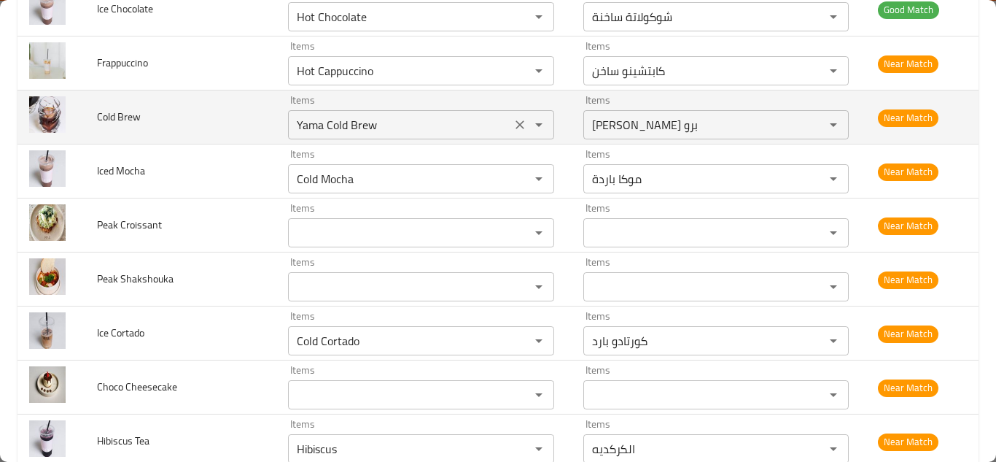
click at [329, 123] on Brew "Yama Cold Brew" at bounding box center [399, 125] width 214 height 20
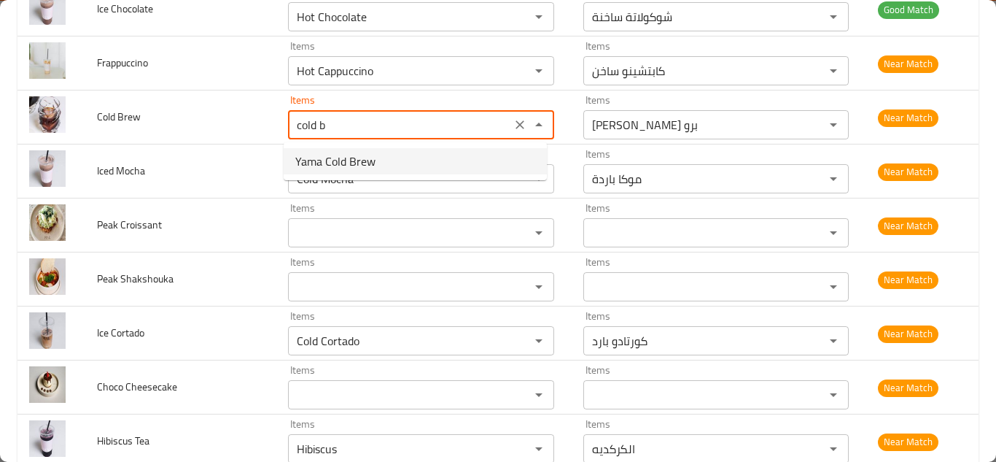
click at [378, 160] on Brew-option-0 "Yama Cold Brew" at bounding box center [415, 161] width 263 height 26
type Brew "Yama Cold Brew"
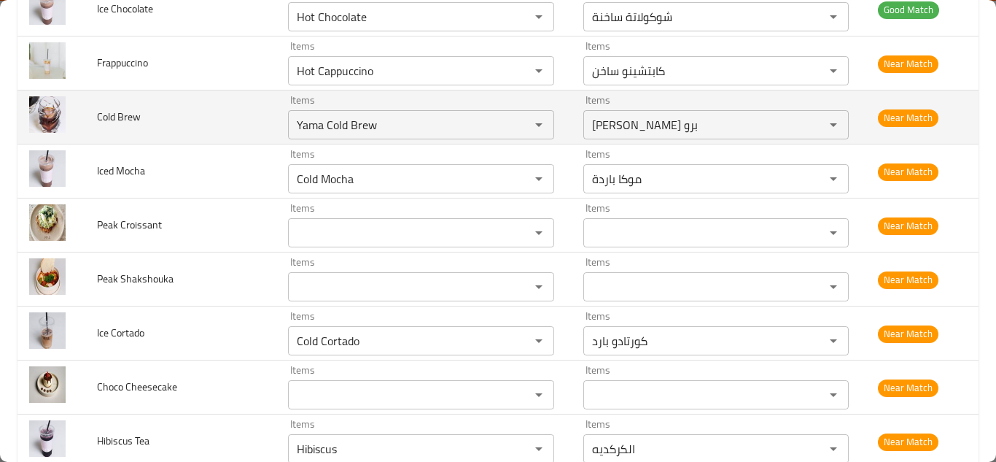
click at [234, 113] on td "Cold Brew" at bounding box center [180, 117] width 191 height 54
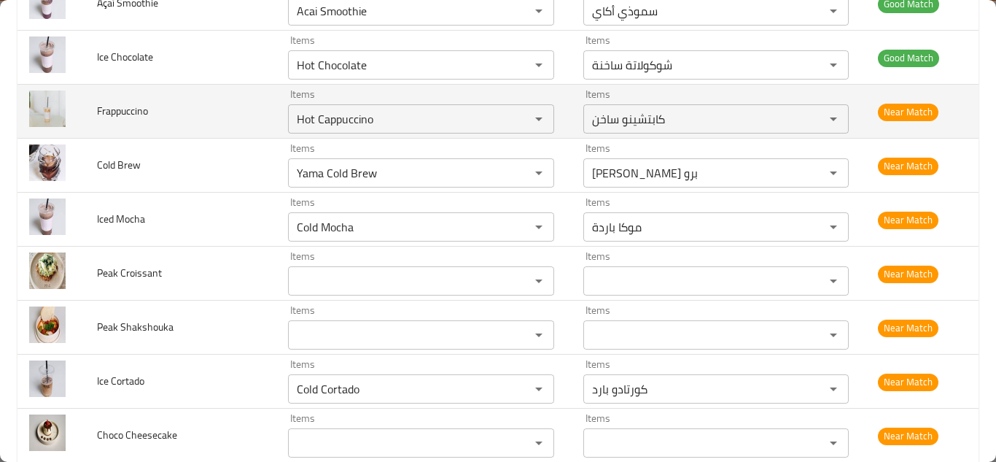
scroll to position [438, 0]
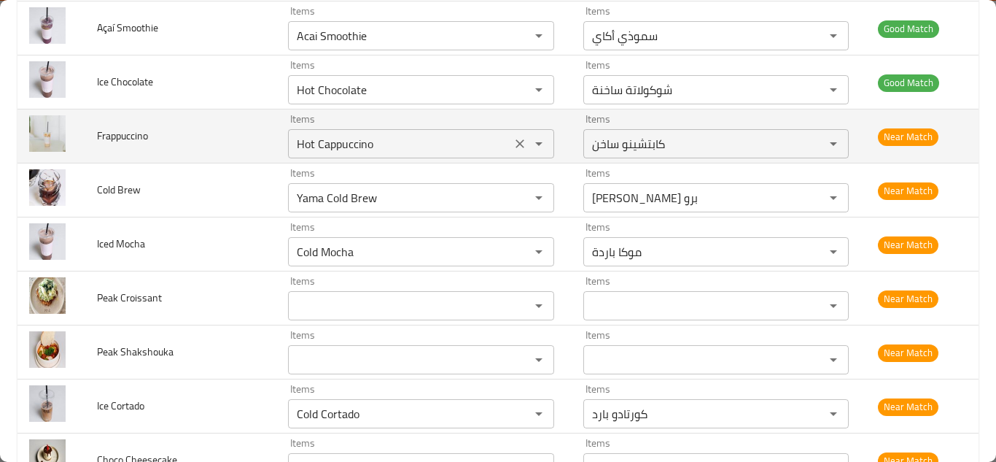
click at [319, 138] on input "Hot Cappuccino" at bounding box center [399, 143] width 214 height 20
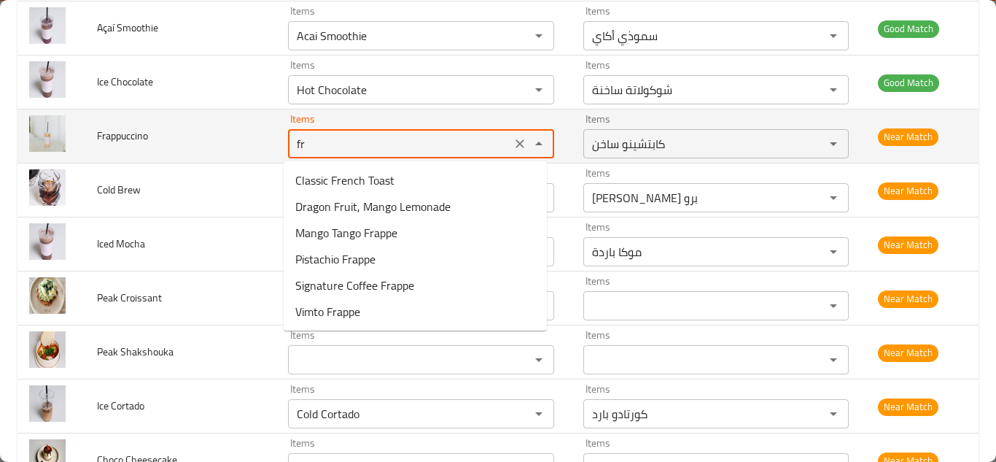
type input "f"
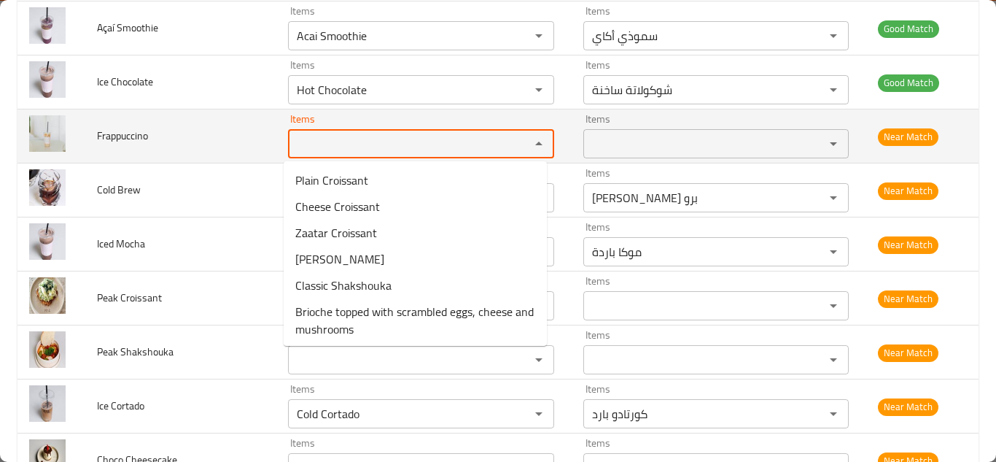
click at [136, 129] on span "Frappuccino" at bounding box center [122, 135] width 51 height 19
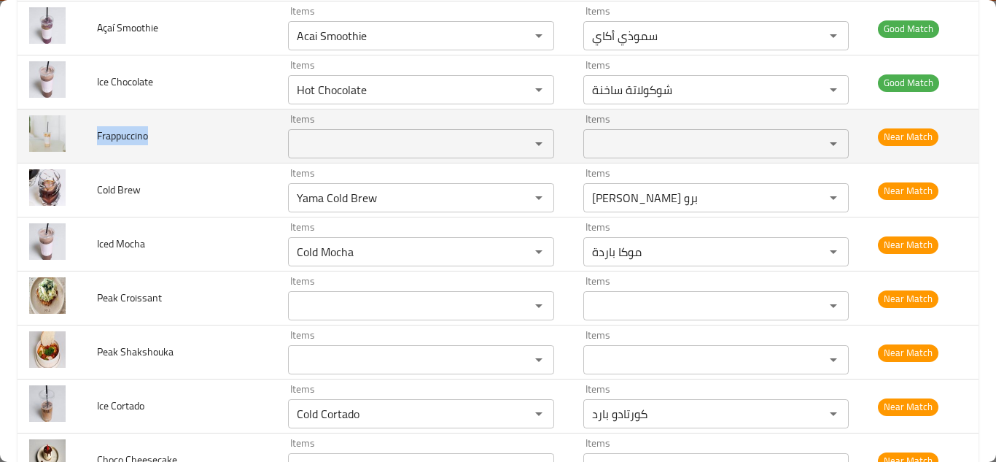
click at [135, 129] on span "Frappuccino" at bounding box center [122, 135] width 51 height 19
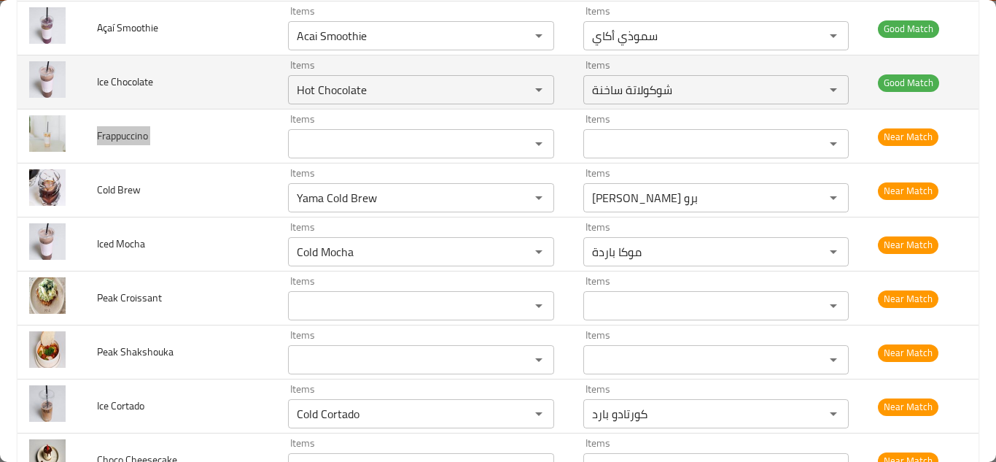
scroll to position [365, 0]
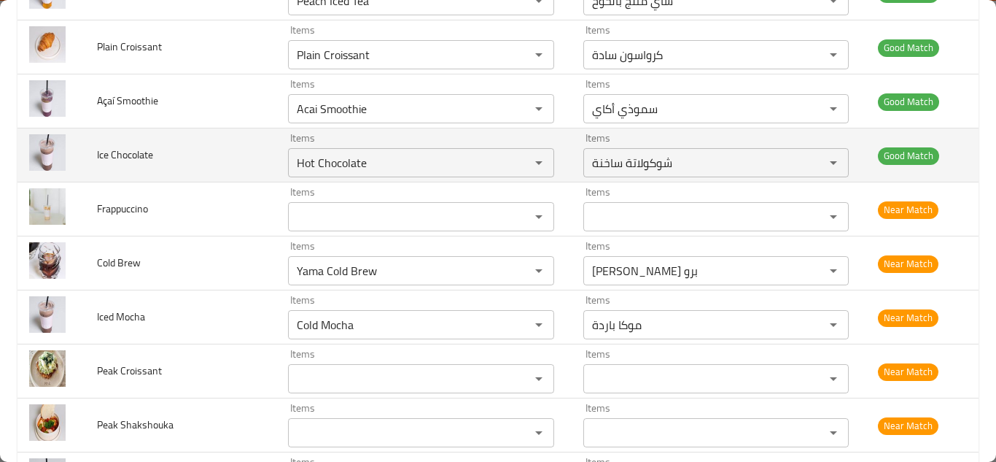
click at [233, 159] on td "Ice Chocolate" at bounding box center [180, 155] width 191 height 54
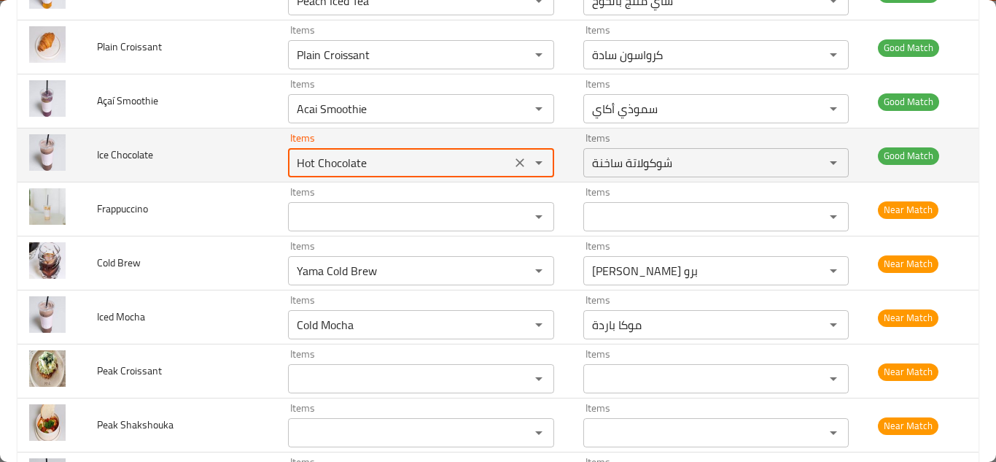
click at [339, 166] on Chocolate "Hot Chocolate" at bounding box center [399, 162] width 214 height 20
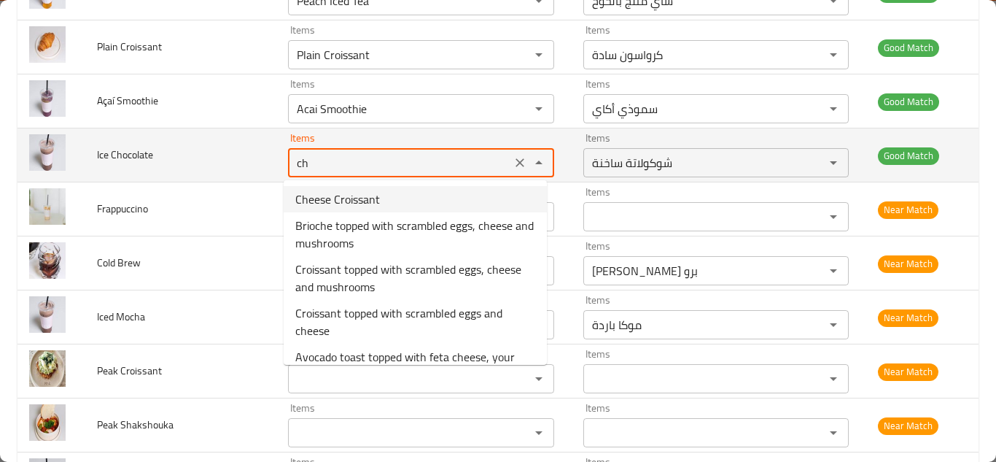
type Chocolate "c"
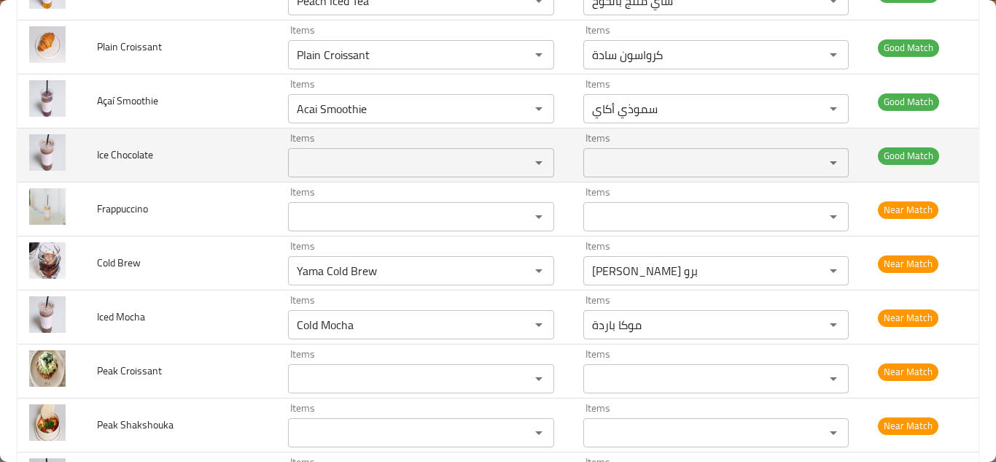
click at [126, 155] on span "Ice Chocolate" at bounding box center [125, 154] width 56 height 19
click at [126, 154] on span "Ice Chocolate" at bounding box center [125, 154] width 56 height 19
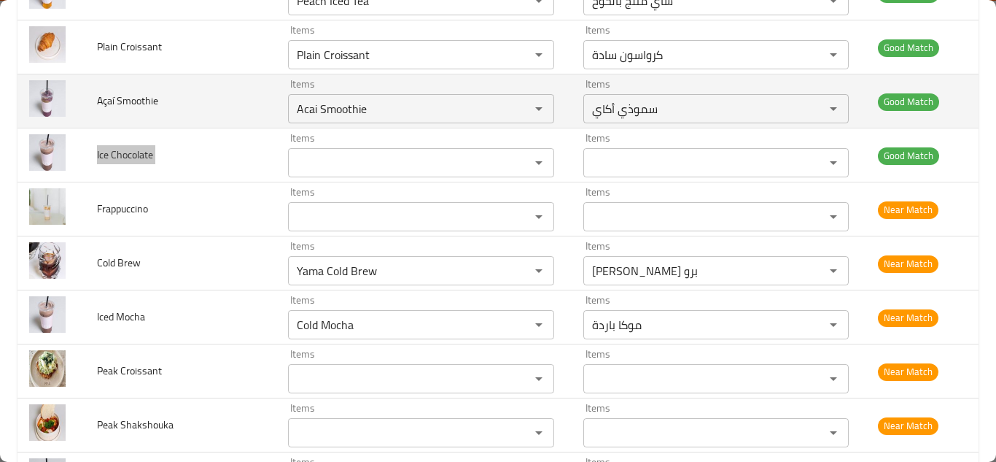
scroll to position [292, 0]
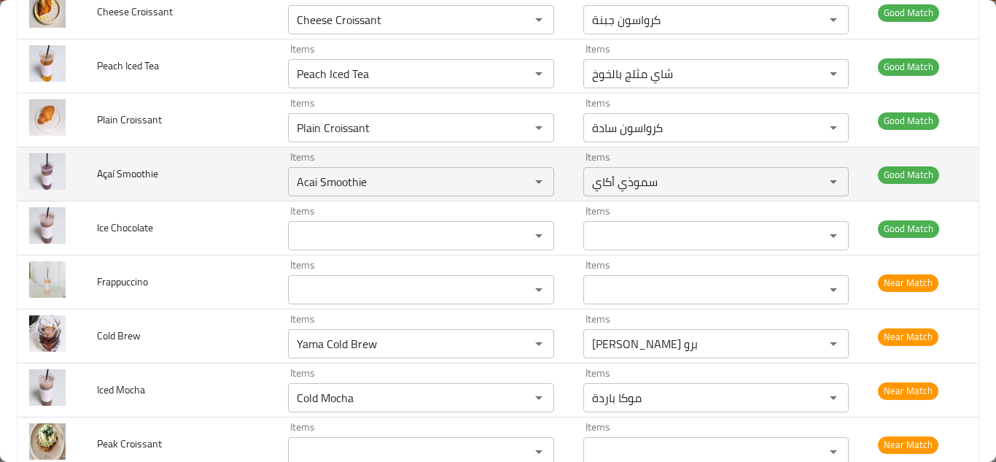
click at [251, 162] on td "Açaí Smoothie" at bounding box center [180, 174] width 191 height 54
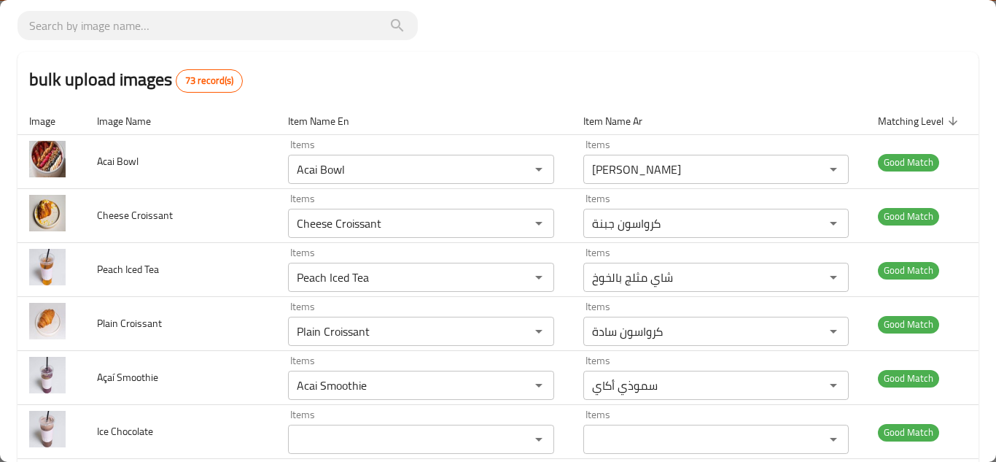
scroll to position [0, 0]
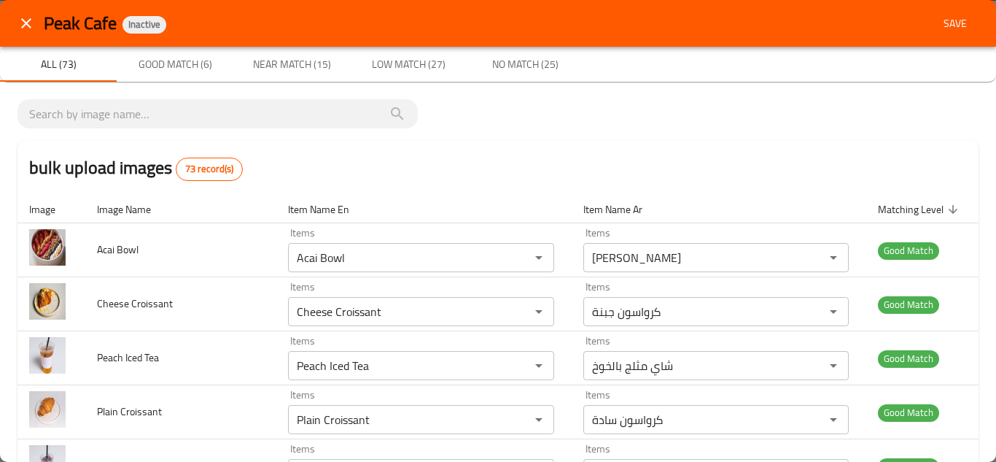
click at [944, 23] on span "Save" at bounding box center [955, 24] width 35 height 18
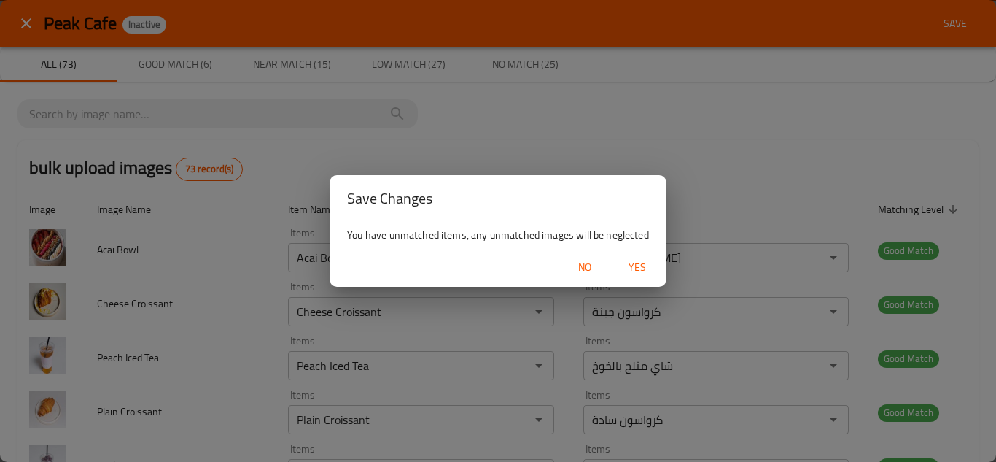
click at [632, 260] on span "Yes" at bounding box center [637, 267] width 35 height 18
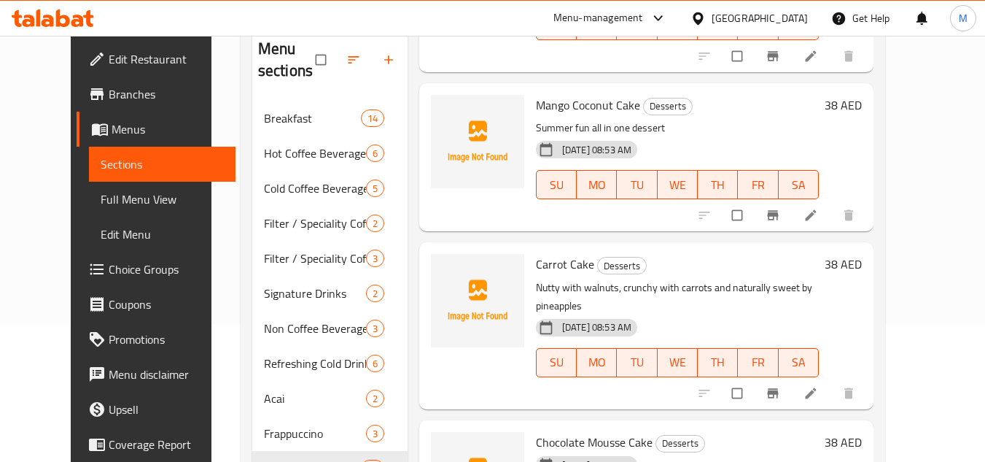
scroll to position [209, 0]
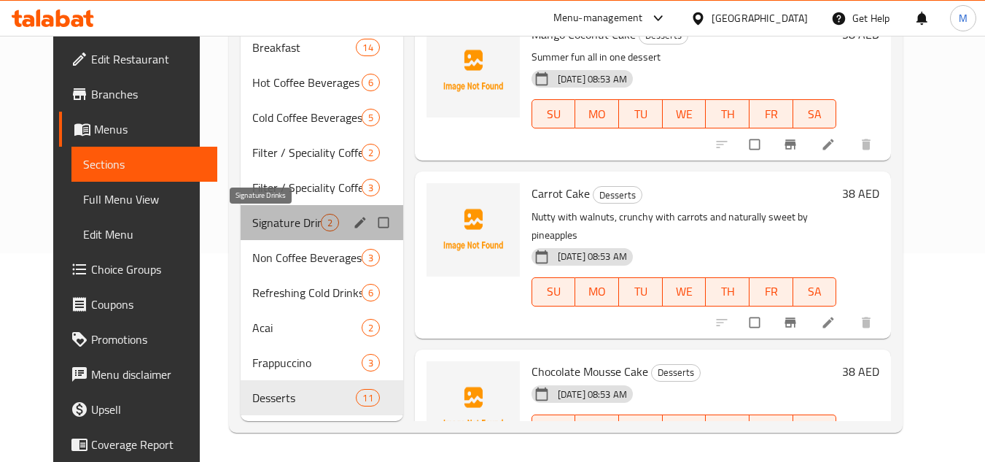
click at [252, 221] on span "Signature Drinks" at bounding box center [286, 223] width 69 height 18
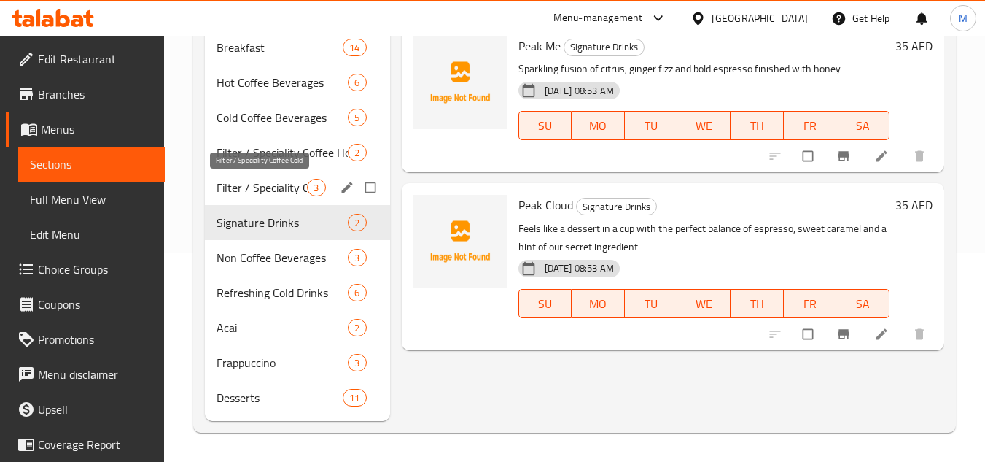
click at [245, 192] on span "Filter / Speciality Coffee Cold" at bounding box center [262, 188] width 90 height 18
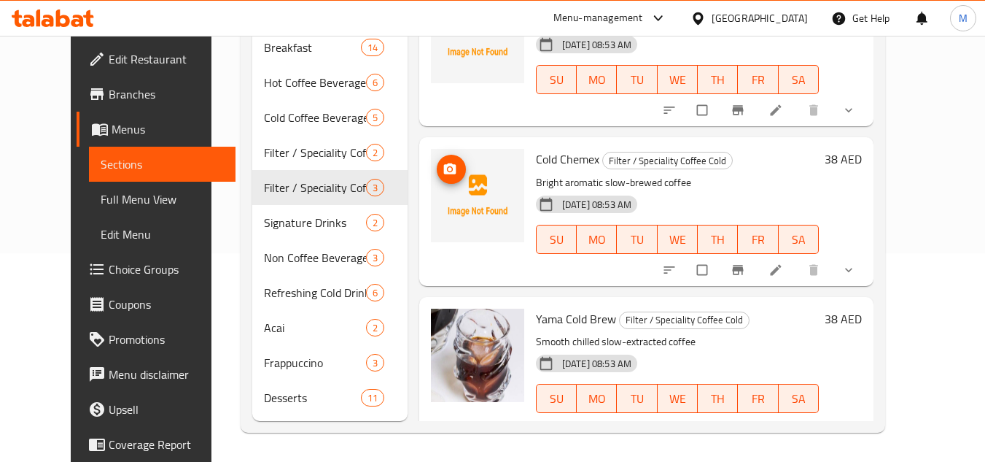
scroll to position [70, 0]
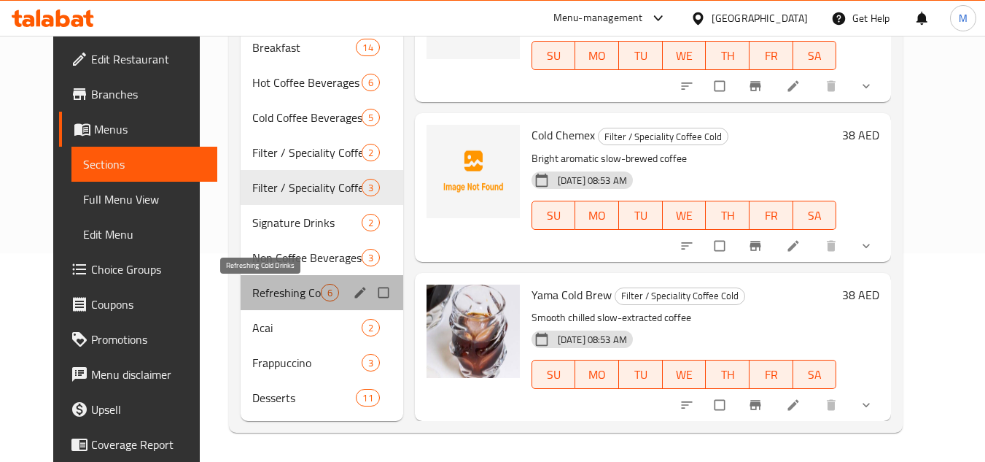
click at [282, 290] on span "Refreshing Cold Drinks" at bounding box center [286, 293] width 69 height 18
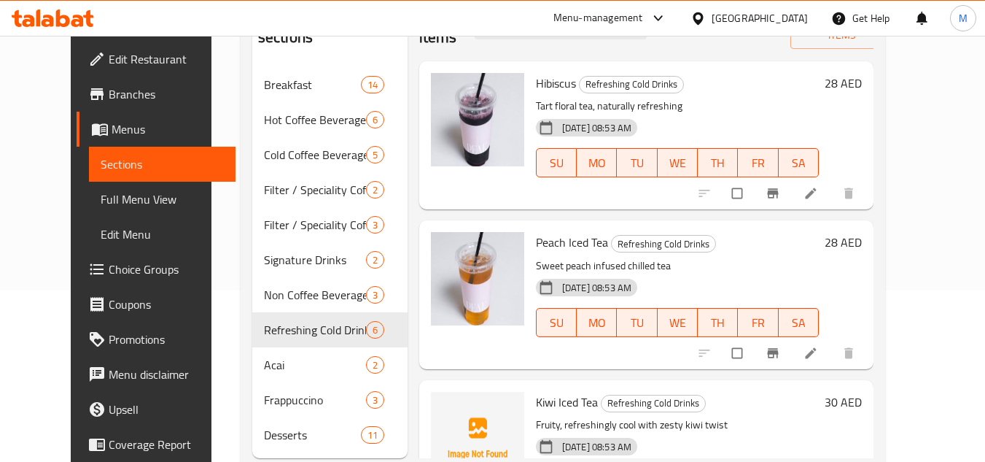
scroll to position [136, 0]
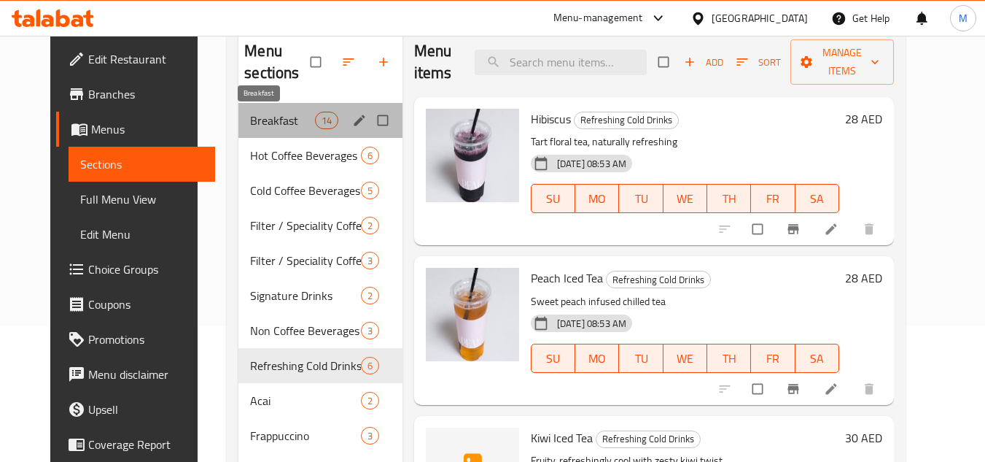
click at [250, 122] on span "Breakfast" at bounding box center [282, 121] width 64 height 18
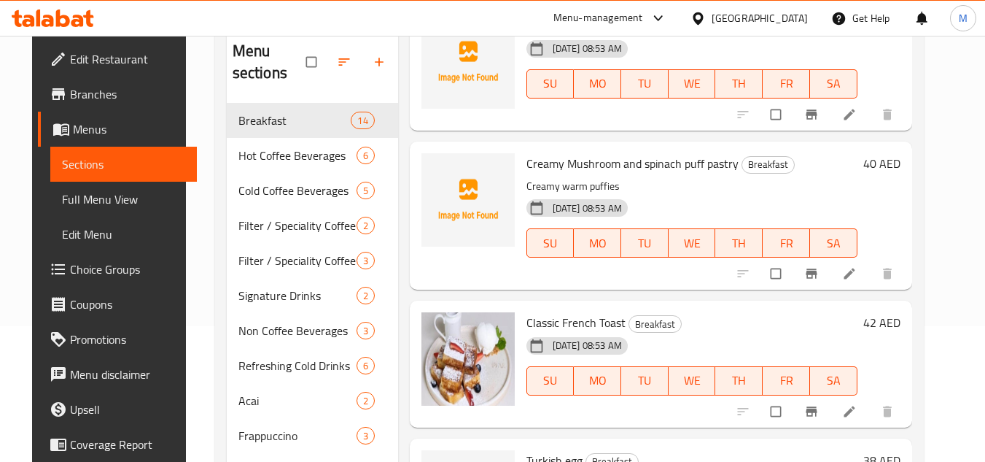
scroll to position [1733, 0]
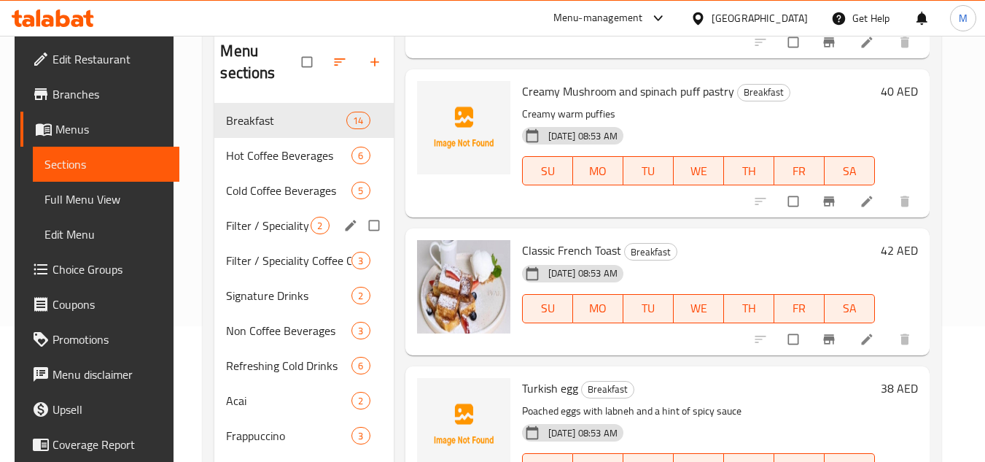
click at [263, 219] on span "Filter / Speciality Coffee Hot" at bounding box center [268, 226] width 85 height 18
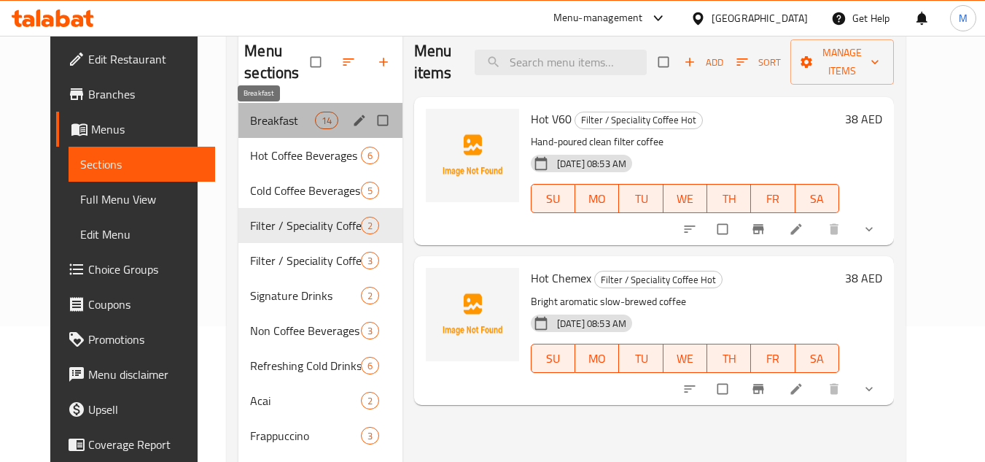
click at [250, 120] on span "Breakfast" at bounding box center [282, 121] width 64 height 18
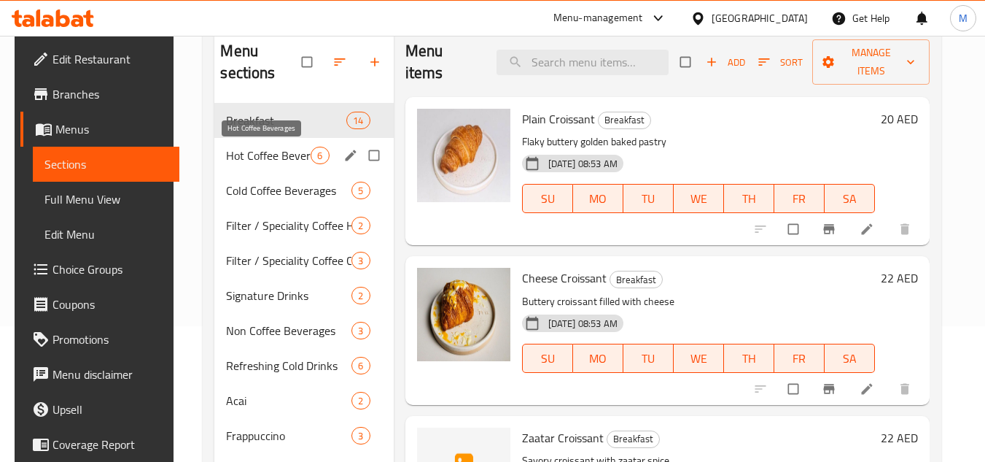
click at [257, 156] on span "Hot Coffee Beverages" at bounding box center [268, 156] width 85 height 18
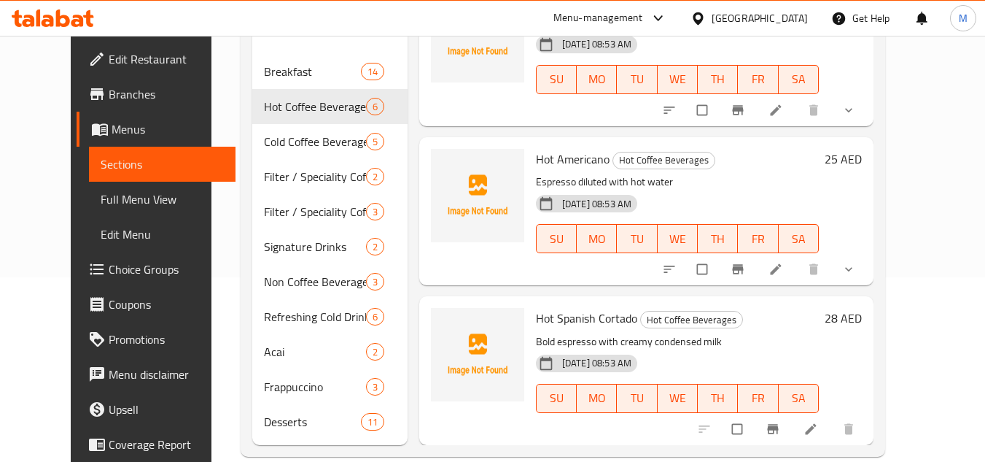
scroll to position [209, 0]
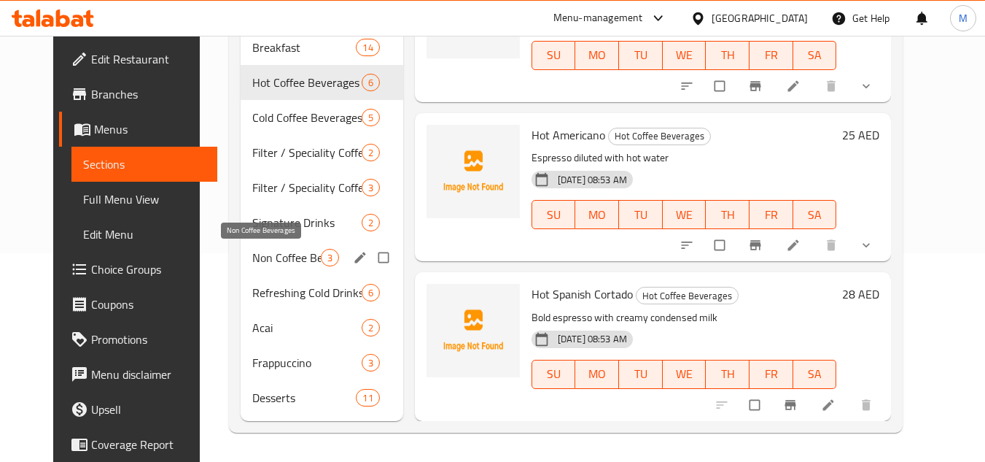
click at [253, 262] on span "Non Coffee Beverages" at bounding box center [286, 258] width 69 height 18
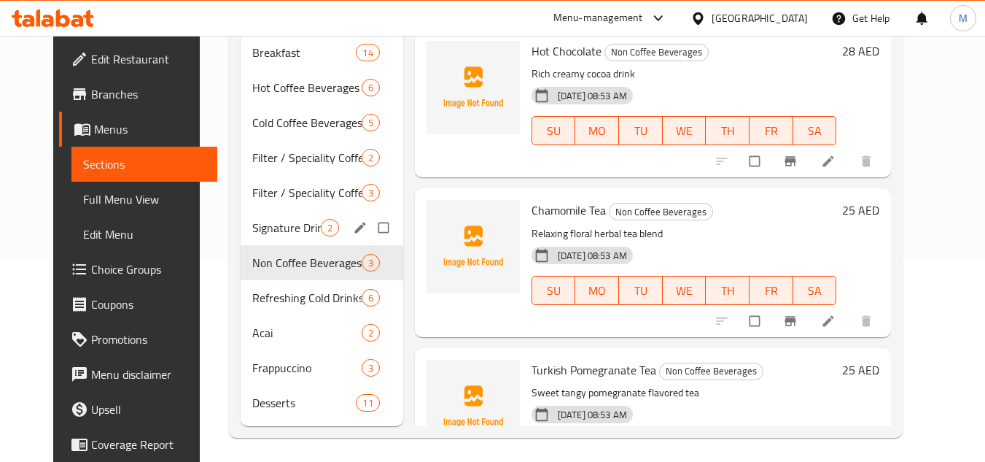
scroll to position [209, 0]
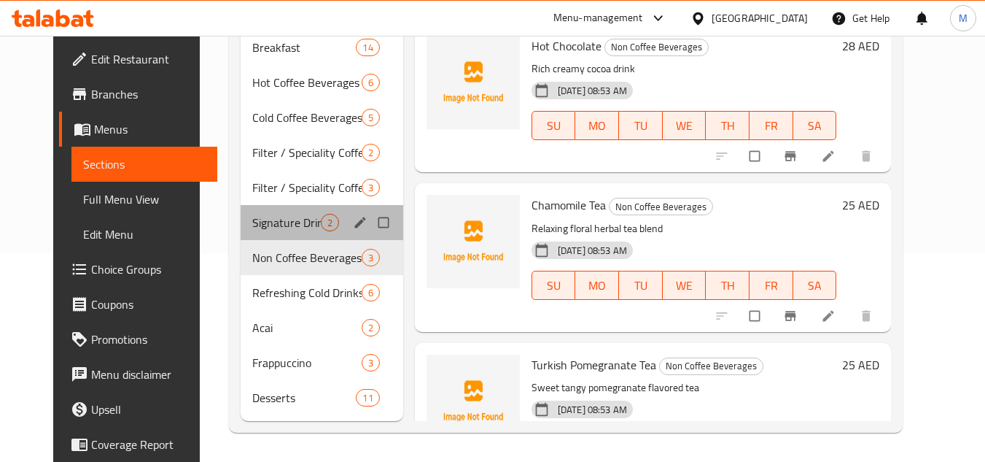
click at [261, 231] on div "Signature Drinks 2" at bounding box center [322, 222] width 163 height 35
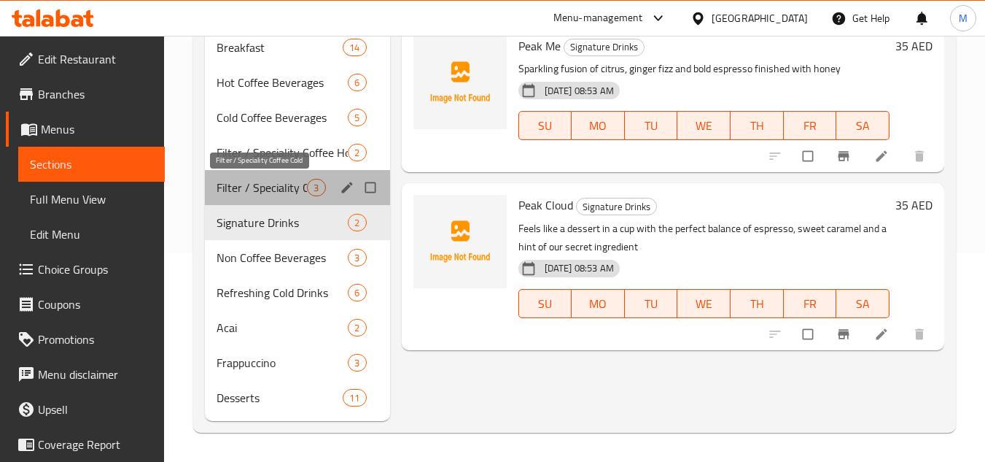
click at [240, 188] on span "Filter / Speciality Coffee Cold" at bounding box center [262, 188] width 90 height 18
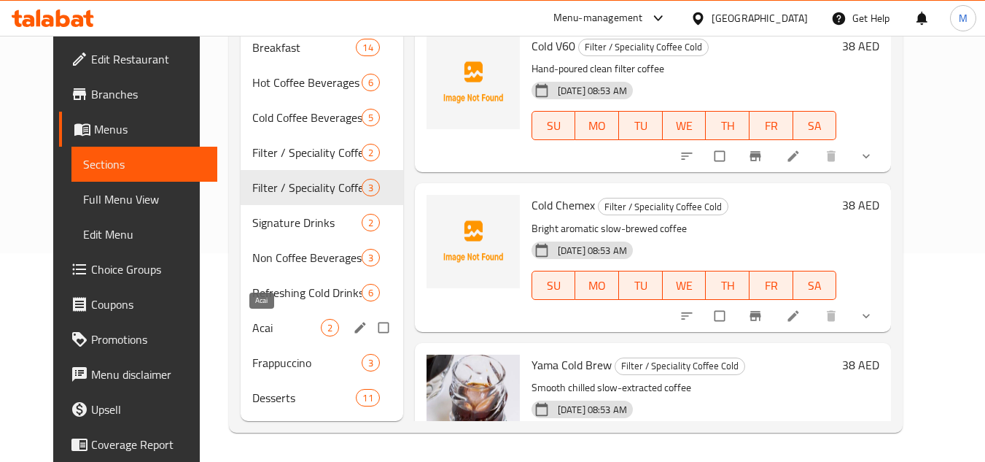
click at [252, 327] on span "Acai" at bounding box center [286, 328] width 69 height 18
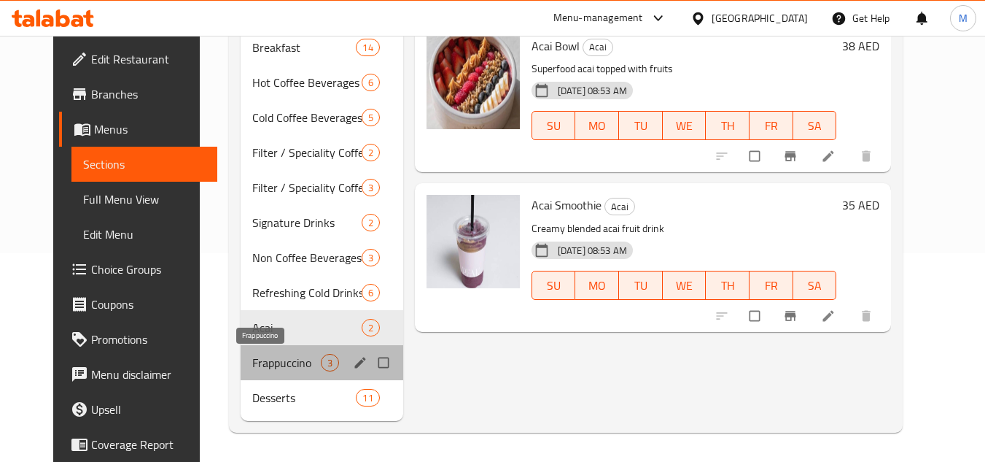
click at [252, 367] on span "Frappuccino" at bounding box center [286, 363] width 69 height 18
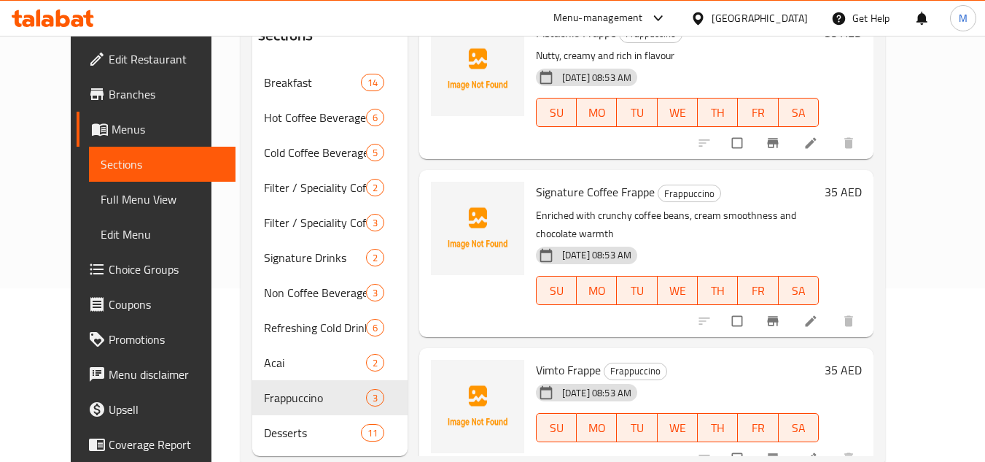
scroll to position [209, 0]
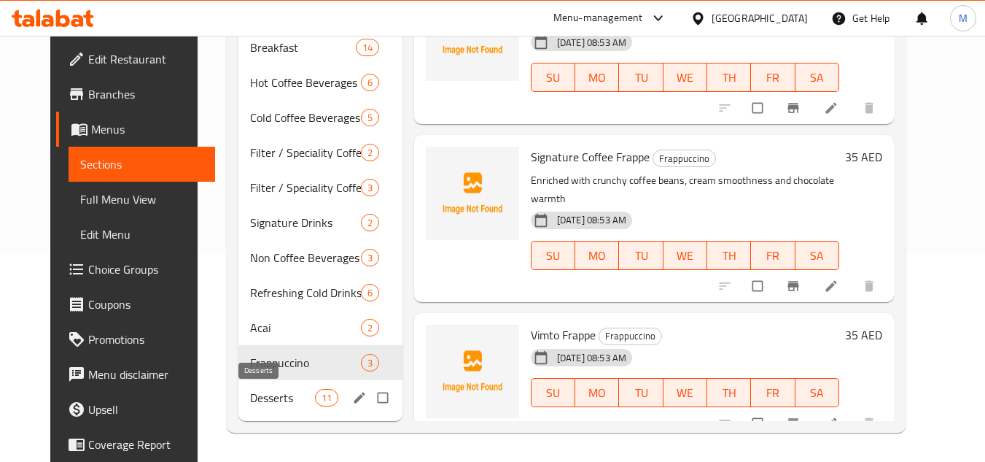
click at [250, 400] on span "Desserts" at bounding box center [282, 398] width 64 height 18
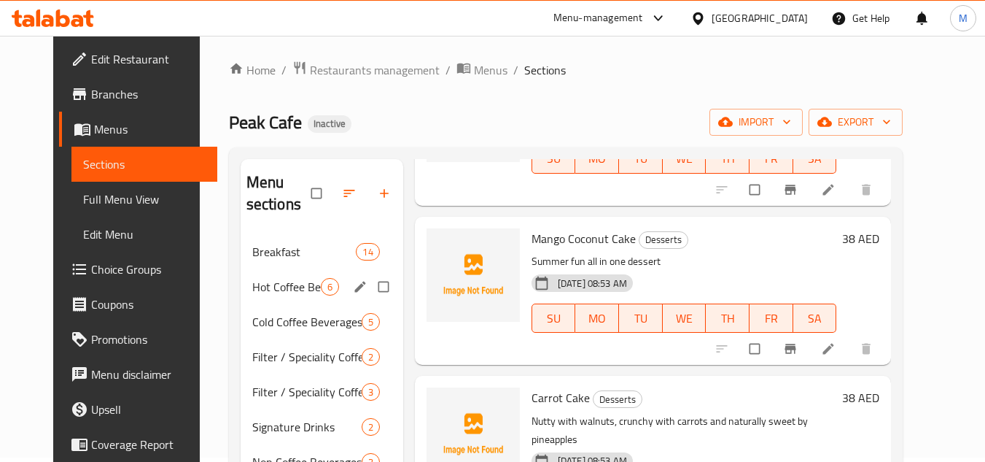
scroll to position [209, 0]
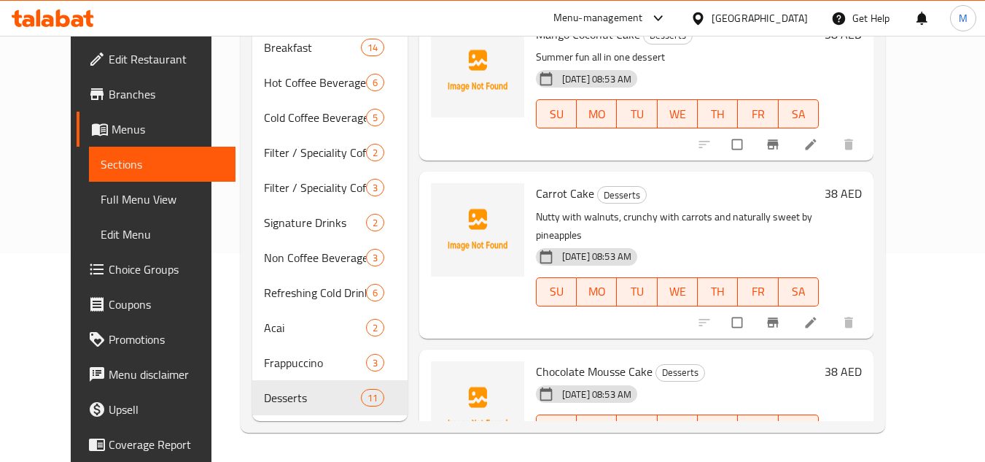
click at [101, 198] on span "Full Menu View" at bounding box center [162, 199] width 123 height 18
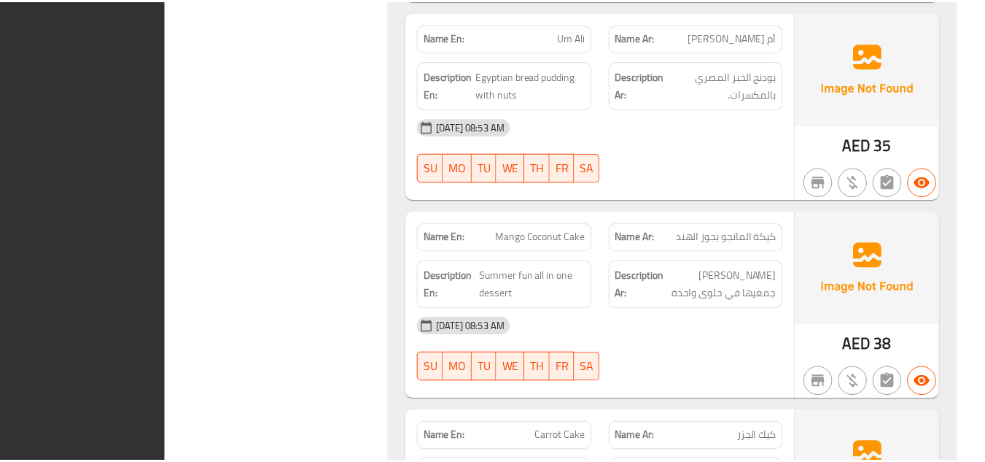
scroll to position [13858, 0]
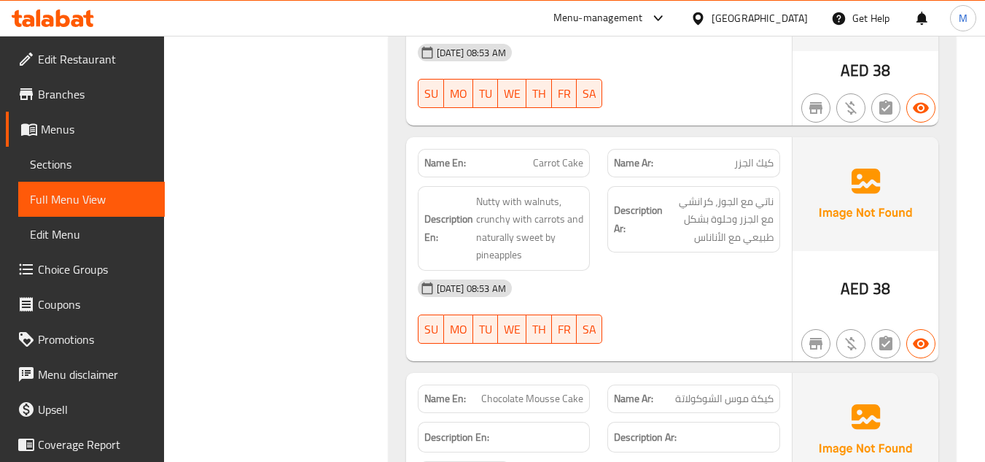
click at [93, 18] on icon at bounding box center [88, 18] width 10 height 17
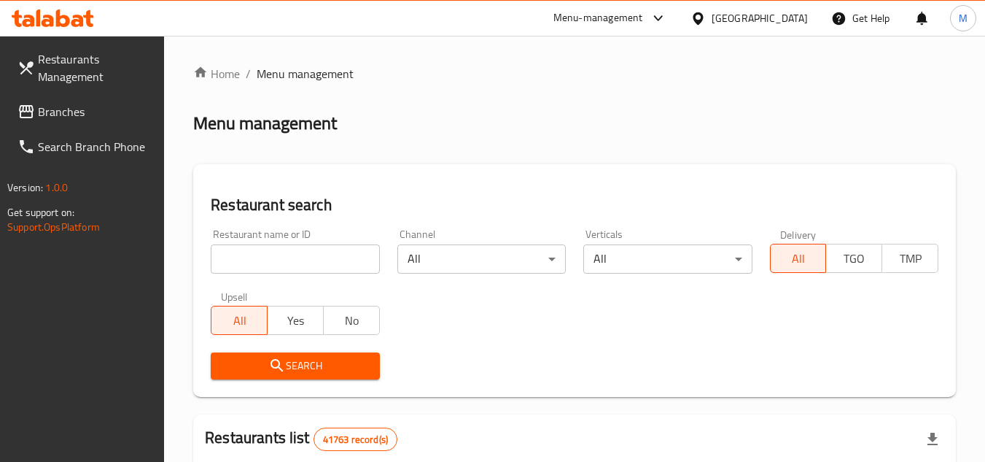
click at [327, 255] on input "search" at bounding box center [295, 258] width 168 height 29
paste input "643778"
type input "643778"
click button "Search" at bounding box center [295, 365] width 168 height 27
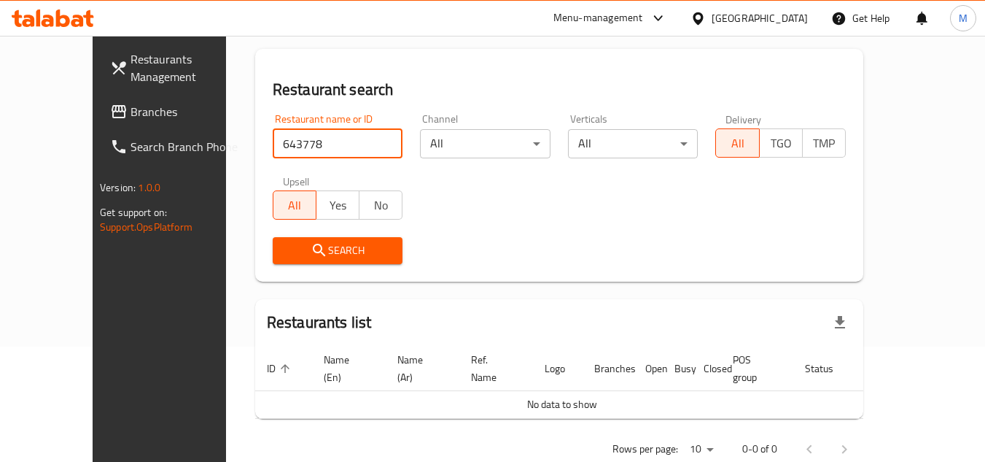
scroll to position [134, 0]
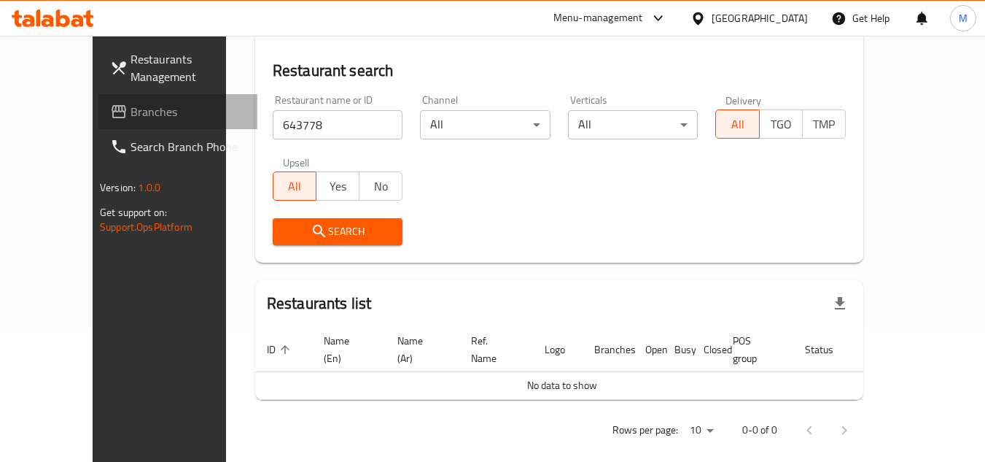
click at [131, 115] on span "Branches" at bounding box center [188, 112] width 115 height 18
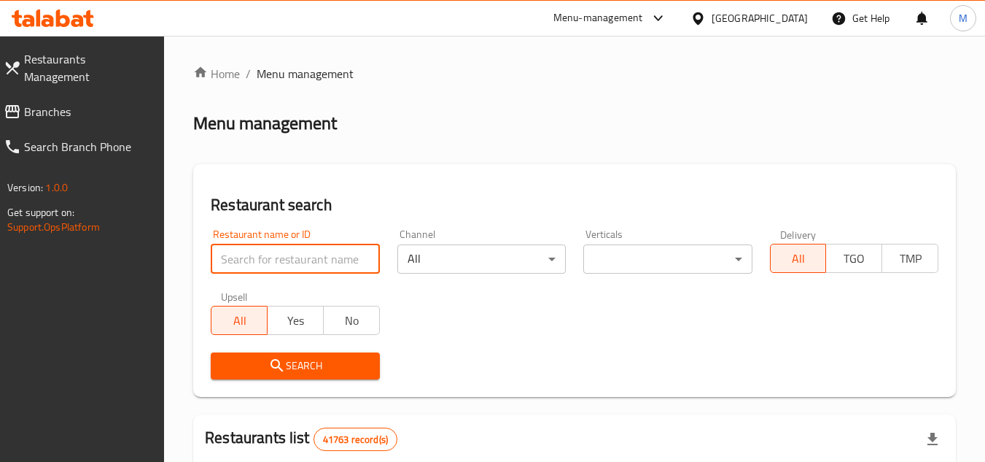
click at [357, 266] on input "search" at bounding box center [295, 258] width 168 height 29
type input "627541"
click button "Search" at bounding box center [295, 365] width 168 height 27
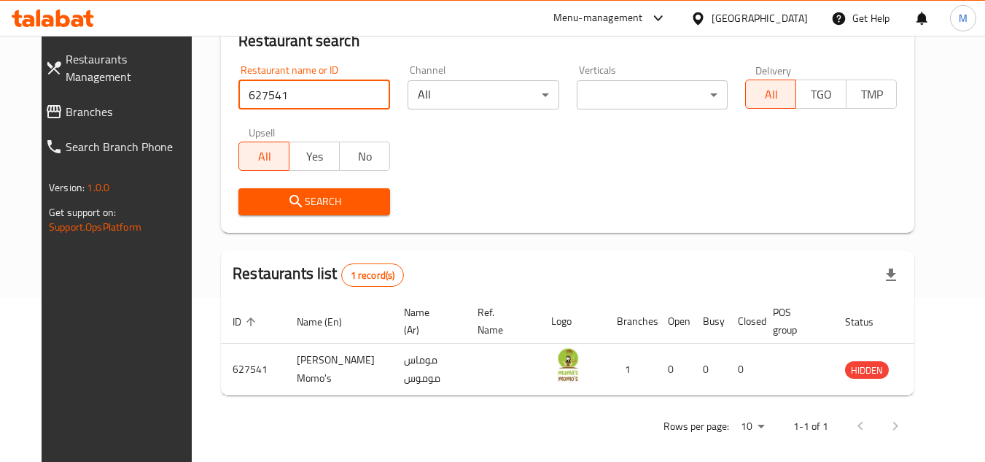
scroll to position [176, 0]
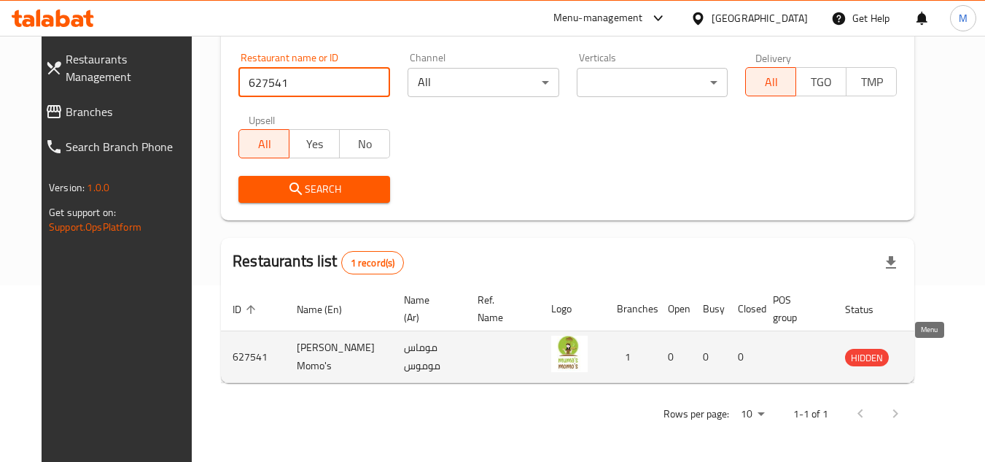
click at [931, 355] on icon "enhanced table" at bounding box center [933, 357] width 5 height 6
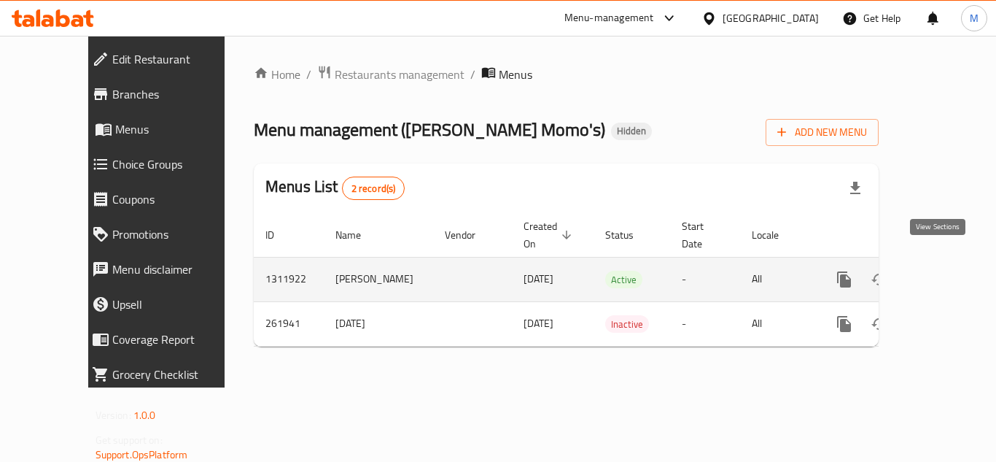
click at [943, 273] on icon "enhanced table" at bounding box center [949, 279] width 13 height 13
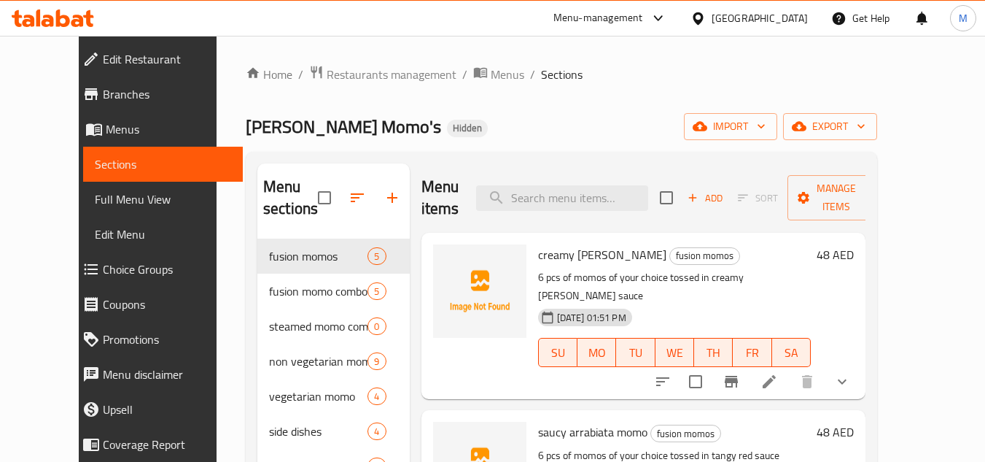
click at [683, 101] on div "Home / Restaurants management / Menus / Sections Muma's Momo's Hidden import ex…" at bounding box center [562, 351] width 632 height 572
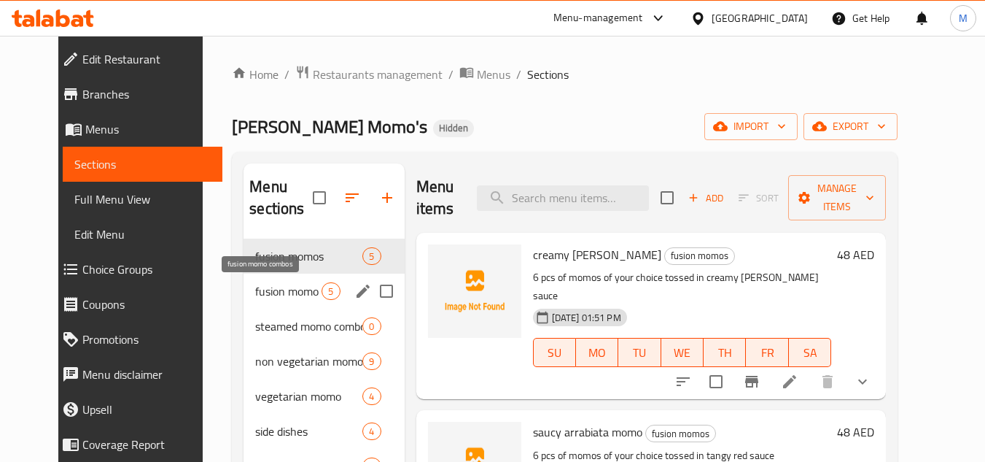
click at [259, 288] on span "fusion momo combos" at bounding box center [288, 291] width 66 height 18
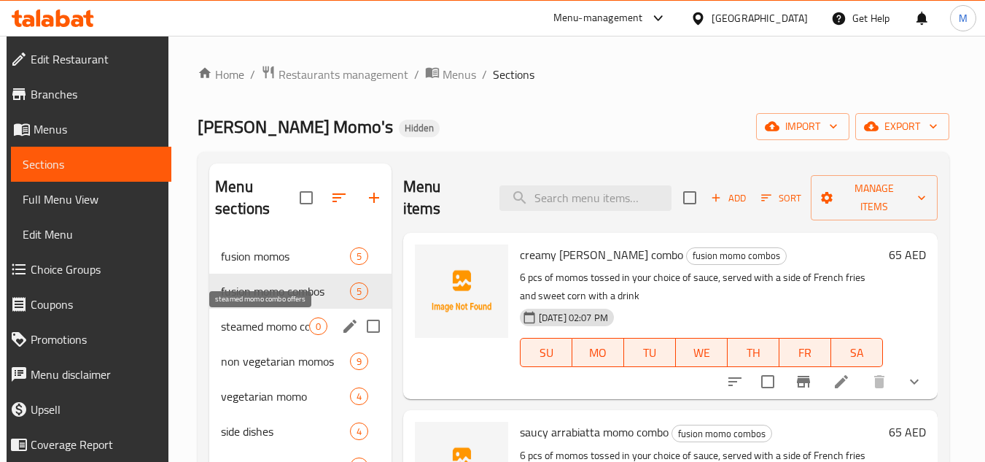
click at [261, 324] on span "steamed momo combo offers" at bounding box center [265, 326] width 88 height 18
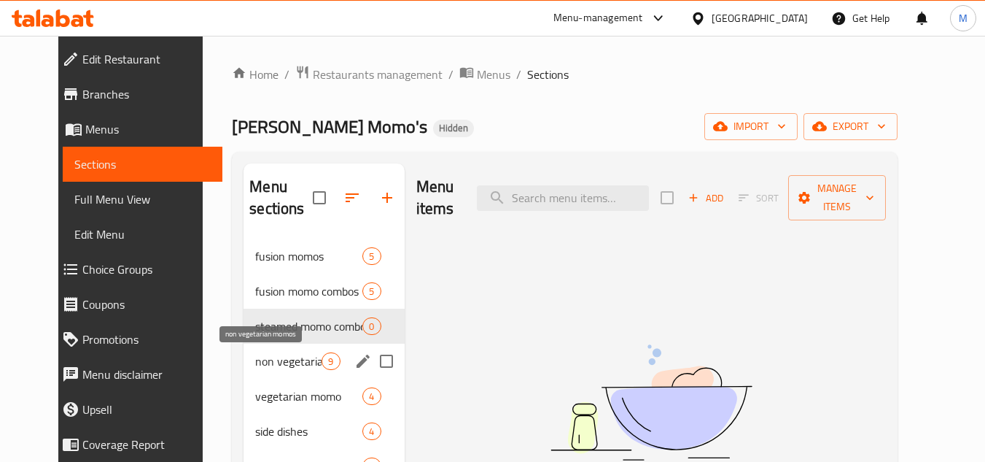
click at [270, 354] on span "non vegetarian momos" at bounding box center [288, 361] width 66 height 18
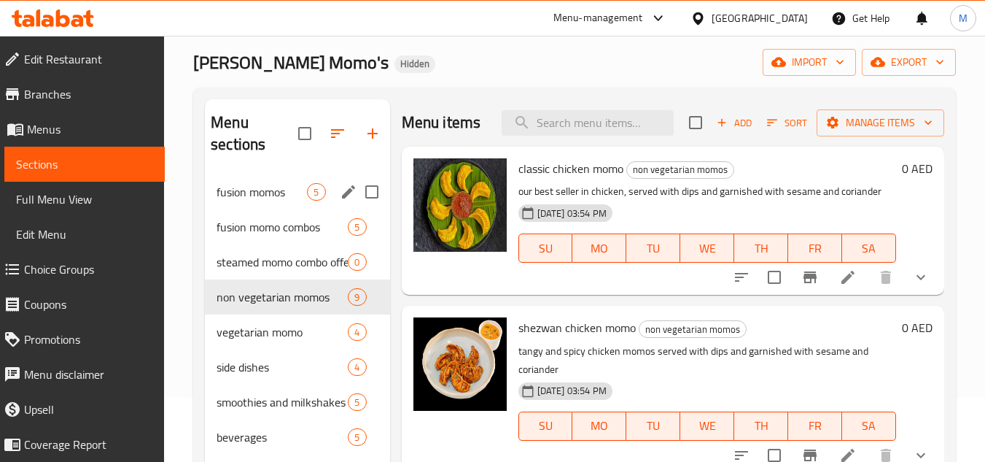
scroll to position [58, 0]
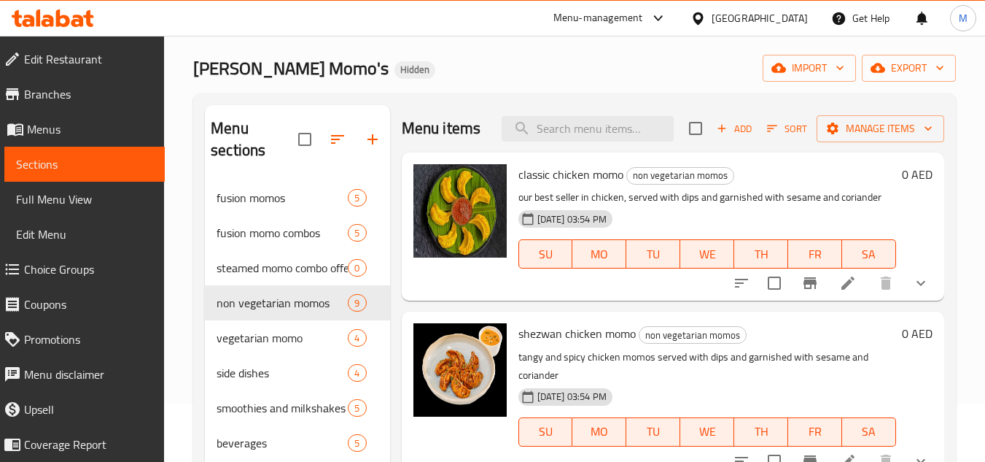
click at [473, 111] on div "Menu items Add Sort Manage items" at bounding box center [673, 128] width 543 height 47
click at [268, 196] on span "fusion momos" at bounding box center [262, 198] width 90 height 18
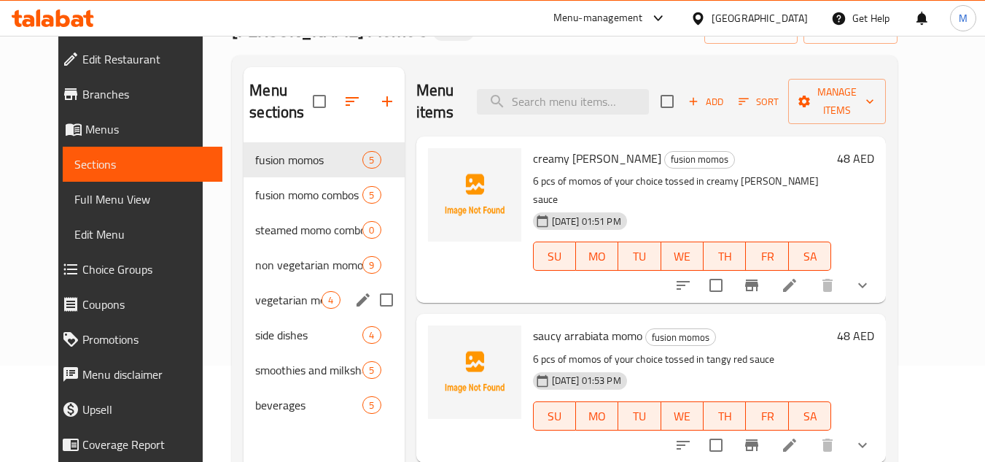
scroll to position [204, 0]
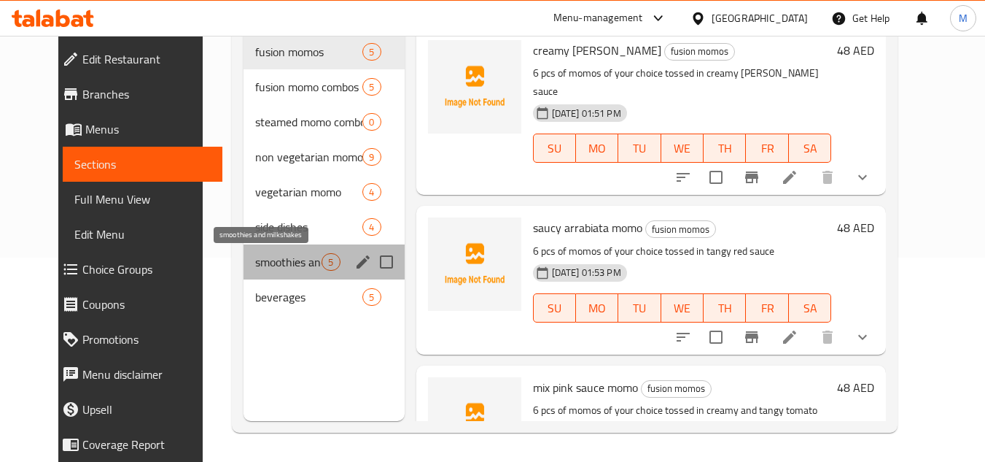
click at [263, 264] on span "smoothies and milkshakes" at bounding box center [288, 262] width 66 height 18
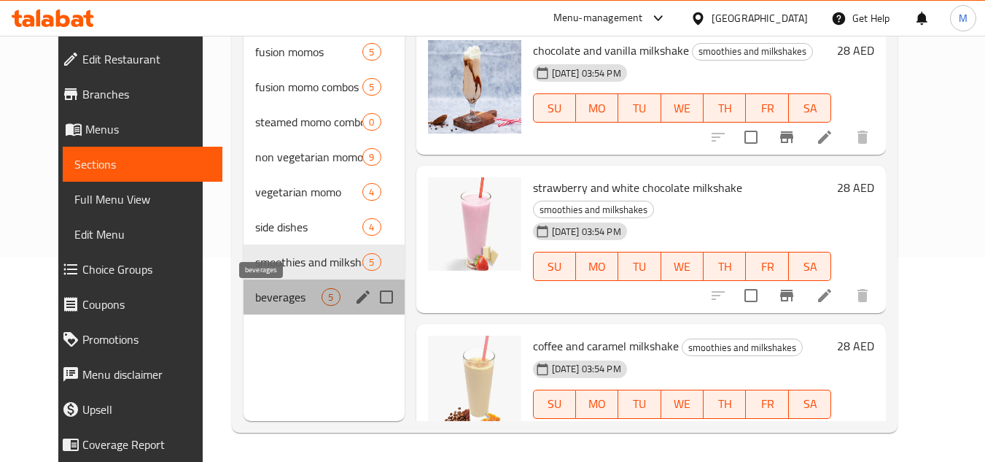
click at [255, 295] on span "beverages" at bounding box center [288, 297] width 66 height 18
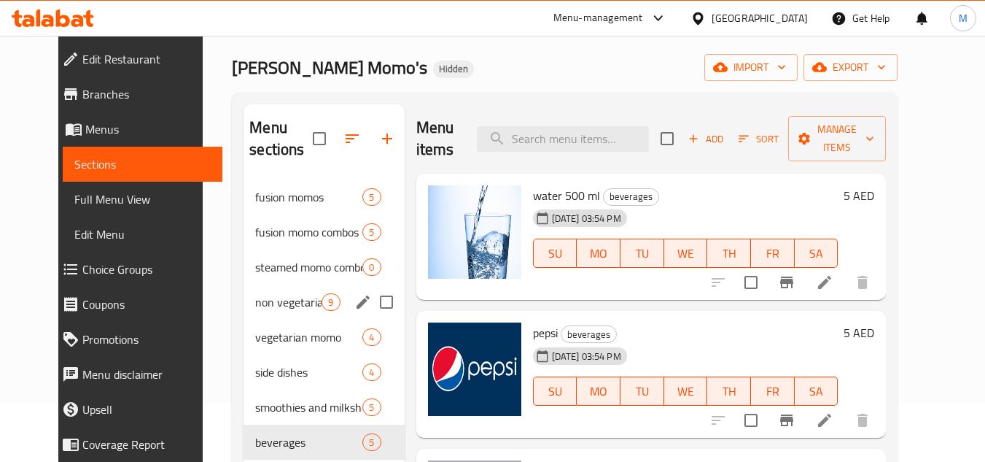
scroll to position [58, 0]
click at [255, 296] on span "non vegetarian momos" at bounding box center [288, 303] width 66 height 18
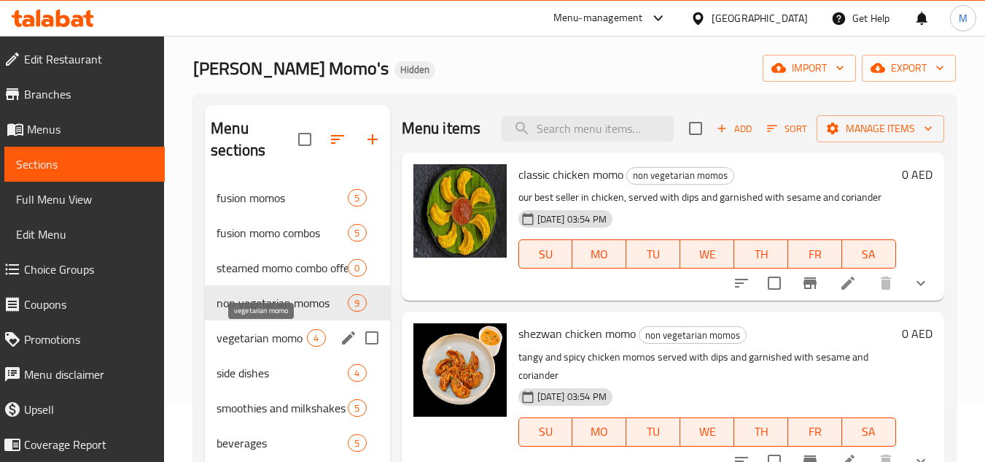
click at [264, 340] on span "vegetarian momo" at bounding box center [262, 338] width 90 height 18
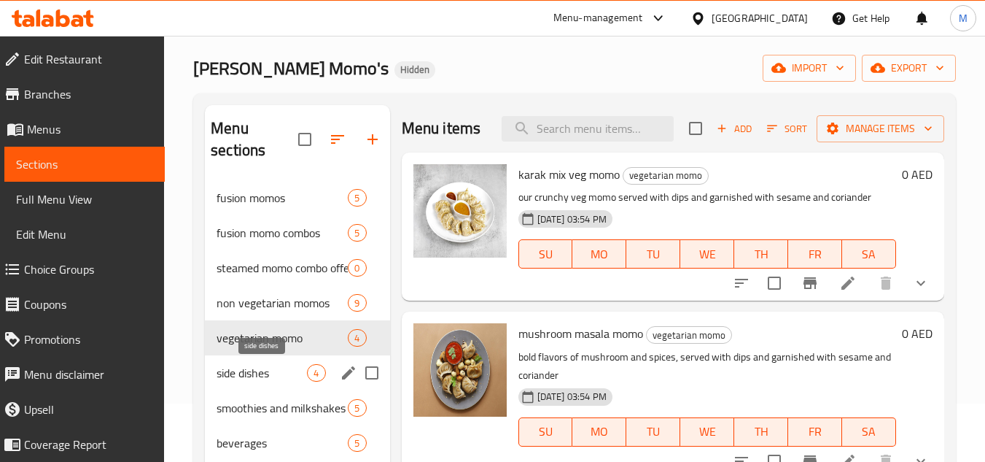
click at [263, 364] on span "side dishes" at bounding box center [262, 373] width 90 height 18
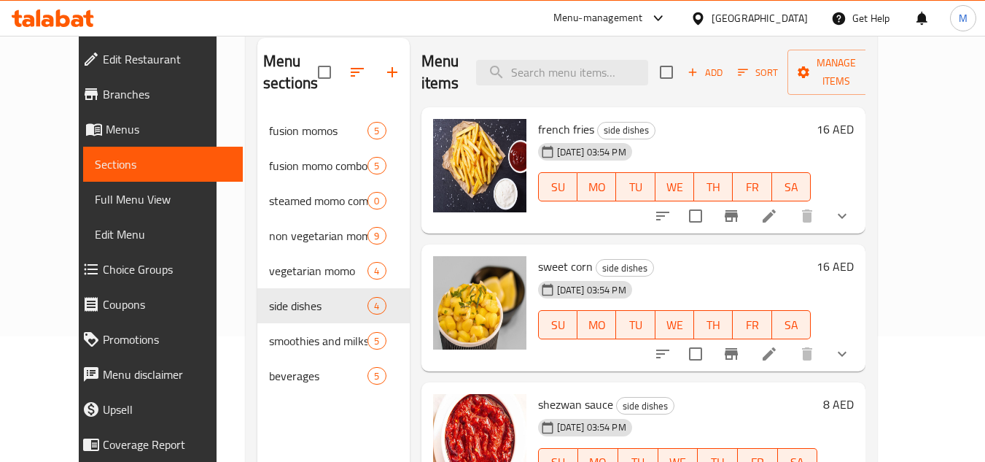
scroll to position [204, 0]
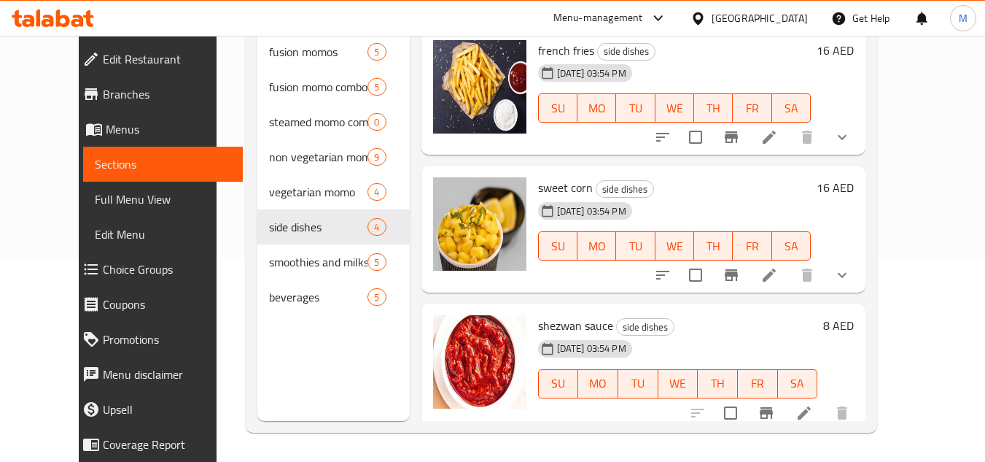
click at [907, 160] on div "Home / Restaurants management / Menus / Sections Muma's Momo's Hidden import ex…" at bounding box center [562, 147] width 690 height 630
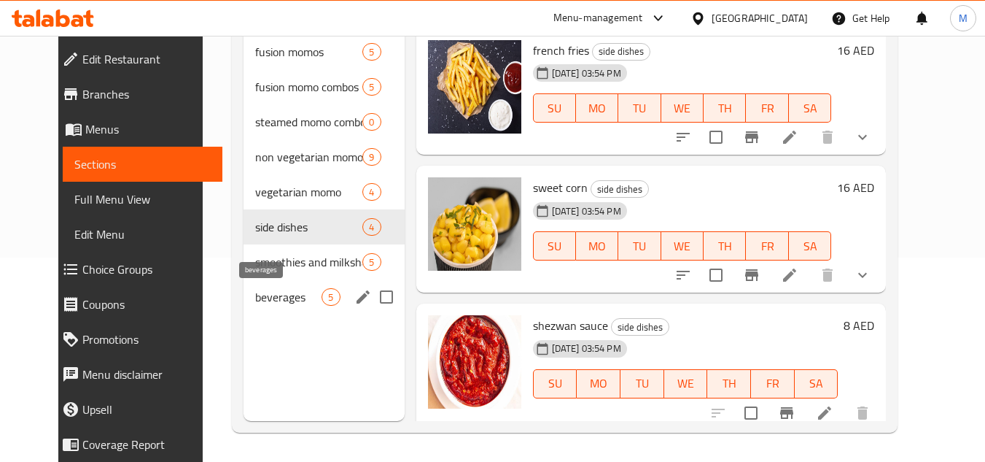
click at [255, 295] on span "beverages" at bounding box center [288, 297] width 66 height 18
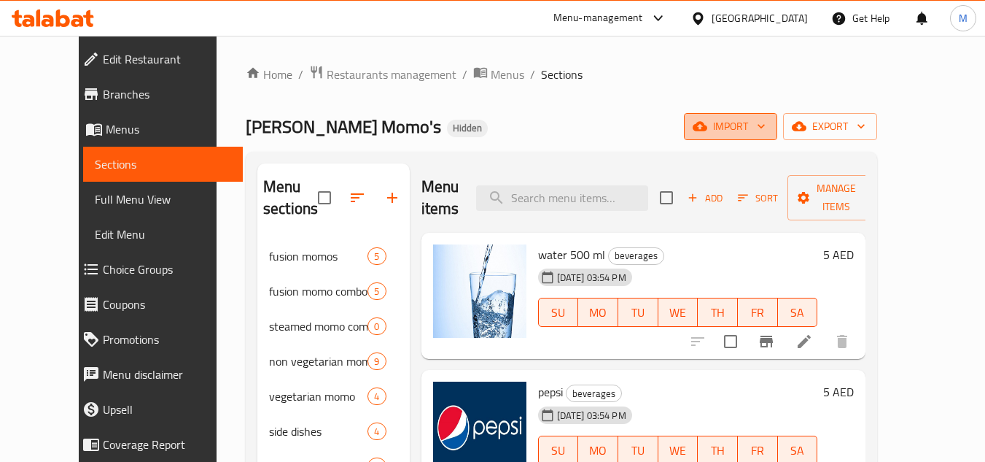
click at [766, 120] on span "import" at bounding box center [731, 126] width 70 height 18
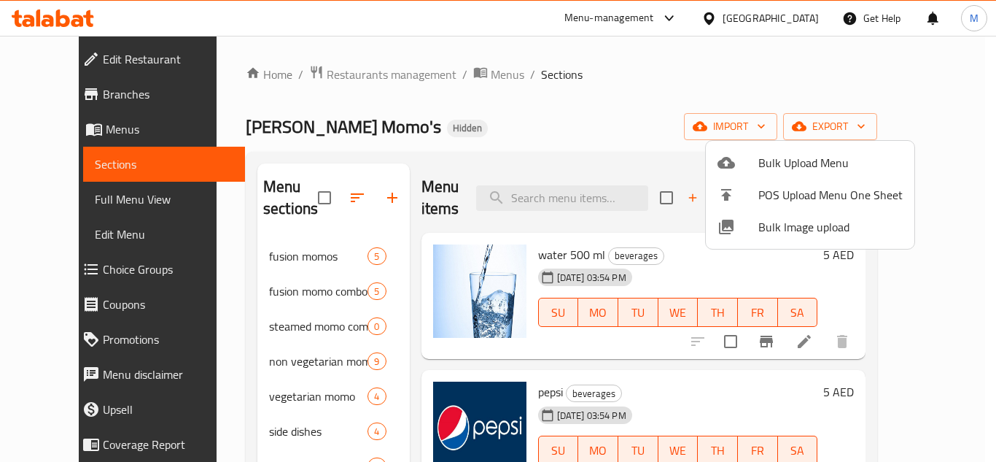
click at [783, 222] on span "Bulk Image upload" at bounding box center [830, 227] width 144 height 18
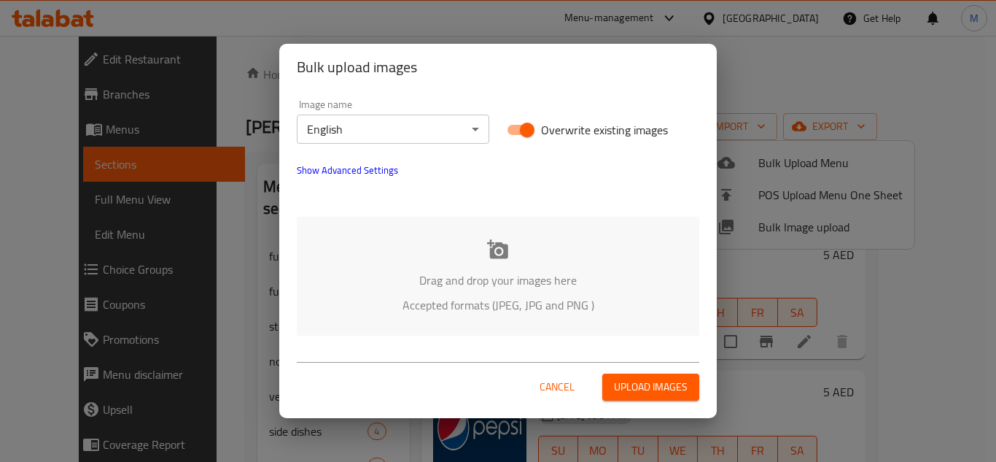
click at [406, 250] on div "Drag and drop your images here Accepted formats (JPEG, JPG and PNG )" at bounding box center [498, 276] width 403 height 119
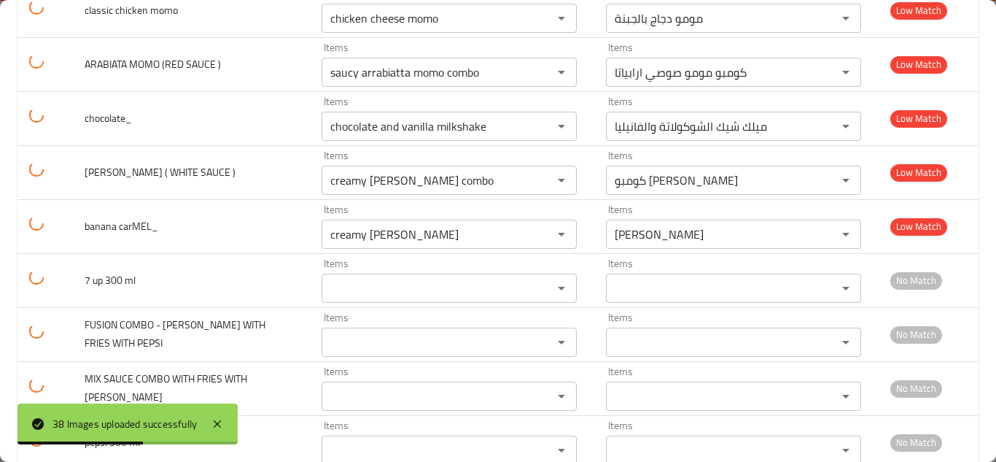
scroll to position [1858, 0]
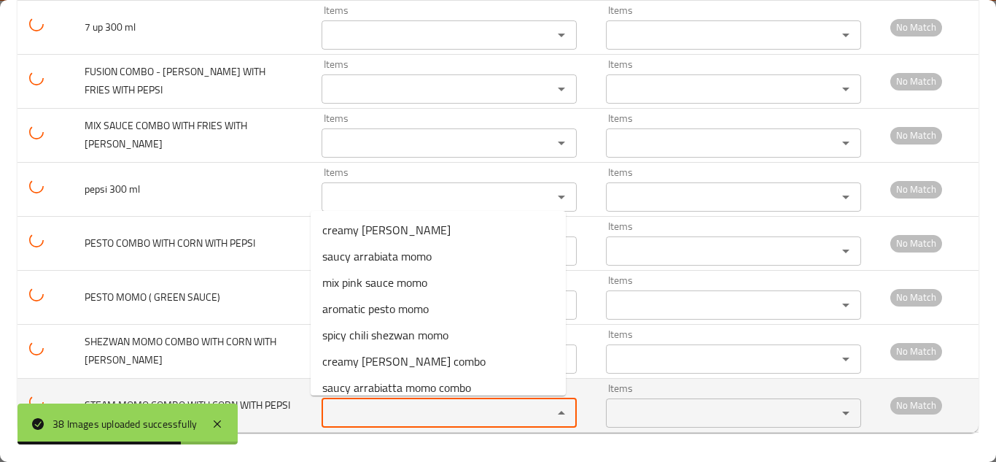
click at [378, 408] on PEPSI "Items" at bounding box center [427, 413] width 203 height 20
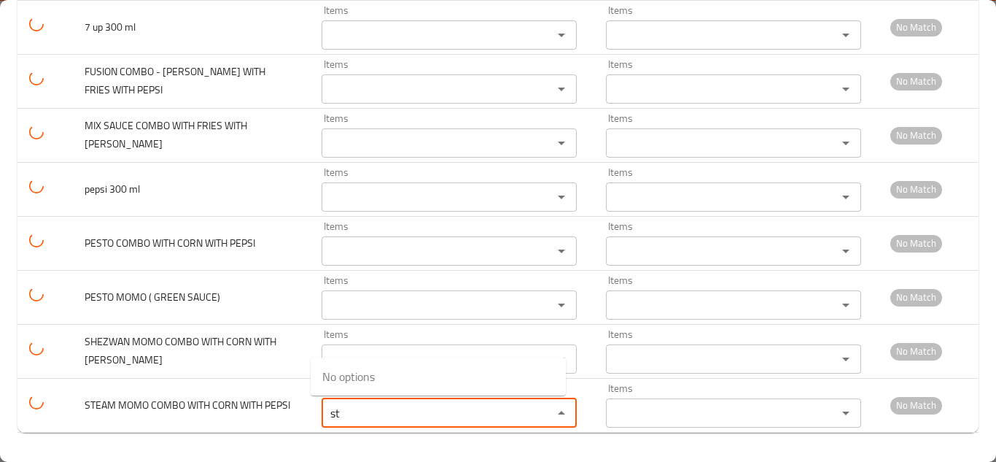
type PEPSI "s"
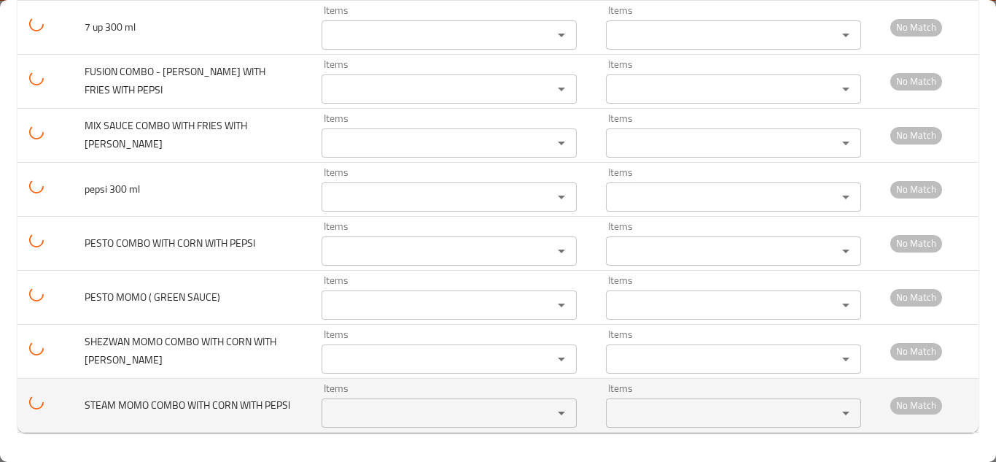
click at [167, 395] on span "STEAM MOMO COMBO WITH CORN WITH PEPSI" at bounding box center [188, 404] width 206 height 19
copy span "STEAM MOMO COMBO WITH CORN WITH PEPSI"
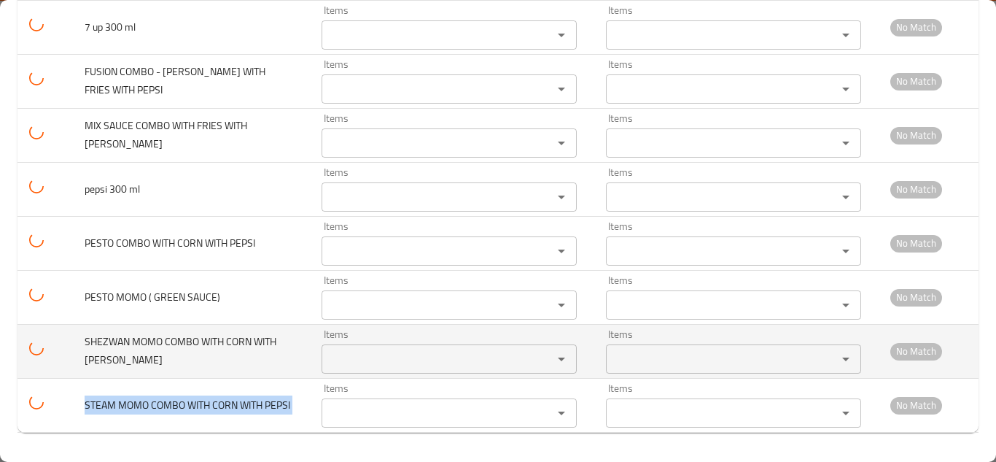
click at [358, 360] on MIRINDA "Items" at bounding box center [427, 359] width 203 height 20
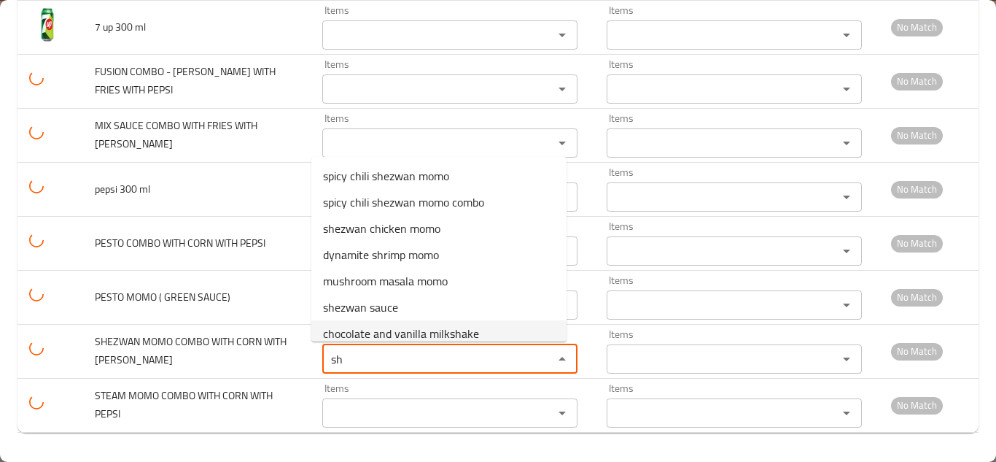
type MIRINDA "s"
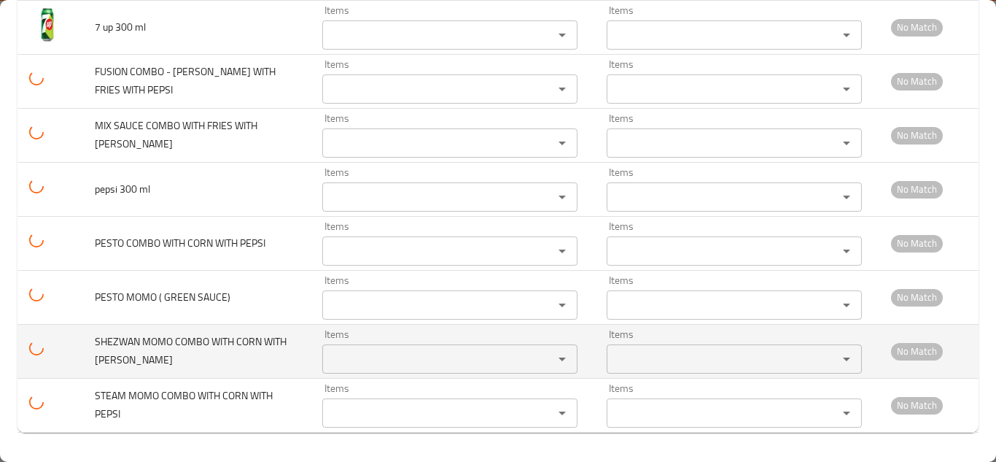
click at [196, 344] on span "SHEZWAN MOMO COMBO WITH CORN WITH MIRINDA" at bounding box center [191, 350] width 192 height 37
click at [196, 342] on span "SHEZWAN MOMO COMBO WITH CORN WITH MIRINDA" at bounding box center [191, 350] width 192 height 37
click at [196, 341] on span "SHEZWAN MOMO COMBO WITH CORN WITH MIRINDA" at bounding box center [191, 350] width 192 height 37
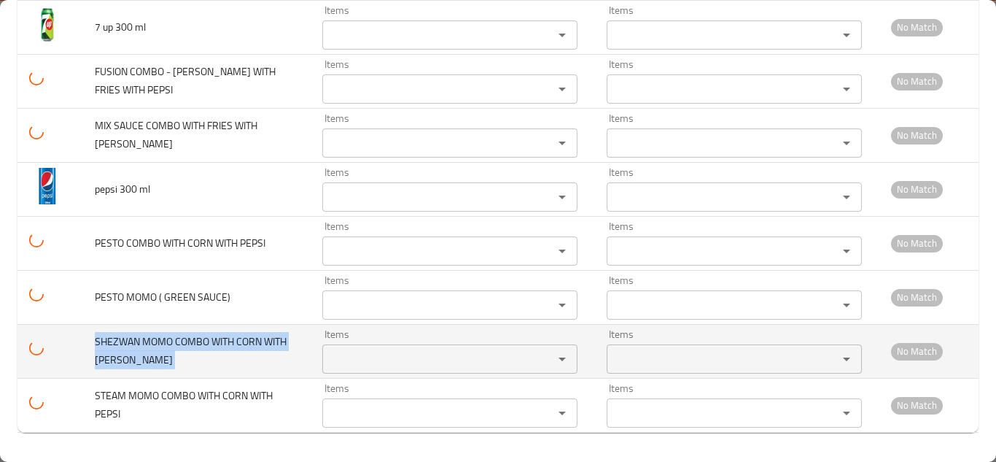
click at [196, 341] on span "SHEZWAN MOMO COMBO WITH CORN WITH MIRINDA" at bounding box center [191, 350] width 192 height 37
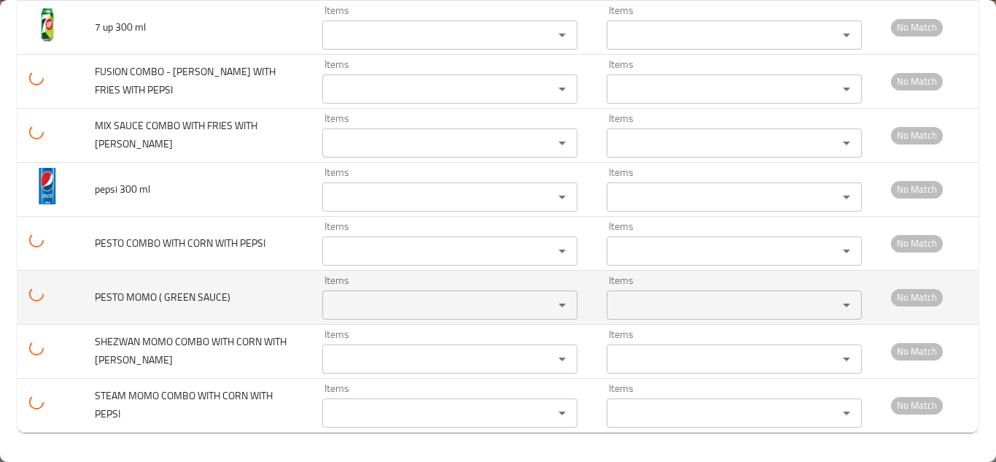
click at [366, 300] on SAUCE\) "Items" at bounding box center [428, 305] width 203 height 20
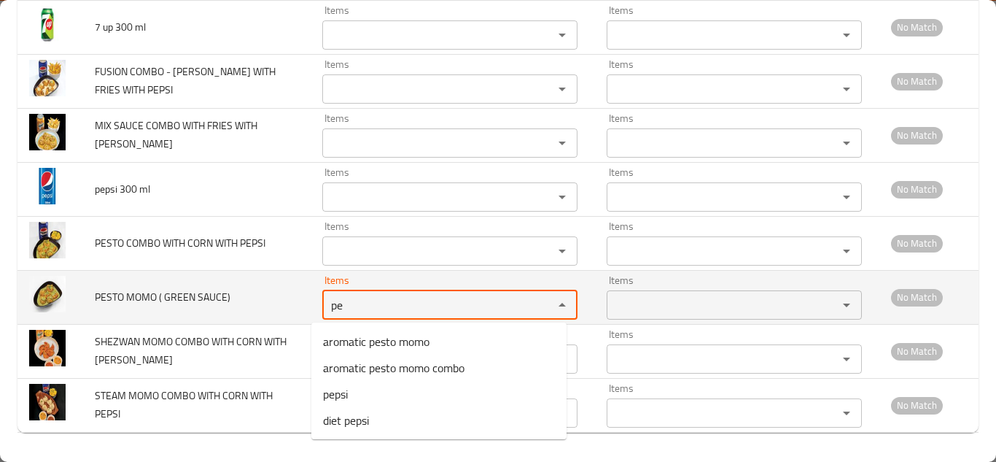
type SAUCE\) "p"
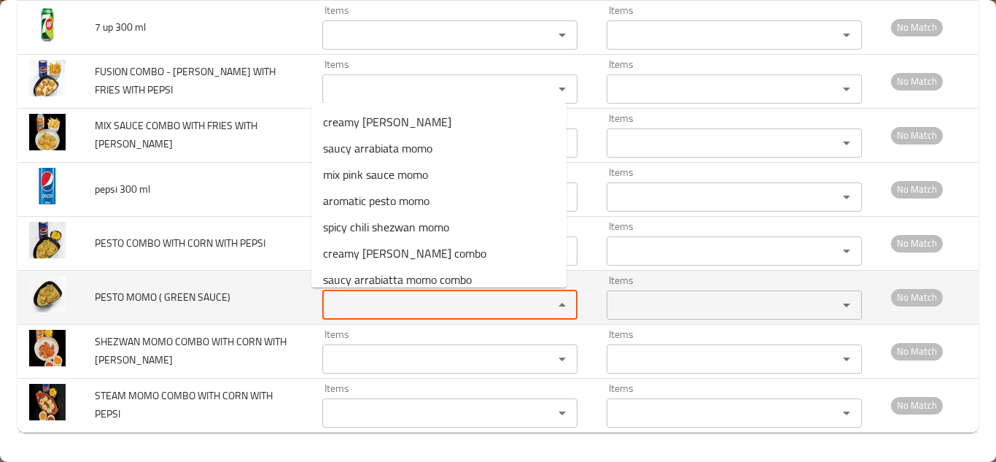
click at [181, 295] on span "PESTO MOMO ( GREEN SAUCE)" at bounding box center [163, 296] width 136 height 19
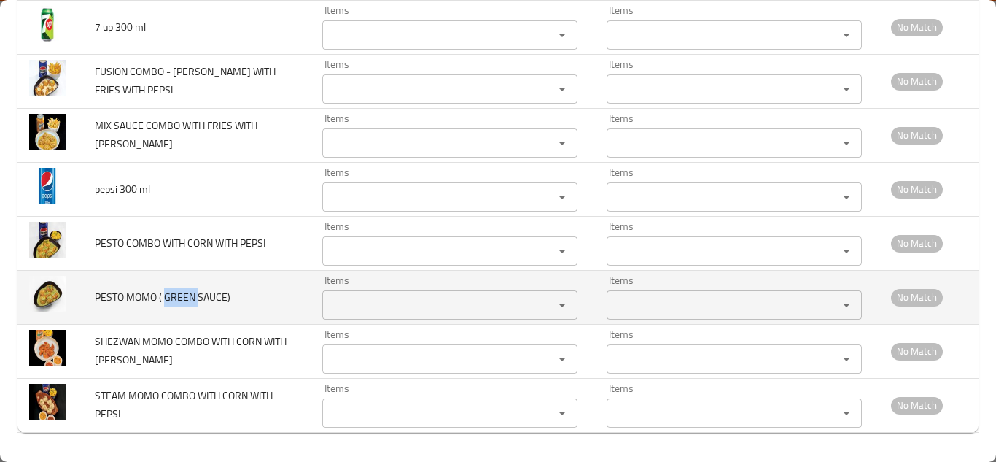
click at [180, 295] on span "PESTO MOMO ( GREEN SAUCE)" at bounding box center [163, 296] width 136 height 19
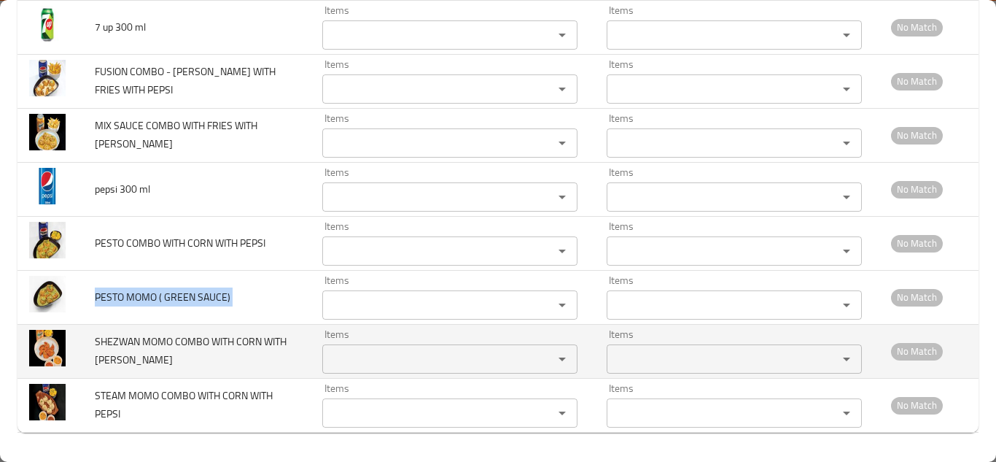
copy span "PESTO MOMO ( GREEN SAUCE)"
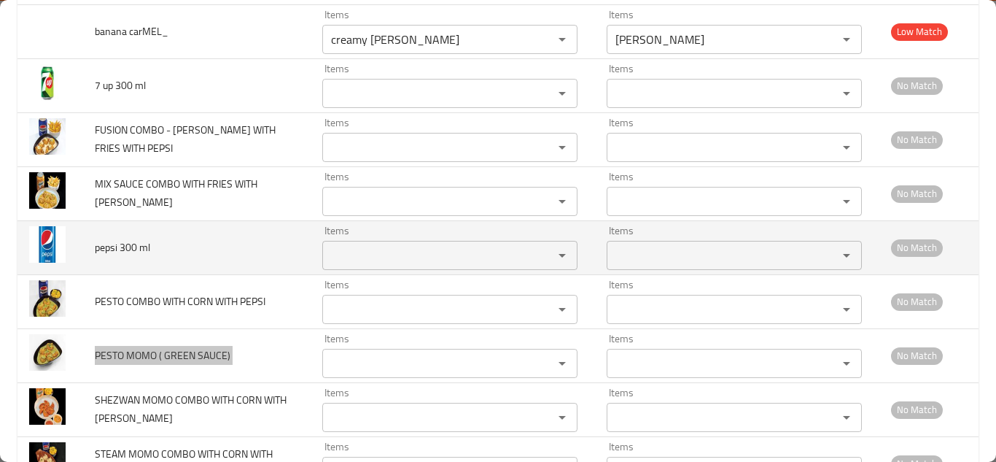
scroll to position [1823, 0]
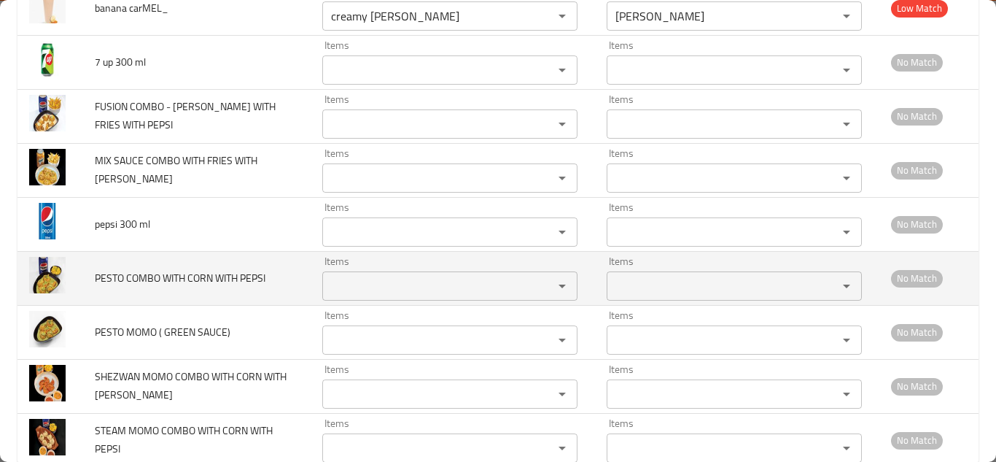
click at [273, 278] on td "PESTO COMBO WITH CORN WITH PEPSI" at bounding box center [197, 278] width 228 height 54
click at [198, 277] on span "PESTO COMBO WITH CORN WITH PEPSI" at bounding box center [180, 277] width 171 height 19
copy span "PESTO COMBO WITH CORN WITH PEPSI"
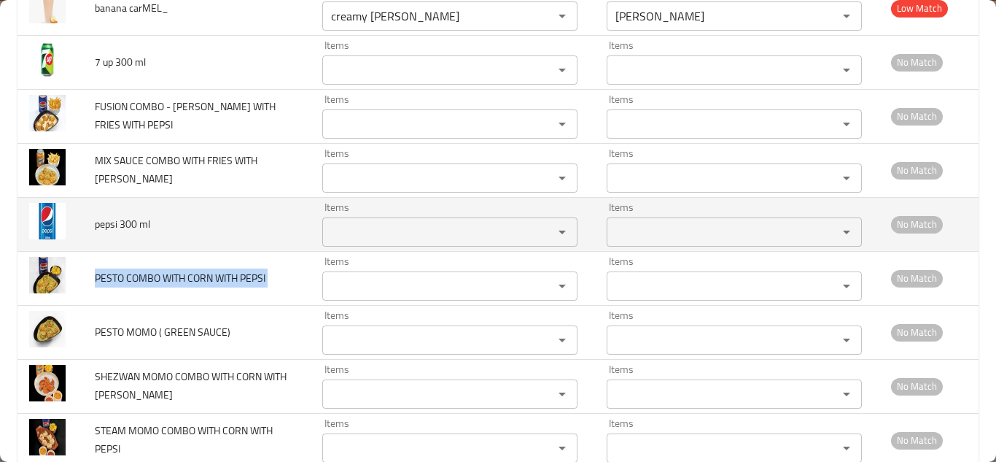
click at [406, 225] on ml "Items" at bounding box center [428, 232] width 203 height 20
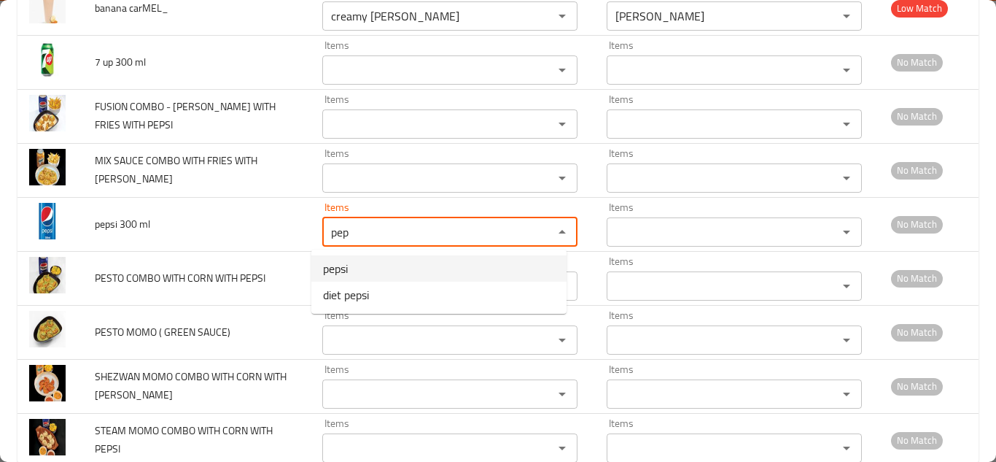
click at [389, 271] on ml-option-0 "pepsi" at bounding box center [438, 268] width 255 height 26
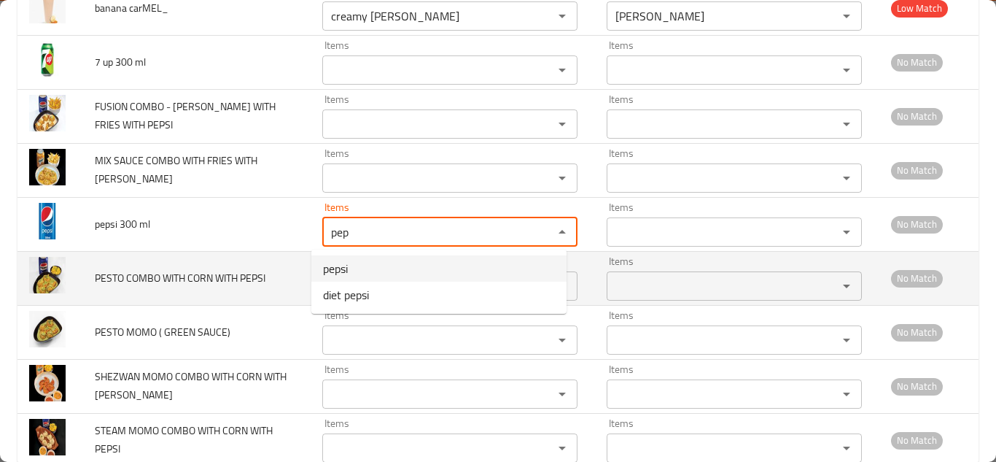
type ml "pepsi"
type ml-ar "بيبسي"
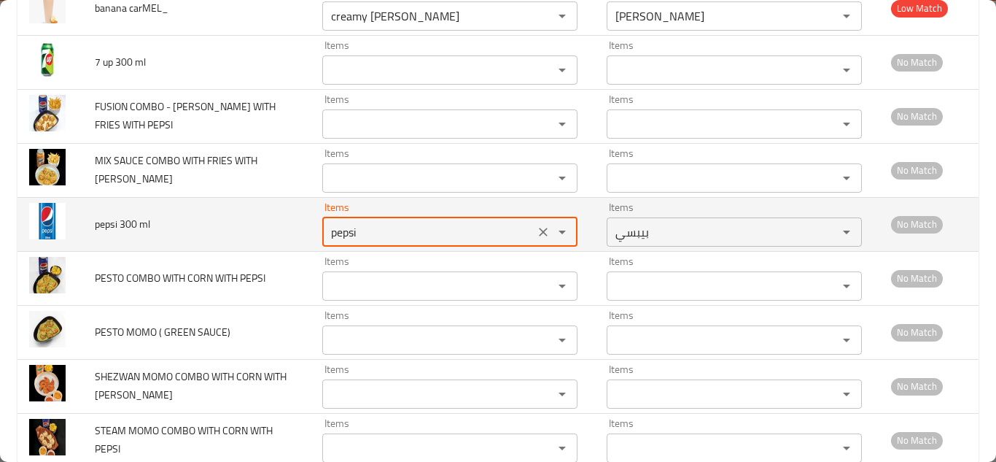
type ml "pepsi"
click at [241, 215] on td "pepsi 300 ml" at bounding box center [197, 224] width 228 height 54
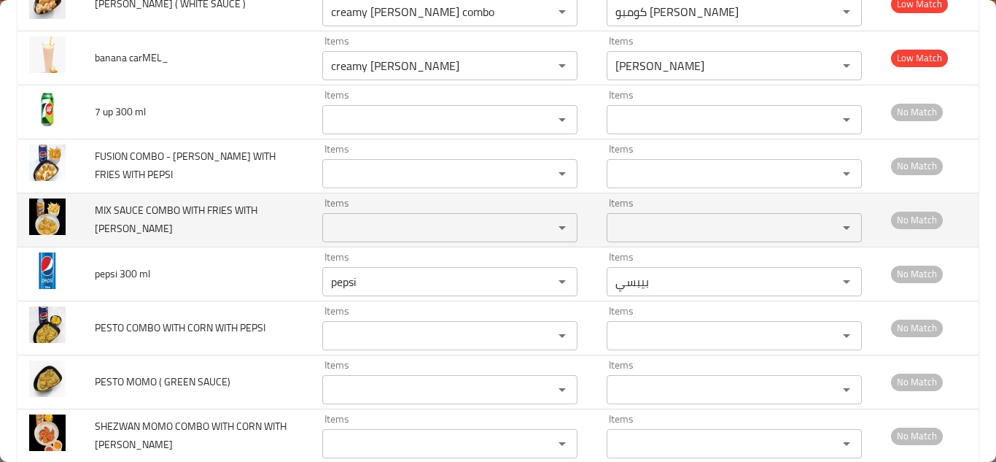
scroll to position [1750, 0]
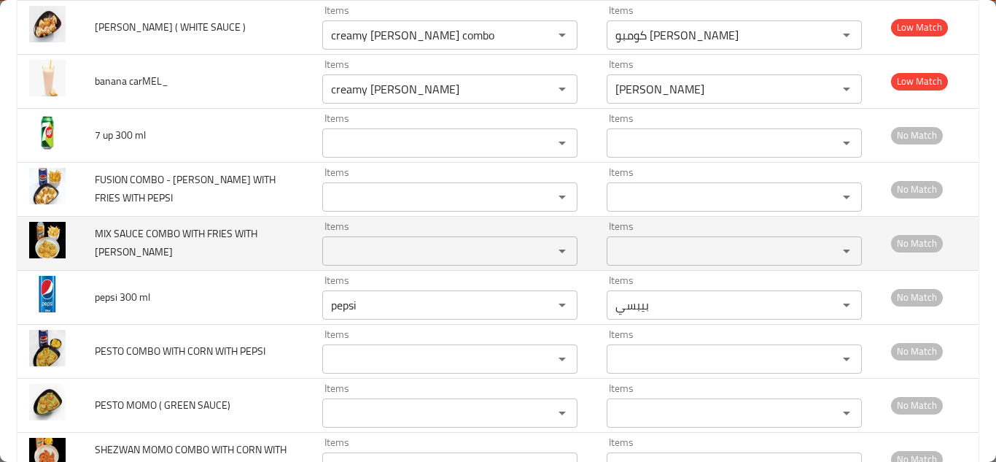
click at [333, 254] on MIRINDA "Items" at bounding box center [428, 251] width 203 height 20
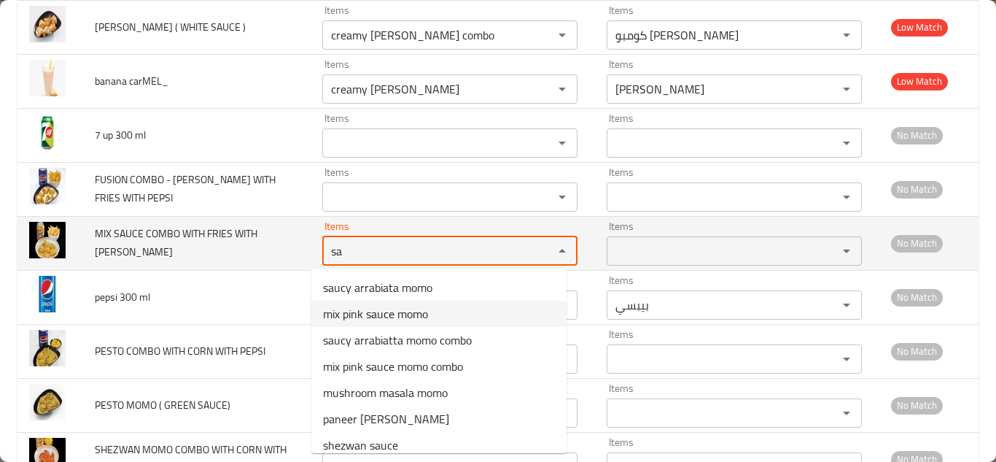
type MIRINDA "s"
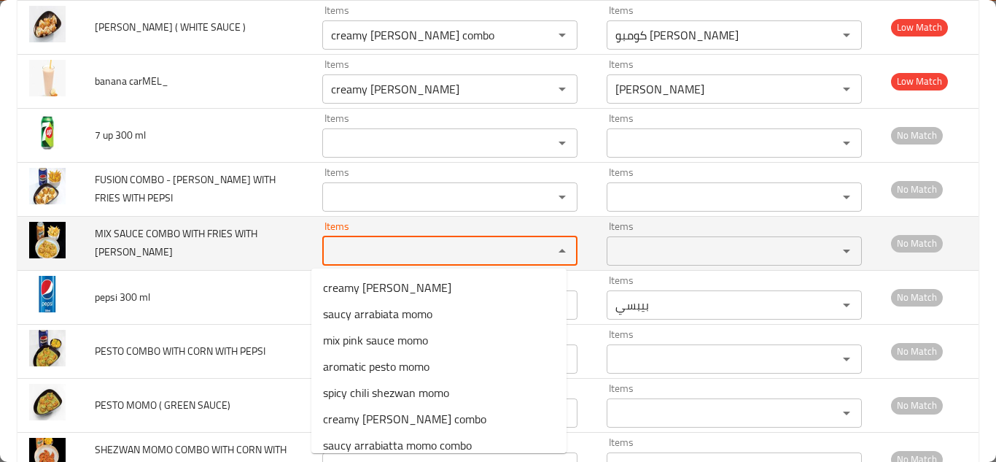
click at [169, 233] on span "MIX SAUCE COMBO WITH FRIES WITH MIRINDA" at bounding box center [176, 242] width 163 height 37
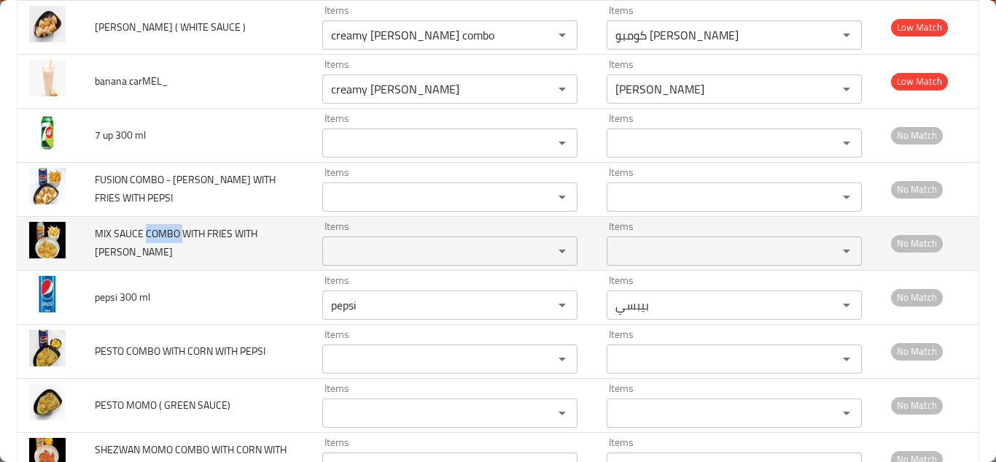
click at [169, 232] on span "MIX SAUCE COMBO WITH FRIES WITH MIRINDA" at bounding box center [176, 242] width 163 height 37
click at [169, 231] on span "MIX SAUCE COMBO WITH FRIES WITH MIRINDA" at bounding box center [176, 242] width 163 height 37
copy span "MIX SAUCE COMBO WITH FRIES WITH MIRINDA"
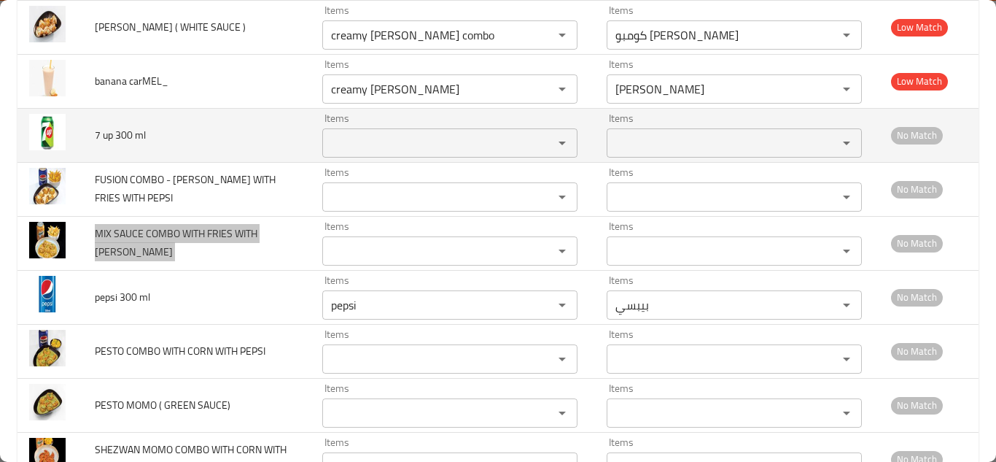
scroll to position [1677, 0]
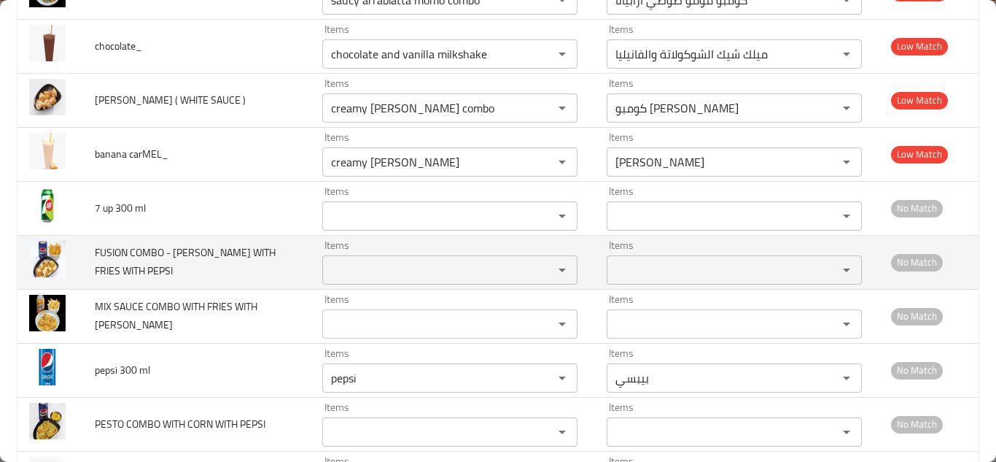
drag, startPoint x: 265, startPoint y: 266, endPoint x: 303, endPoint y: 271, distance: 38.2
click at [266, 267] on td "FUSION COMBO - ALFREDO MOMO WITH FRIES WITH PEPSI" at bounding box center [197, 262] width 228 height 54
click at [351, 274] on PEPSI "Items" at bounding box center [428, 270] width 203 height 20
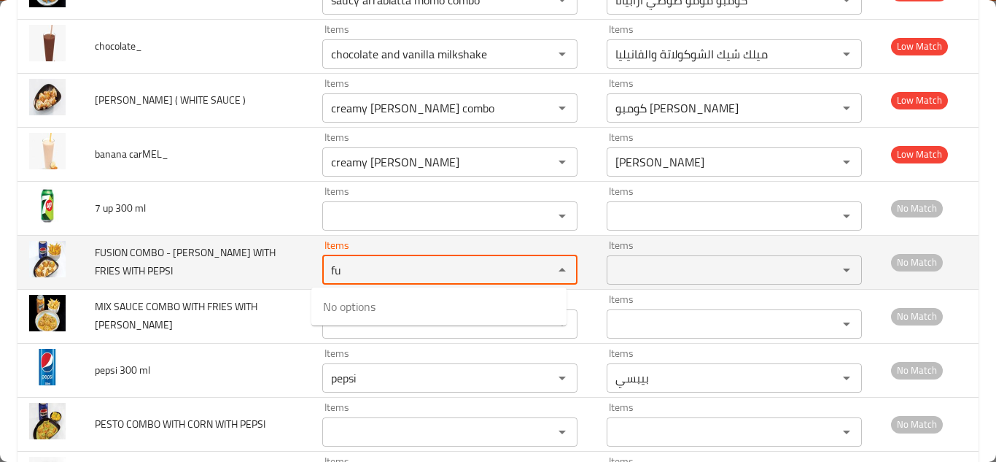
type PEPSI "f"
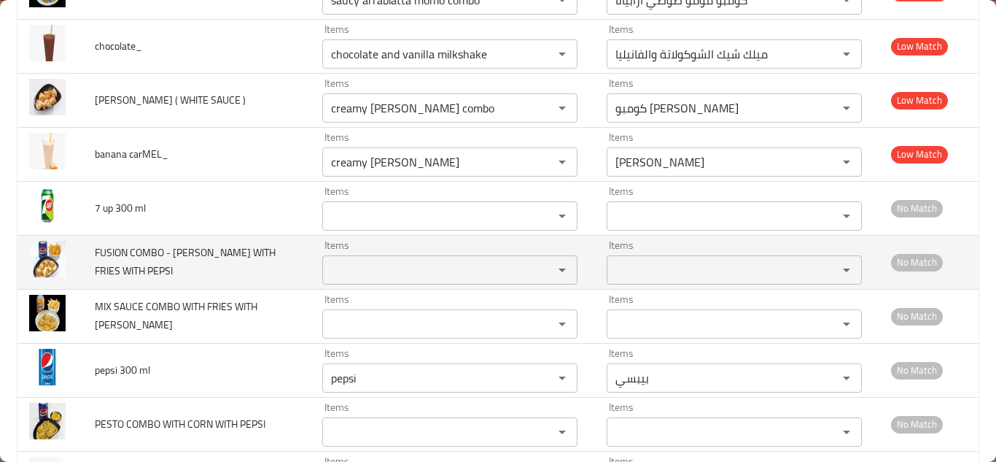
click at [157, 250] on span "FUSION COMBO - ALFREDO MOMO WITH FRIES WITH PEPSI" at bounding box center [185, 261] width 181 height 37
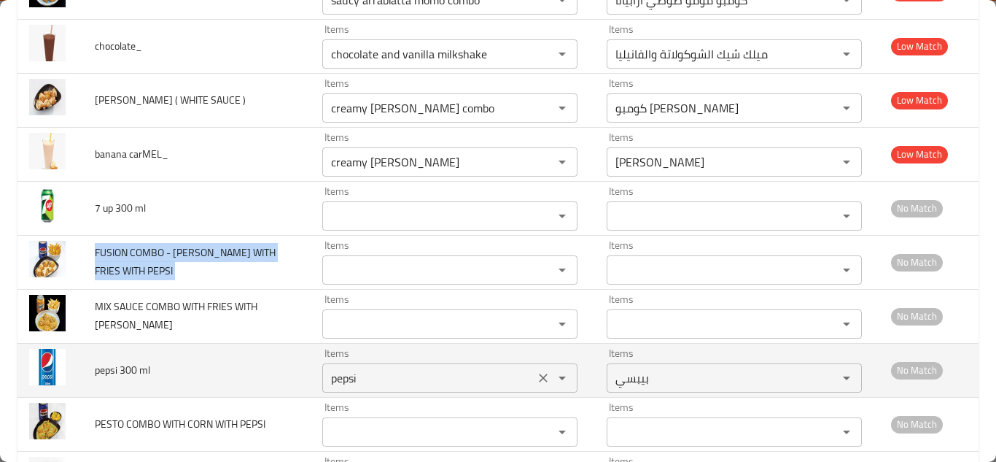
copy span "FUSION COMBO - ALFREDO MOMO WITH FRIES WITH PEPSI"
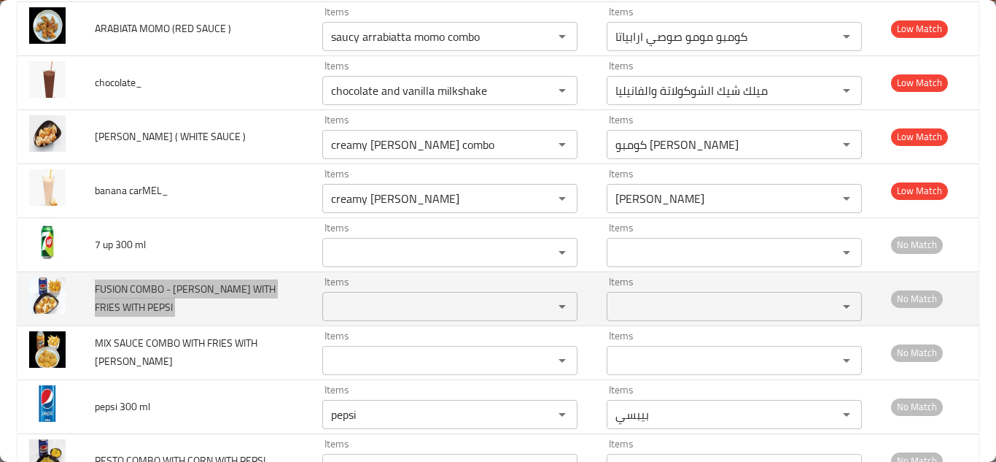
scroll to position [1605, 0]
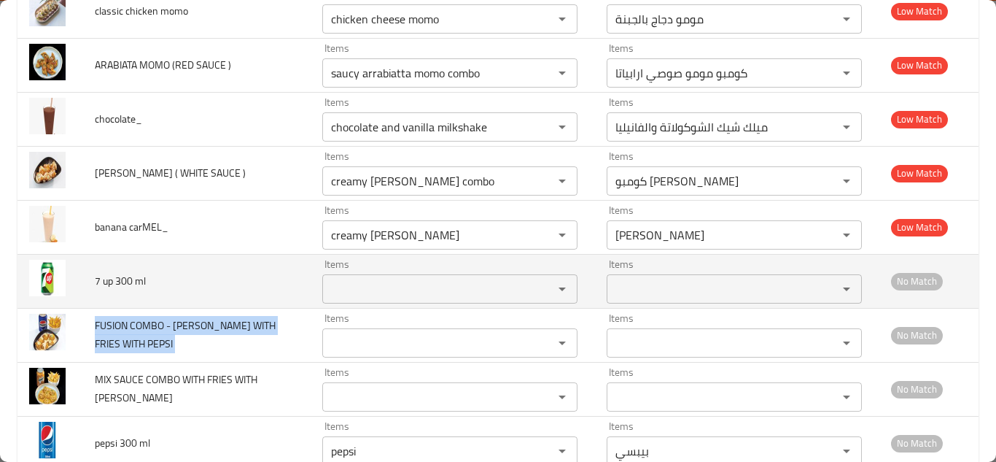
click at [377, 285] on ml "Items" at bounding box center [428, 289] width 203 height 20
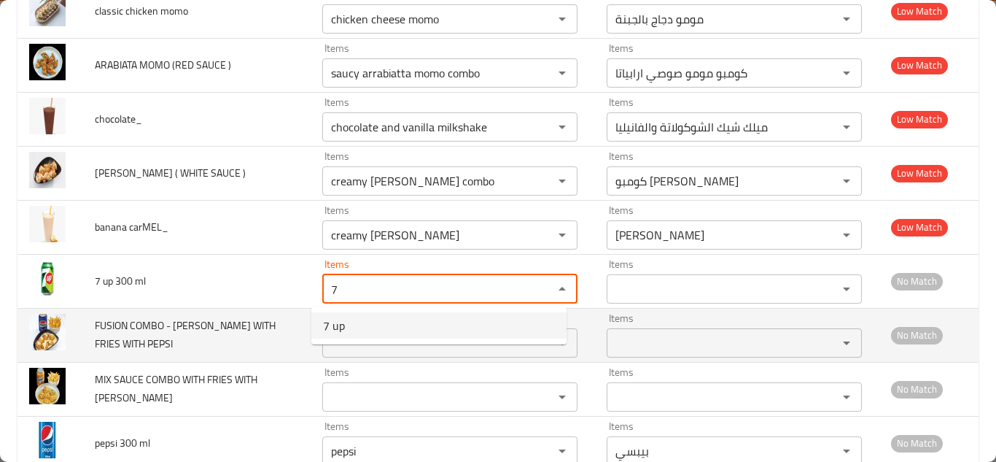
click at [371, 325] on ml-option-0 "7 up" at bounding box center [438, 325] width 255 height 26
type ml "7 up"
type ml-ar "سفن أب"
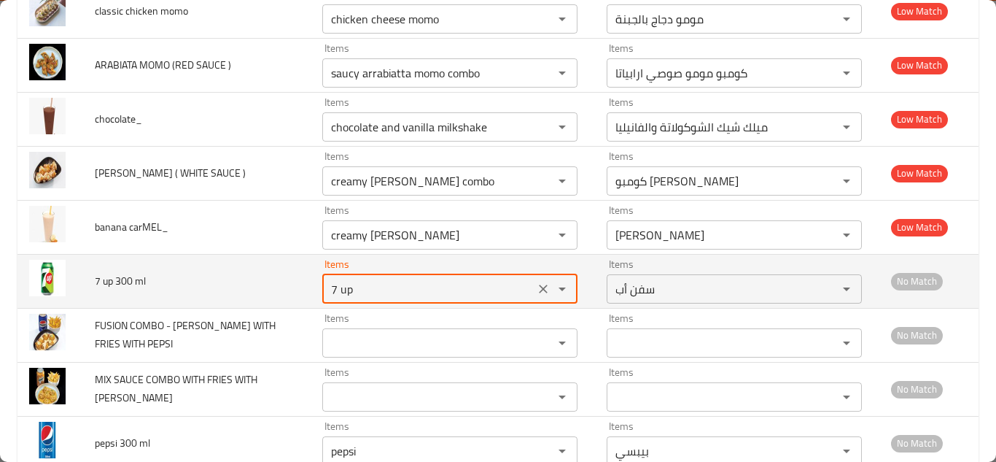
type ml "7 up"
click at [272, 271] on td "7 up 300 ml" at bounding box center [197, 281] width 228 height 54
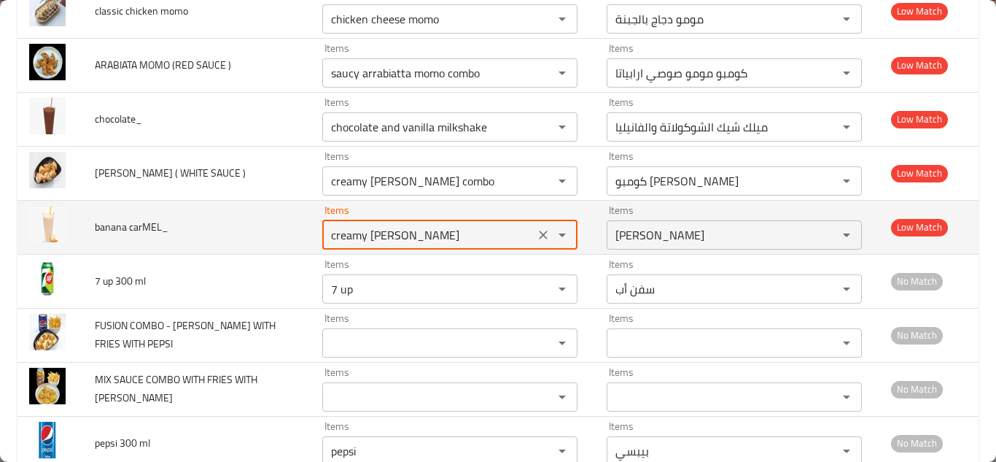
click at [354, 236] on carMEL_ "creamy alfredo momo" at bounding box center [428, 235] width 203 height 20
type carMEL_ "b"
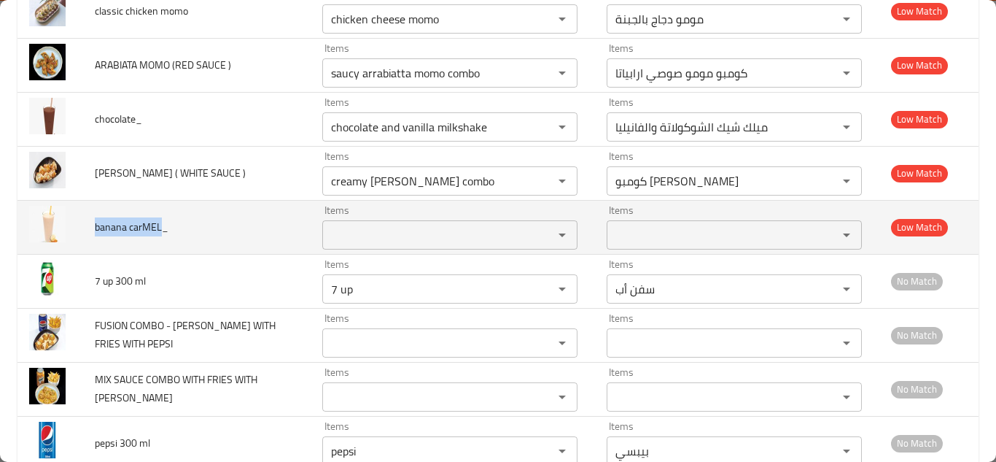
drag, startPoint x: 160, startPoint y: 224, endPoint x: 95, endPoint y: 223, distance: 65.6
click at [95, 223] on span "banana carMEL_" at bounding box center [132, 226] width 74 height 19
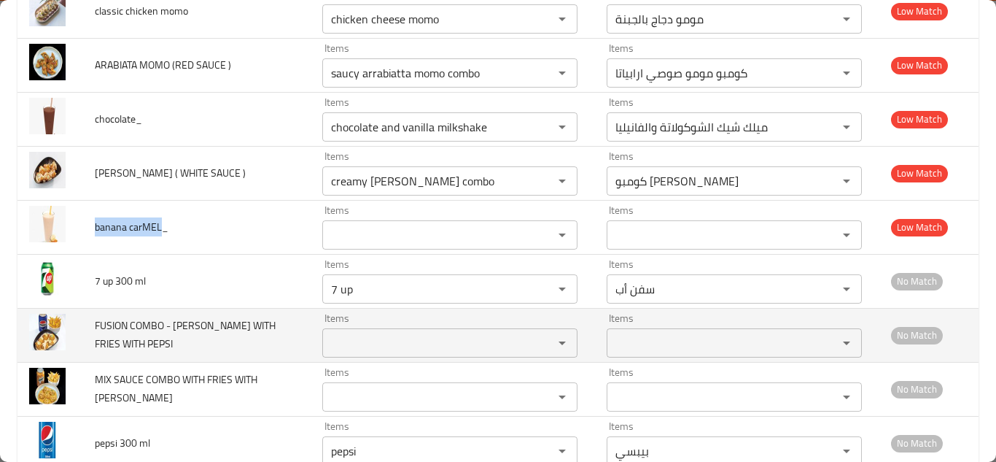
copy span "banana carMEL"
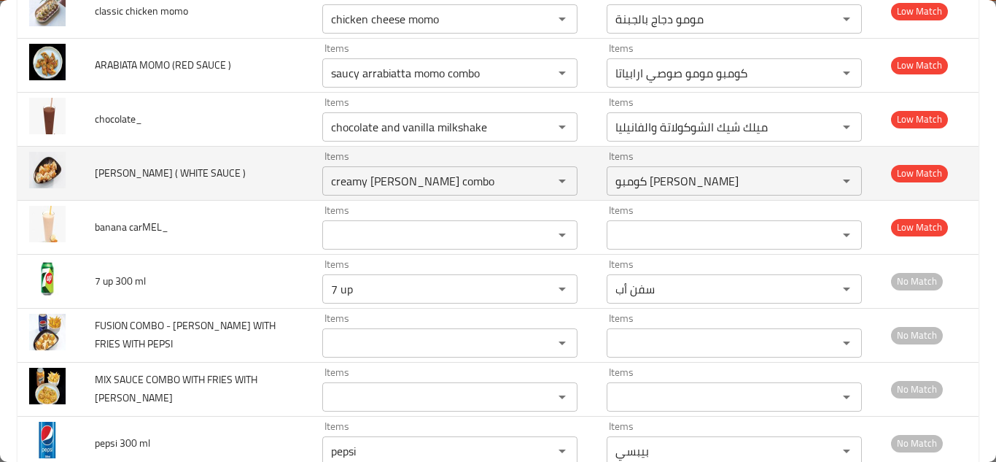
click at [311, 168] on td "Items creamy alfredo momo combo Items" at bounding box center [453, 173] width 284 height 54
click at [461, 181] on \) "creamy alfredo momo combo" at bounding box center [428, 181] width 203 height 20
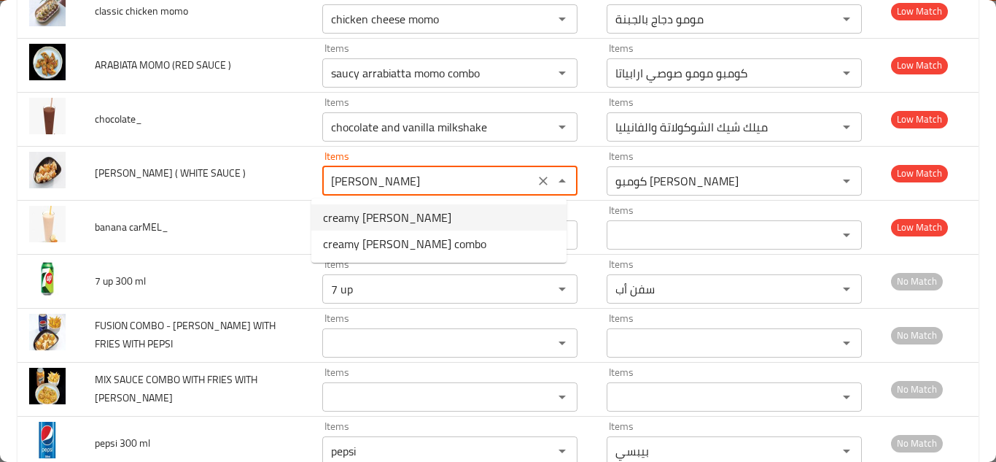
click at [451, 213] on \)-option-0 "creamy alfredo momo" at bounding box center [438, 217] width 255 height 26
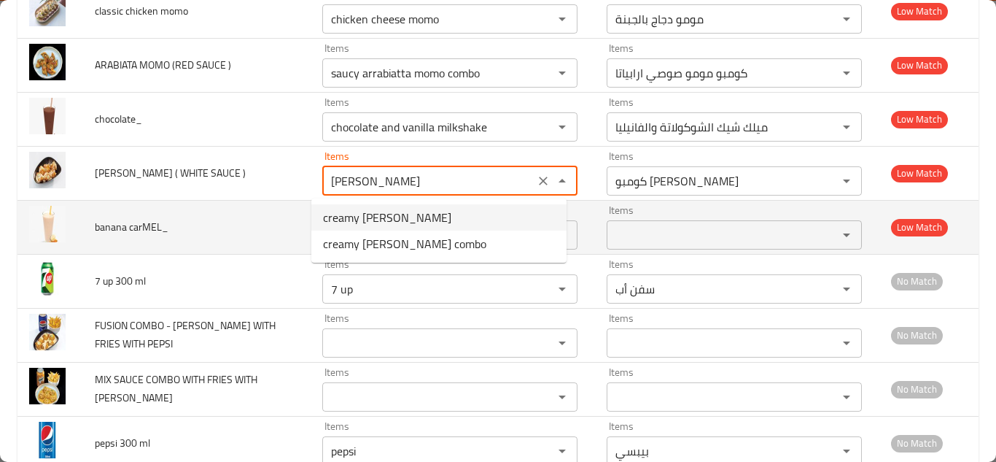
type \) "creamy alfredo momo"
type \)-ar "كريمي ألفريدو مومو"
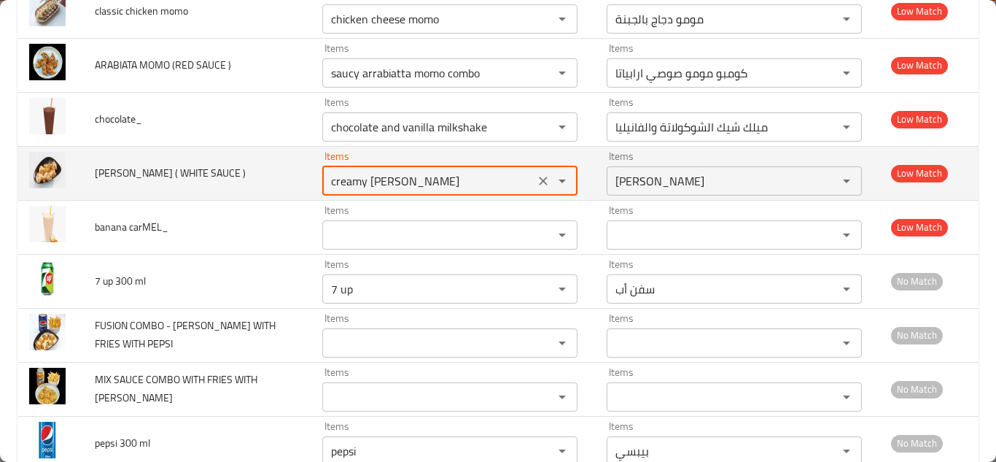
drag, startPoint x: 528, startPoint y: 175, endPoint x: 519, endPoint y: 176, distance: 9.5
click at [536, 176] on icon "Clear" at bounding box center [543, 181] width 15 height 15
click at [179, 165] on span "ALFREDO MOMO ( WHITE SAUCE )" at bounding box center [170, 172] width 151 height 19
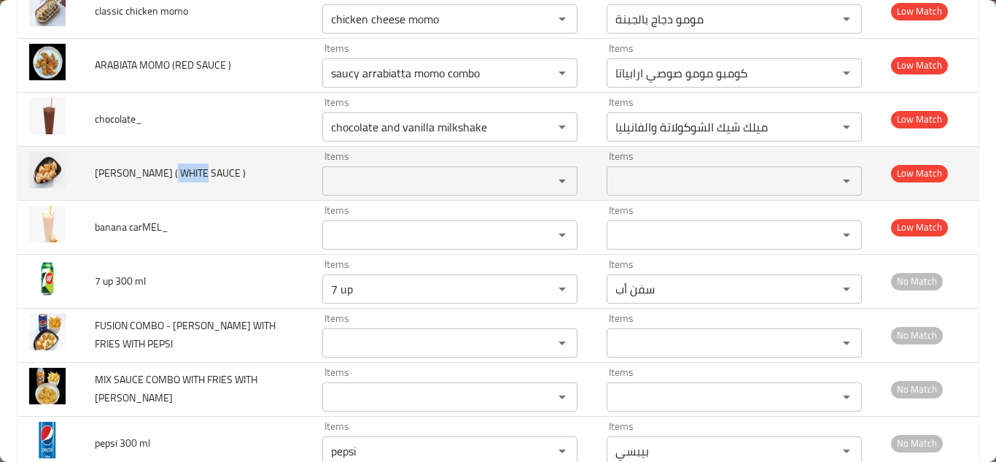
click at [179, 165] on span "ALFREDO MOMO ( WHITE SAUCE )" at bounding box center [170, 172] width 151 height 19
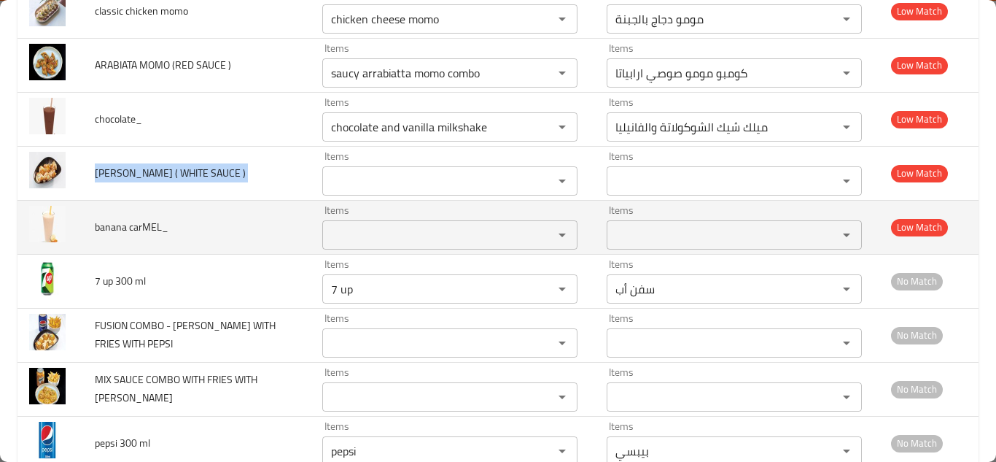
copy span "ALFREDO MOMO ( WHITE SAUCE )"
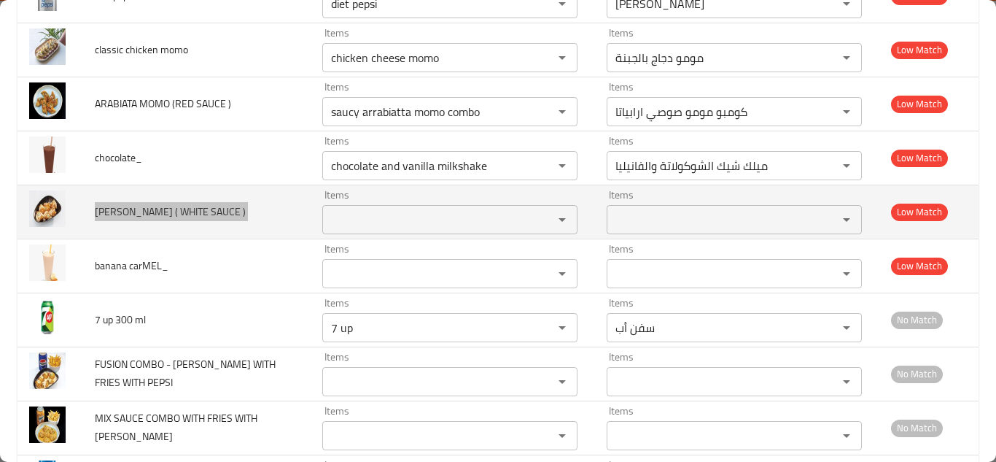
scroll to position [1532, 0]
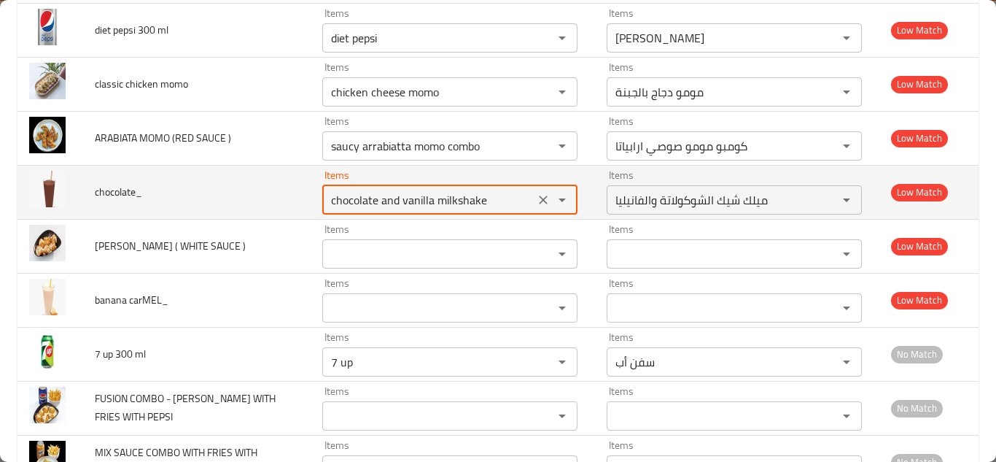
click at [481, 198] on input "chocolate and vanilla milkshake" at bounding box center [428, 200] width 203 height 20
click at [482, 197] on input "chocolate and vanilla milkshake" at bounding box center [428, 200] width 203 height 20
click at [489, 195] on input "chocolate and vanilla milkshake" at bounding box center [428, 200] width 203 height 20
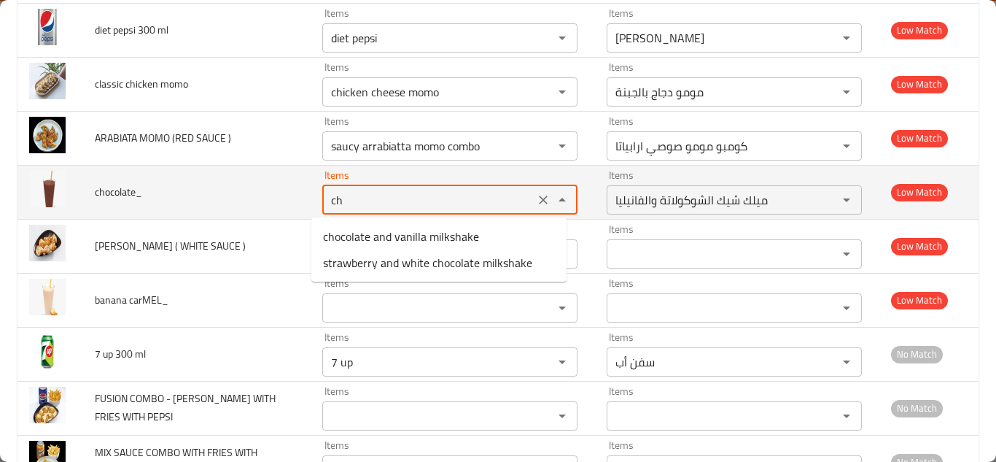
type input "c"
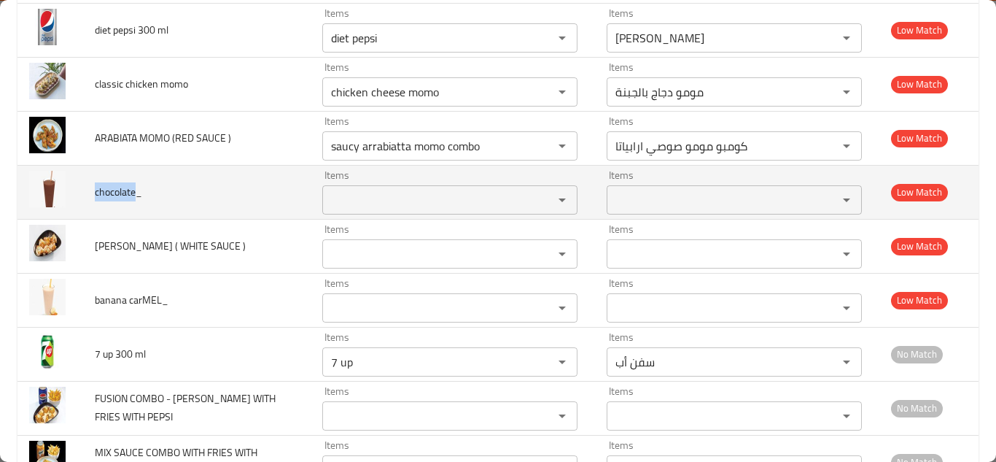
drag, startPoint x: 137, startPoint y: 190, endPoint x: 85, endPoint y: 187, distance: 51.9
click at [85, 187] on td "chocolate_" at bounding box center [197, 192] width 228 height 54
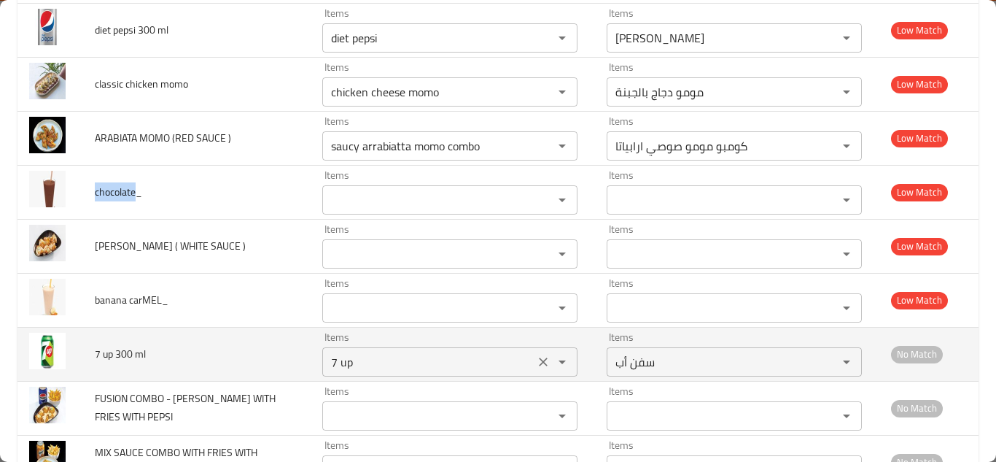
copy span "chocolate"
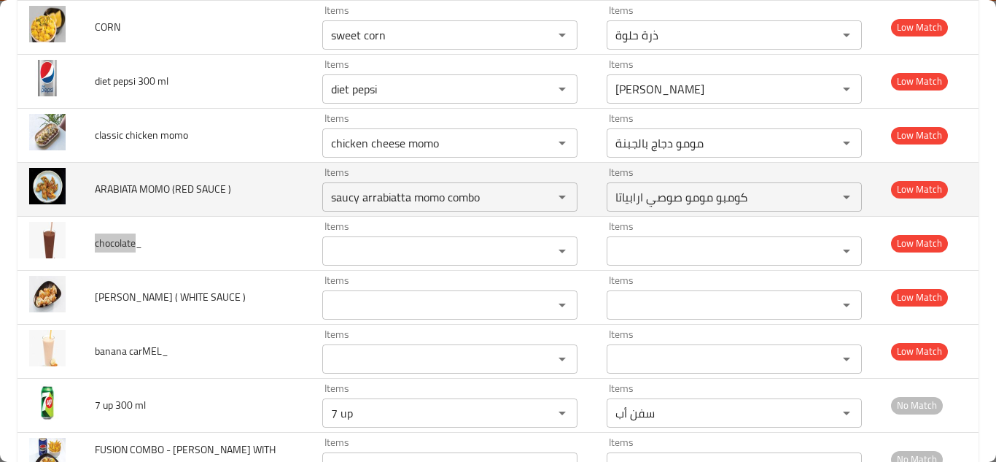
scroll to position [1459, 0]
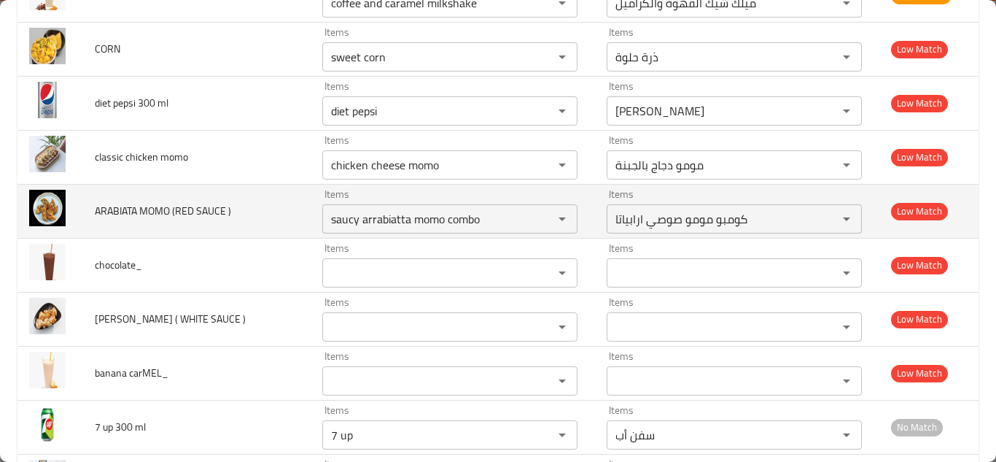
click at [264, 212] on td "ARABIATA MOMO (RED SAUCE )" at bounding box center [197, 211] width 228 height 54
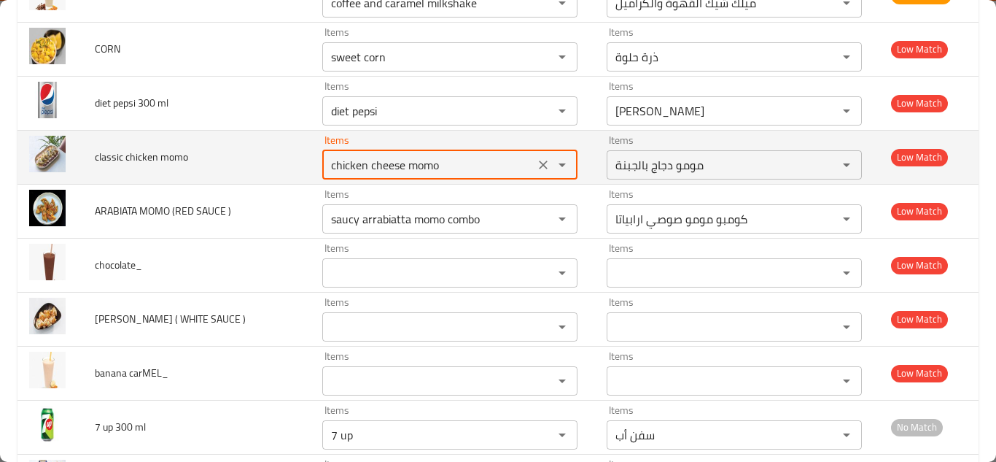
click at [397, 165] on momo "chicken cheese momo" at bounding box center [428, 165] width 203 height 20
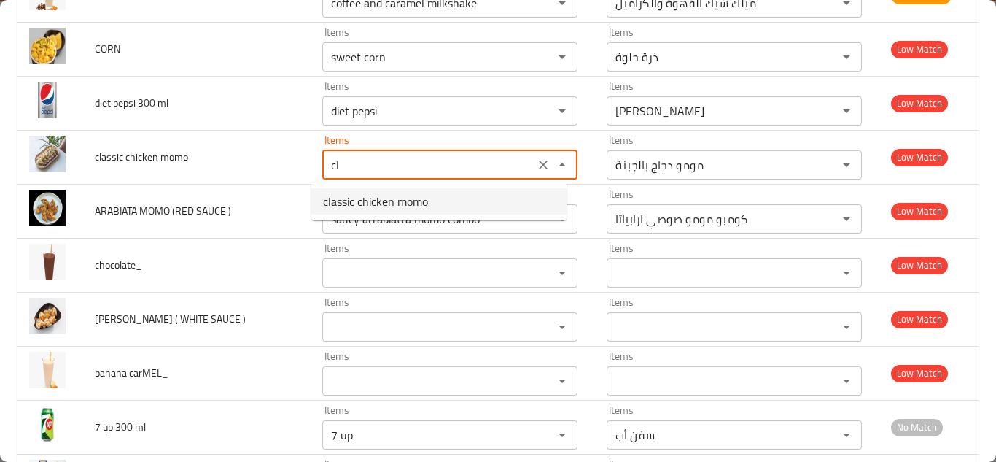
click at [405, 198] on span "classic chicken momo" at bounding box center [375, 202] width 105 height 18
type momo "classic chicken momo"
type momo-ar "مومو الدجاج الكلاسيكي"
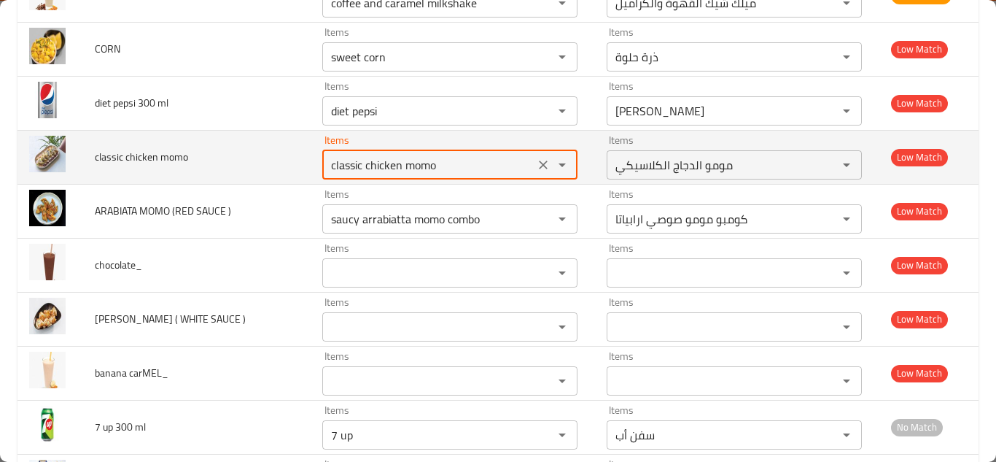
type momo "classic chicken momo"
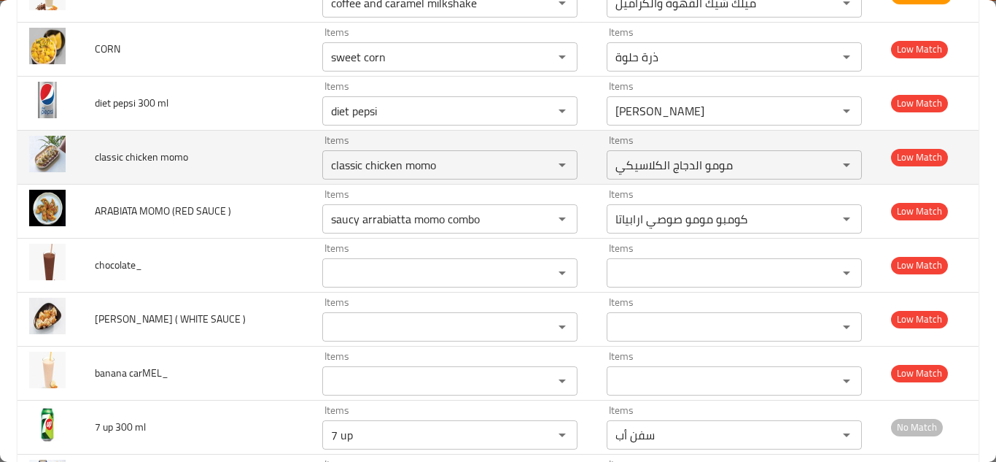
click at [282, 155] on td "classic chicken momo" at bounding box center [197, 157] width 228 height 54
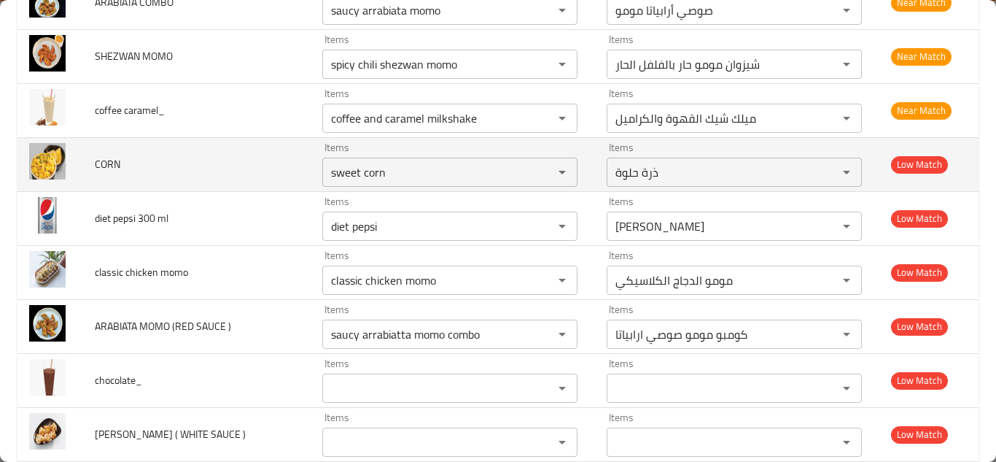
scroll to position [1313, 0]
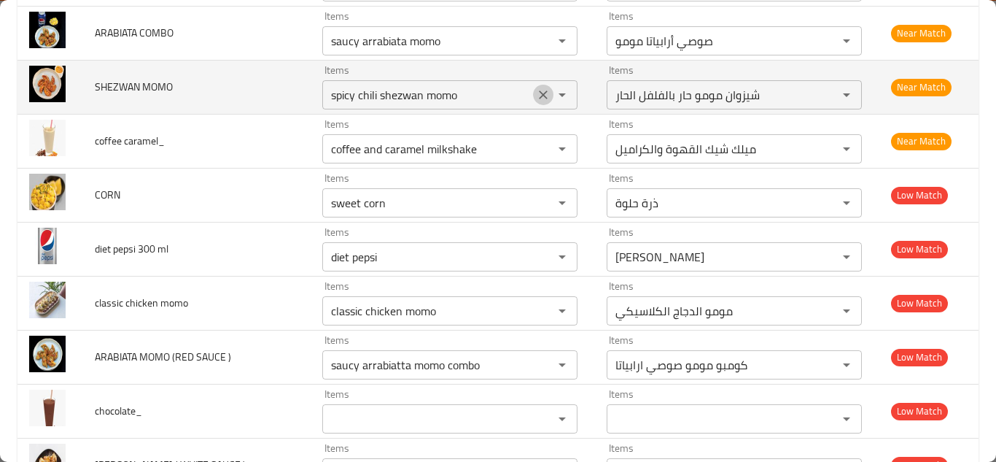
click at [536, 97] on icon "Clear" at bounding box center [543, 95] width 15 height 15
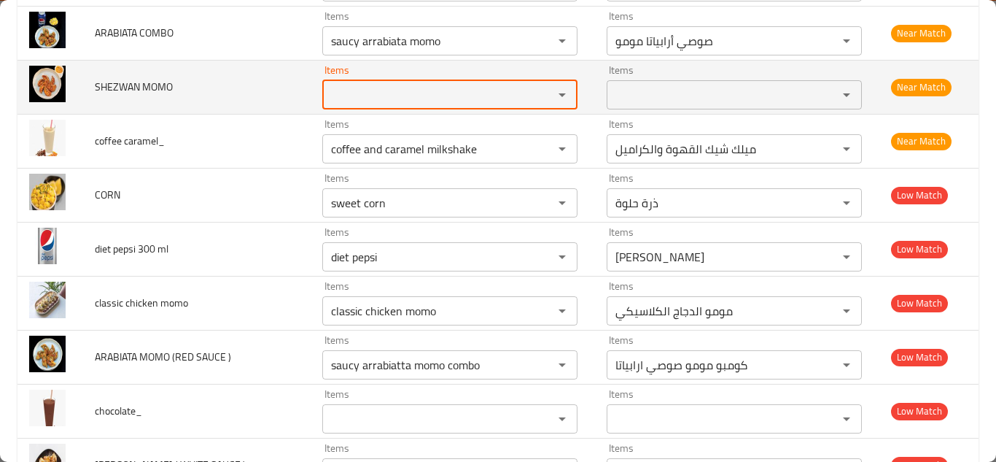
click at [151, 90] on span "SHEZWAN MOMO" at bounding box center [134, 86] width 78 height 19
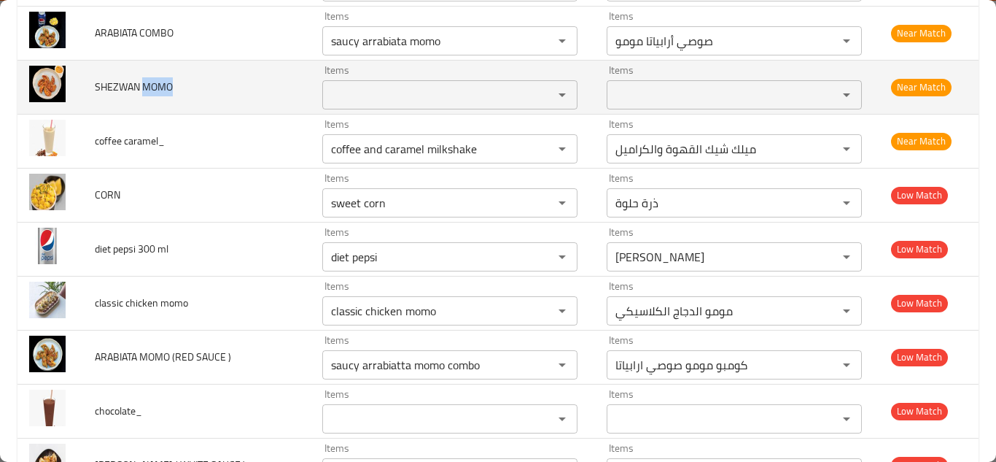
click at [151, 90] on span "SHEZWAN MOMO" at bounding box center [134, 86] width 78 height 19
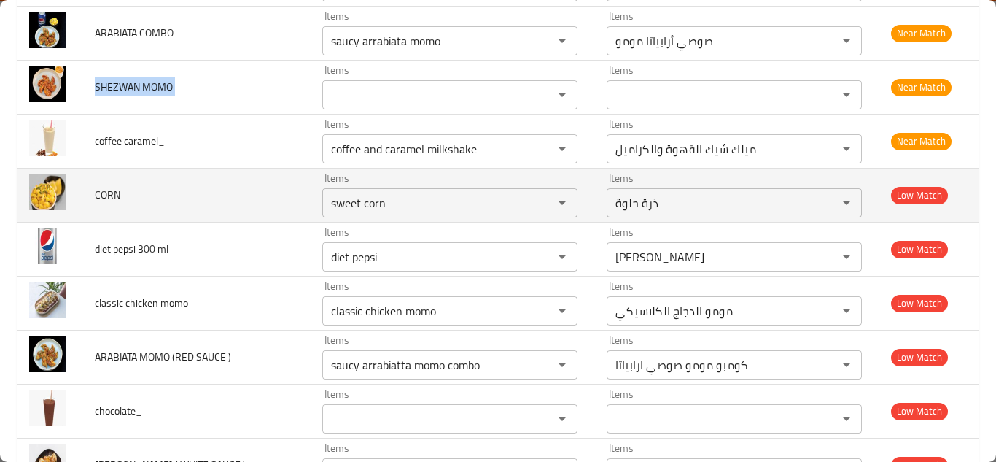
copy span "SHEZWAN MOMO"
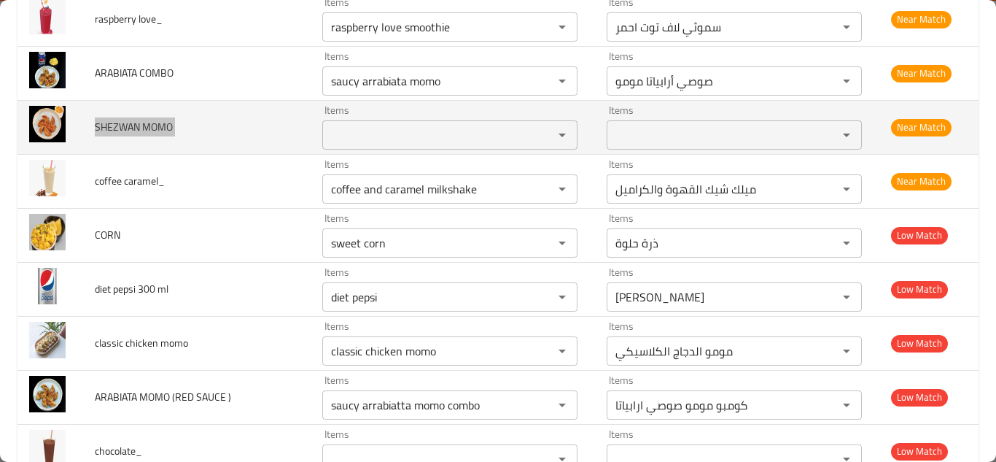
scroll to position [1240, 0]
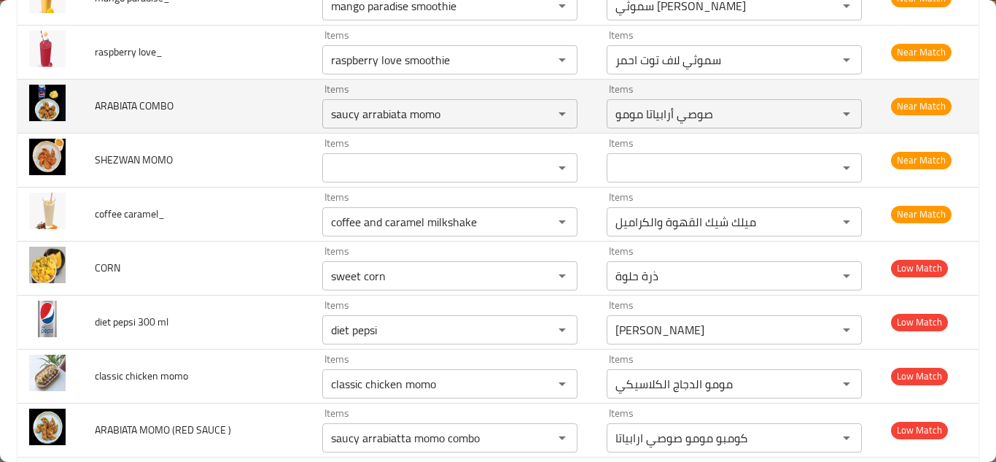
click at [279, 96] on td "ARABIATA COMBO" at bounding box center [197, 106] width 228 height 54
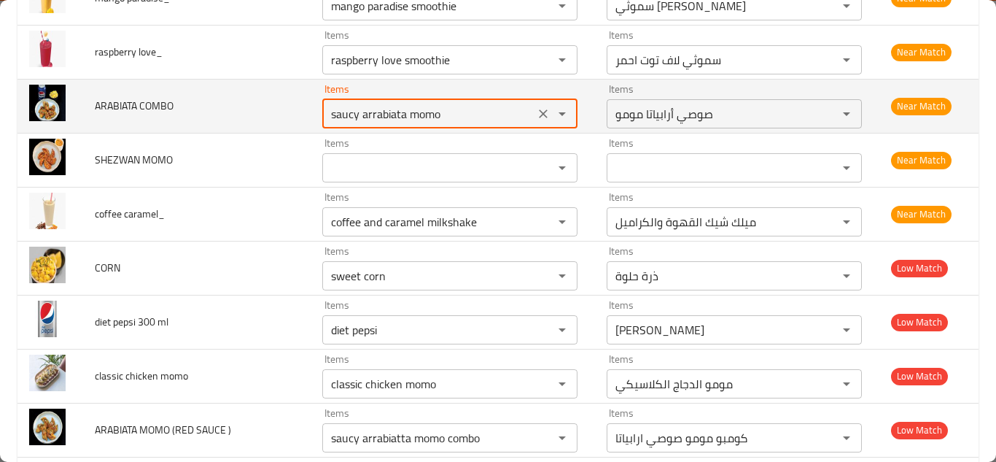
click at [376, 117] on COMBO "saucy arrabiata momo" at bounding box center [428, 114] width 203 height 20
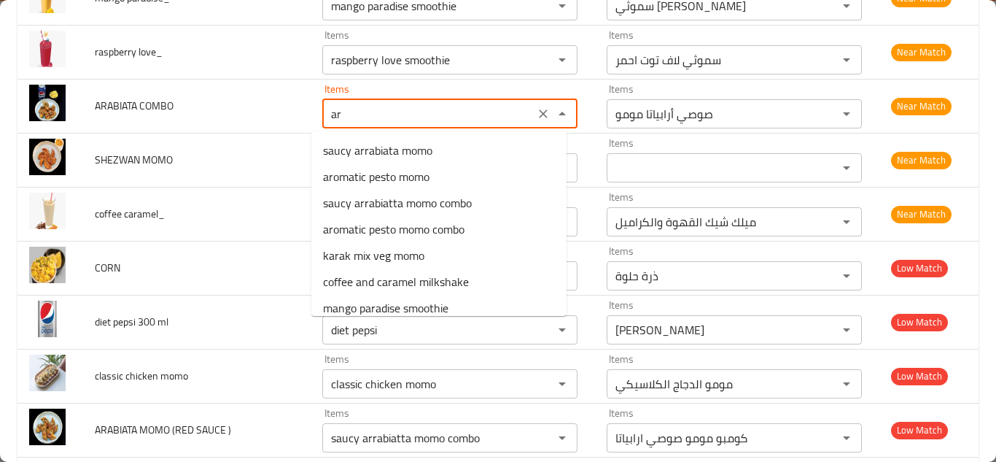
type COMBO "a"
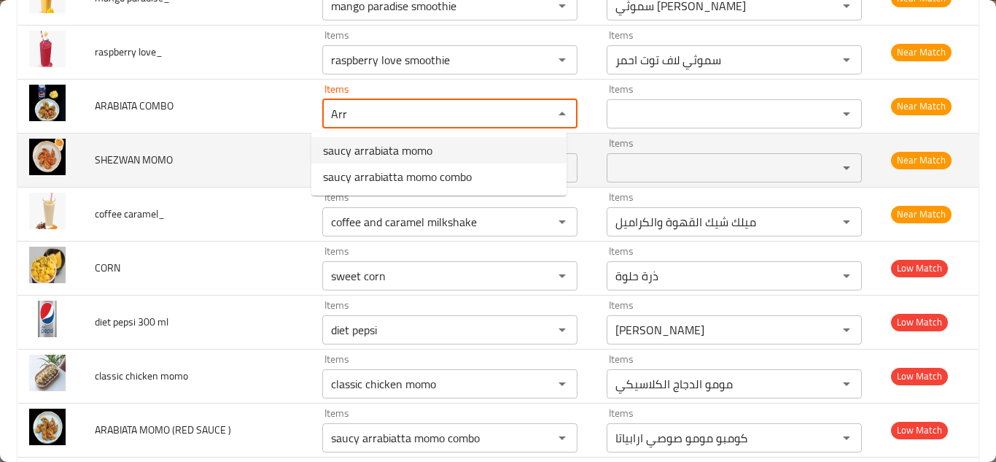
click at [358, 150] on span "saucy arrabiata momo" at bounding box center [377, 150] width 109 height 18
type COMBO "saucy arrabiata momo"
type COMBO-ar "صوصي أرابياتا مومو"
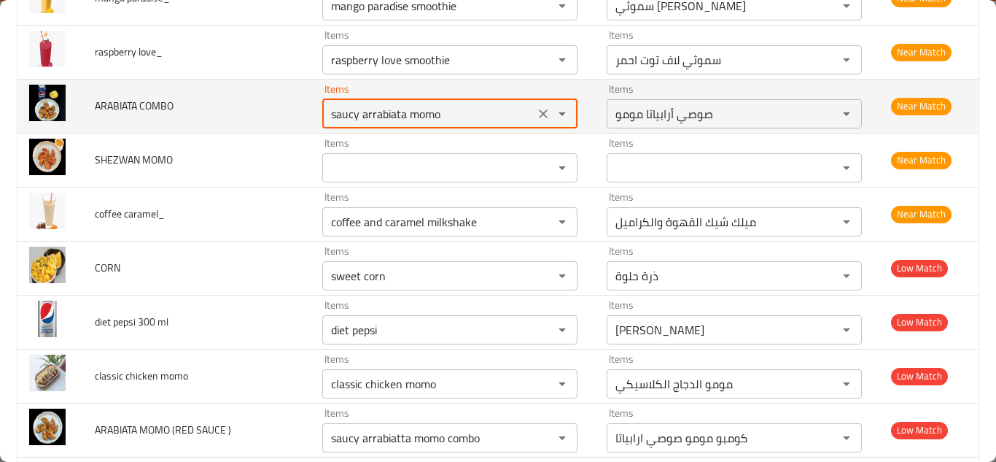
click at [273, 110] on td "ARABIATA COMBO" at bounding box center [197, 106] width 228 height 54
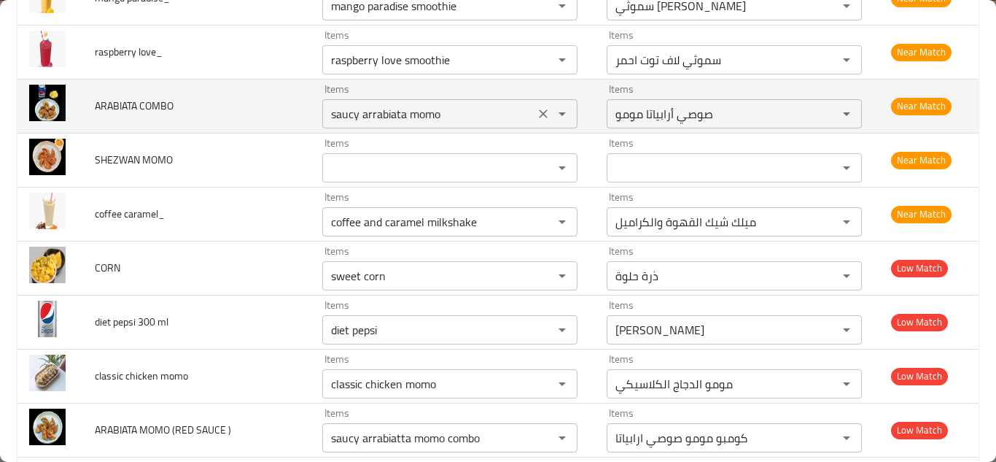
click at [451, 109] on COMBO "saucy arrabiata momo" at bounding box center [428, 114] width 203 height 20
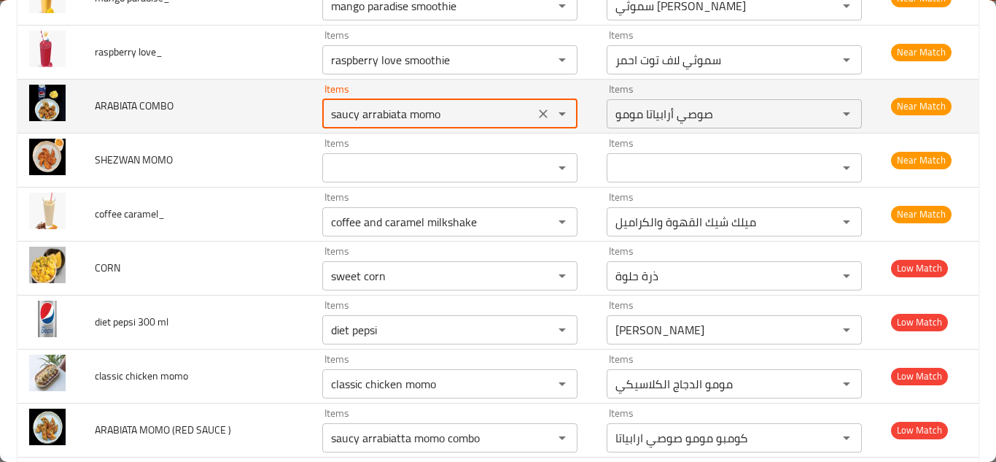
drag, startPoint x: 451, startPoint y: 108, endPoint x: 462, endPoint y: 108, distance: 10.9
click at [452, 108] on COMBO "saucy arrabiata momo" at bounding box center [428, 114] width 203 height 20
click at [465, 108] on COMBO "saucy arrabiata momo" at bounding box center [428, 114] width 203 height 20
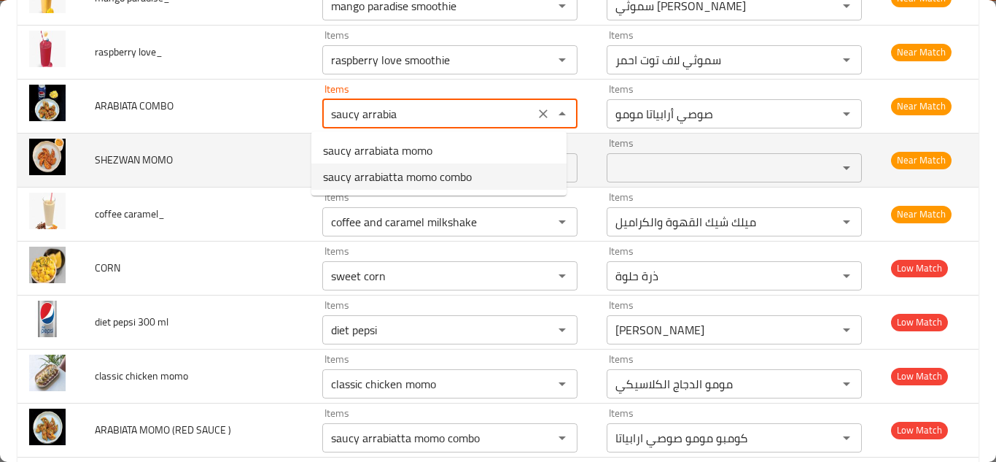
click at [427, 171] on span "saucy arrabiatta momo combo" at bounding box center [397, 177] width 149 height 18
type COMBO "saucy arrabiatta momo combo"
type COMBO-ar "كومبو مومو صوصي ارابياتا"
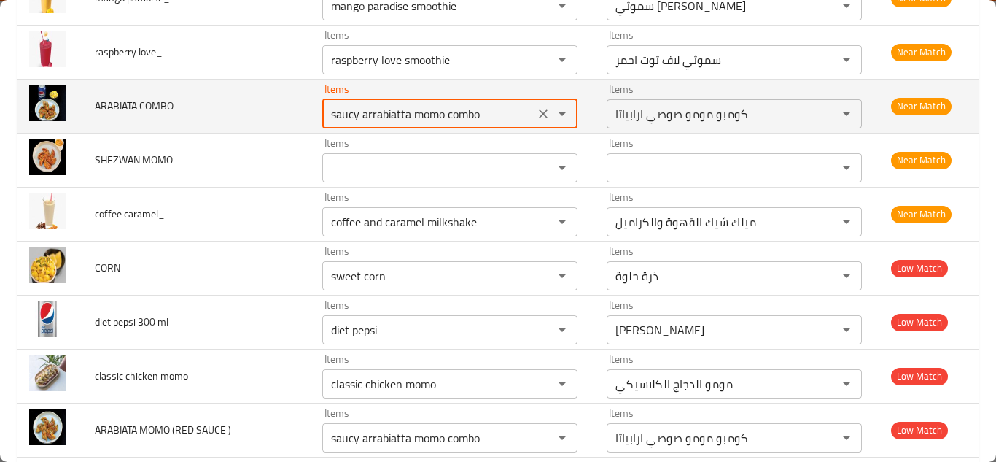
type COMBO "saucy arrabiatta momo combo"
click at [282, 104] on td "ARABIATA COMBO" at bounding box center [197, 106] width 228 height 54
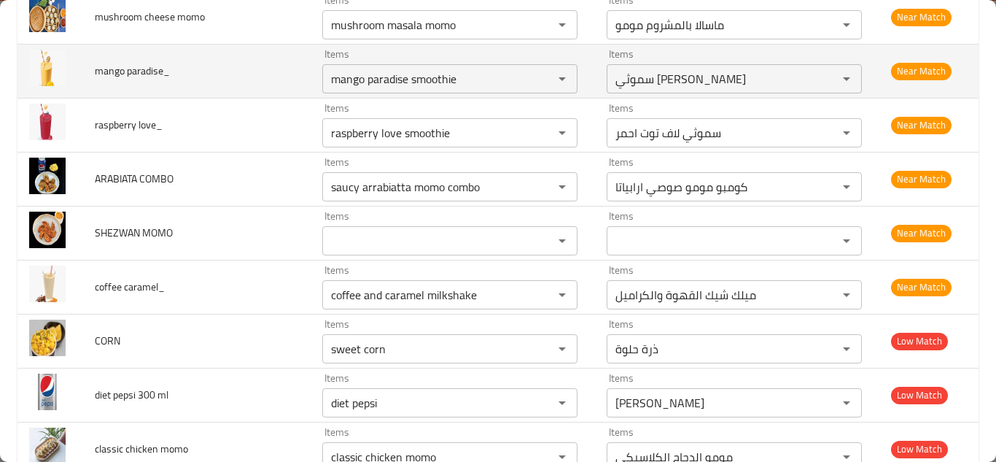
scroll to position [1094, 0]
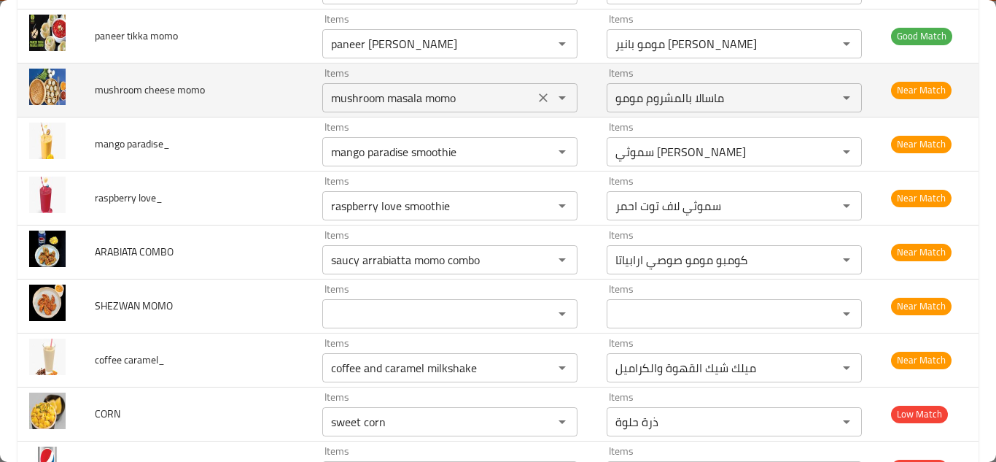
click at [460, 93] on momo "mushroom masala momo" at bounding box center [428, 98] width 203 height 20
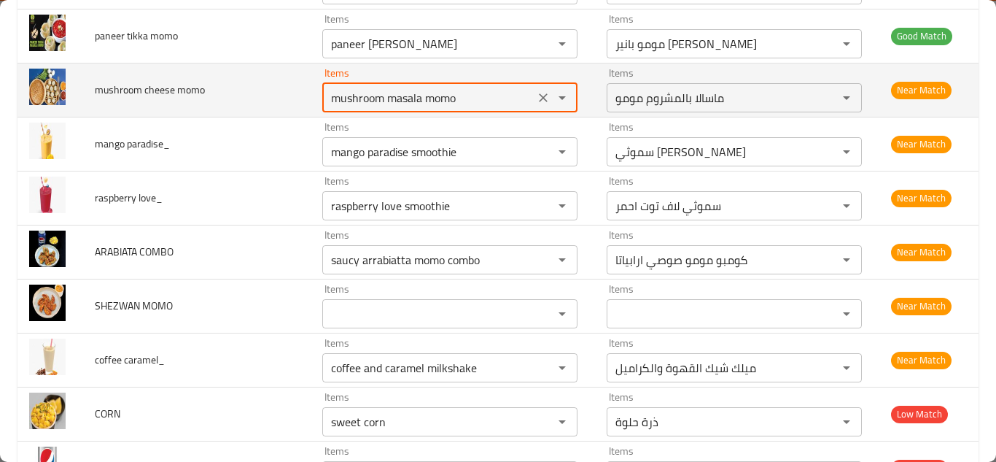
click at [462, 92] on momo "mushroom masala momo" at bounding box center [428, 98] width 203 height 20
type momo "m"
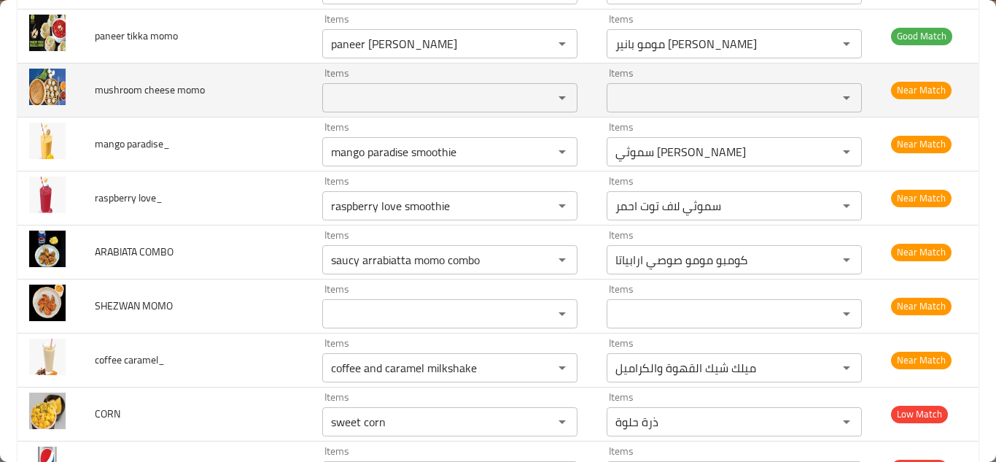
click at [142, 85] on span "mushroom cheese momo" at bounding box center [150, 89] width 110 height 19
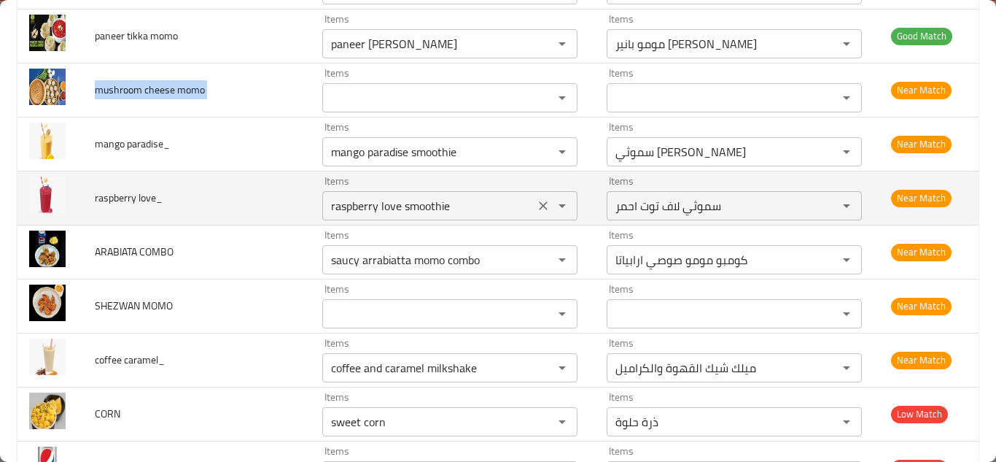
copy span "mushroom cheese momo"
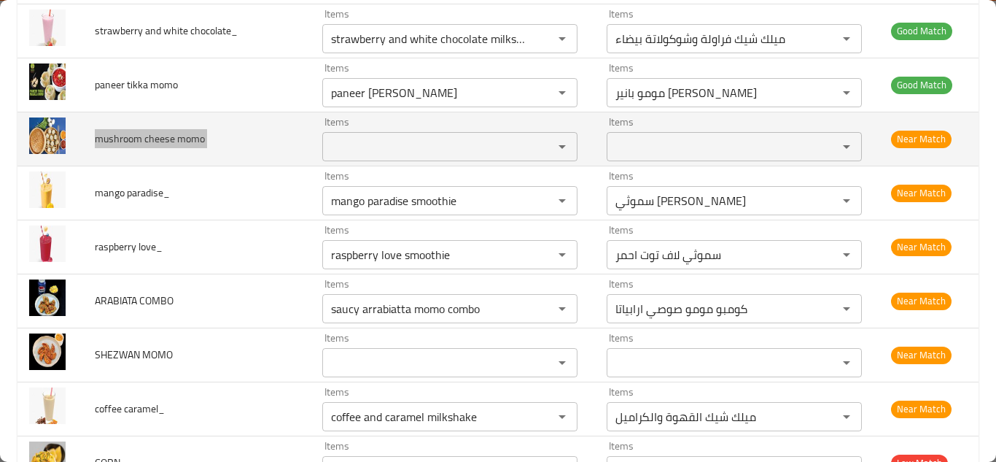
scroll to position [1021, 0]
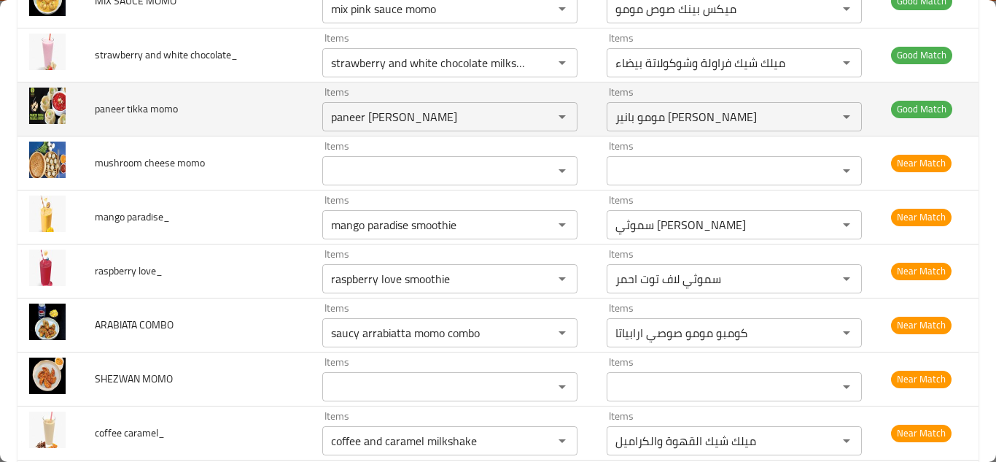
click at [256, 107] on td "paneer tikka momo" at bounding box center [197, 109] width 228 height 54
click at [521, 113] on div "paneer tikka masala momo Items" at bounding box center [449, 116] width 255 height 29
click at [539, 115] on icon "Clear" at bounding box center [543, 116] width 9 height 9
click at [162, 104] on span "paneer tikka momo" at bounding box center [136, 108] width 83 height 19
click at [161, 104] on span "paneer tikka momo" at bounding box center [136, 108] width 83 height 19
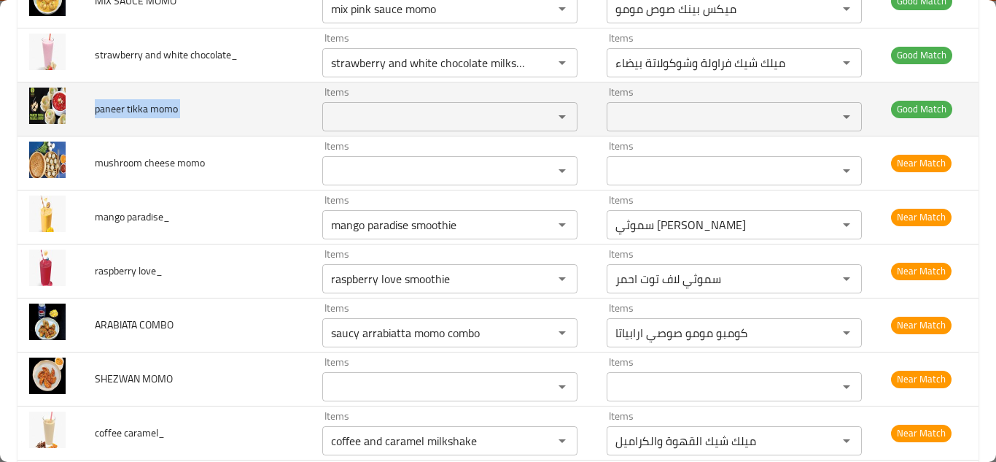
click at [161, 104] on span "paneer tikka momo" at bounding box center [136, 108] width 83 height 19
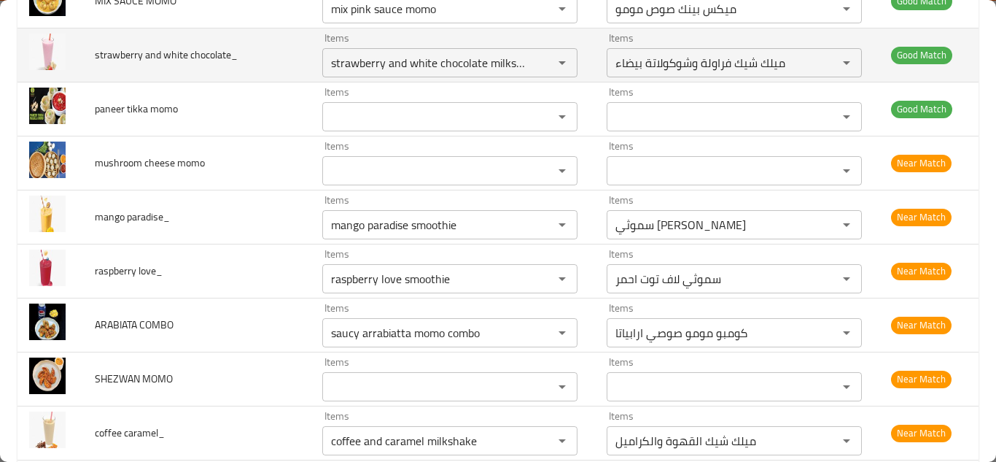
click at [262, 47] on td "strawberry and white chocolate_" at bounding box center [197, 55] width 228 height 54
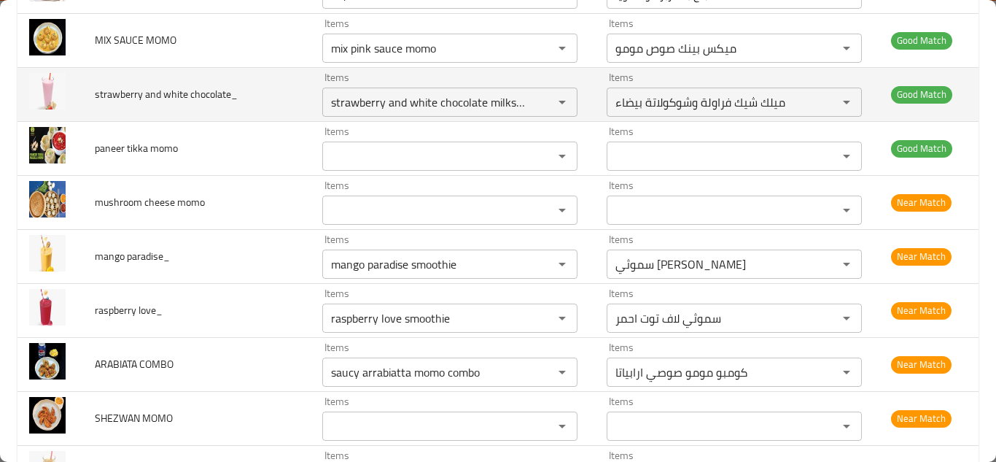
scroll to position [948, 0]
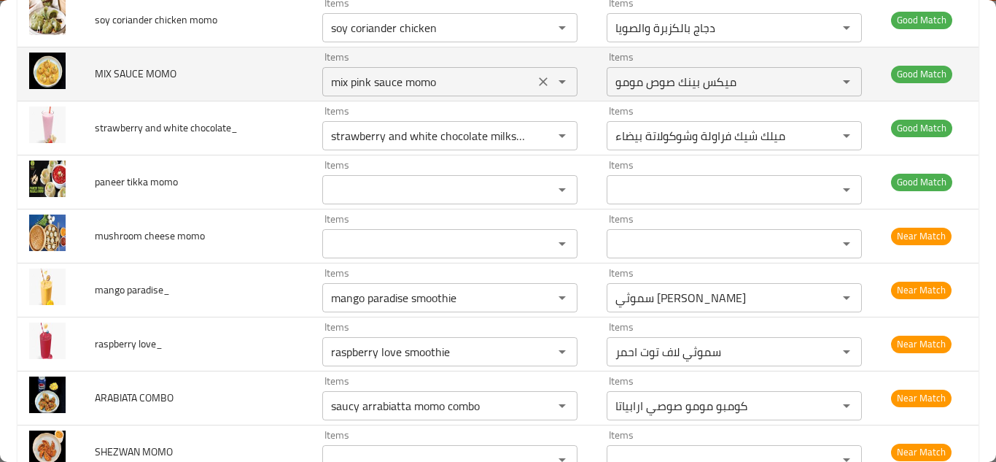
click at [400, 77] on MOMO "mix pink sauce momo" at bounding box center [428, 81] width 203 height 20
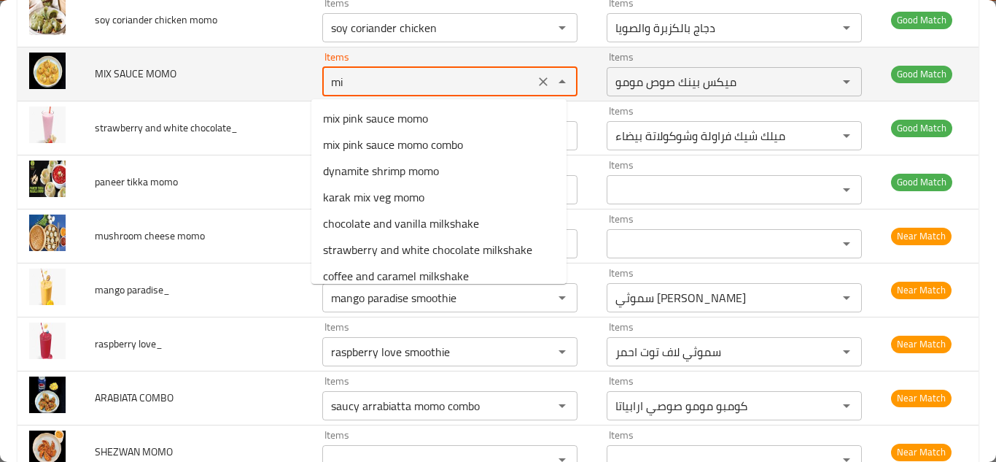
type MOMO "mix"
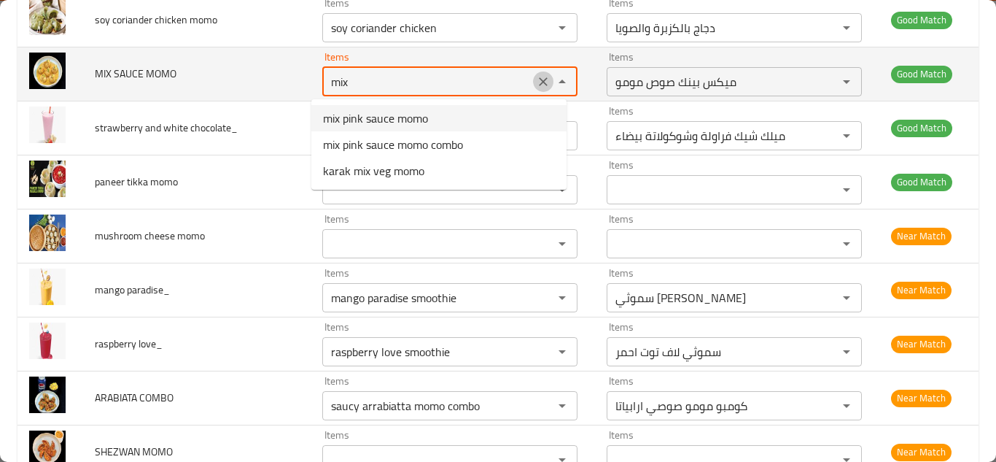
click at [536, 79] on icon "Clear" at bounding box center [543, 81] width 15 height 15
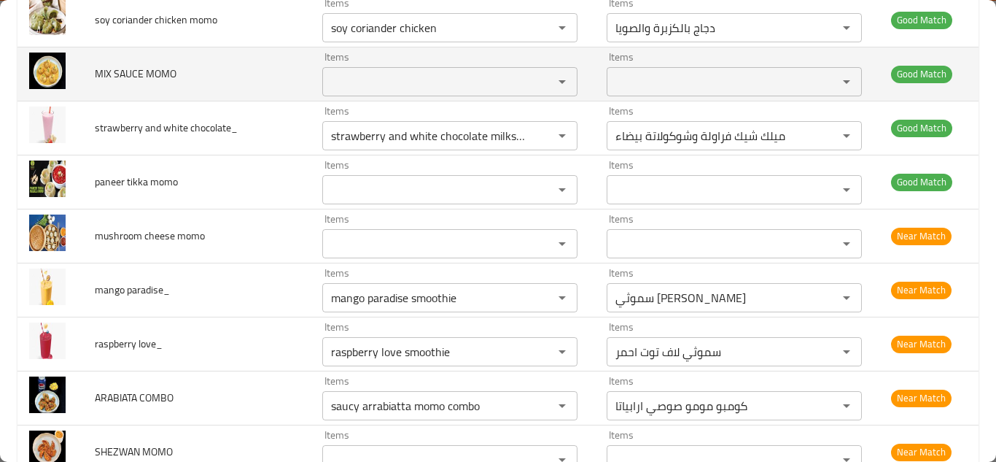
click at [156, 74] on span "MIX SAUCE MOMO" at bounding box center [136, 73] width 82 height 19
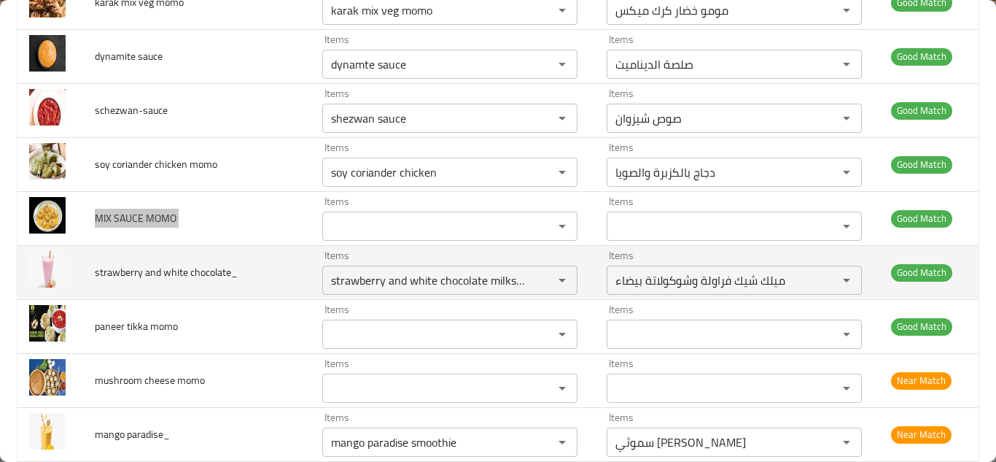
scroll to position [802, 0]
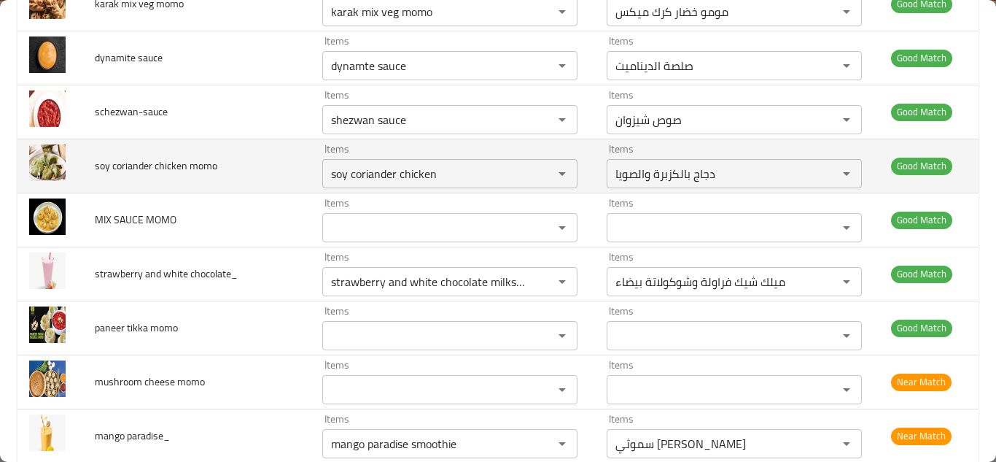
click at [275, 171] on td "soy coriander chicken momo" at bounding box center [197, 166] width 228 height 54
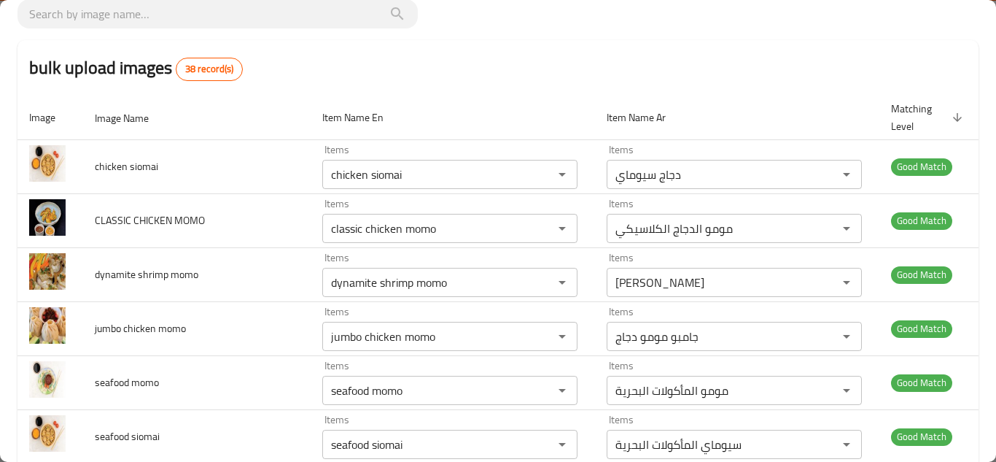
scroll to position [0, 0]
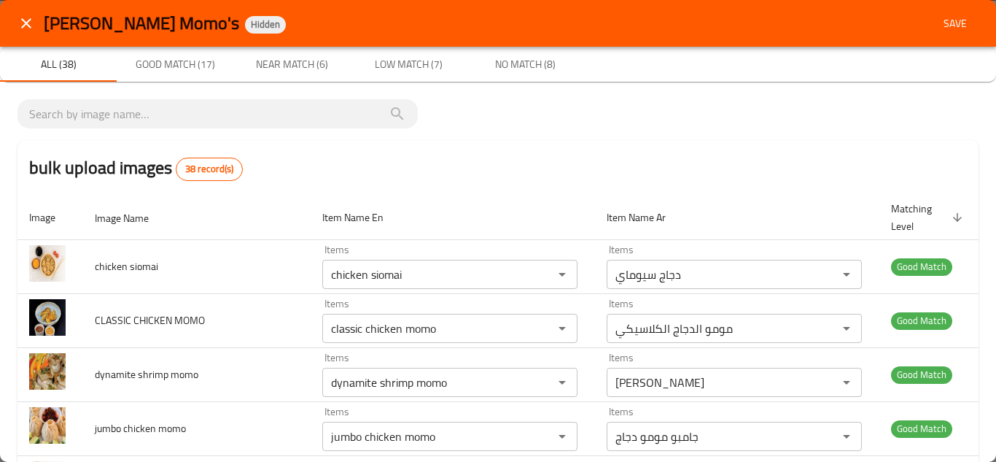
click at [938, 23] on span "Save" at bounding box center [955, 24] width 35 height 18
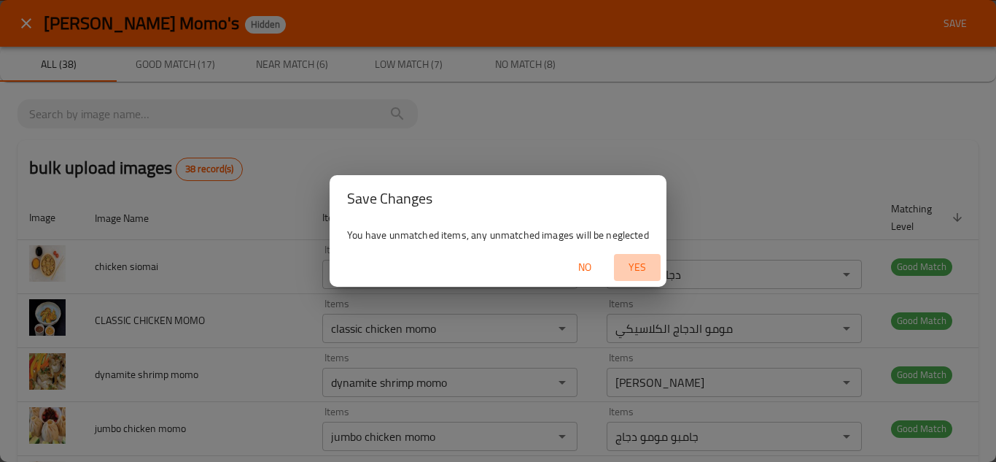
click at [645, 262] on span "Yes" at bounding box center [637, 267] width 35 height 18
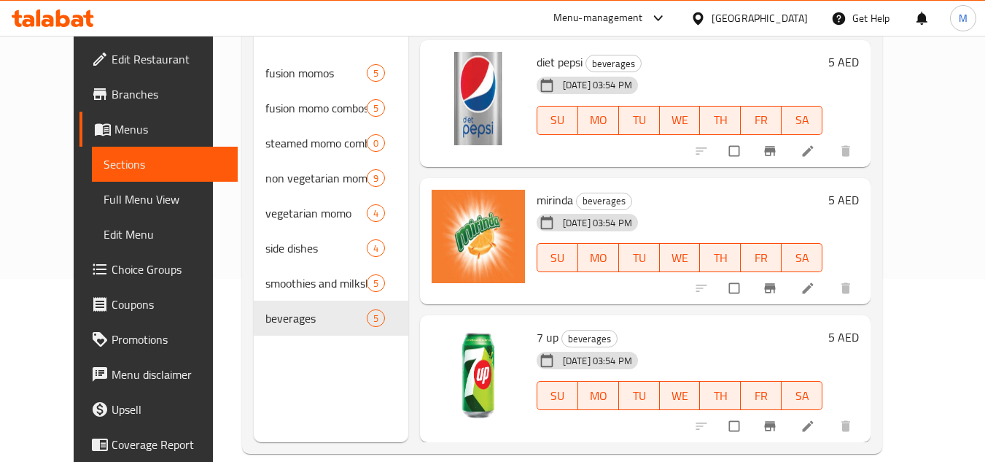
scroll to position [204, 0]
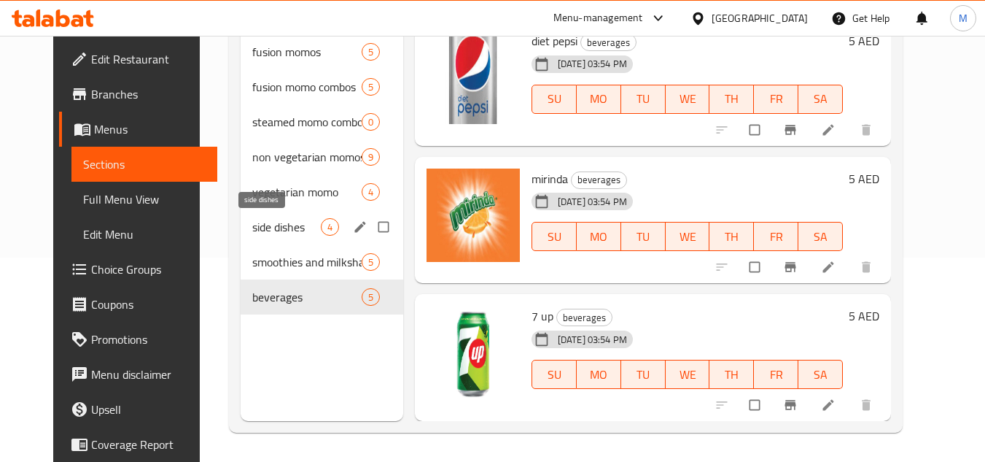
click at [252, 230] on span "side dishes" at bounding box center [286, 227] width 69 height 18
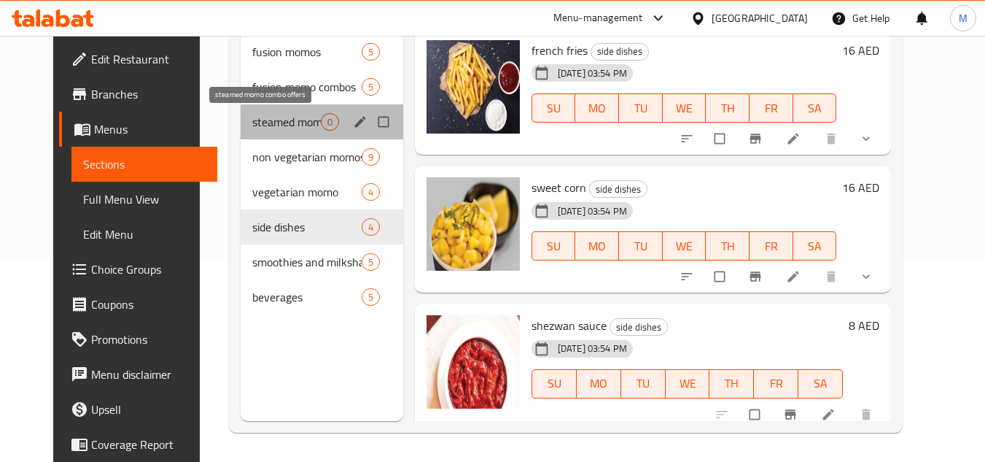
click at [268, 125] on span "steamed momo combo offers" at bounding box center [286, 122] width 69 height 18
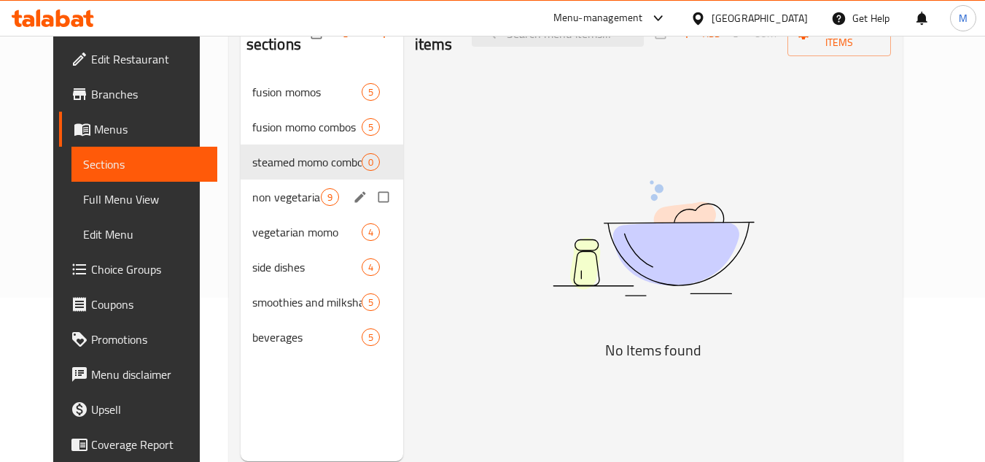
scroll to position [131, 0]
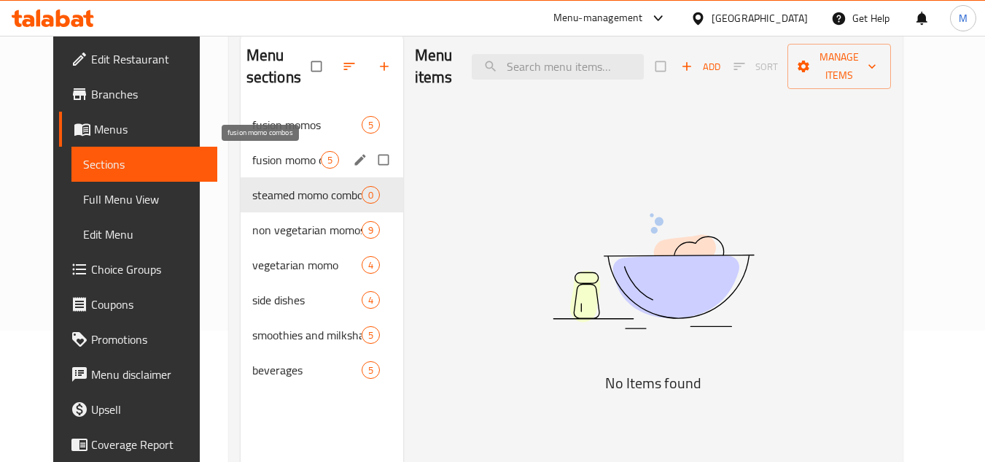
click at [266, 152] on span "fusion momo combos" at bounding box center [286, 160] width 69 height 18
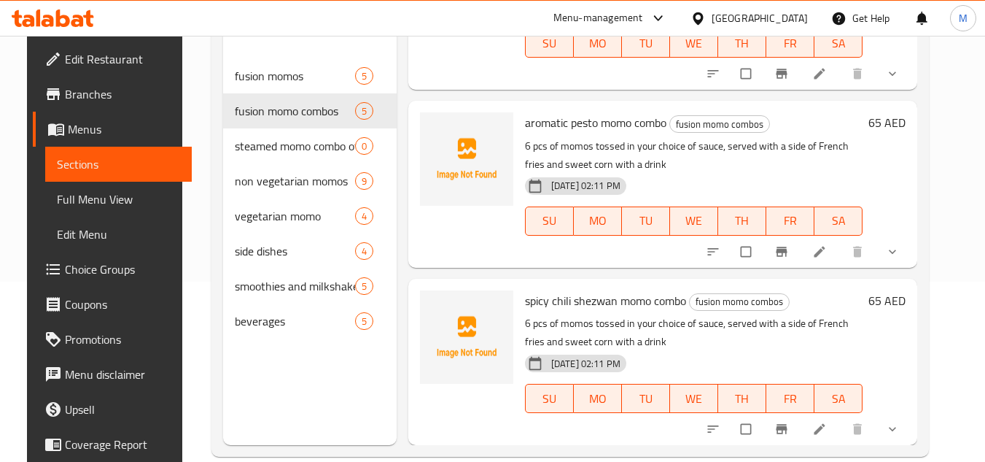
scroll to position [204, 0]
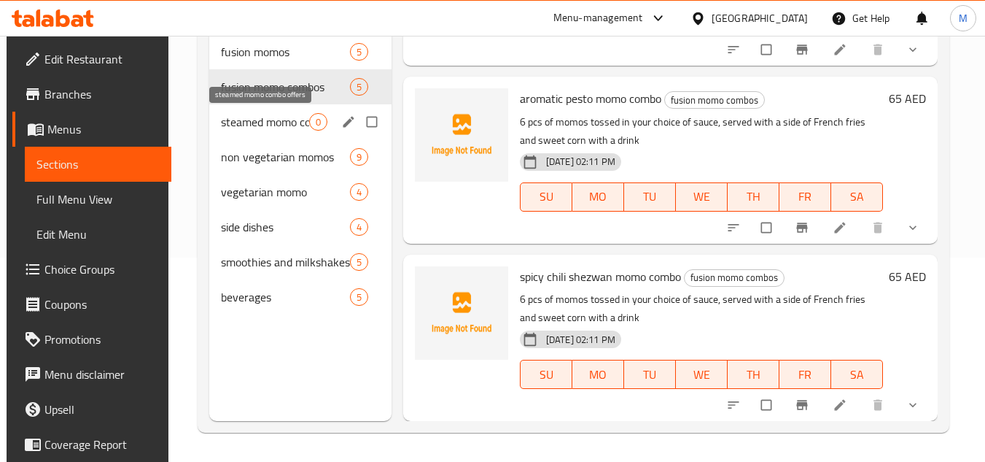
click at [268, 117] on span "steamed momo combo offers" at bounding box center [265, 122] width 88 height 18
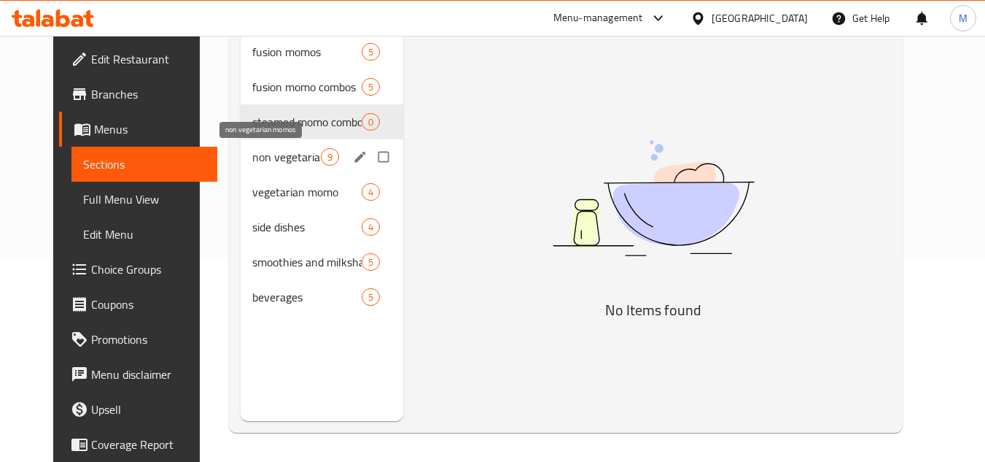
click at [252, 158] on span "non vegetarian momos" at bounding box center [286, 157] width 69 height 18
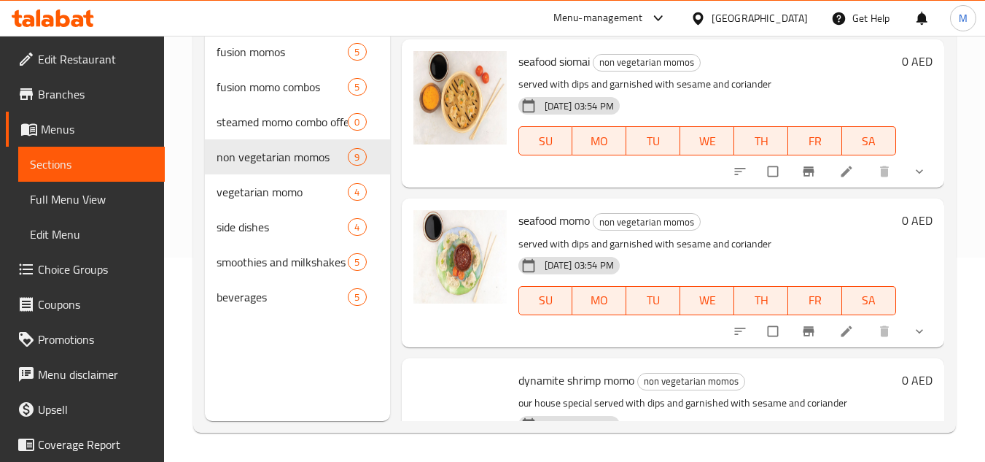
scroll to position [1122, 0]
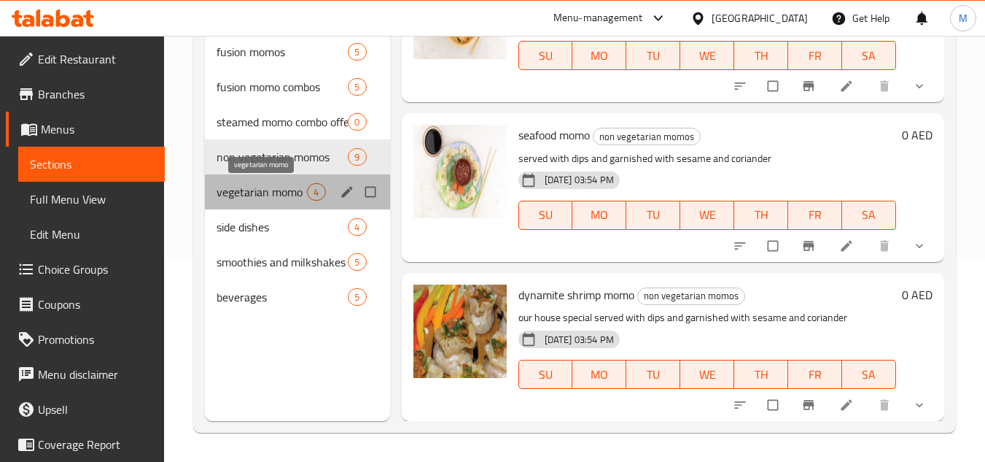
click at [266, 197] on span "vegetarian momo" at bounding box center [262, 192] width 90 height 18
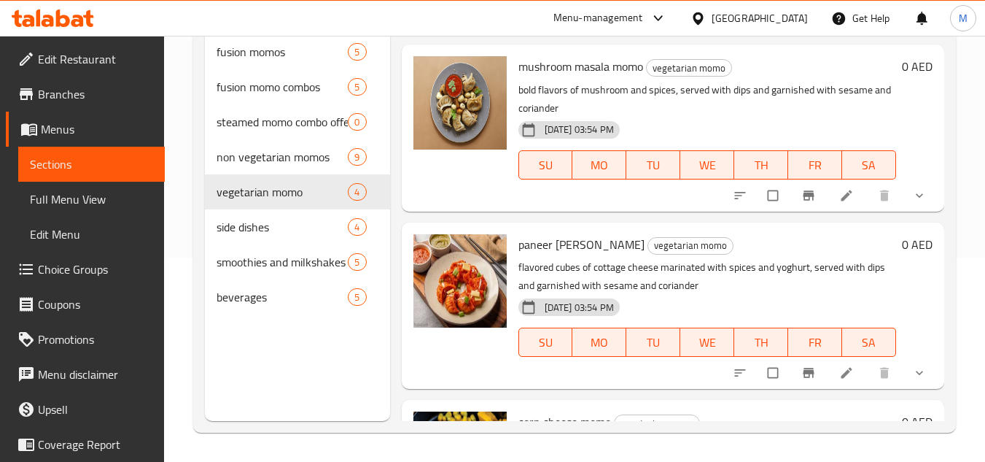
scroll to position [70, 0]
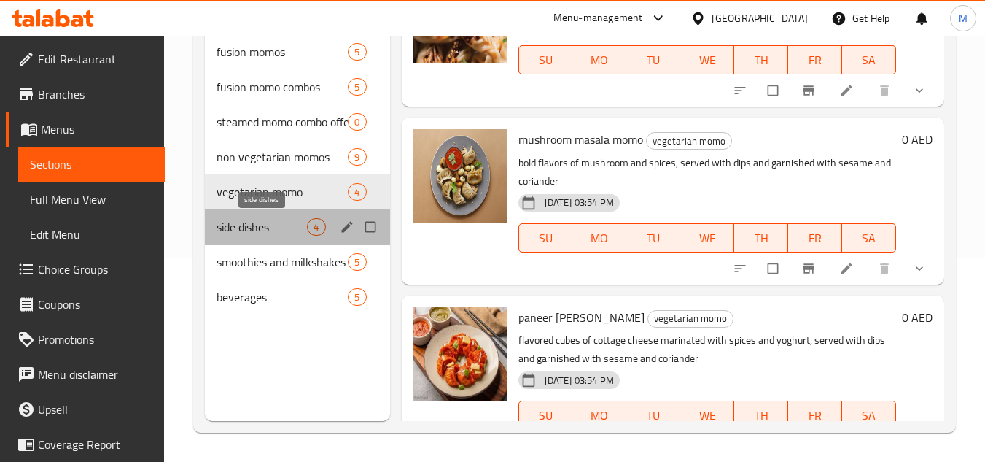
click at [255, 222] on span "side dishes" at bounding box center [262, 227] width 90 height 18
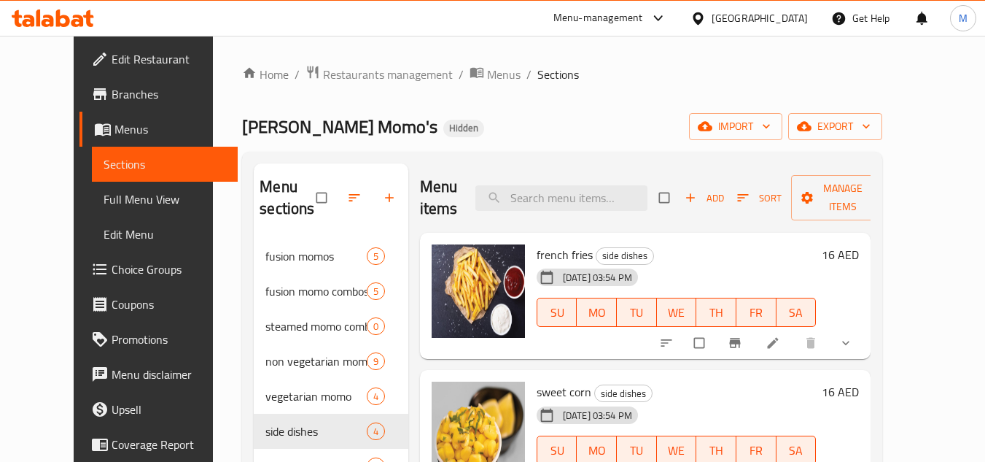
click at [115, 130] on span "Menus" at bounding box center [171, 129] width 112 height 18
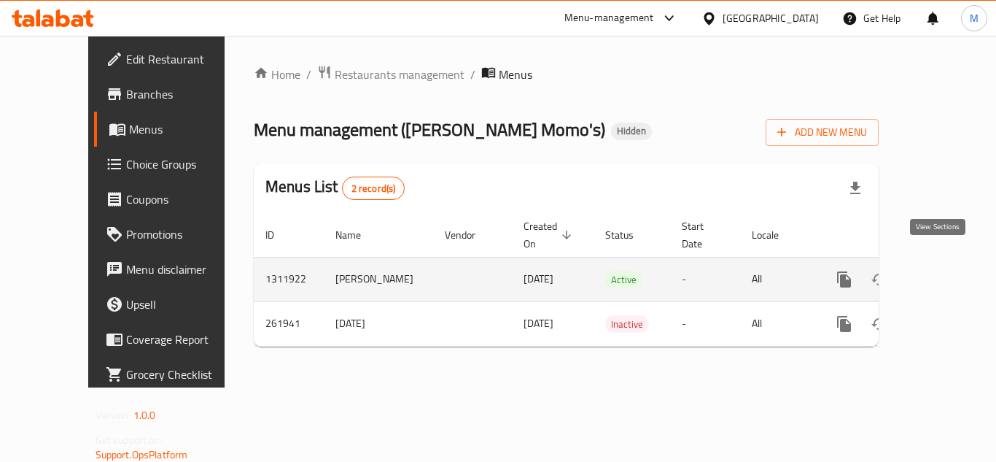
click at [941, 271] on icon "enhanced table" at bounding box center [950, 280] width 18 height 18
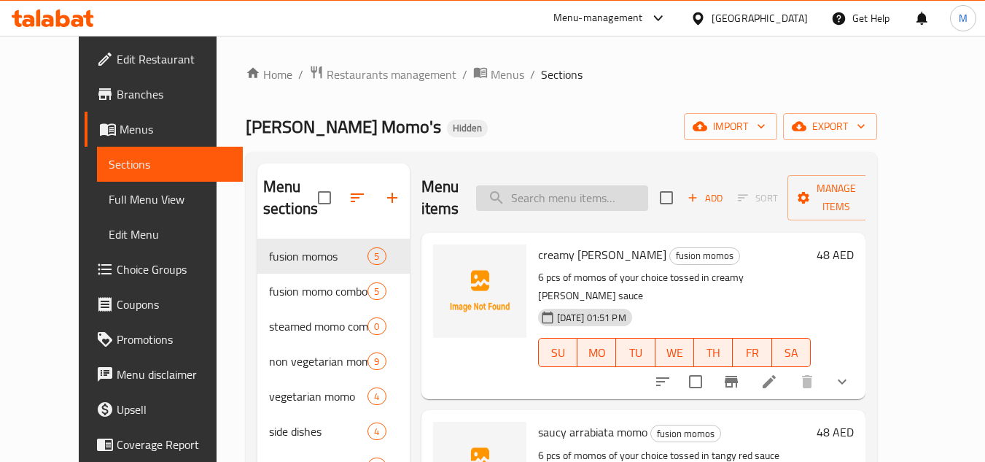
click at [615, 195] on input "search" at bounding box center [562, 198] width 172 height 26
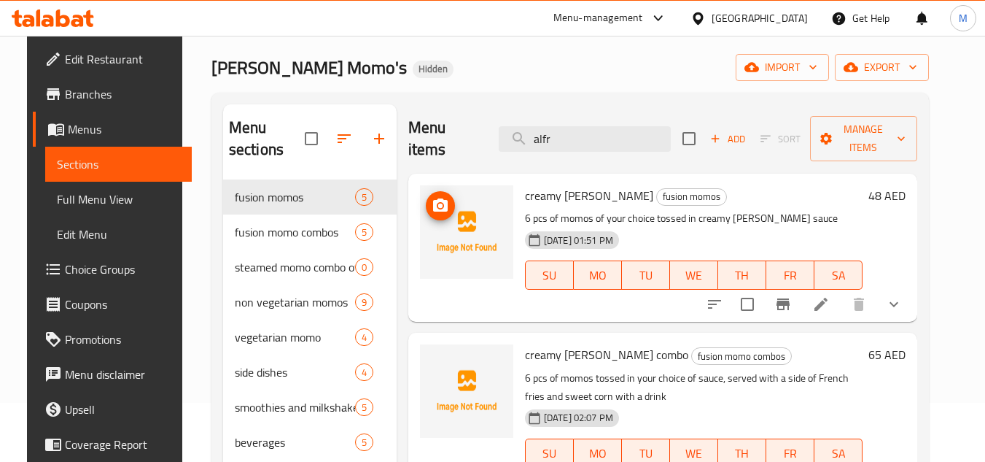
scroll to position [58, 0]
type input "alfr"
click at [426, 198] on span "upload picture" at bounding box center [440, 207] width 29 height 18
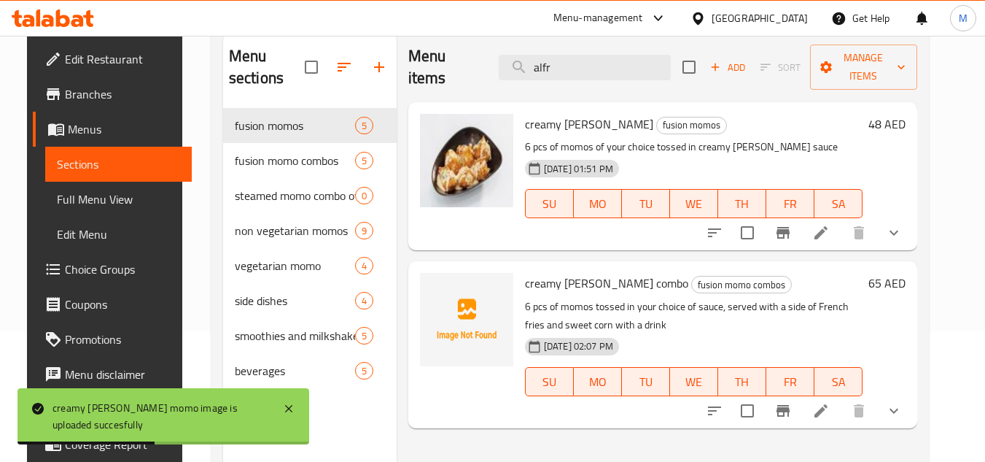
scroll to position [131, 0]
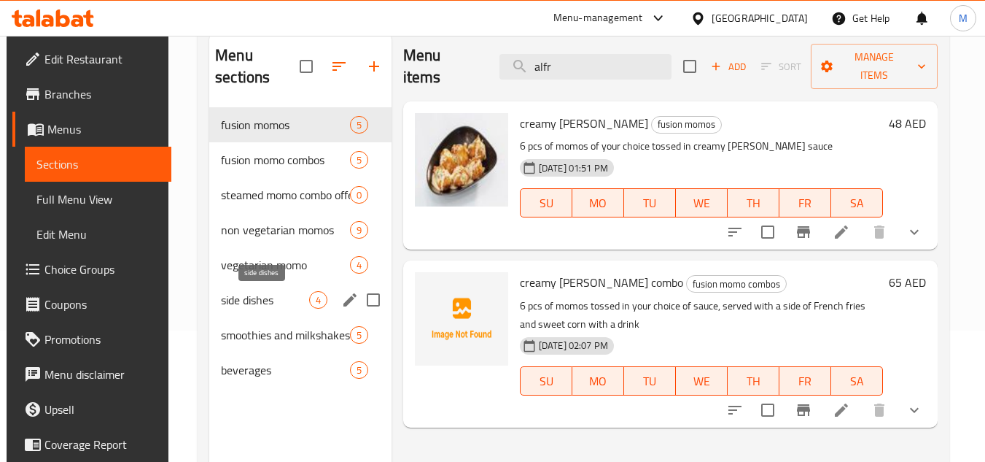
click at [257, 295] on span "side dishes" at bounding box center [265, 300] width 88 height 18
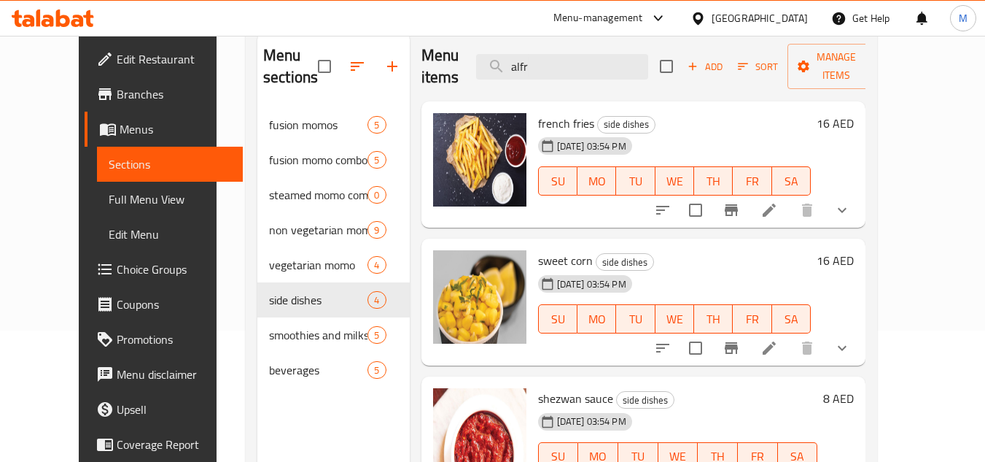
scroll to position [147, 0]
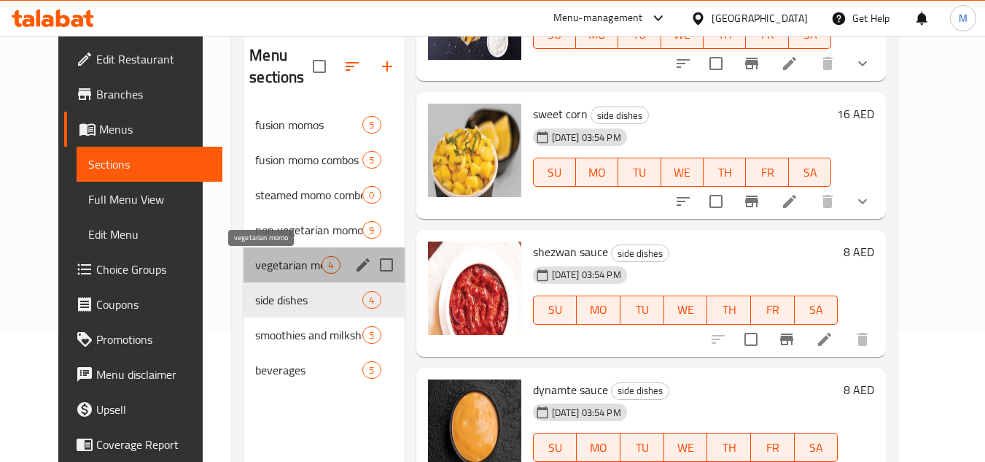
click at [255, 260] on span "vegetarian momo" at bounding box center [288, 265] width 66 height 18
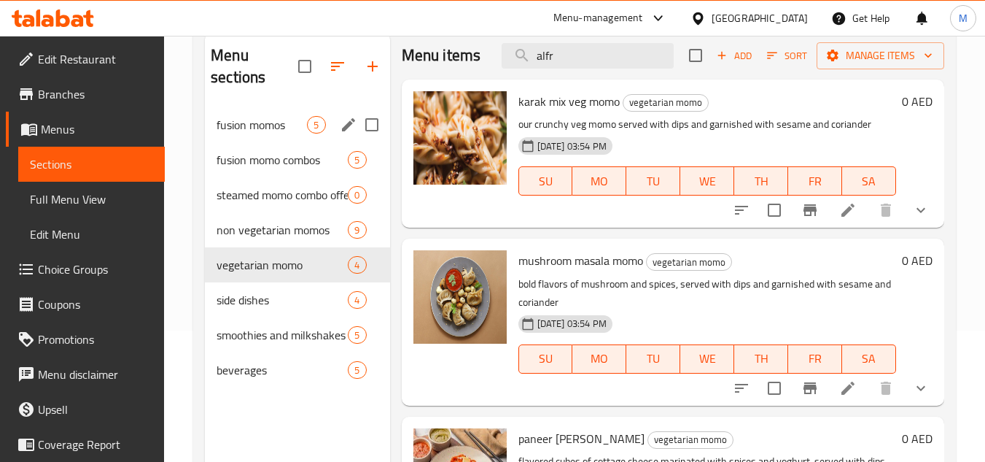
click at [234, 129] on span "fusion momos" at bounding box center [262, 125] width 90 height 18
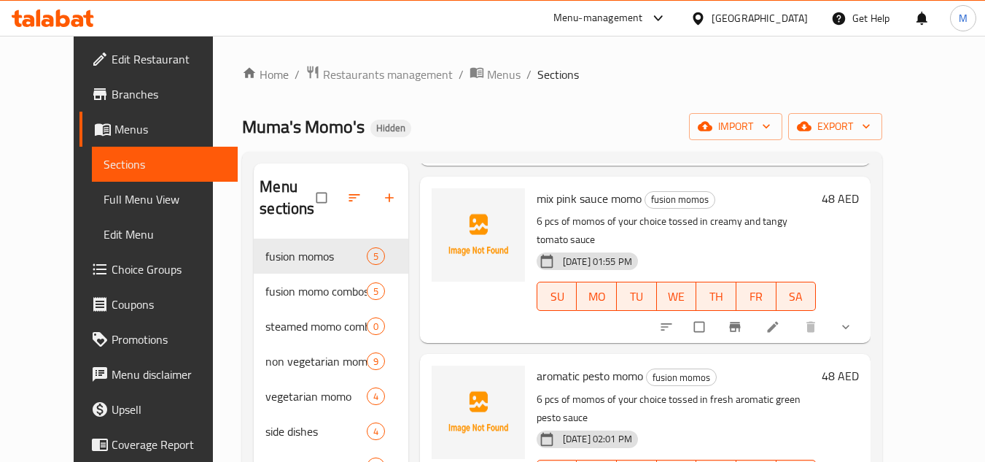
scroll to position [73, 0]
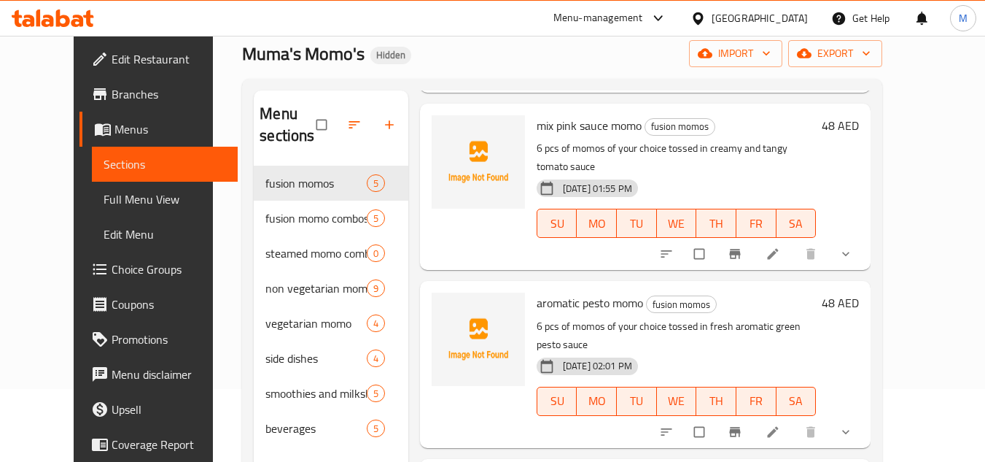
click at [718, 317] on p "6 pcs of momos of your choice tossed in fresh aromatic green pesto sauce" at bounding box center [677, 335] width 280 height 36
click at [443, 306] on icon "upload picture" at bounding box center [450, 313] width 15 height 15
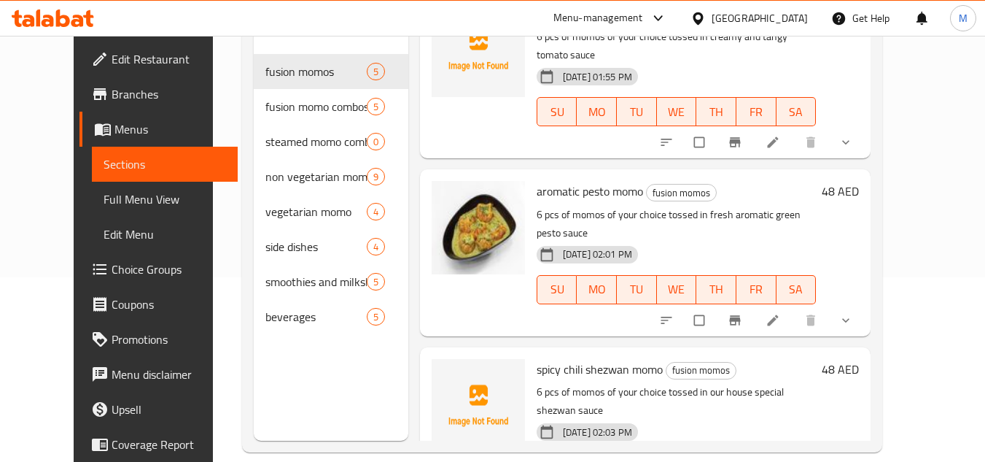
scroll to position [204, 0]
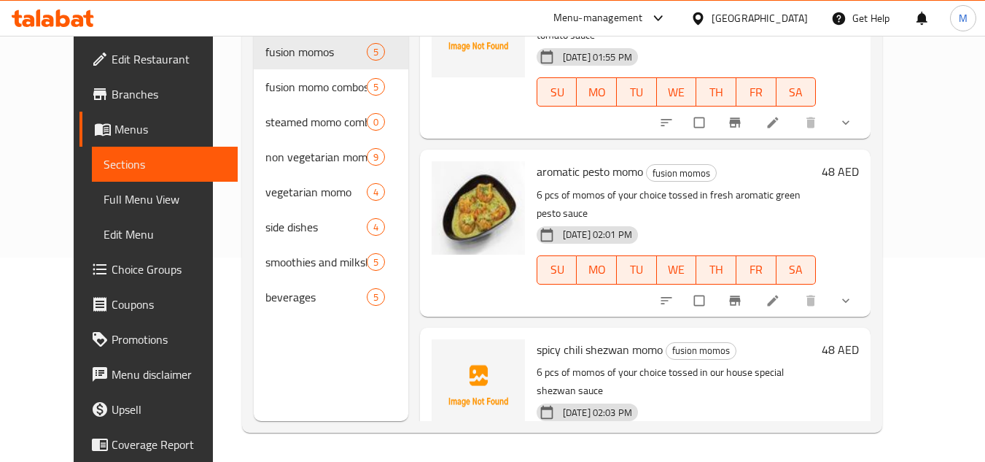
click at [594, 271] on div "Menu items Add Sort Manage items creamy alfredo momo fusion momos 6 pcs of momo…" at bounding box center [639, 190] width 463 height 462
click at [882, 325] on div "Menu sections fusion momos 5 fusion momo combos 5 steamed momo combo offers 0 n…" at bounding box center [562, 189] width 640 height 485
click at [443, 352] on icon "upload picture" at bounding box center [450, 359] width 15 height 15
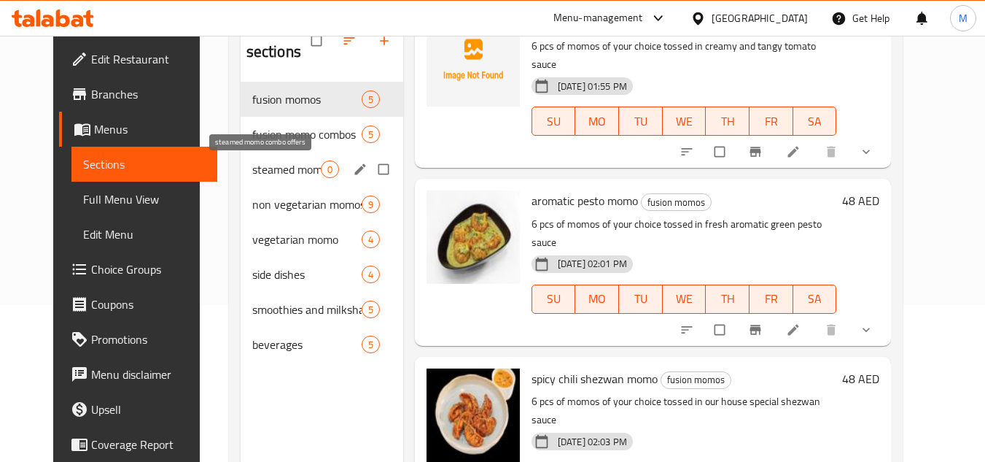
scroll to position [131, 0]
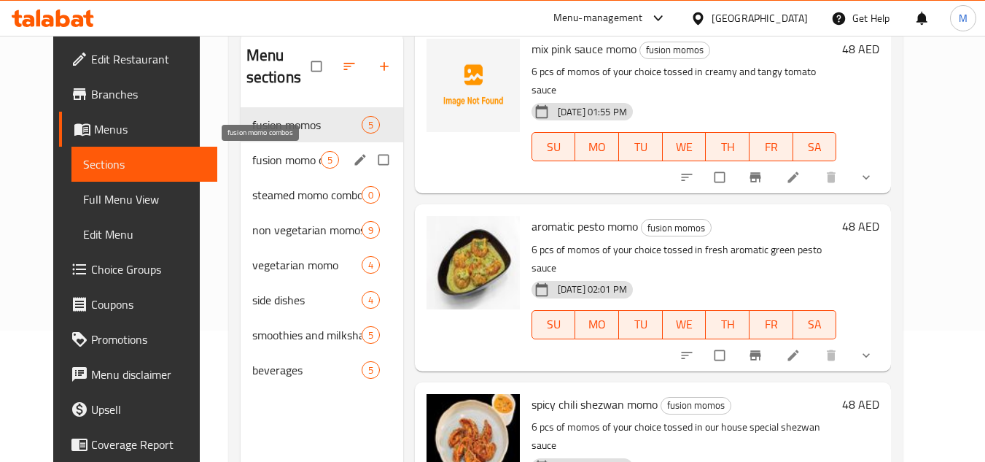
click at [276, 160] on span "fusion momo combos" at bounding box center [286, 160] width 69 height 18
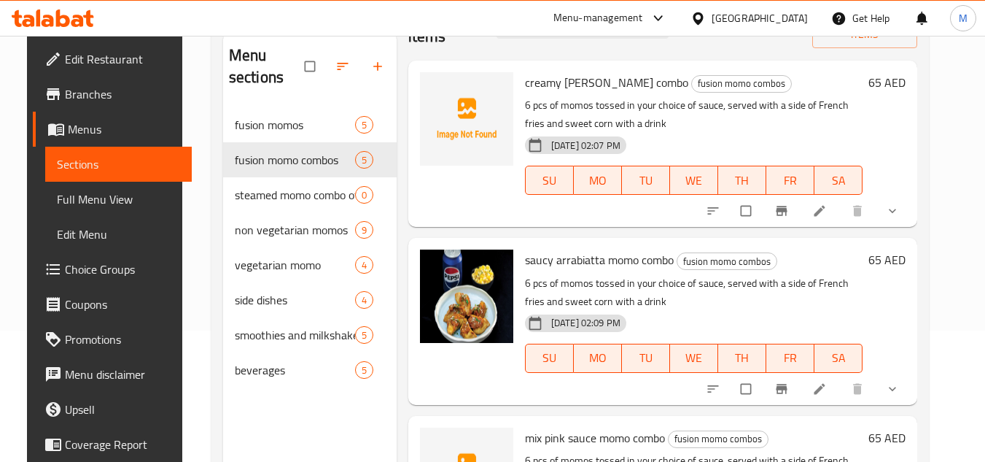
scroll to position [28, 0]
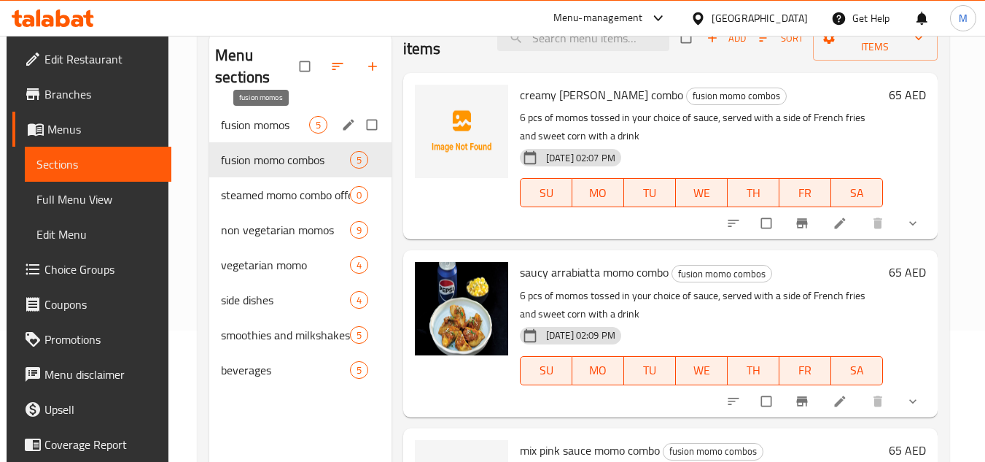
click at [274, 125] on span "fusion momos" at bounding box center [265, 125] width 88 height 18
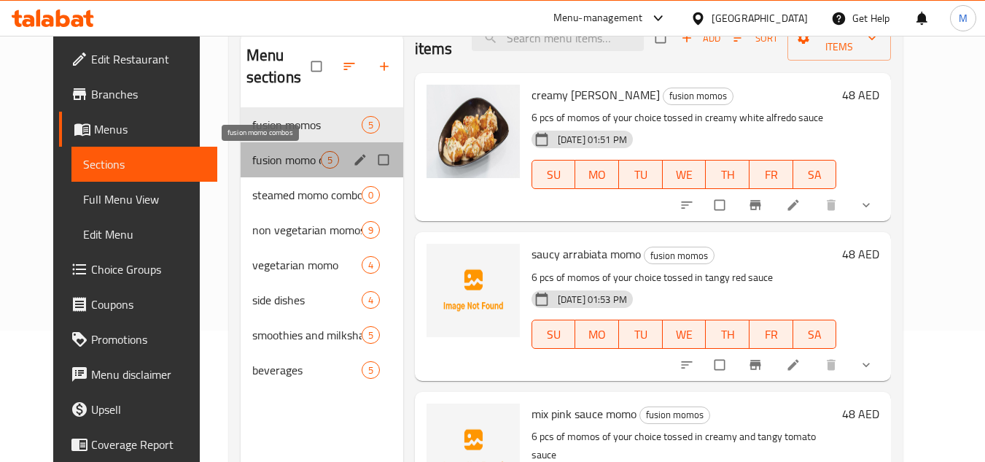
click at [274, 151] on span "fusion momo combos" at bounding box center [286, 160] width 69 height 18
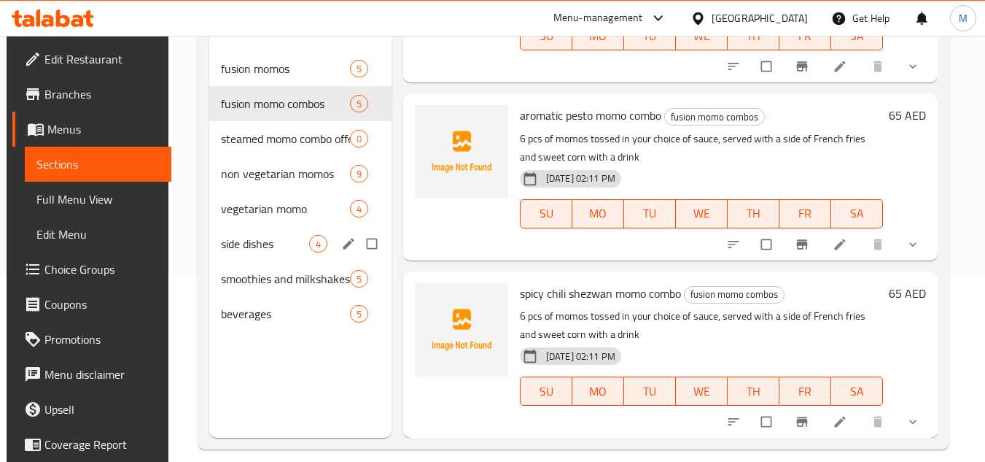
scroll to position [204, 0]
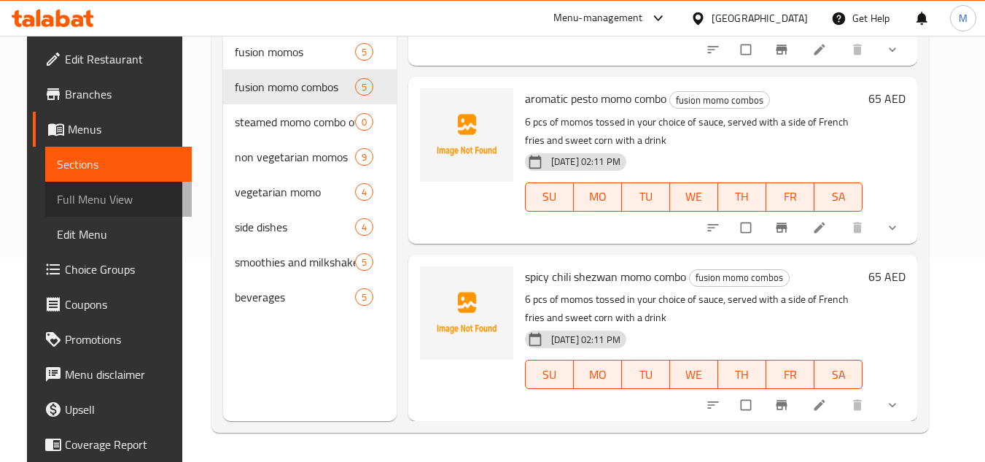
click at [101, 195] on span "Full Menu View" at bounding box center [118, 199] width 123 height 18
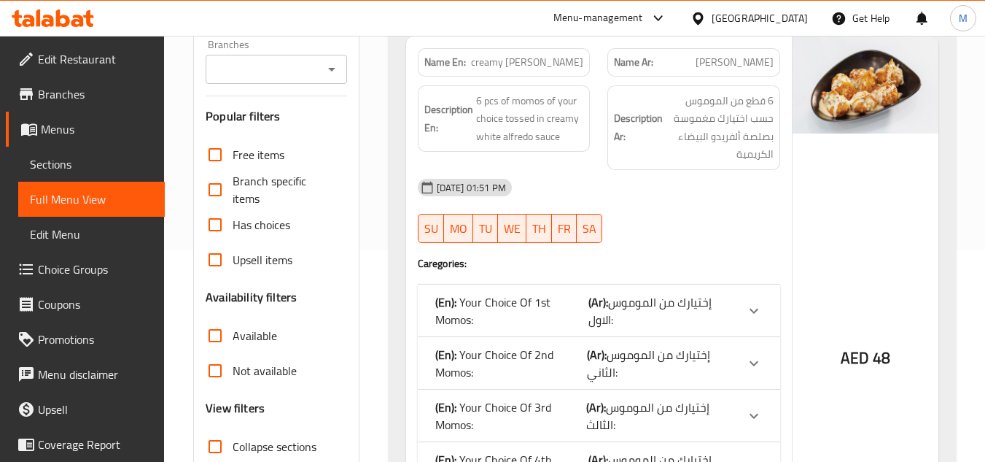
scroll to position [204, 0]
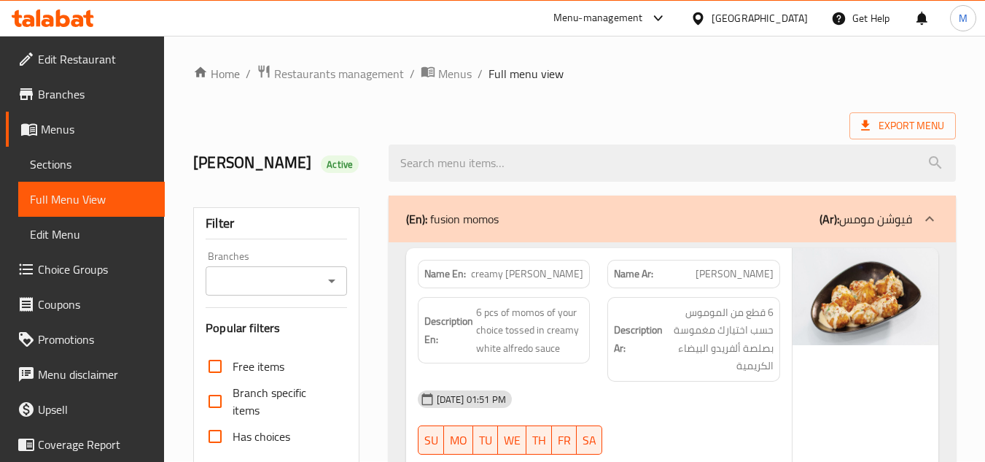
scroll to position [0, 0]
click at [88, 165] on span "Sections" at bounding box center [91, 164] width 123 height 18
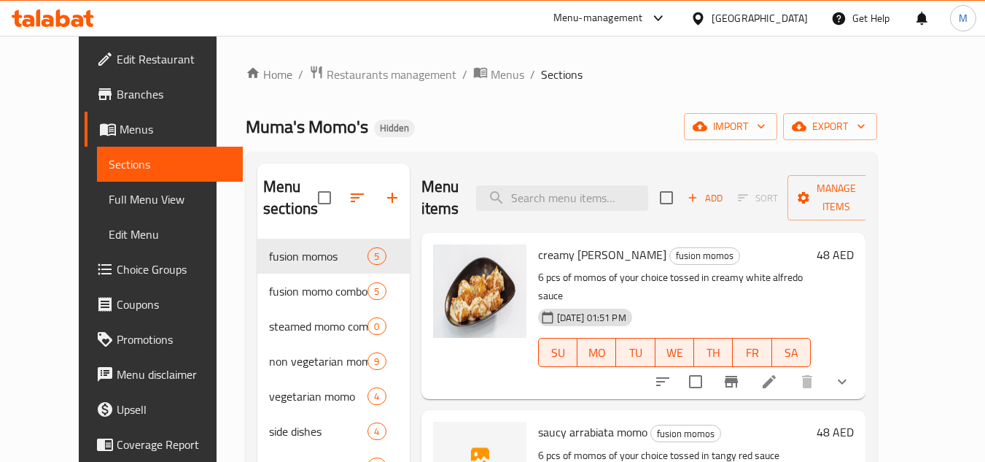
click at [90, 18] on icon at bounding box center [88, 18] width 10 height 17
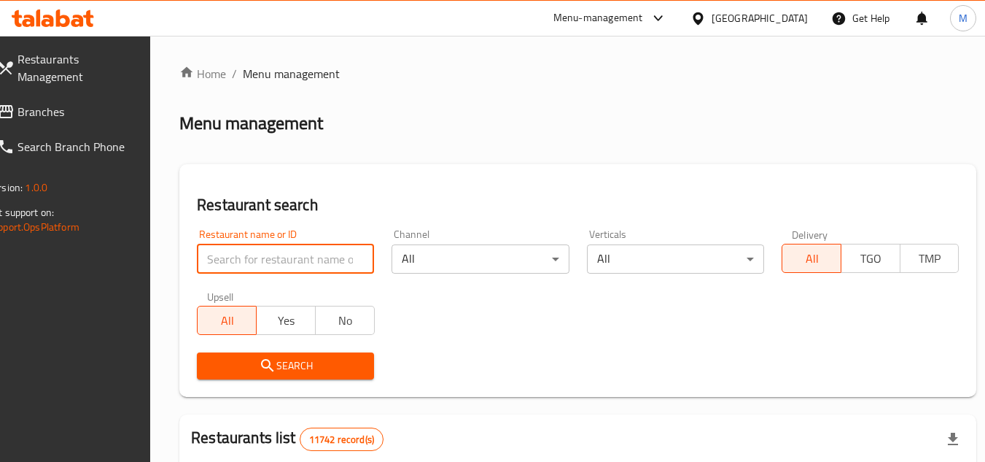
click at [333, 257] on input "search" at bounding box center [285, 258] width 177 height 29
paste input "629168"
type input "629168"
click button "Search" at bounding box center [285, 365] width 177 height 27
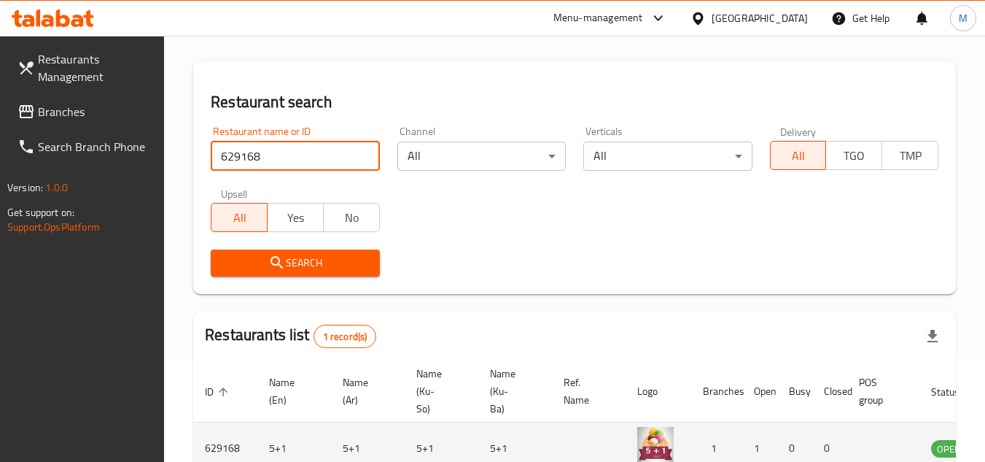
scroll to position [182, 0]
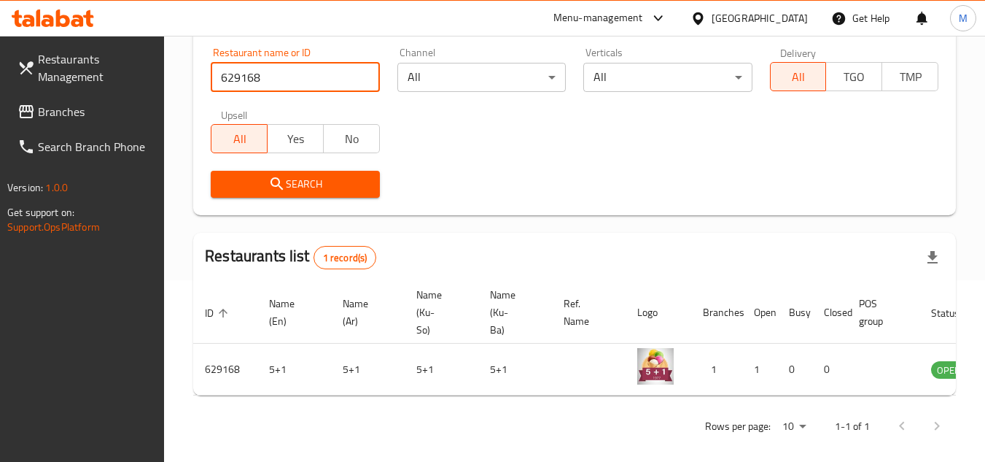
click at [919, 395] on div "ID sorted ascending Name (En) Name (Ar) Name (Ku-So) Name (Ku-Ba) Ref. Name Log…" at bounding box center [574, 339] width 763 height 114
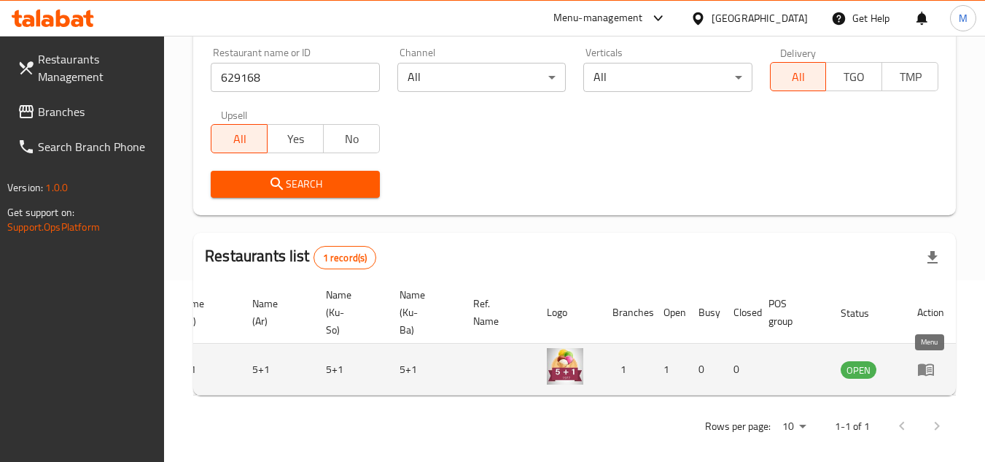
click at [926, 370] on icon "enhanced table" at bounding box center [926, 370] width 16 height 12
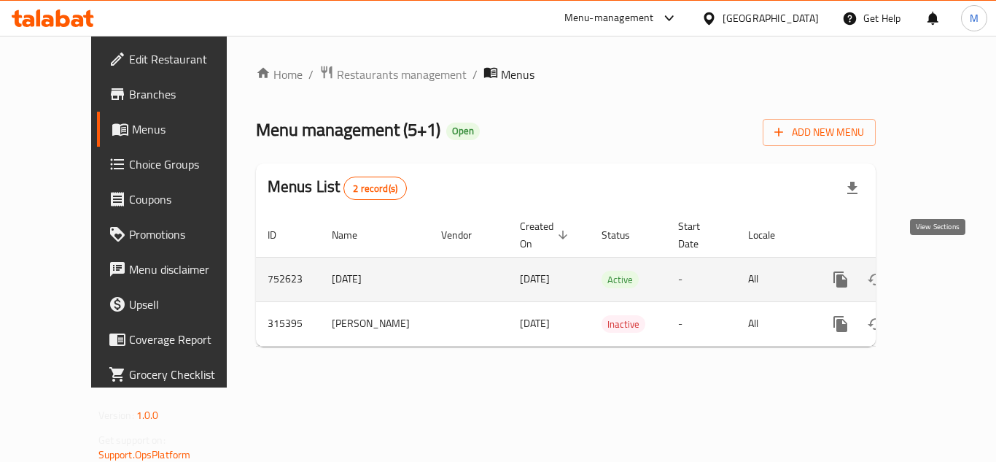
click at [940, 271] on icon "enhanced table" at bounding box center [946, 280] width 18 height 18
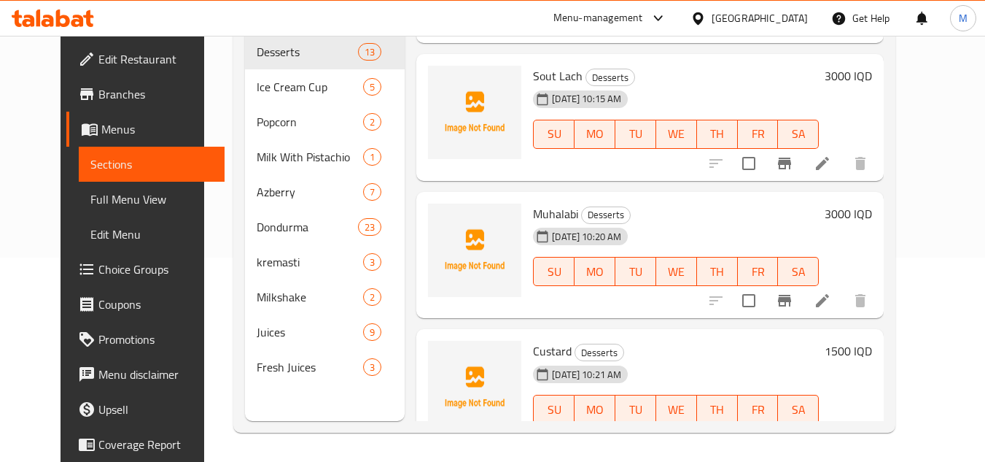
scroll to position [1034, 0]
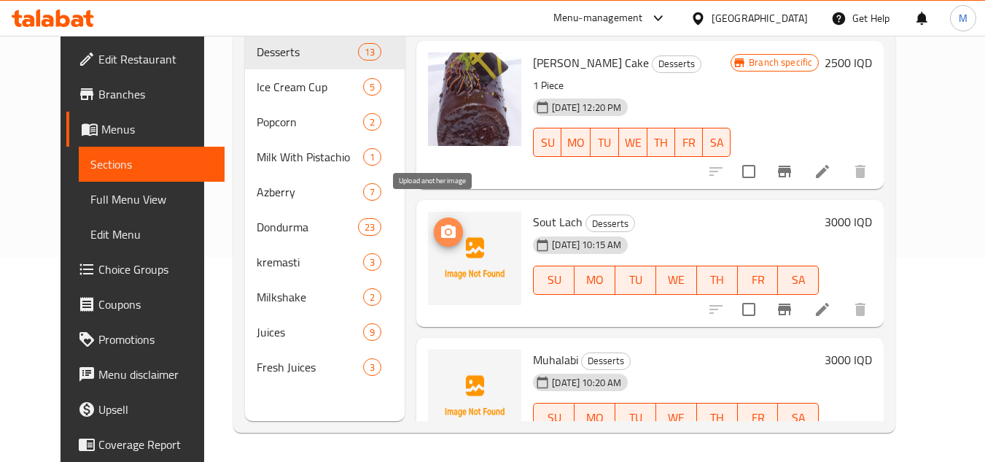
click at [446, 230] on circle "upload picture" at bounding box center [448, 232] width 4 height 4
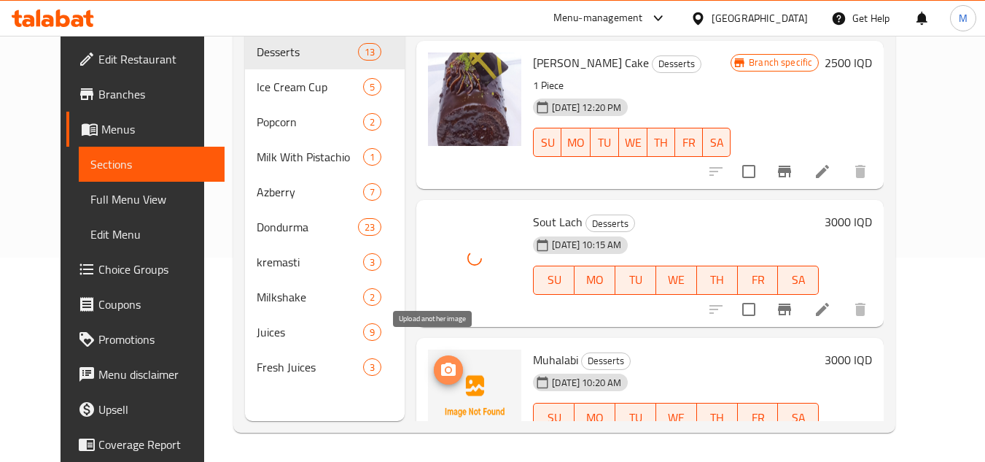
click at [441, 362] on icon "upload picture" at bounding box center [448, 368] width 15 height 13
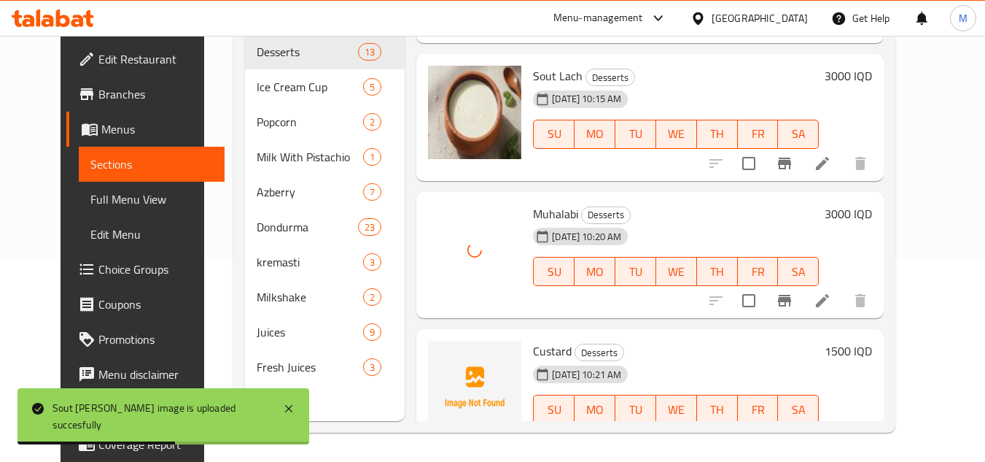
scroll to position [1253, 0]
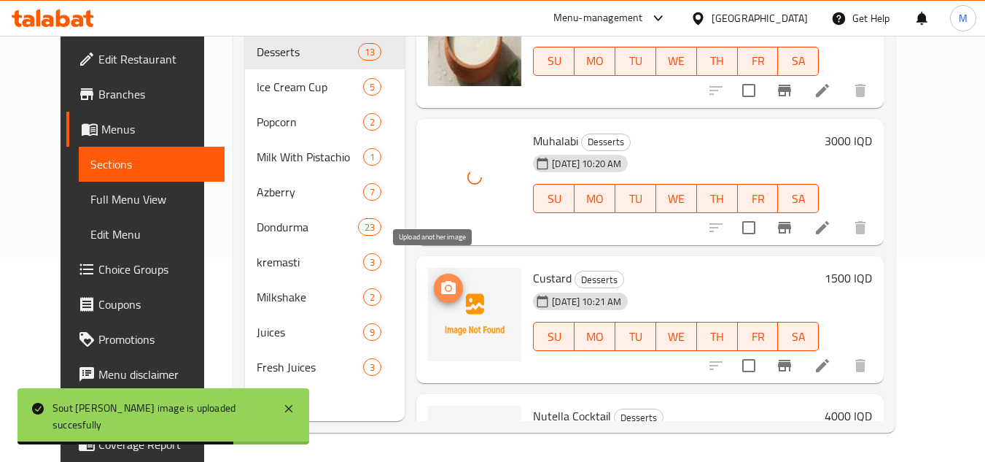
click at [441, 281] on icon "upload picture" at bounding box center [448, 287] width 15 height 13
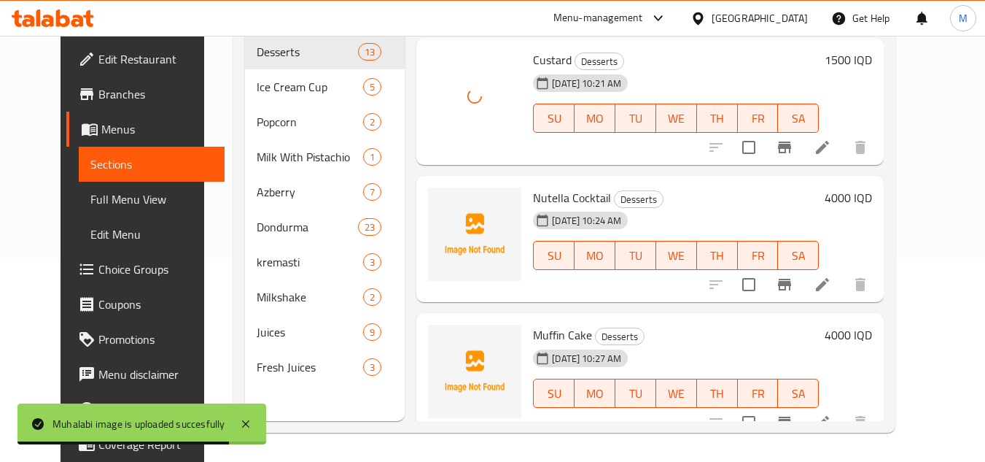
scroll to position [1472, 0]
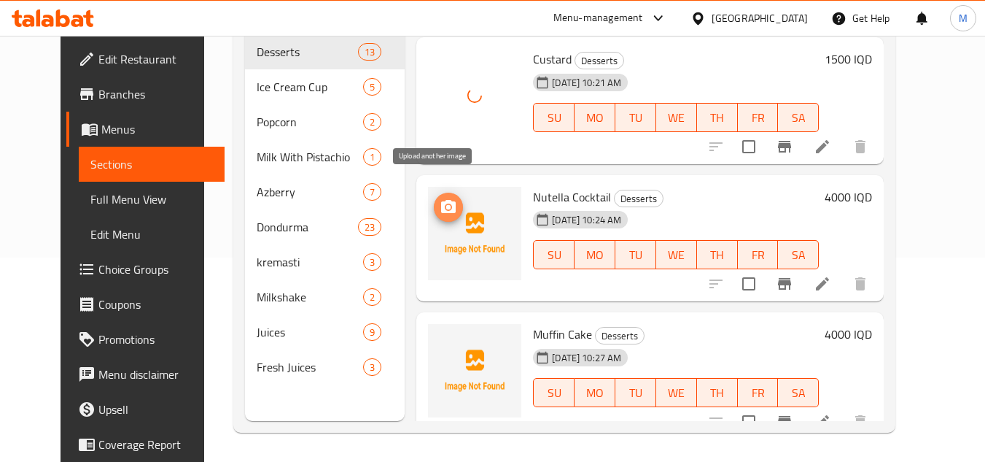
click at [441, 200] on icon "upload picture" at bounding box center [448, 206] width 15 height 13
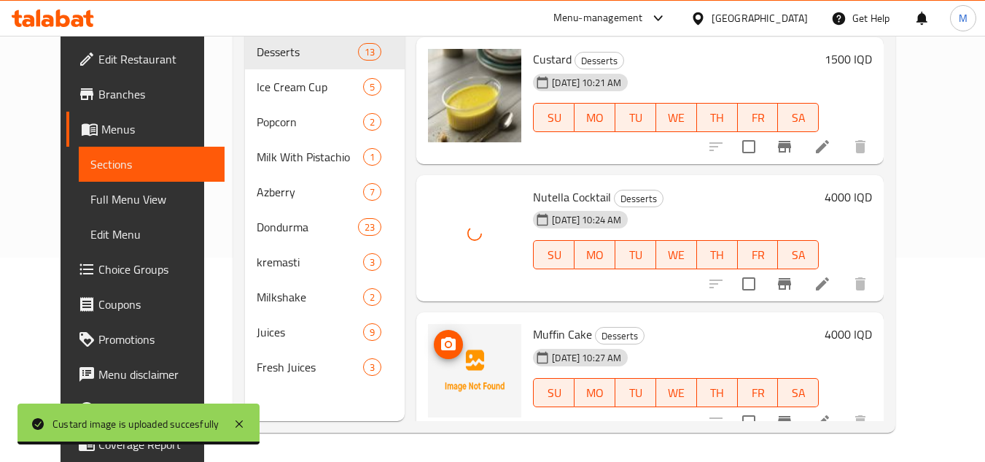
click at [441, 337] on icon "upload picture" at bounding box center [448, 343] width 15 height 13
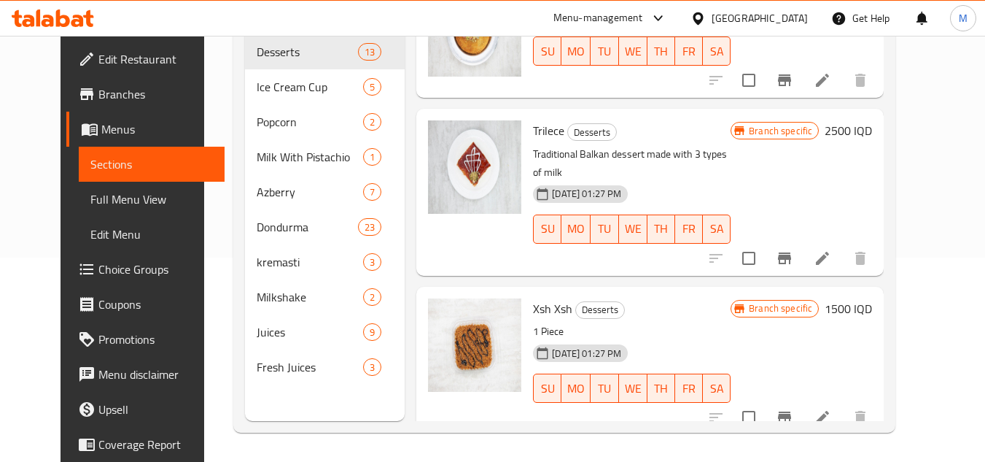
scroll to position [305, 0]
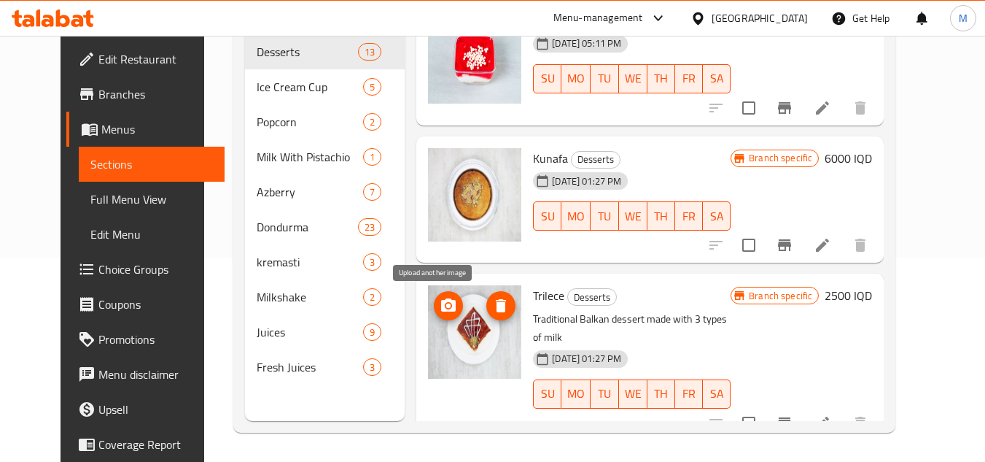
click at [446, 304] on circle "upload picture" at bounding box center [448, 305] width 4 height 4
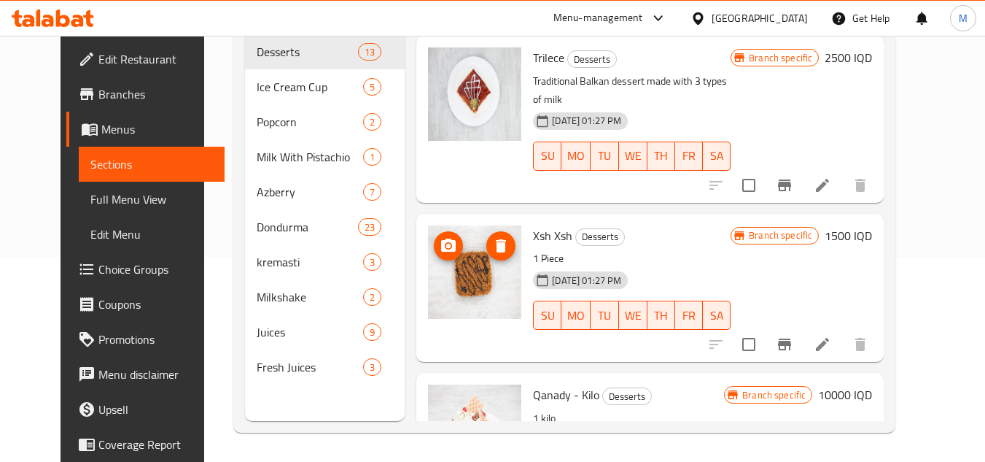
scroll to position [524, 0]
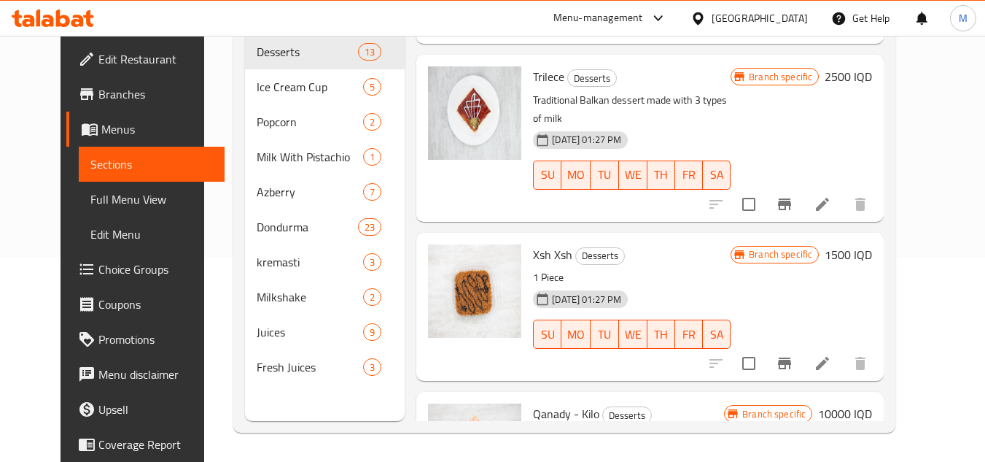
click at [925, 225] on div "Home / Restaurants management / Menus / Sections 5+1 Open import export Menu se…" at bounding box center [564, 147] width 721 height 630
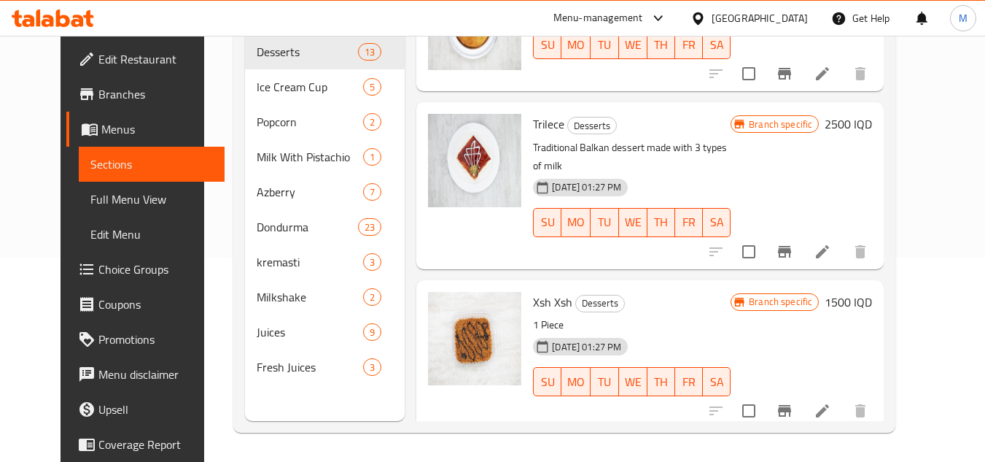
scroll to position [451, 0]
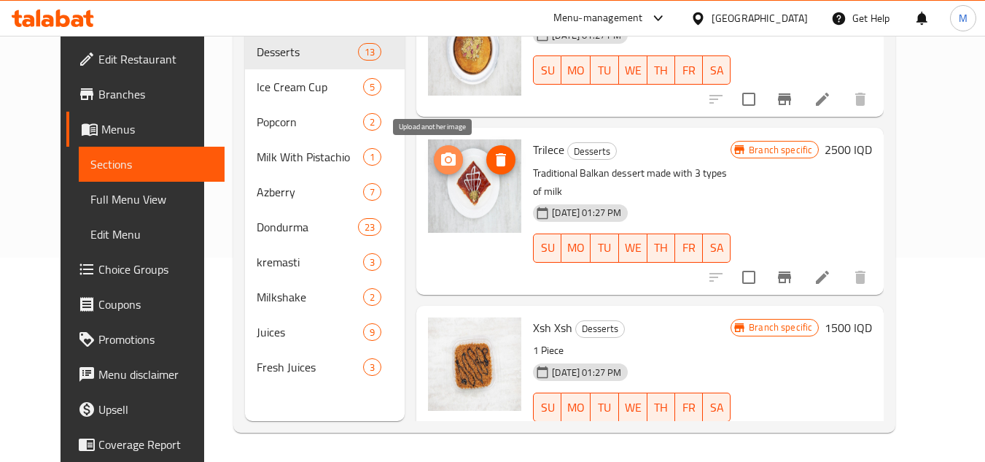
click at [441, 160] on icon "upload picture" at bounding box center [448, 158] width 15 height 13
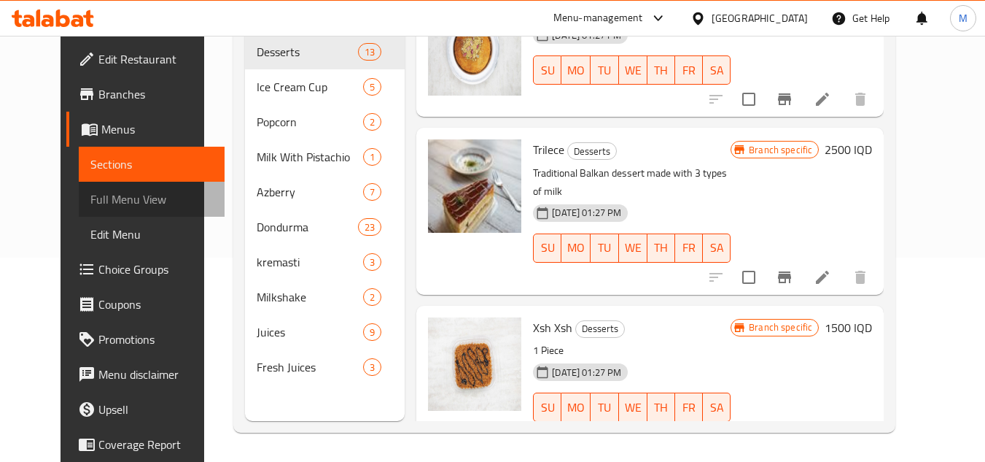
click at [99, 193] on span "Full Menu View" at bounding box center [151, 199] width 123 height 18
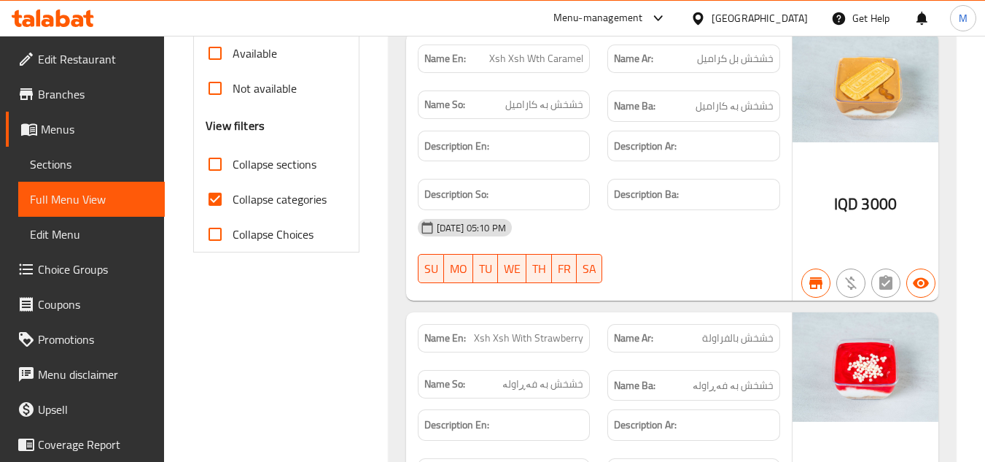
scroll to position [496, 0]
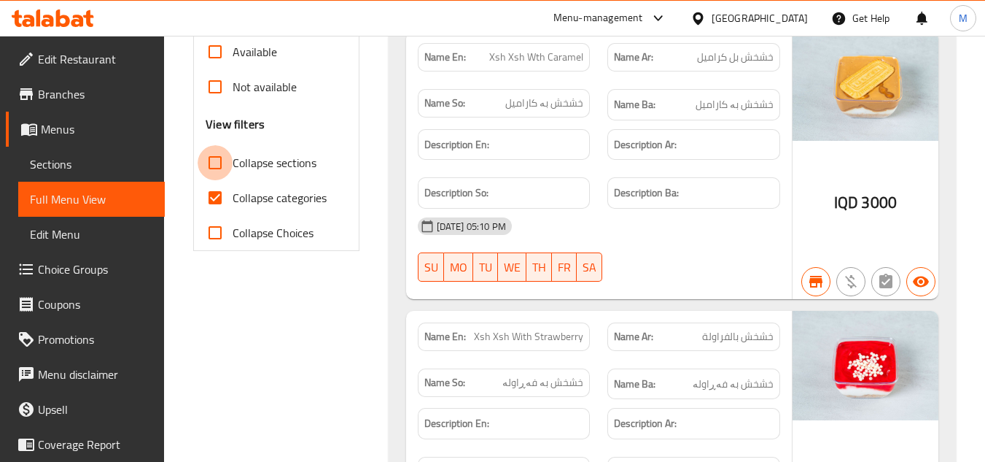
click at [218, 162] on input "Collapse sections" at bounding box center [215, 162] width 35 height 35
checkbox input "true"
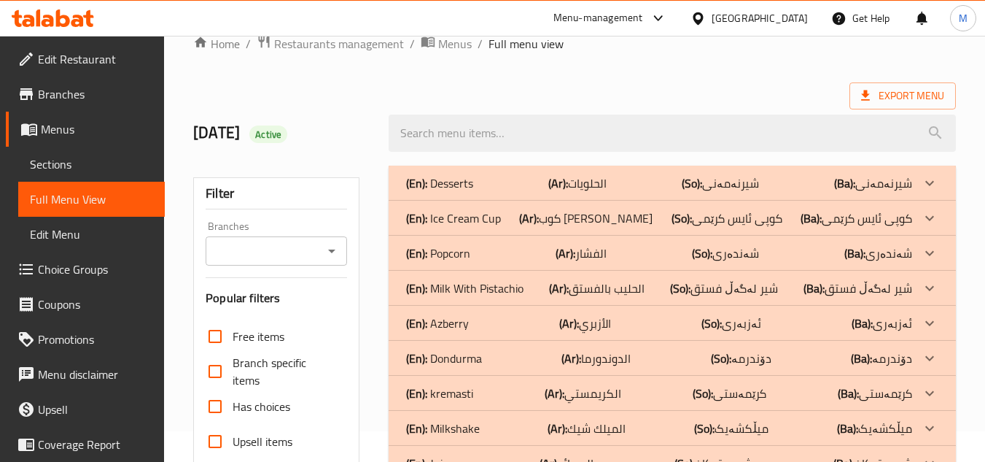
scroll to position [23, 0]
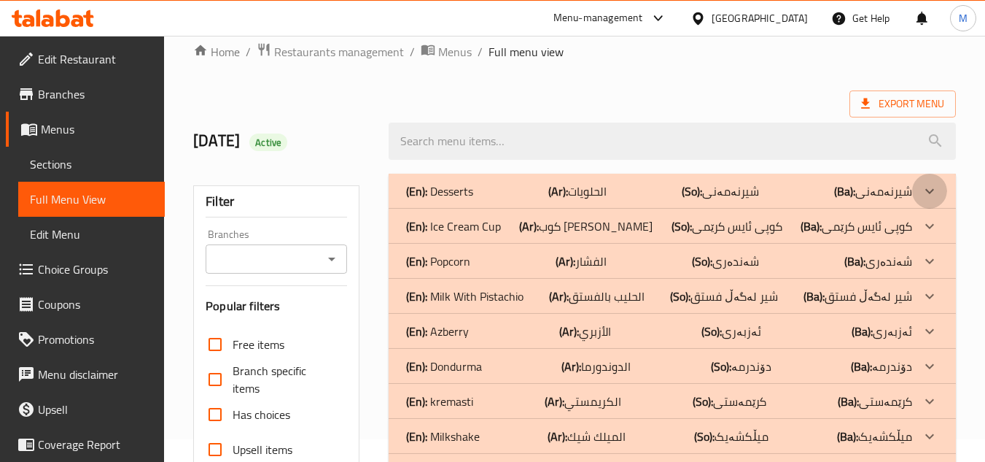
click at [927, 190] on icon at bounding box center [930, 190] width 9 height 5
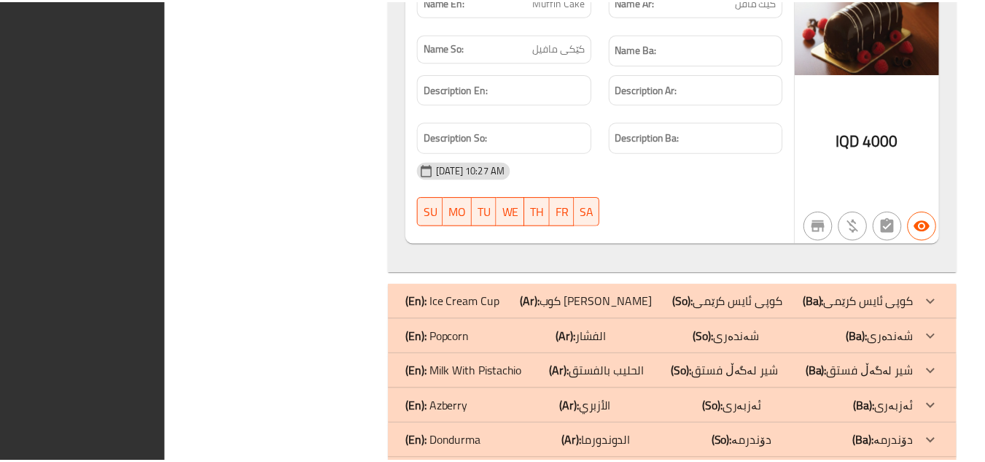
scroll to position [3948, 0]
